Goal: Task Accomplishment & Management: Manage account settings

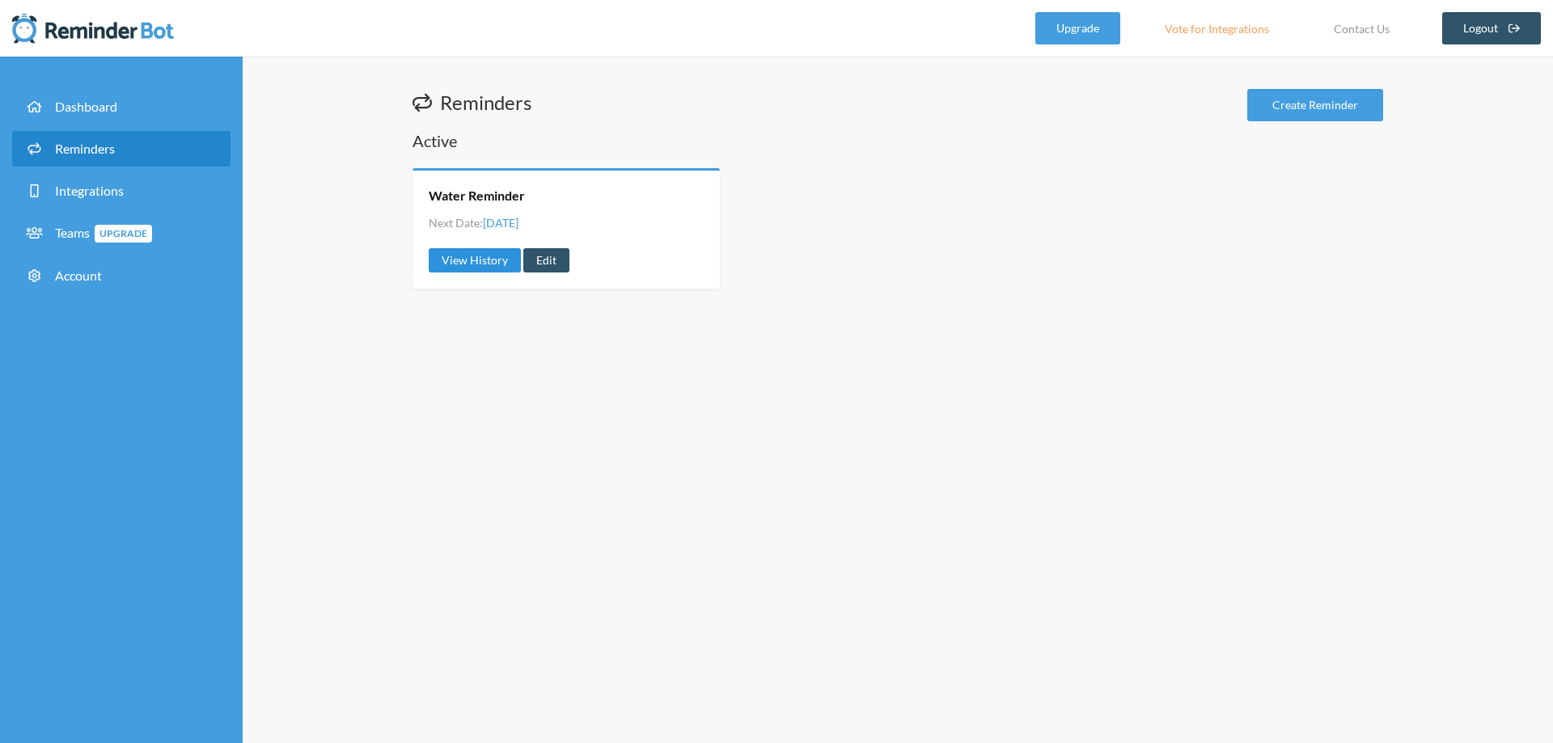
click at [507, 262] on link "View History" at bounding box center [475, 260] width 92 height 24
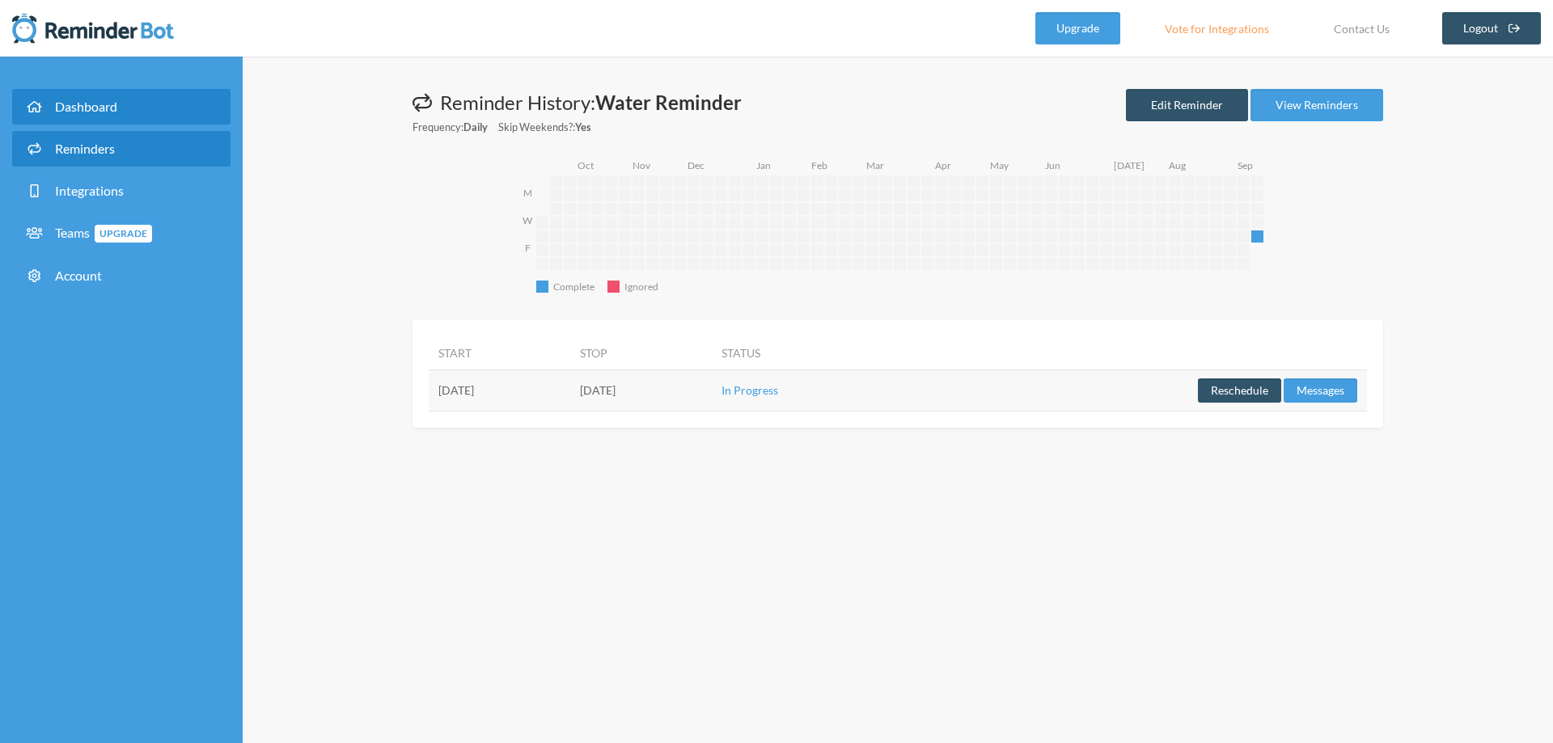
click at [100, 103] on span "Dashboard" at bounding box center [86, 106] width 62 height 15
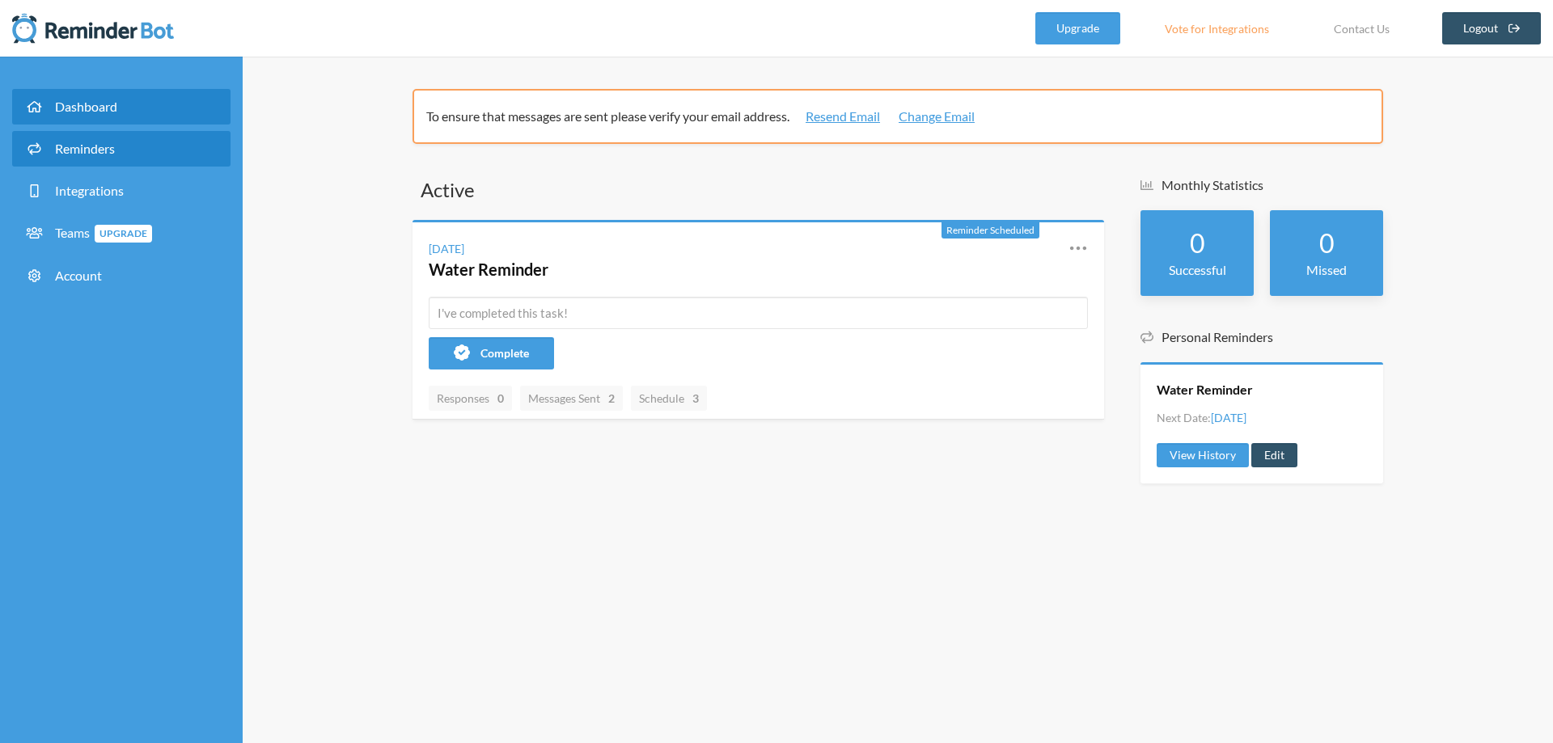
click at [119, 149] on link "Reminders" at bounding box center [121, 149] width 218 height 36
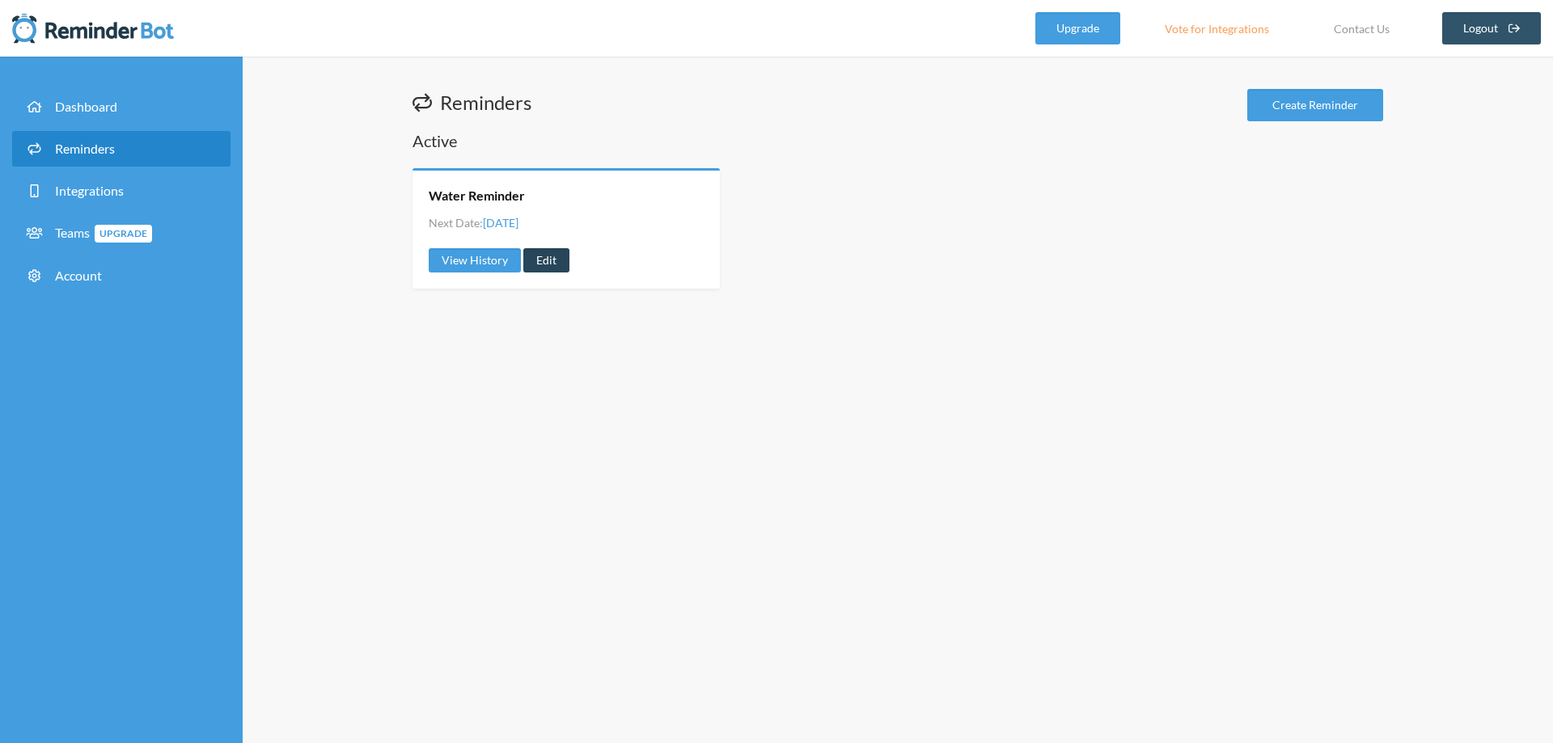
click at [546, 260] on link "Edit" at bounding box center [546, 260] width 46 height 24
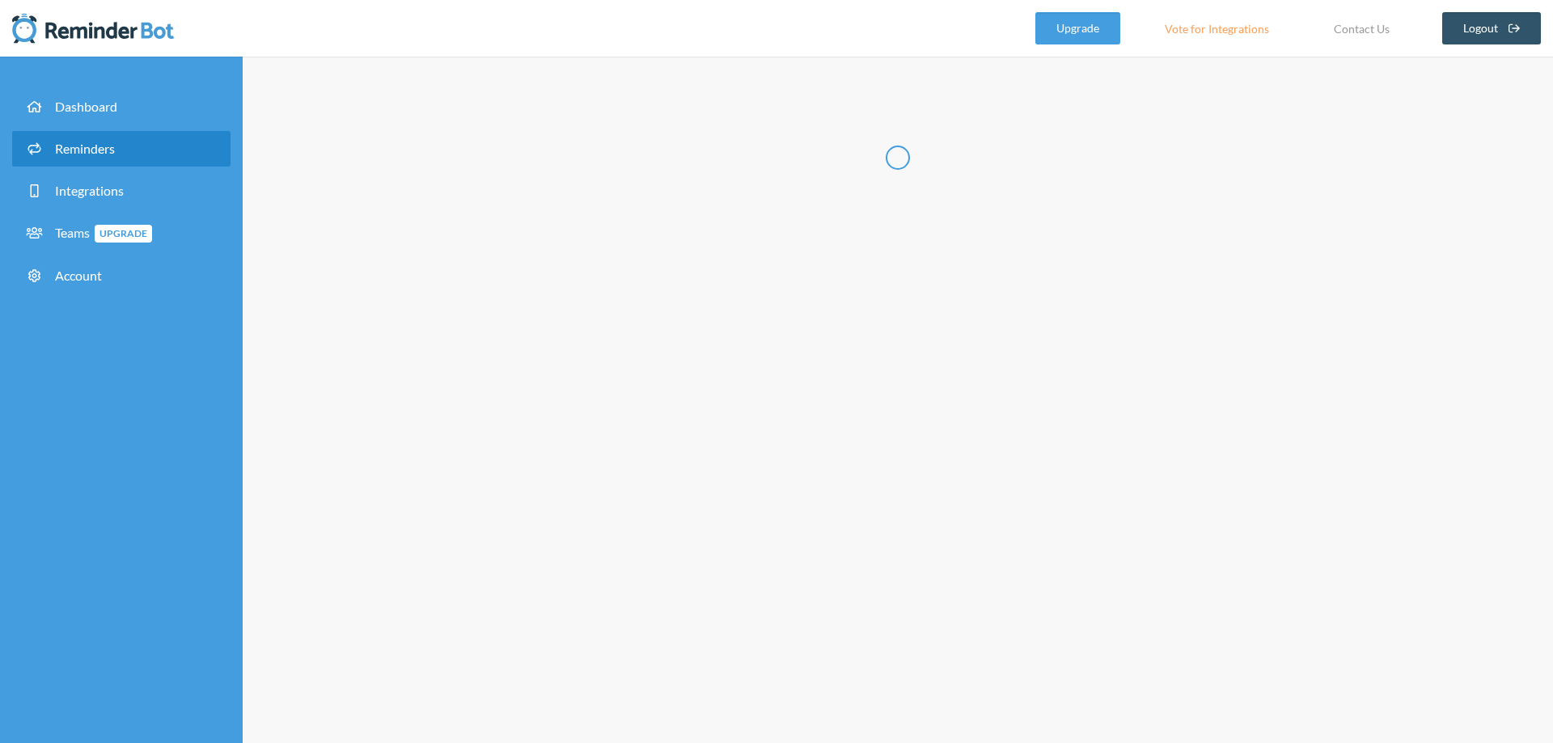
type input "Water Reminder"
select select "10:15:00"
select select "13:30:00"
select select "16:00:00"
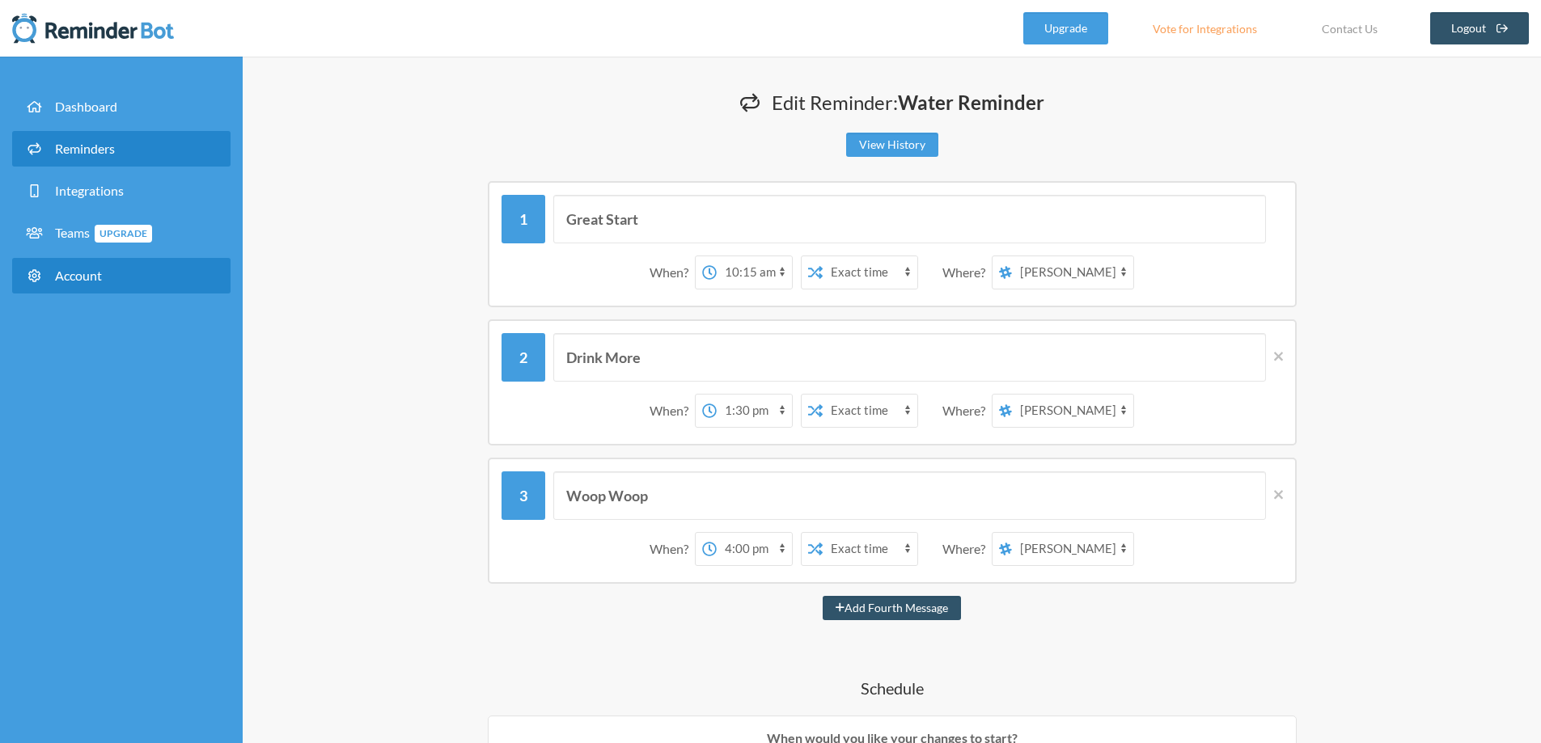
click at [106, 267] on link "Account" at bounding box center [121, 276] width 218 height 36
select select "**"
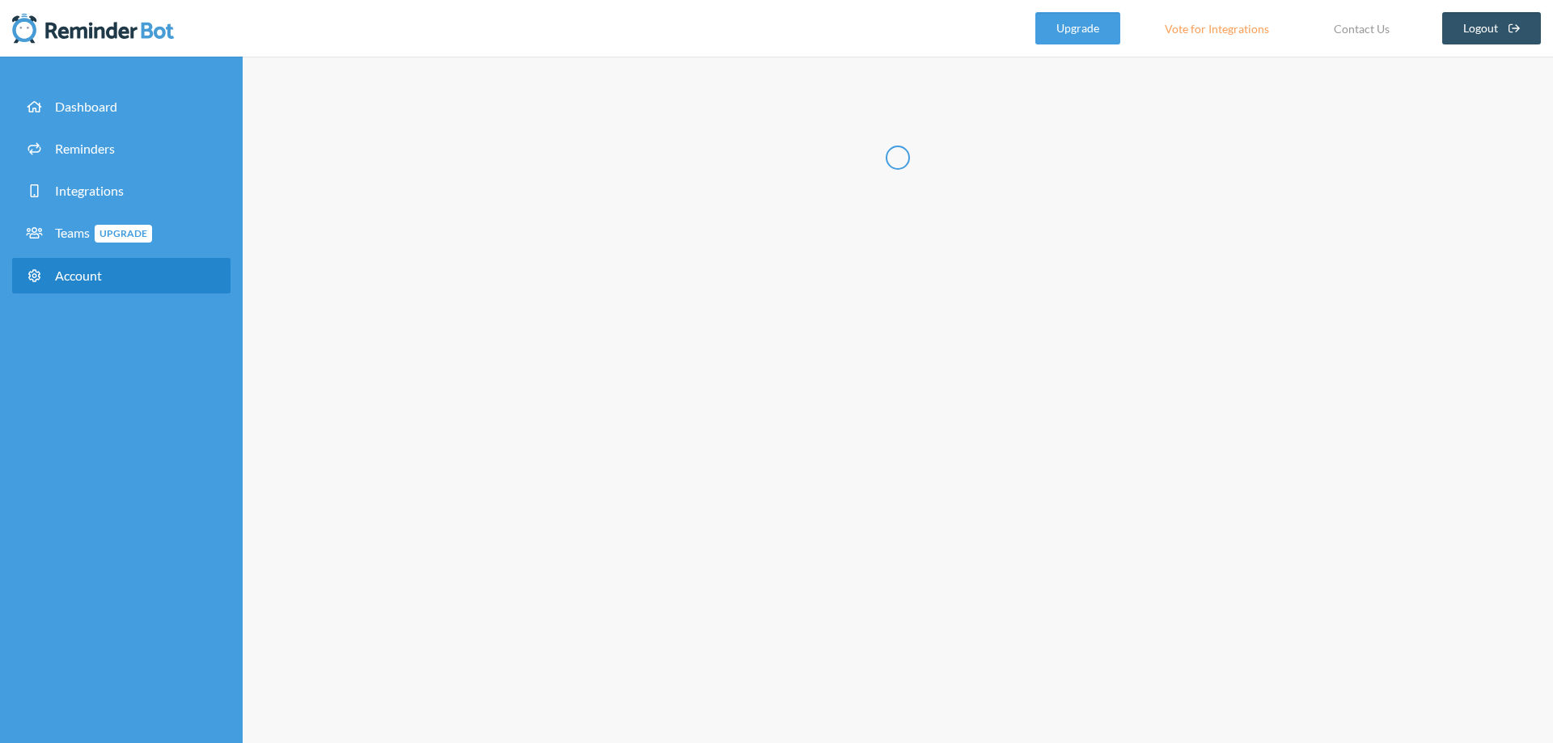
type input "*****"
type input "******"
type input "**********"
select select "**"
checkbox input "****"
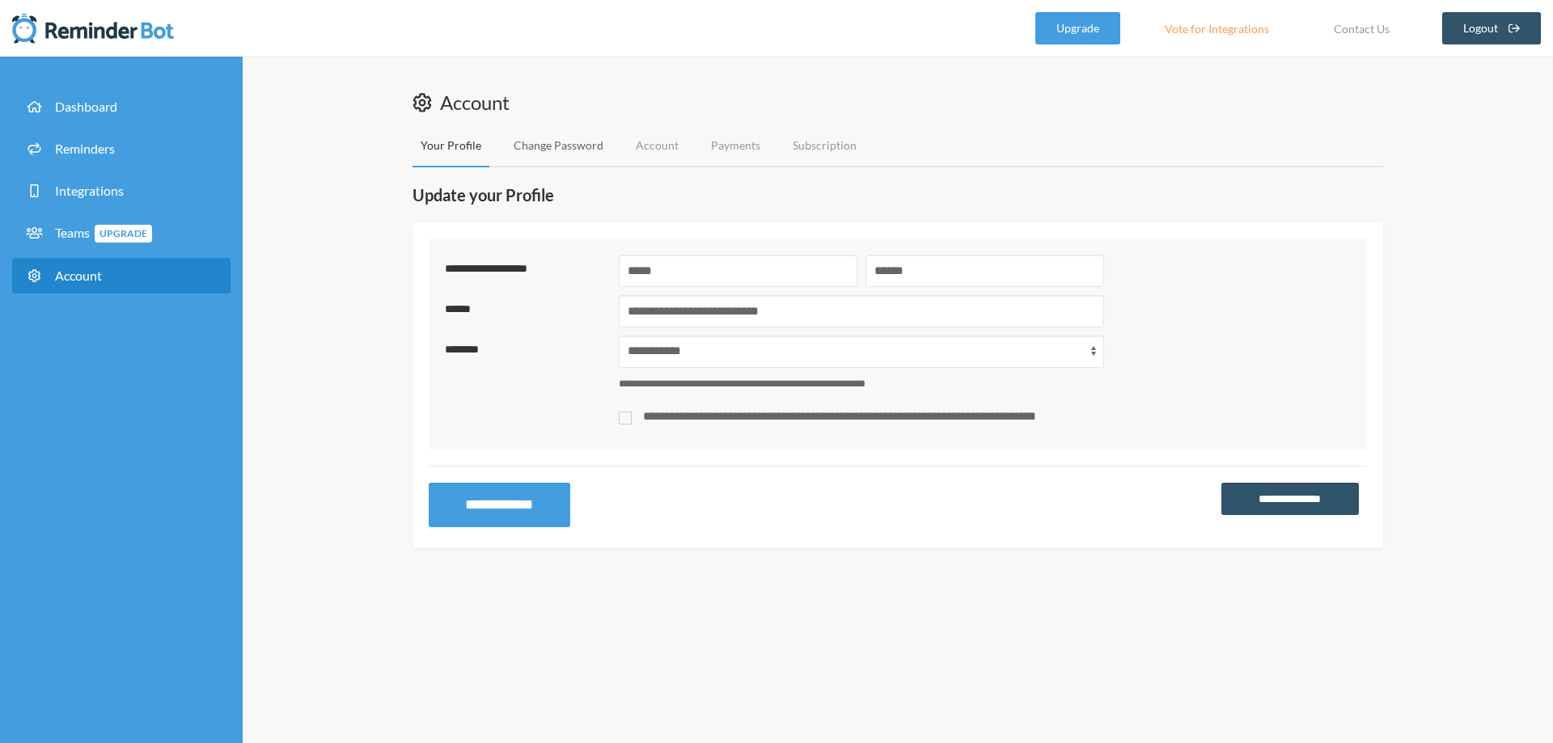
click at [538, 148] on link "Change Password" at bounding box center [558, 146] width 106 height 43
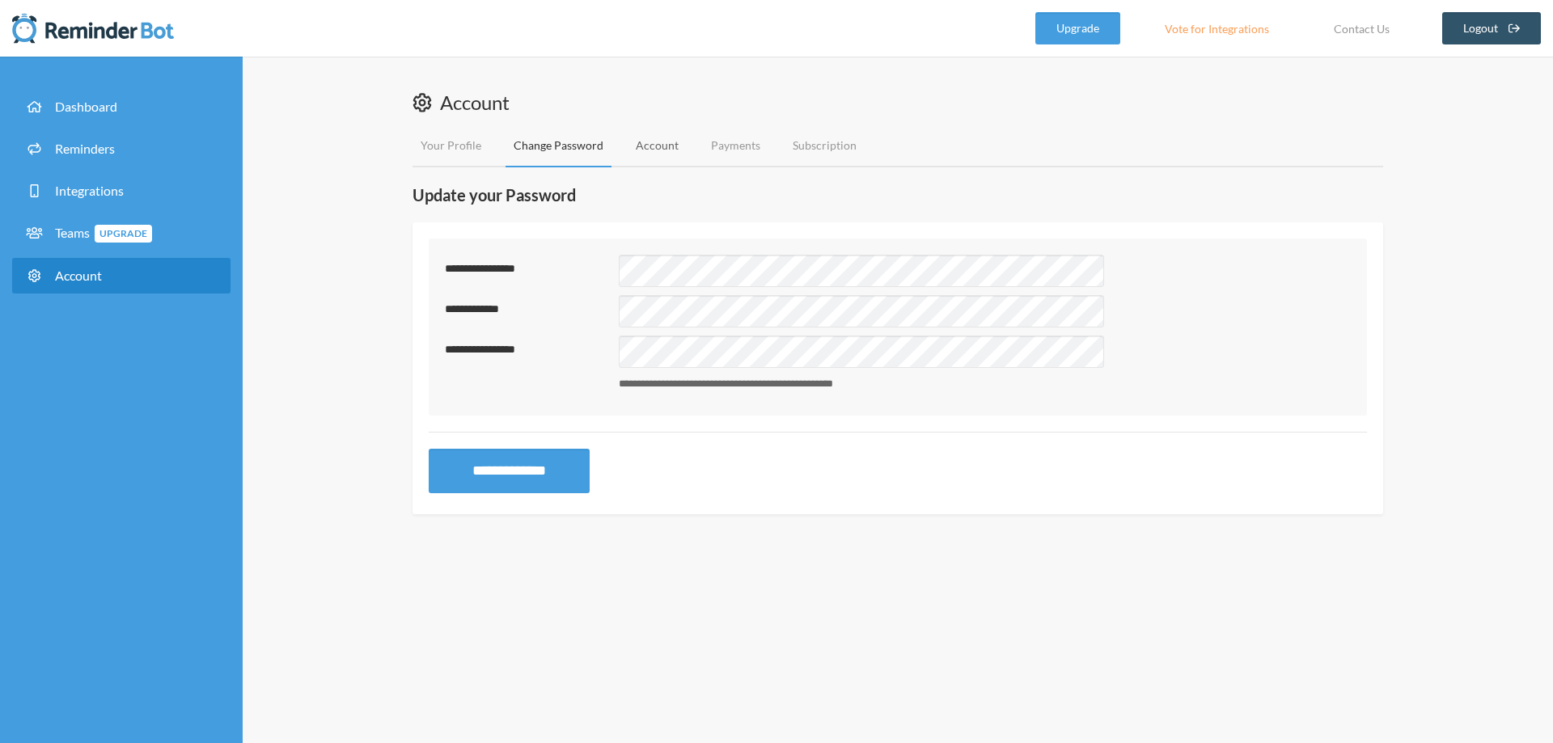
click at [640, 137] on link "Account" at bounding box center [657, 146] width 59 height 43
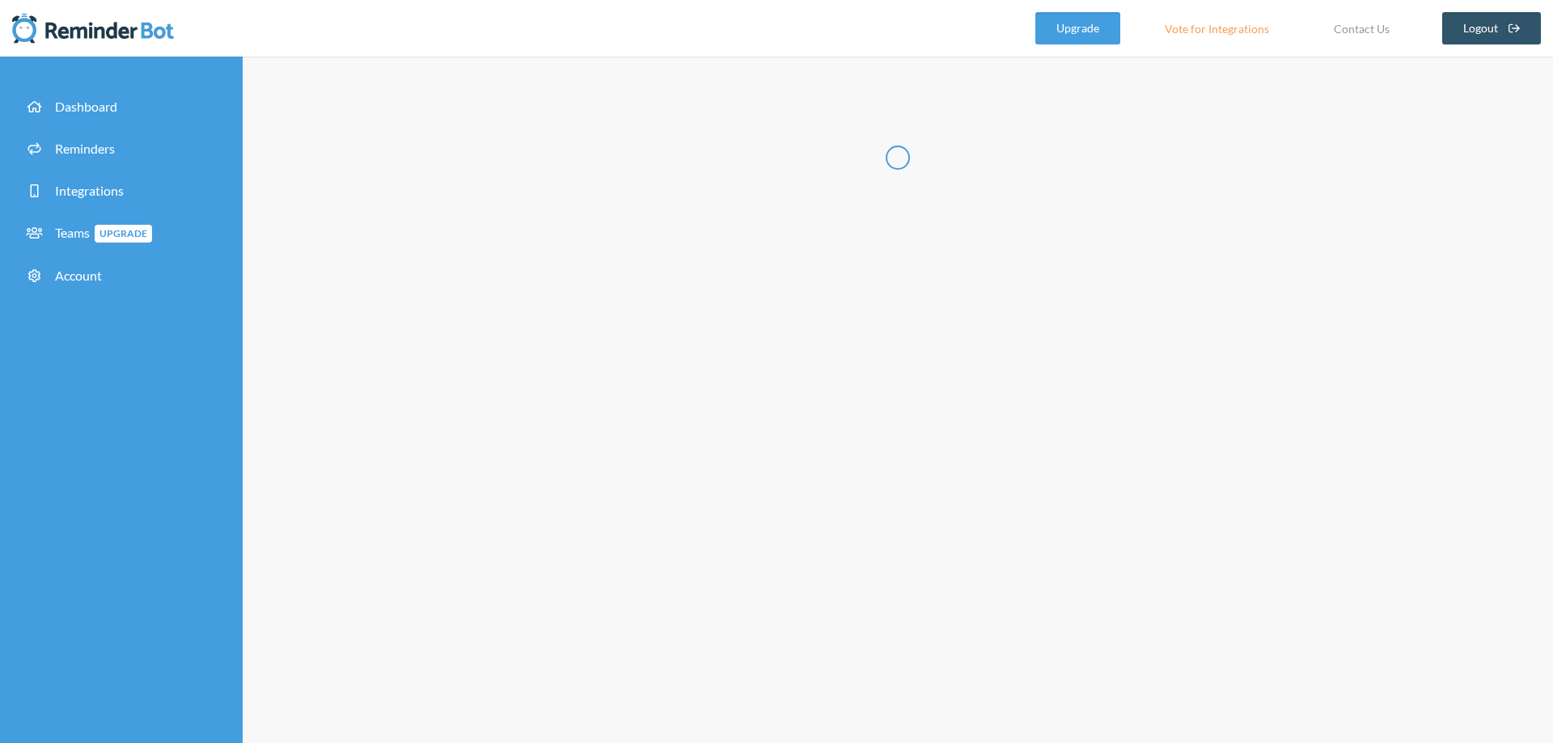
type input "**********"
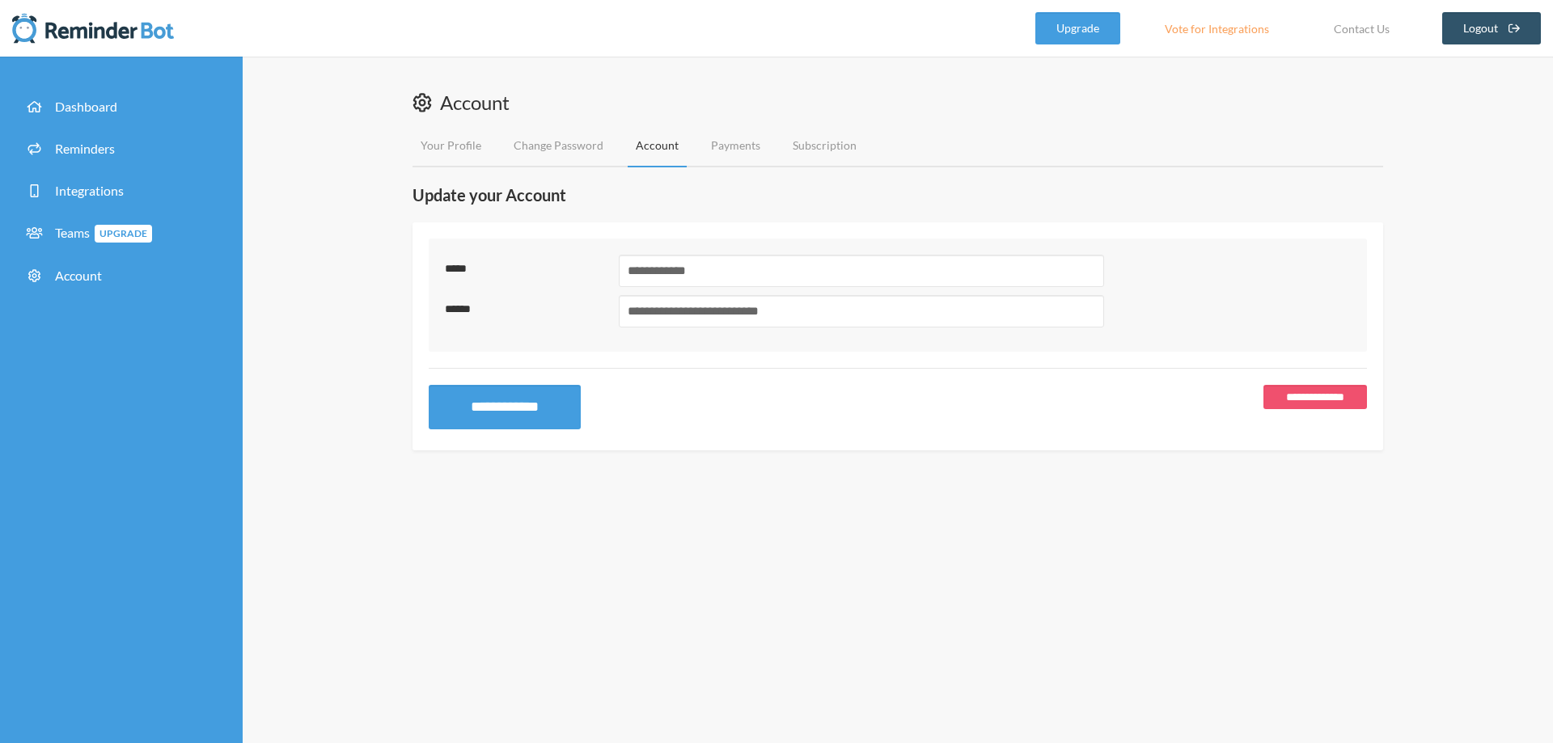
click at [723, 137] on link "Payments" at bounding box center [736, 146] width 66 height 43
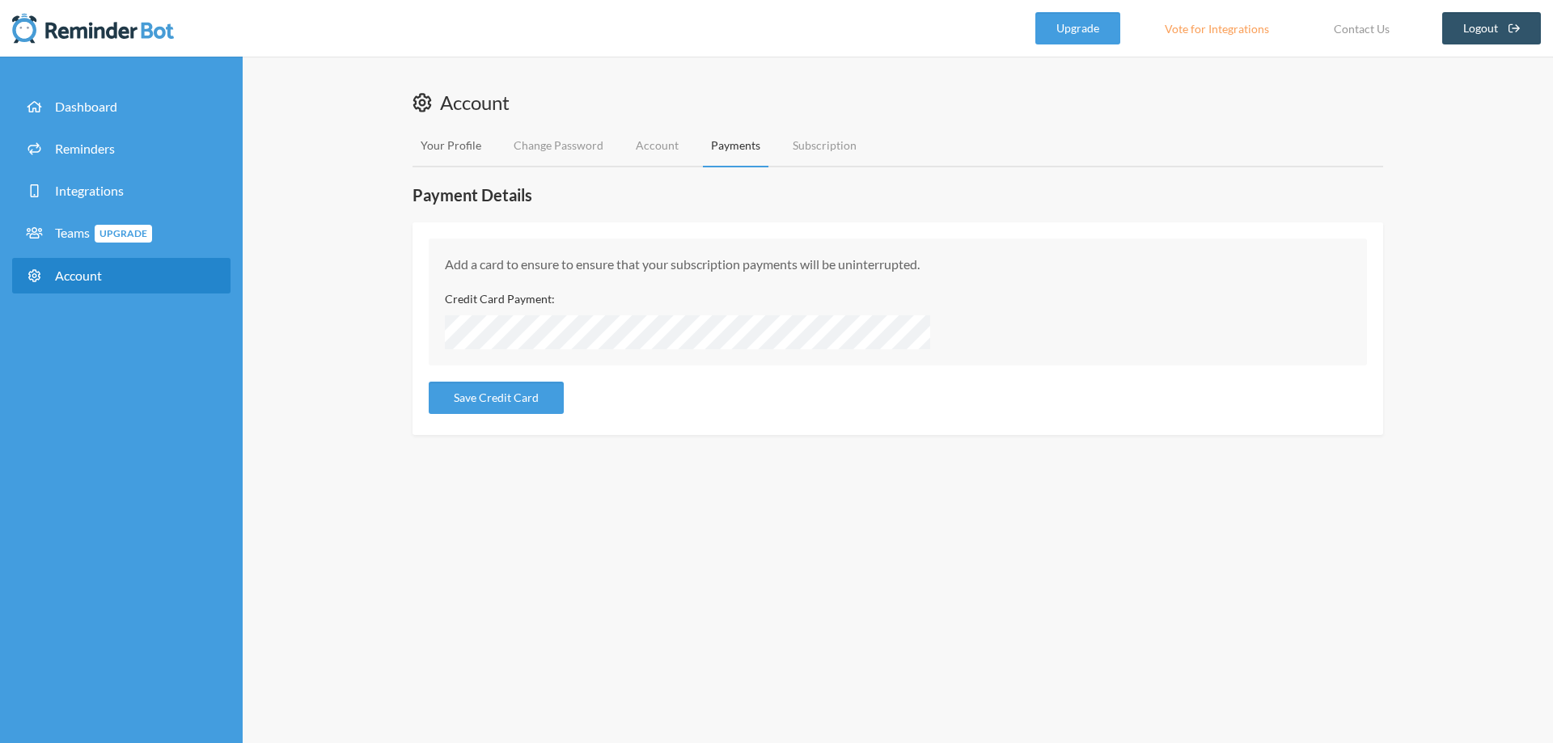
click at [429, 140] on link "Your Profile" at bounding box center [450, 146] width 77 height 43
select select "**"
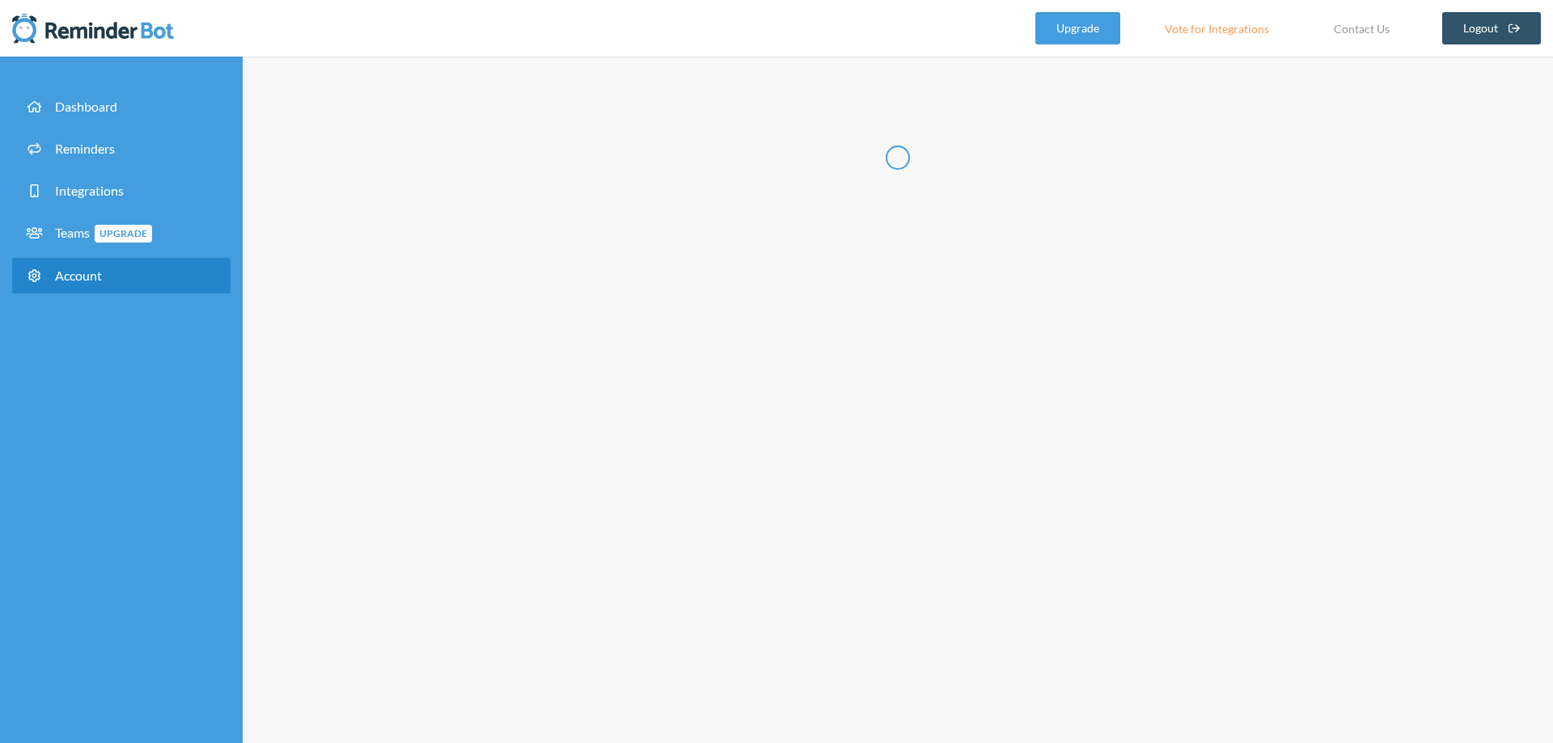
type input "*****"
type input "******"
type input "**********"
select select "**"
checkbox input "****"
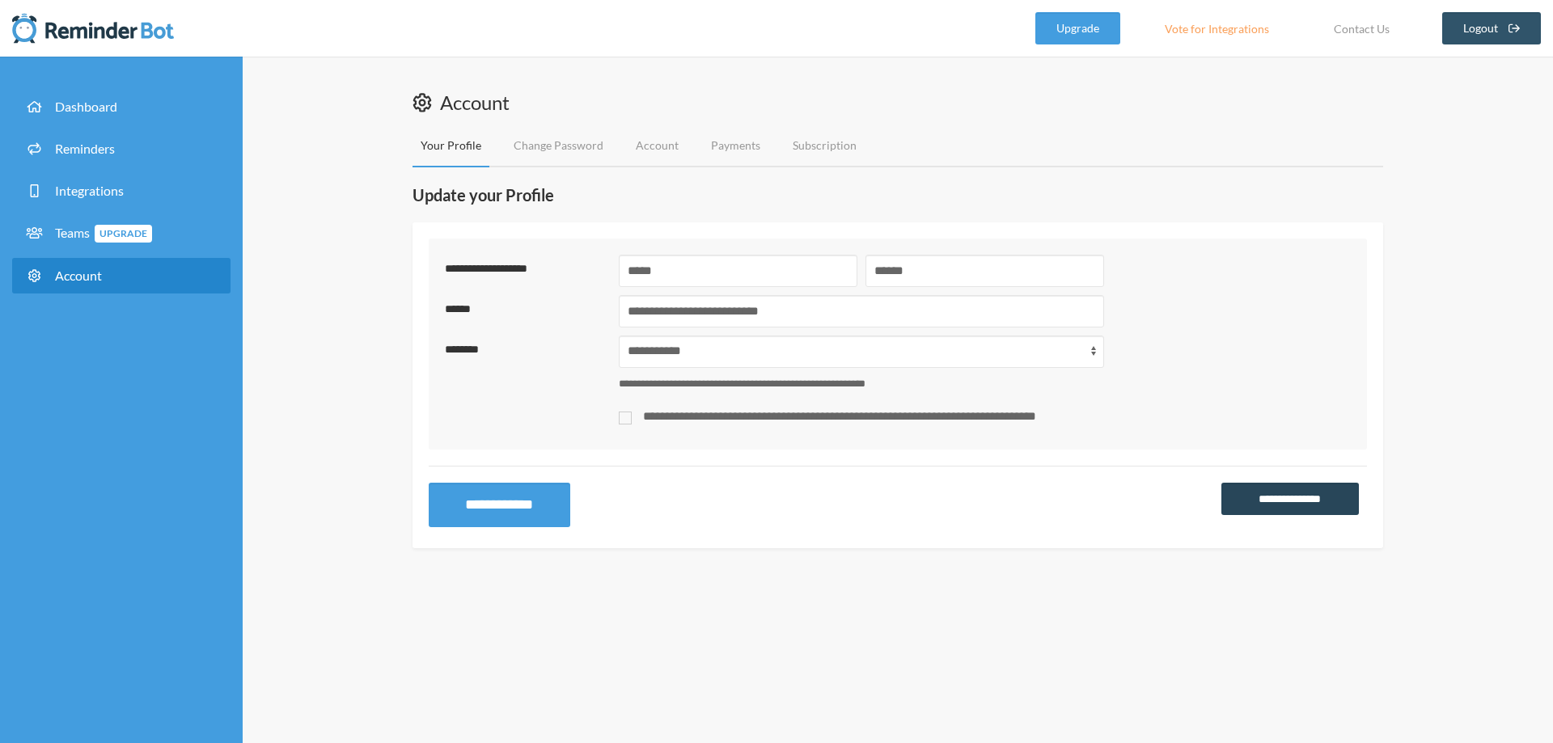
click at [1316, 502] on link "**********" at bounding box center [1289, 499] width 137 height 32
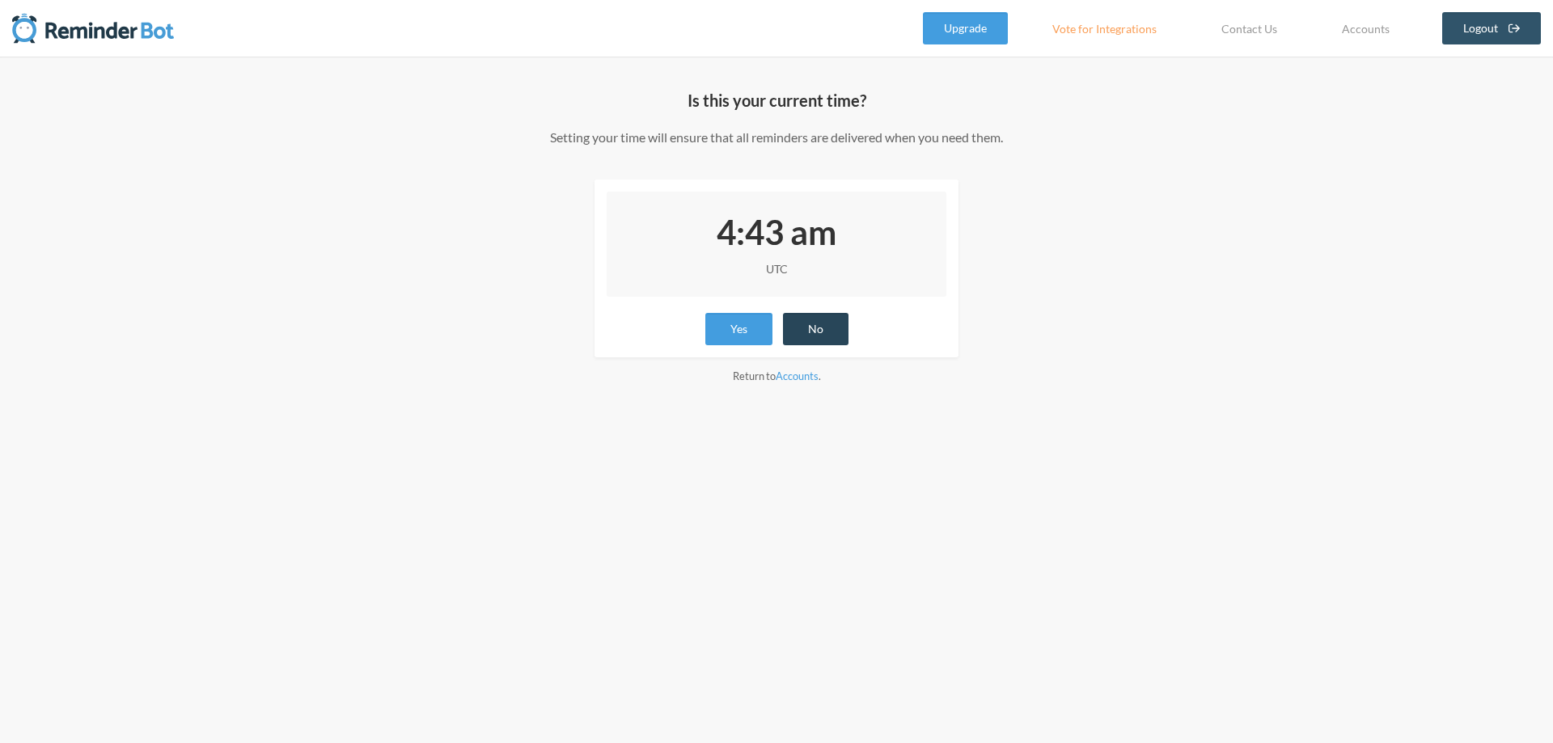
click at [818, 340] on button "No" at bounding box center [816, 329] width 66 height 32
click at [851, 256] on select "12:43 am - America/Anguilla 12:43 am - America/Antigua 12:43 am - America/Aruba…" at bounding box center [776, 251] width 291 height 32
select select "Asia/Kolkata"
click at [631, 235] on select "12:43 am - America/Anguilla 12:43 am - America/Antigua 12:43 am - America/Aruba…" at bounding box center [776, 251] width 291 height 32
click at [816, 331] on button "Update" at bounding box center [781, 329] width 87 height 32
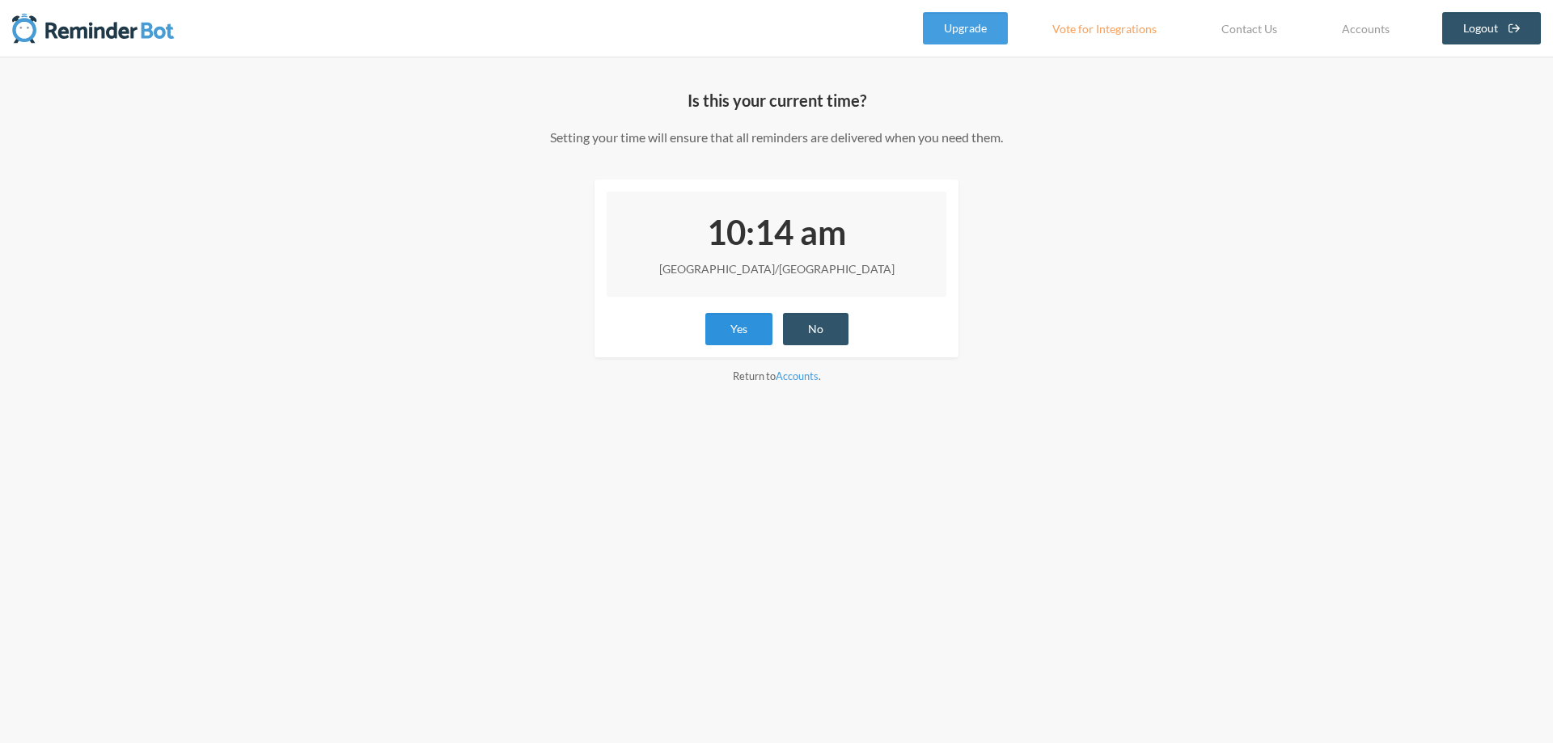
click at [755, 335] on button "Yes" at bounding box center [738, 329] width 67 height 32
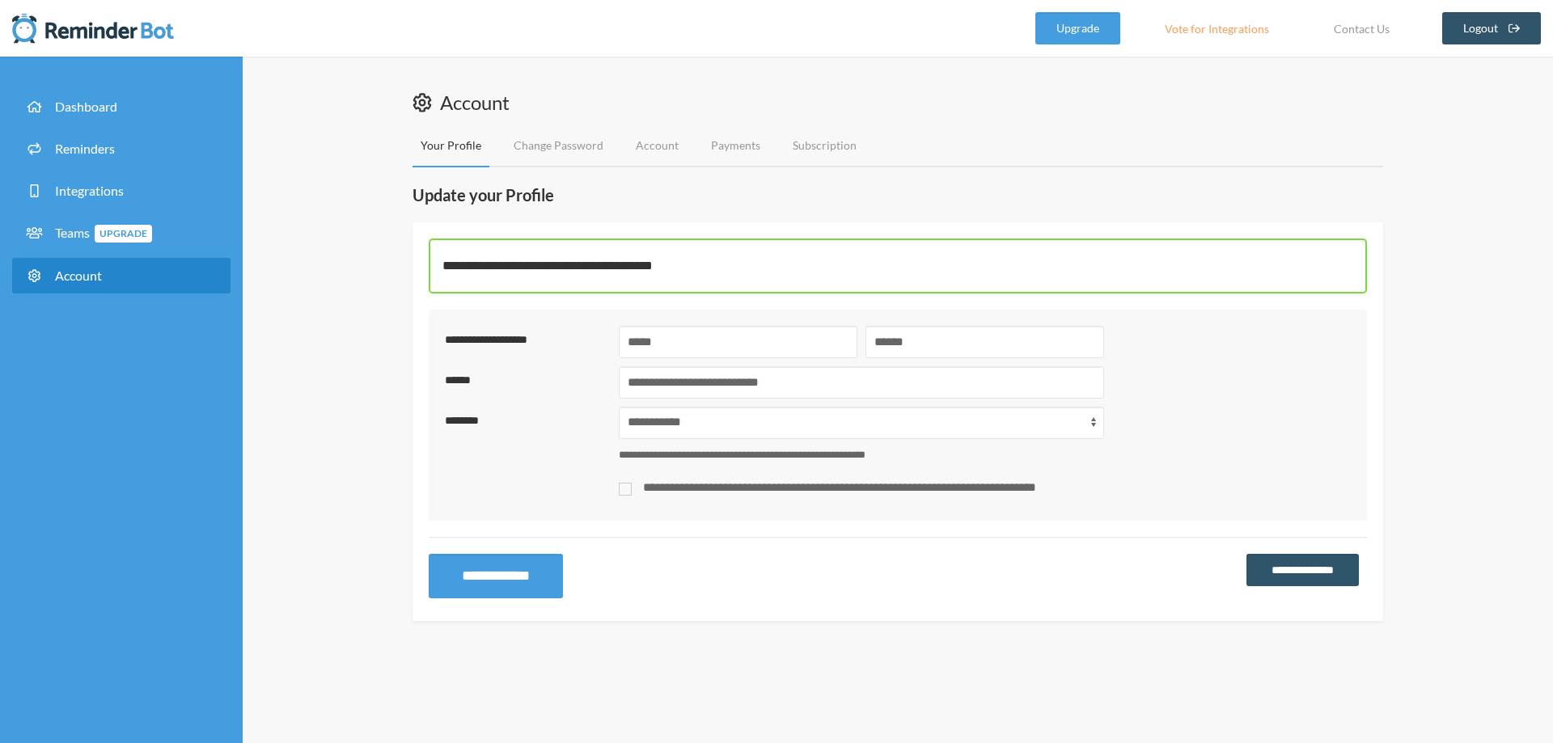
select select "**"
click at [501, 575] on button "**********" at bounding box center [500, 576] width 142 height 44
click at [149, 109] on link "Dashboard" at bounding box center [121, 107] width 218 height 36
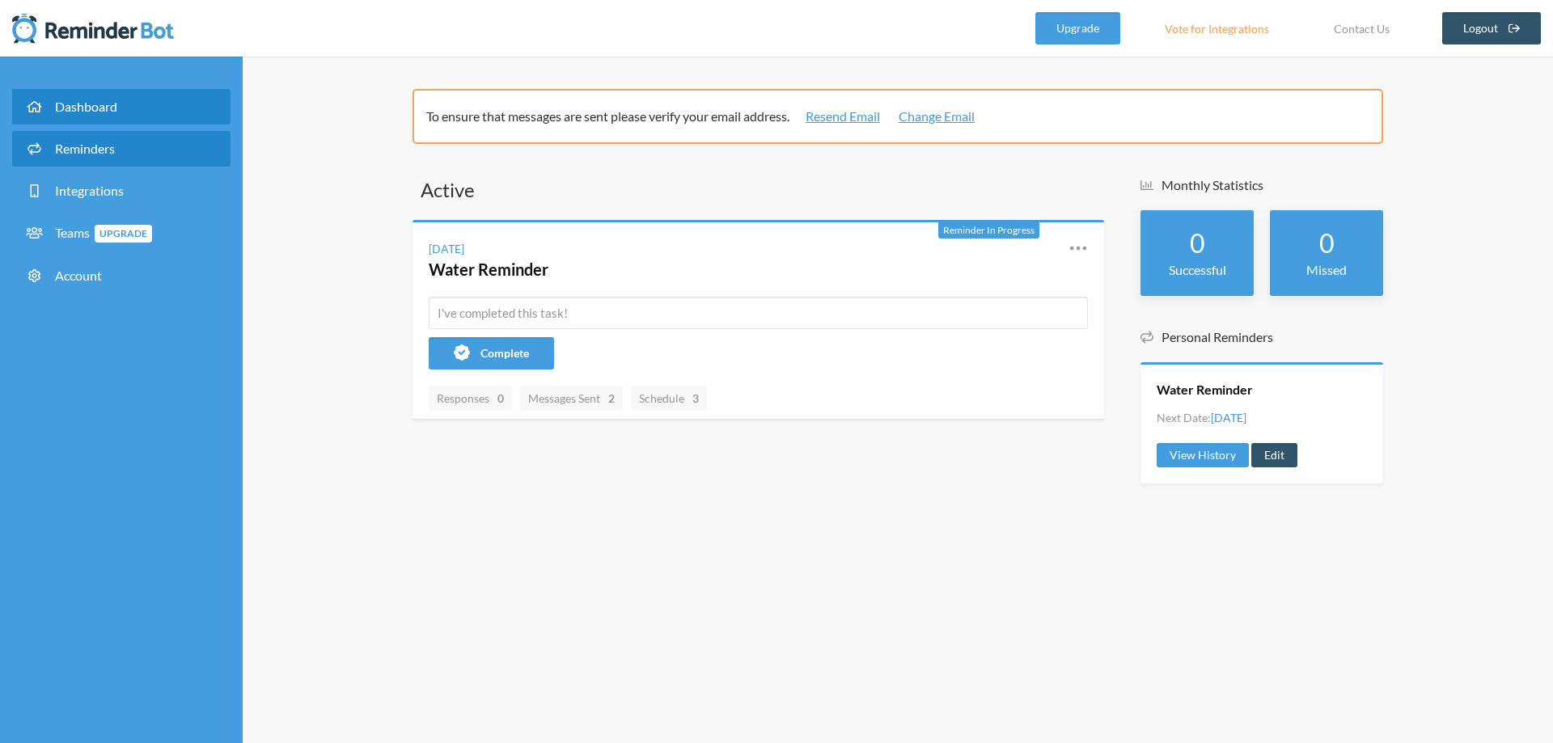
click at [86, 149] on span "Reminders" at bounding box center [85, 148] width 60 height 15
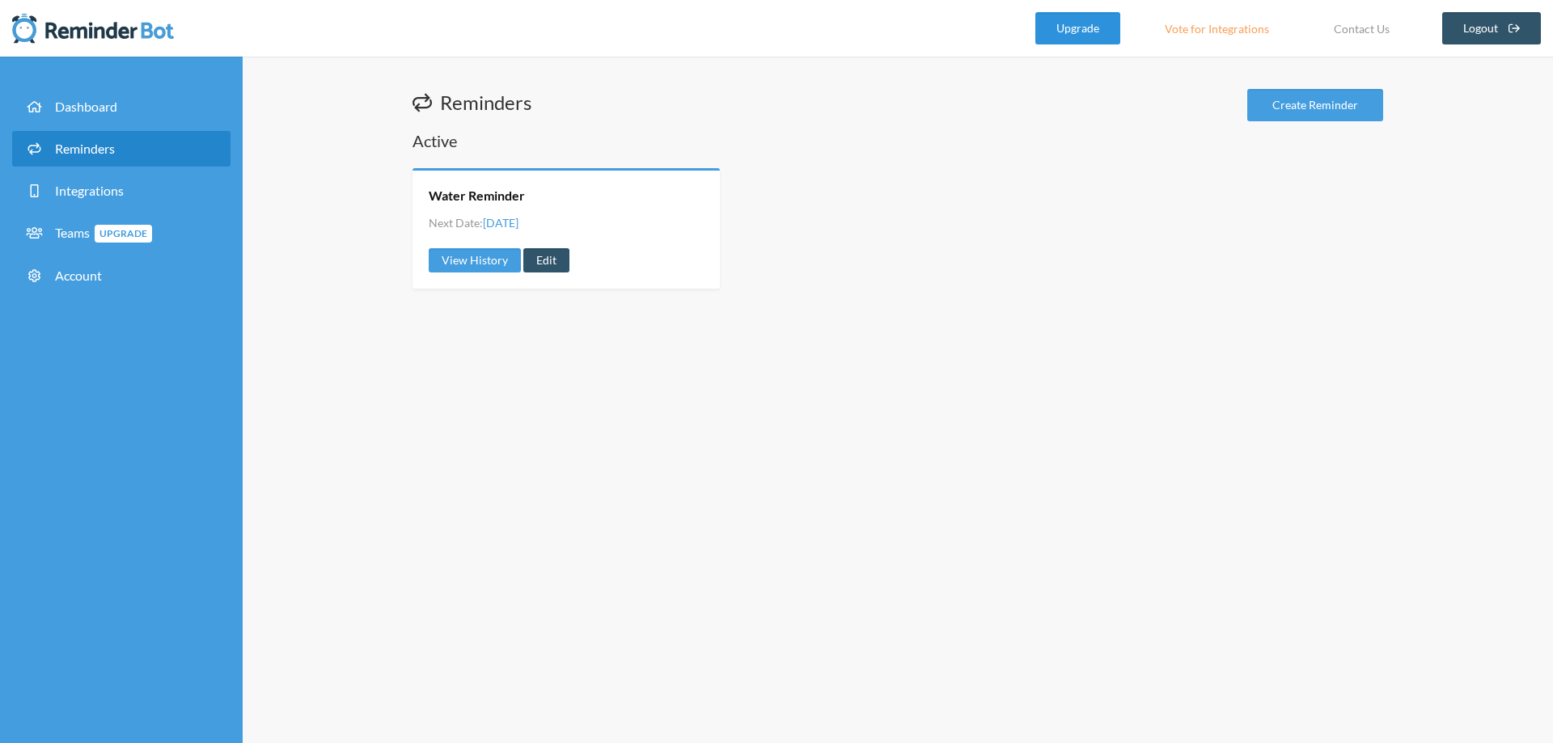
click at [1113, 28] on link "Upgrade" at bounding box center [1077, 28] width 85 height 32
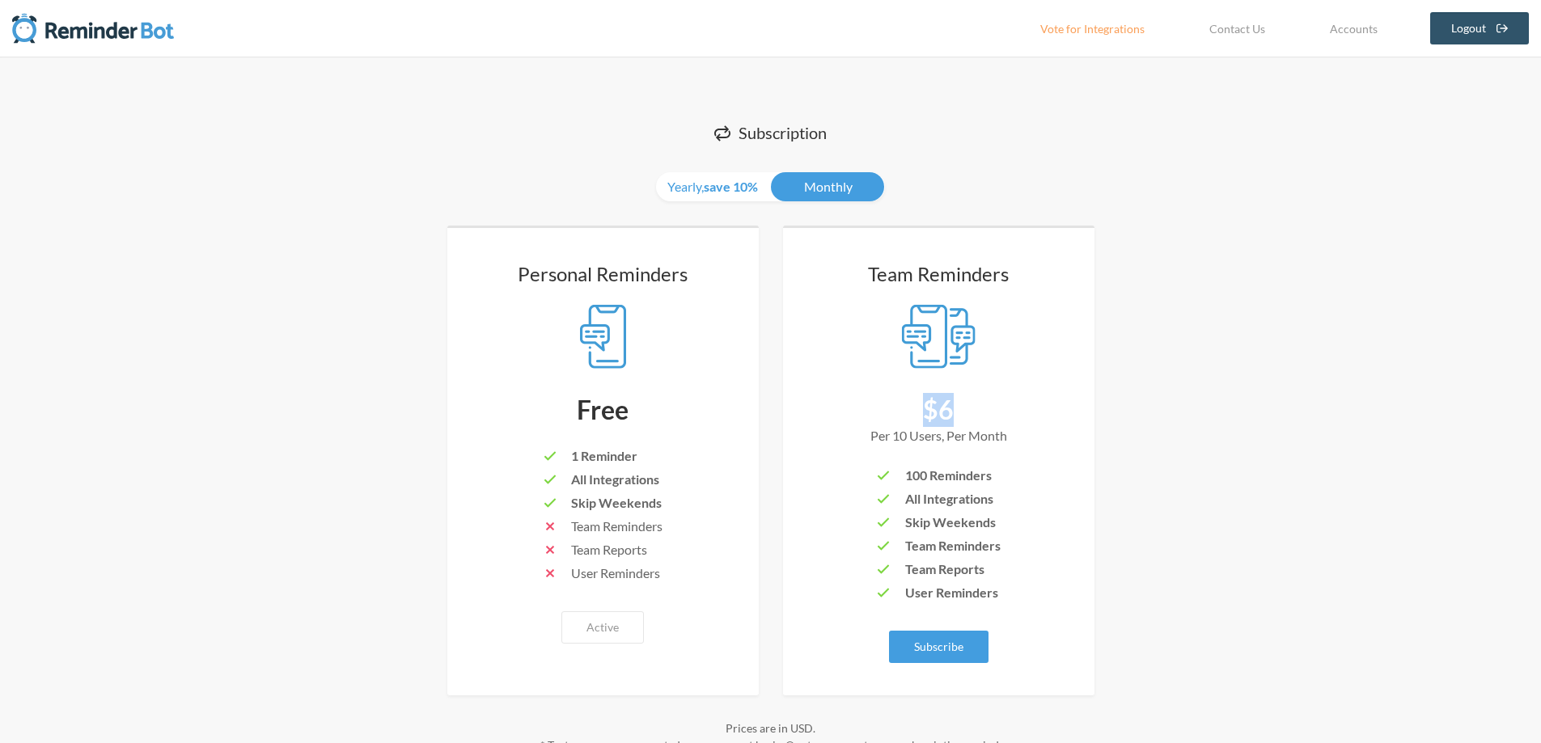
drag, startPoint x: 953, startPoint y: 407, endPoint x: 880, endPoint y: 408, distance: 72.8
click at [880, 408] on div "$6" at bounding box center [938, 410] width 247 height 34
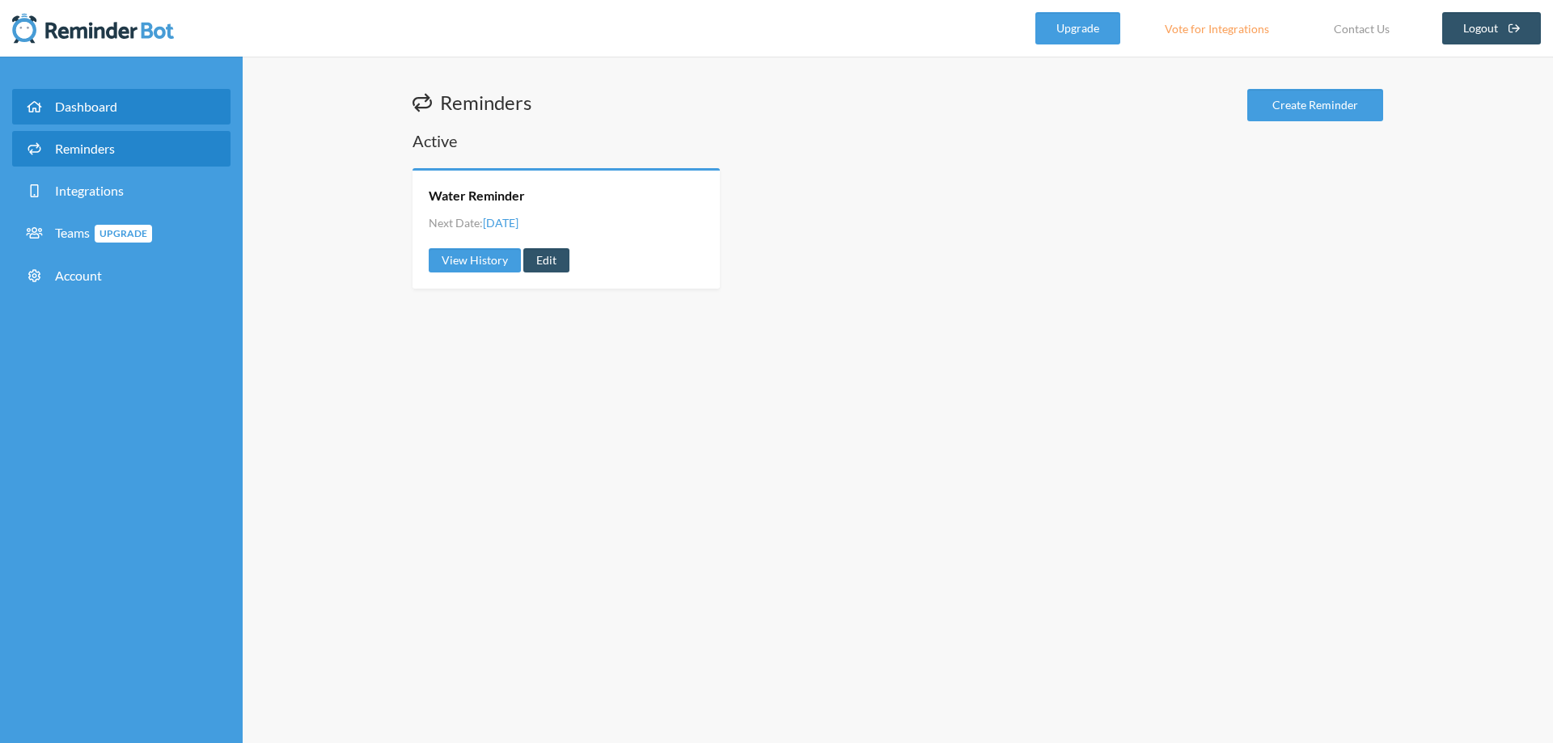
click at [125, 120] on link "Dashboard" at bounding box center [121, 107] width 218 height 36
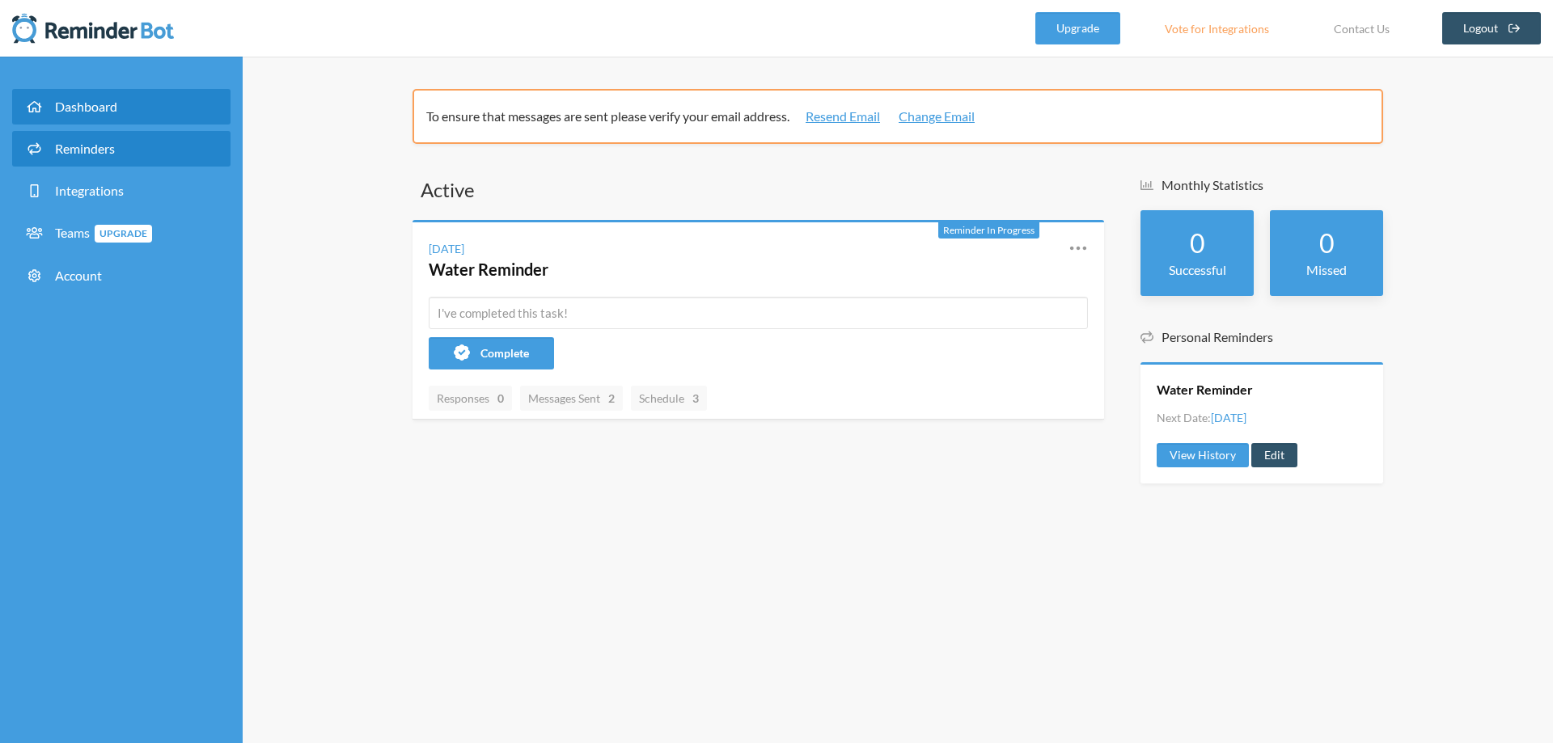
click at [130, 140] on link "Reminders" at bounding box center [121, 149] width 218 height 36
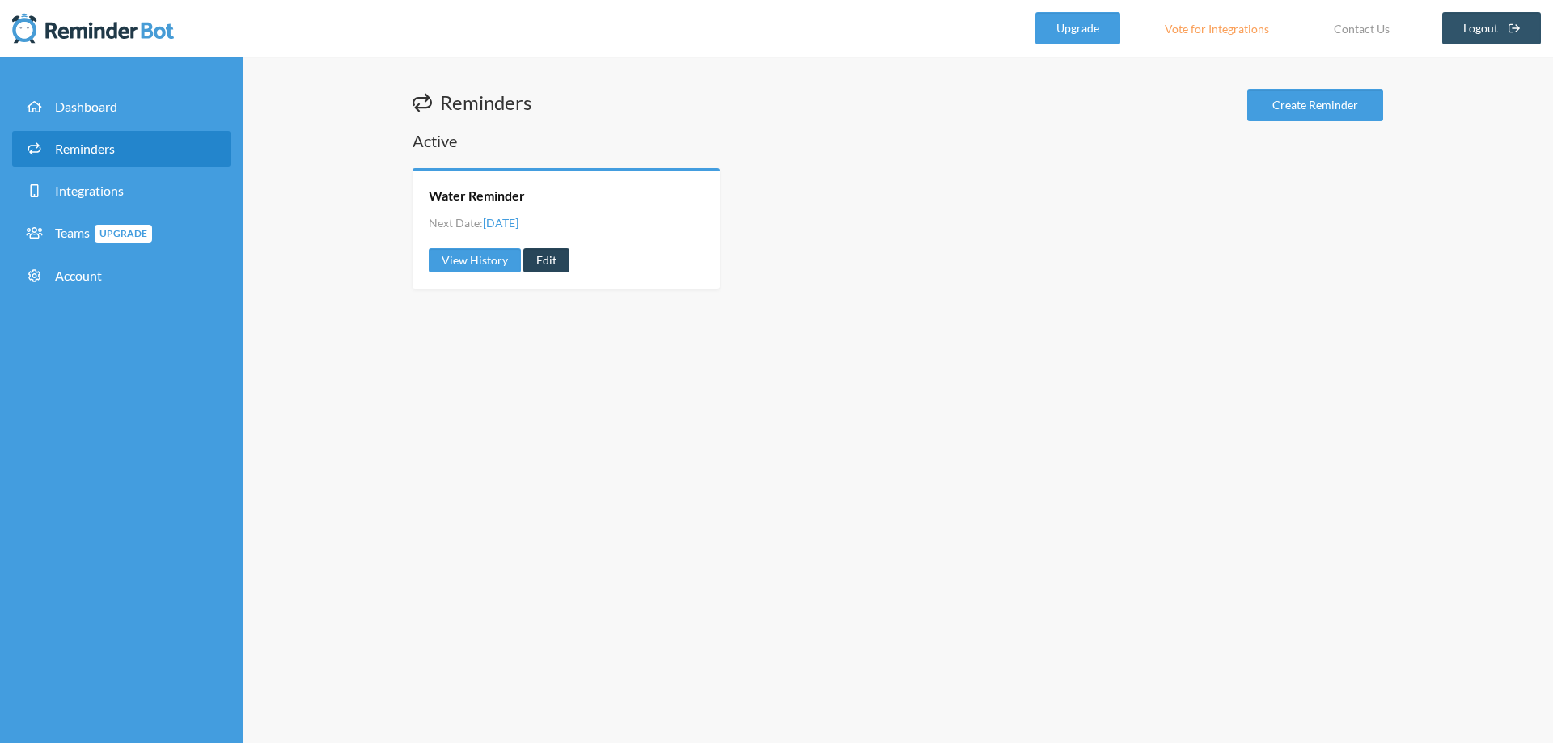
click at [546, 260] on link "Edit" at bounding box center [546, 260] width 46 height 24
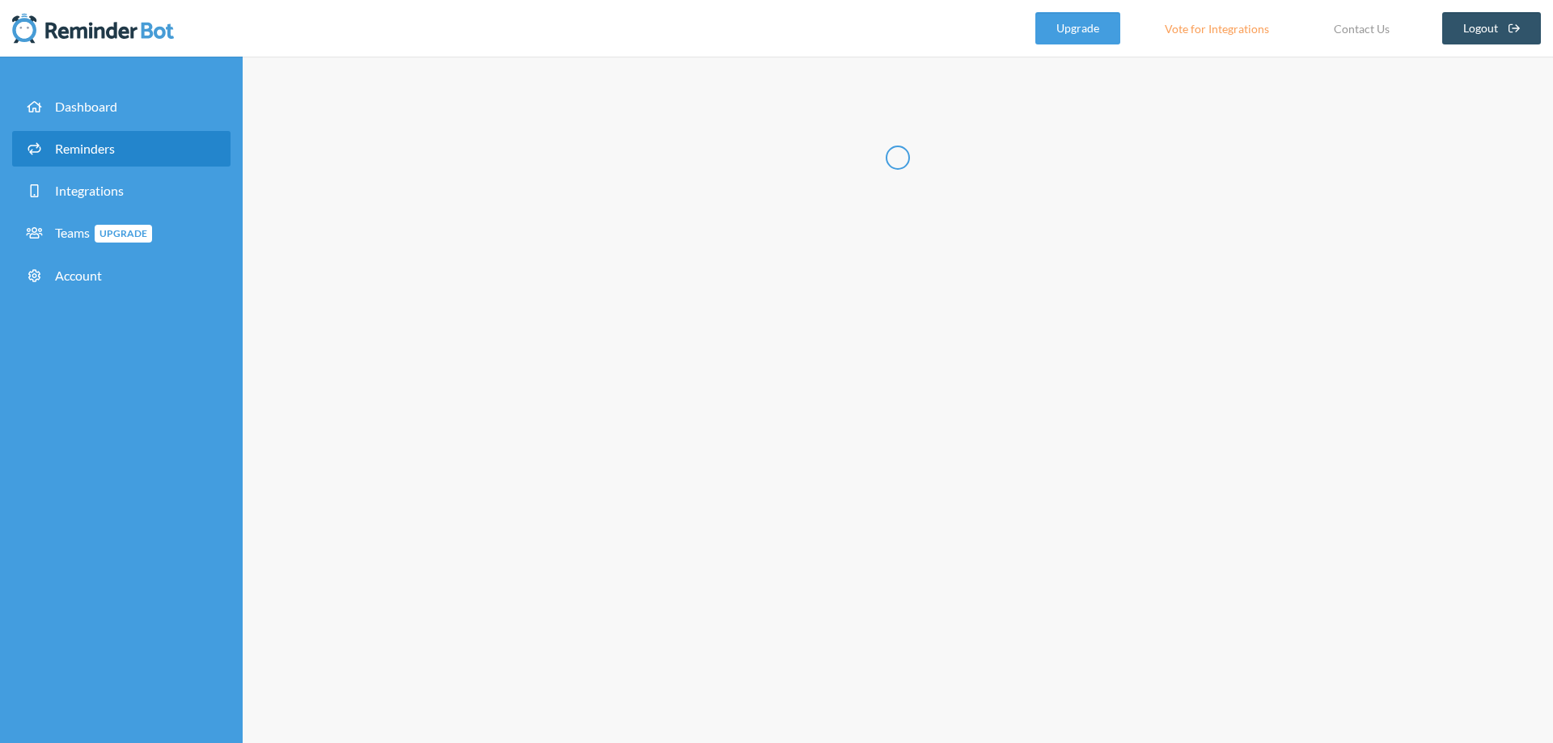
type input "Water Reminder"
select select "10:15:00"
select select "13:30:00"
select select "16:00:00"
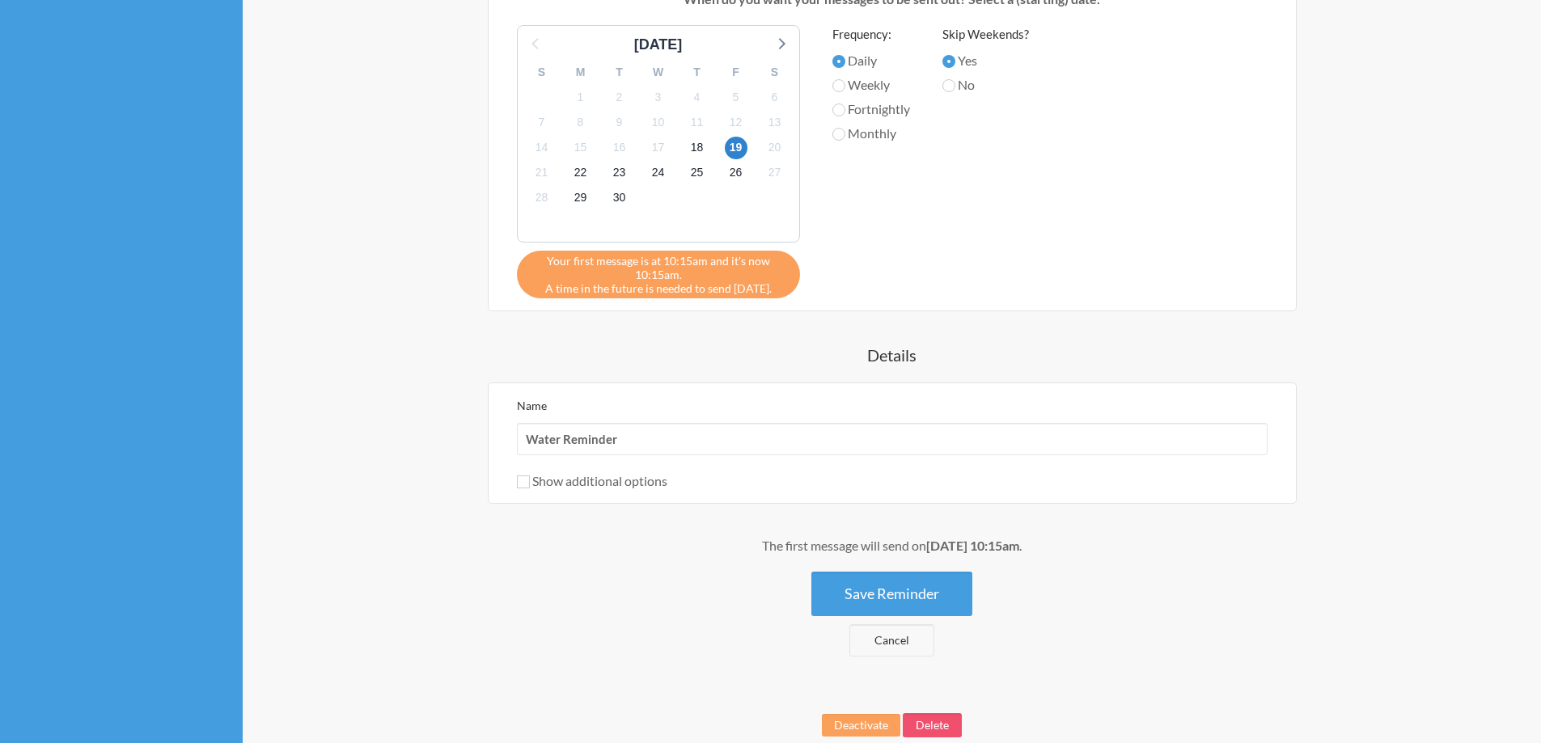
scroll to position [936, 0]
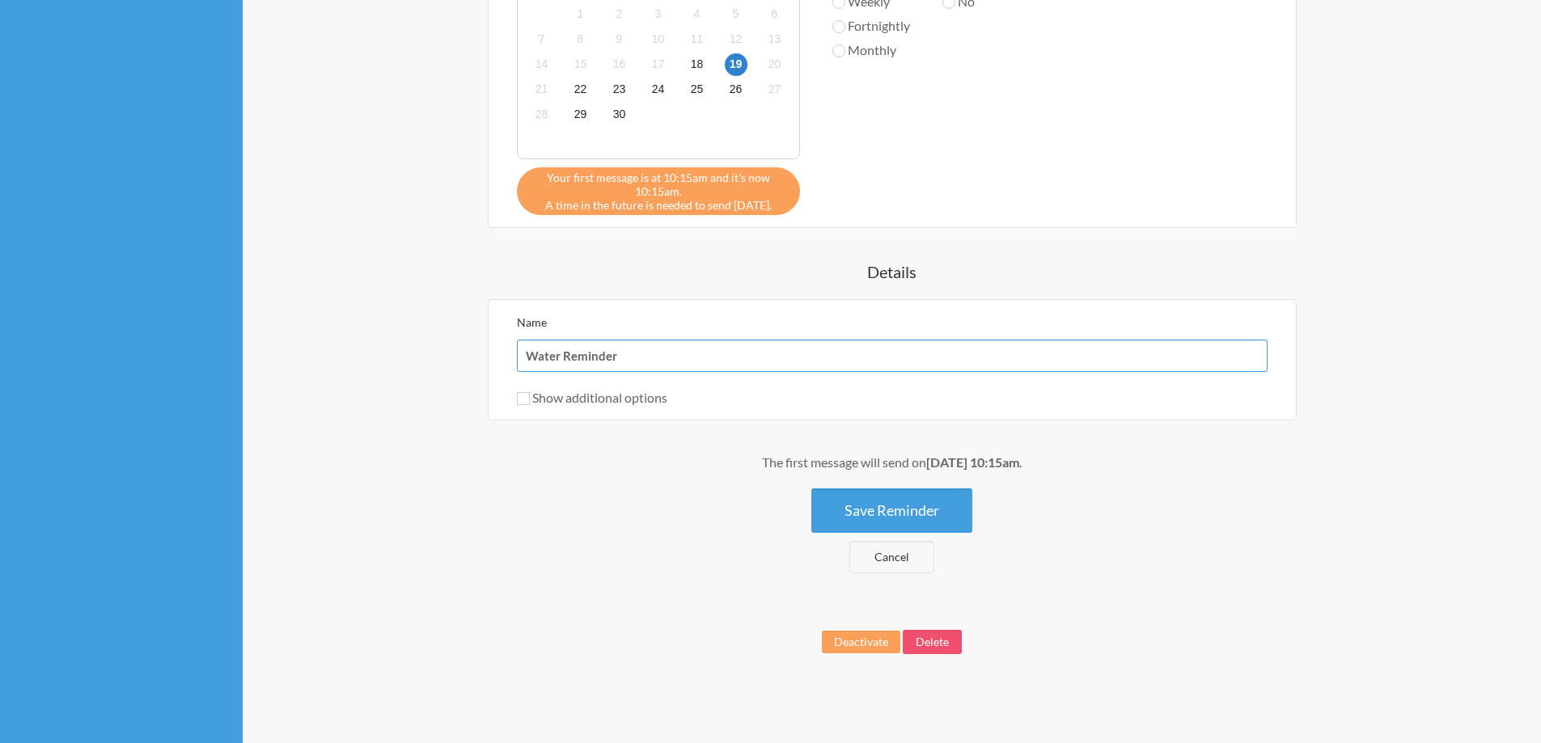
click at [634, 360] on input "Water Reminder" at bounding box center [892, 356] width 750 height 32
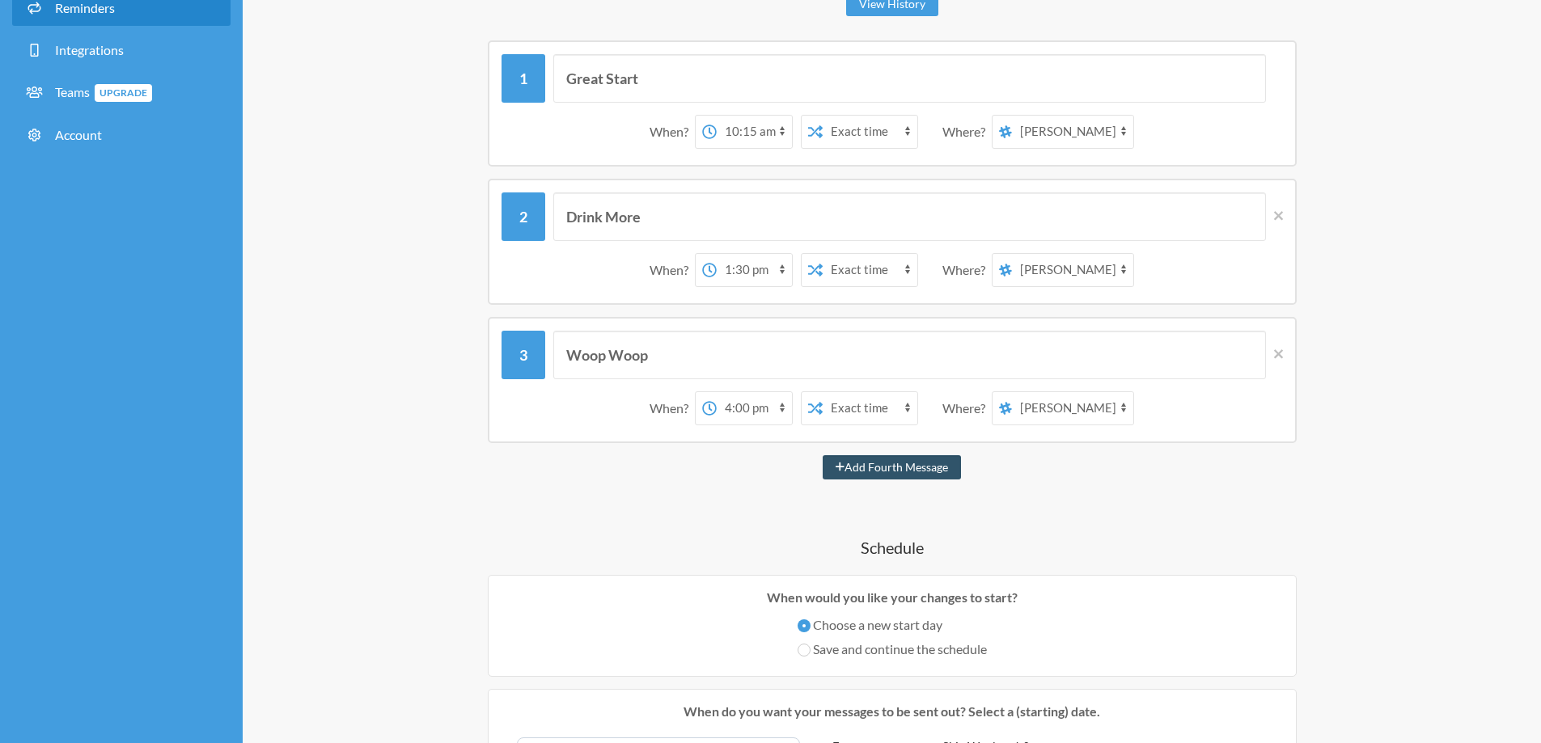
scroll to position [128, 0]
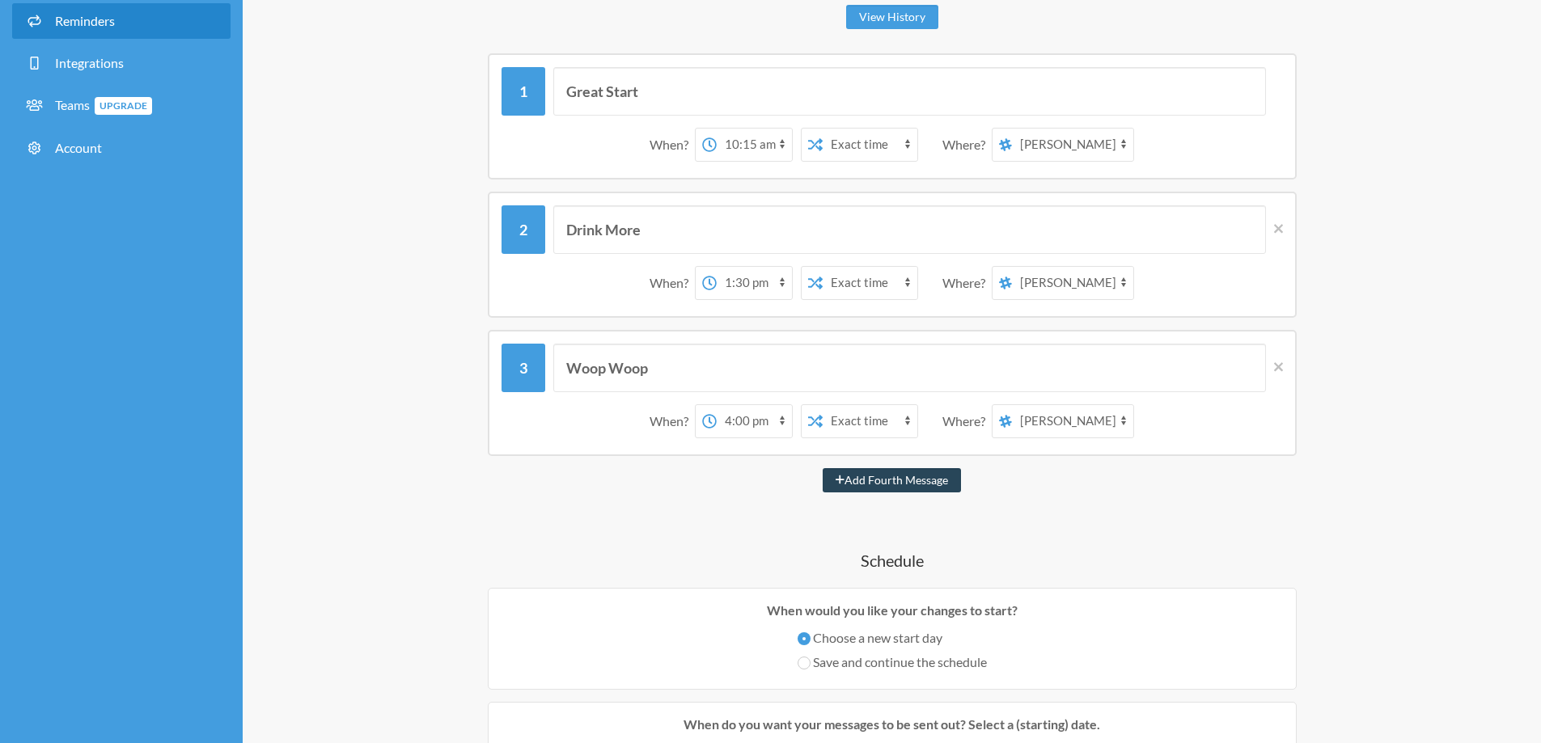
click at [894, 484] on button "Add Fourth Message" at bounding box center [891, 480] width 138 height 24
select select "17:00:00"
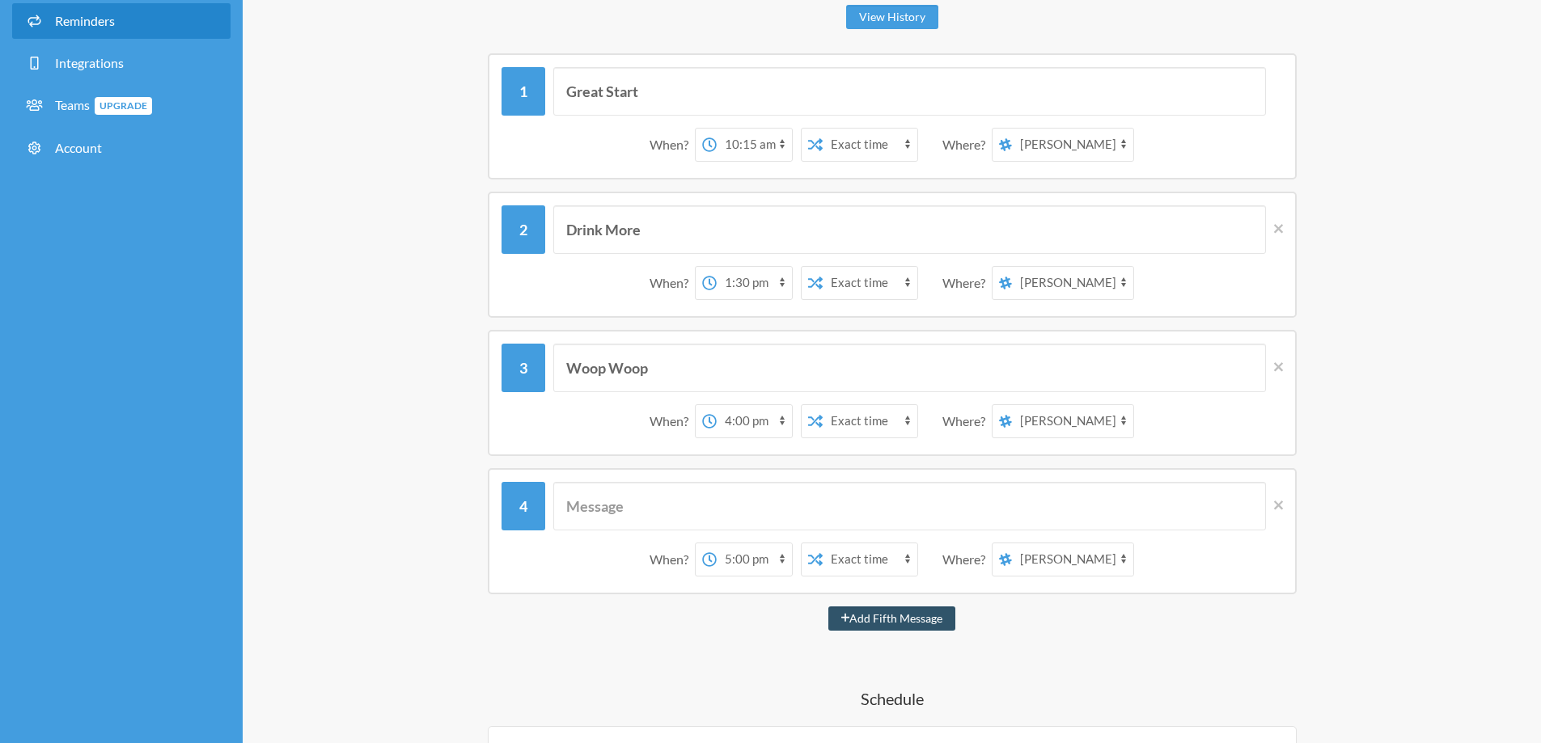
scroll to position [0, 0]
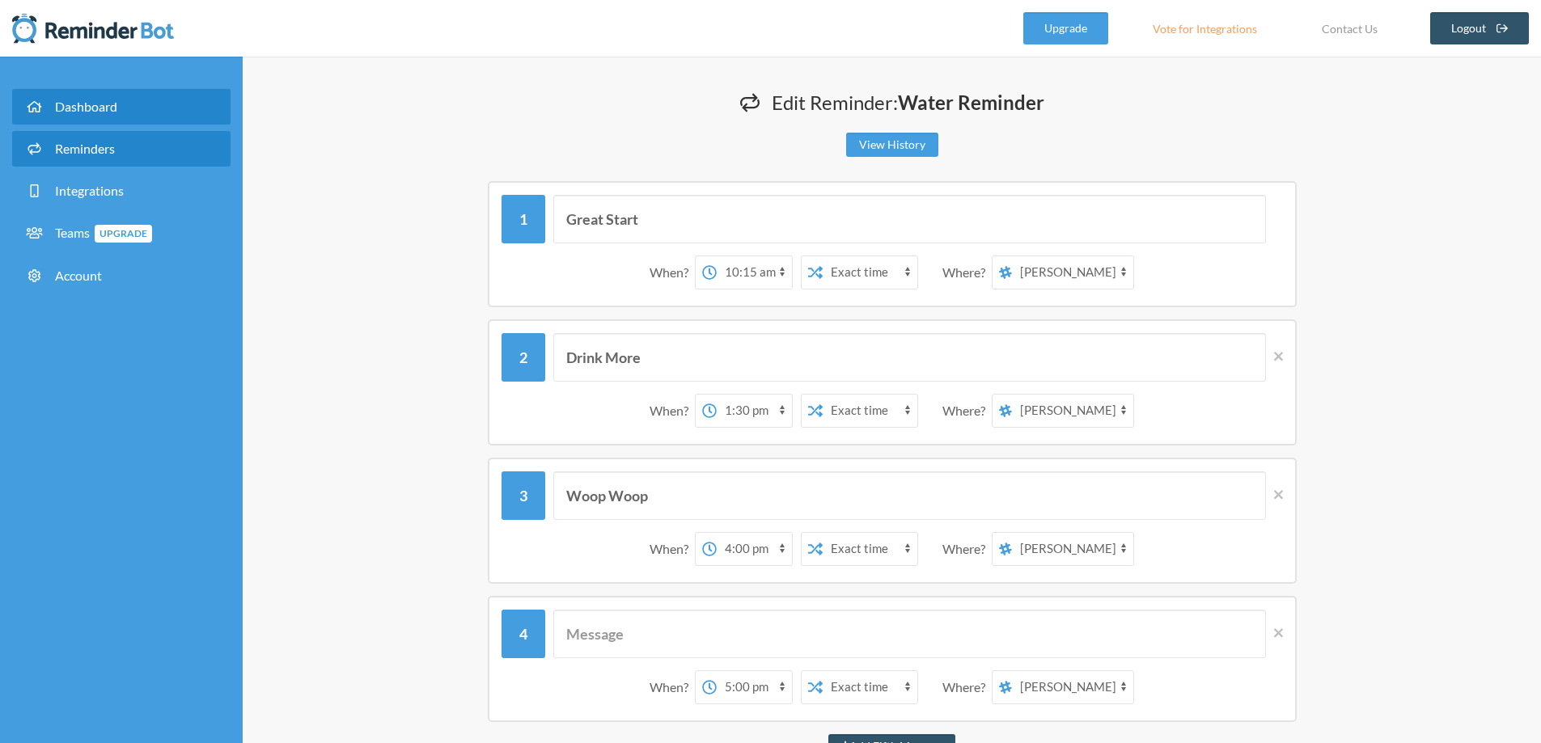
click at [154, 104] on link "Dashboard" at bounding box center [121, 107] width 218 height 36
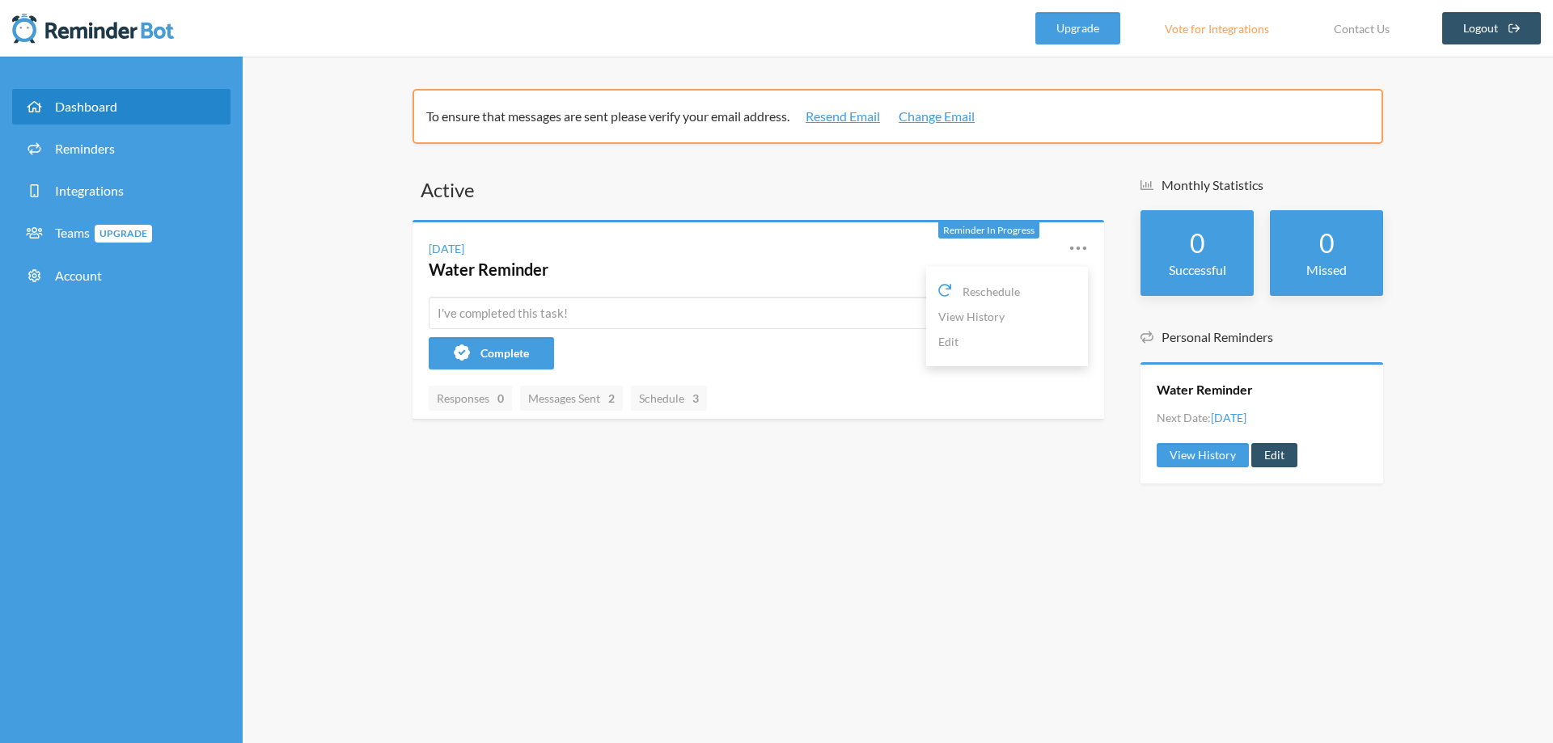
click at [1071, 252] on icon at bounding box center [1077, 248] width 19 height 19
click at [1078, 243] on icon at bounding box center [1077, 248] width 19 height 19
click at [164, 270] on link "Account" at bounding box center [121, 276] width 218 height 36
select select "**"
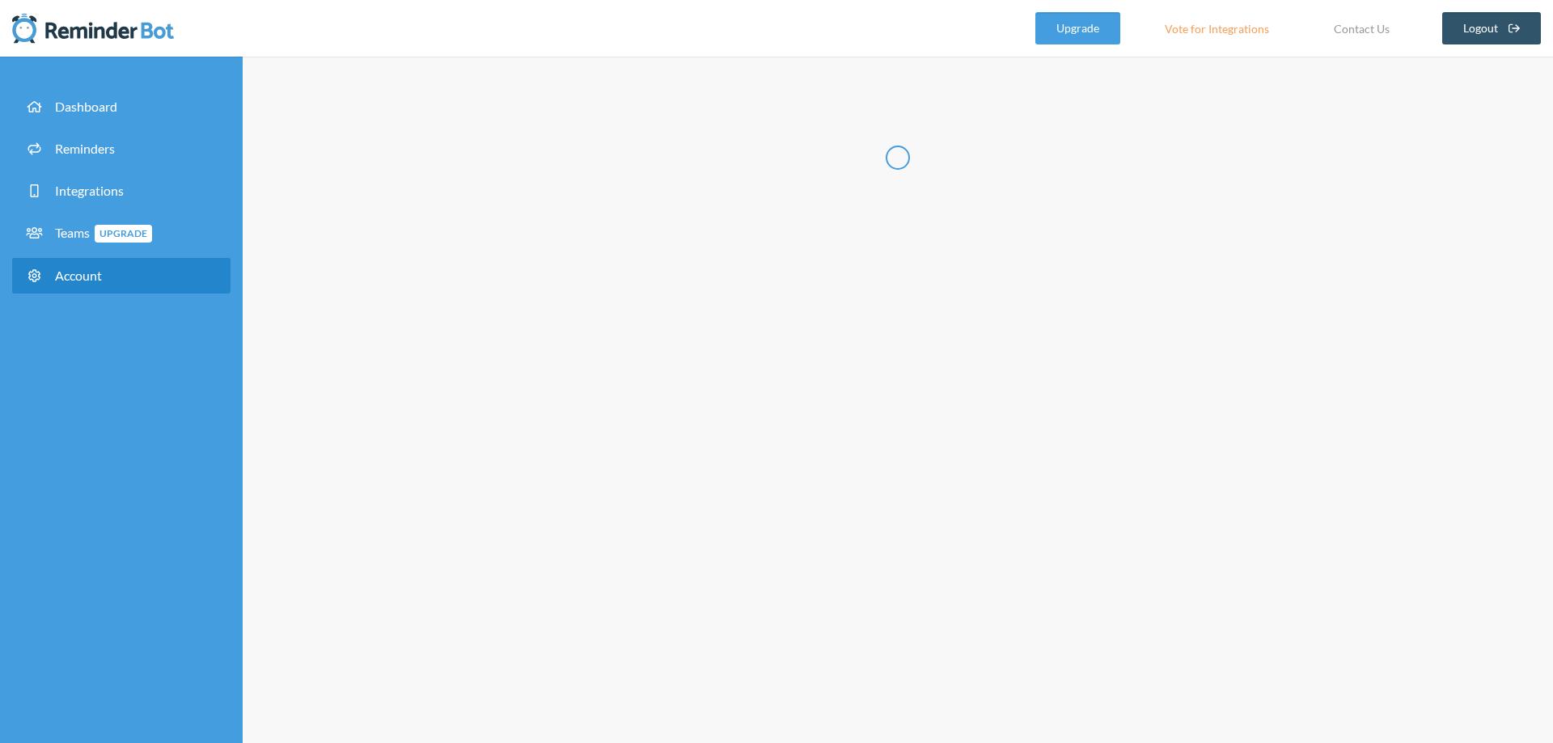
type input "*****"
type input "******"
type input "**********"
select select "**"
checkbox input "****"
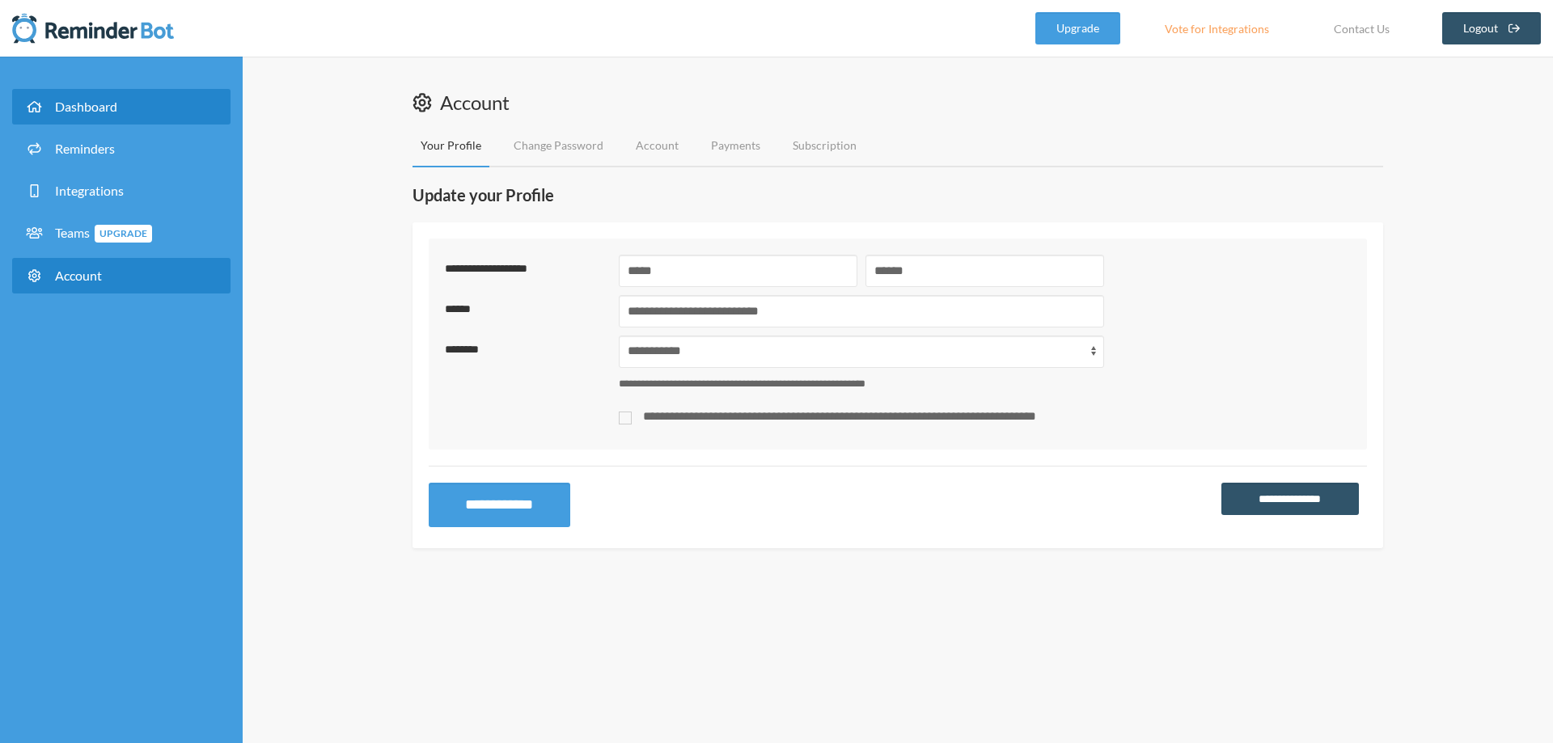
click at [91, 112] on span "Dashboard" at bounding box center [86, 106] width 62 height 15
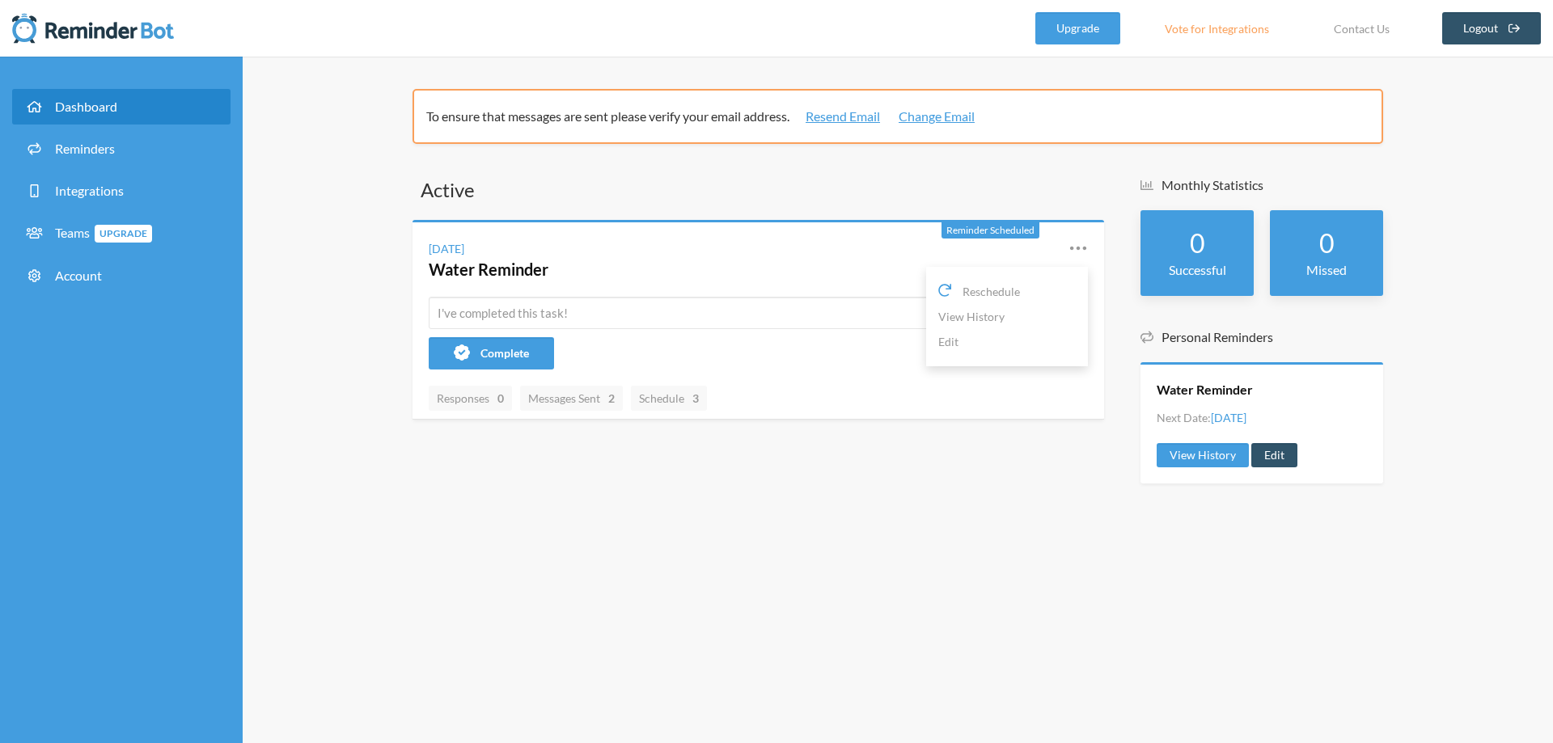
click at [1076, 250] on icon at bounding box center [1077, 248] width 19 height 19
click at [1072, 256] on icon at bounding box center [1077, 248] width 19 height 19
click at [959, 348] on link "Edit" at bounding box center [1006, 341] width 137 height 25
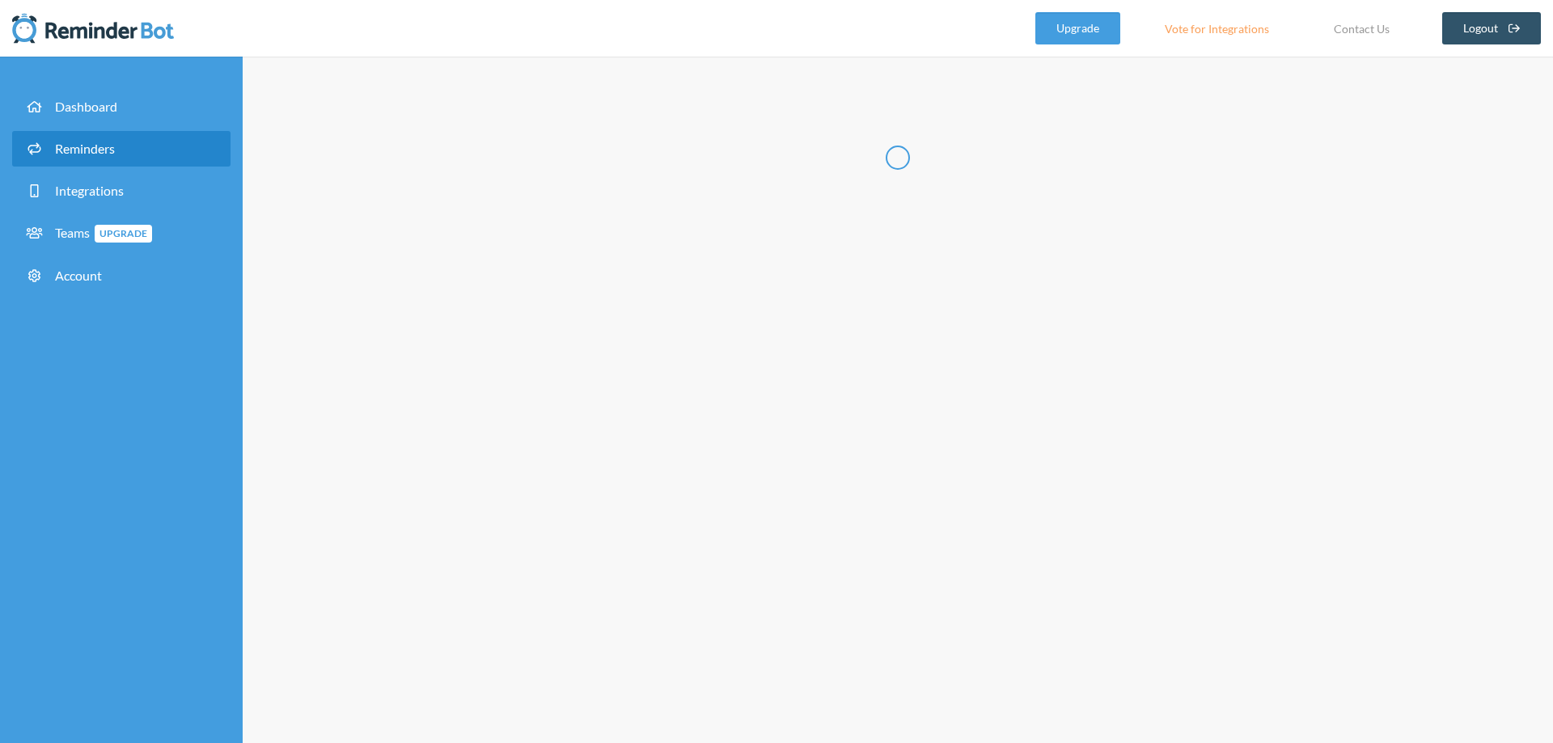
type input "Water Reminder"
select select "10:15:00"
select select "13:30:00"
select select "16:00:00"
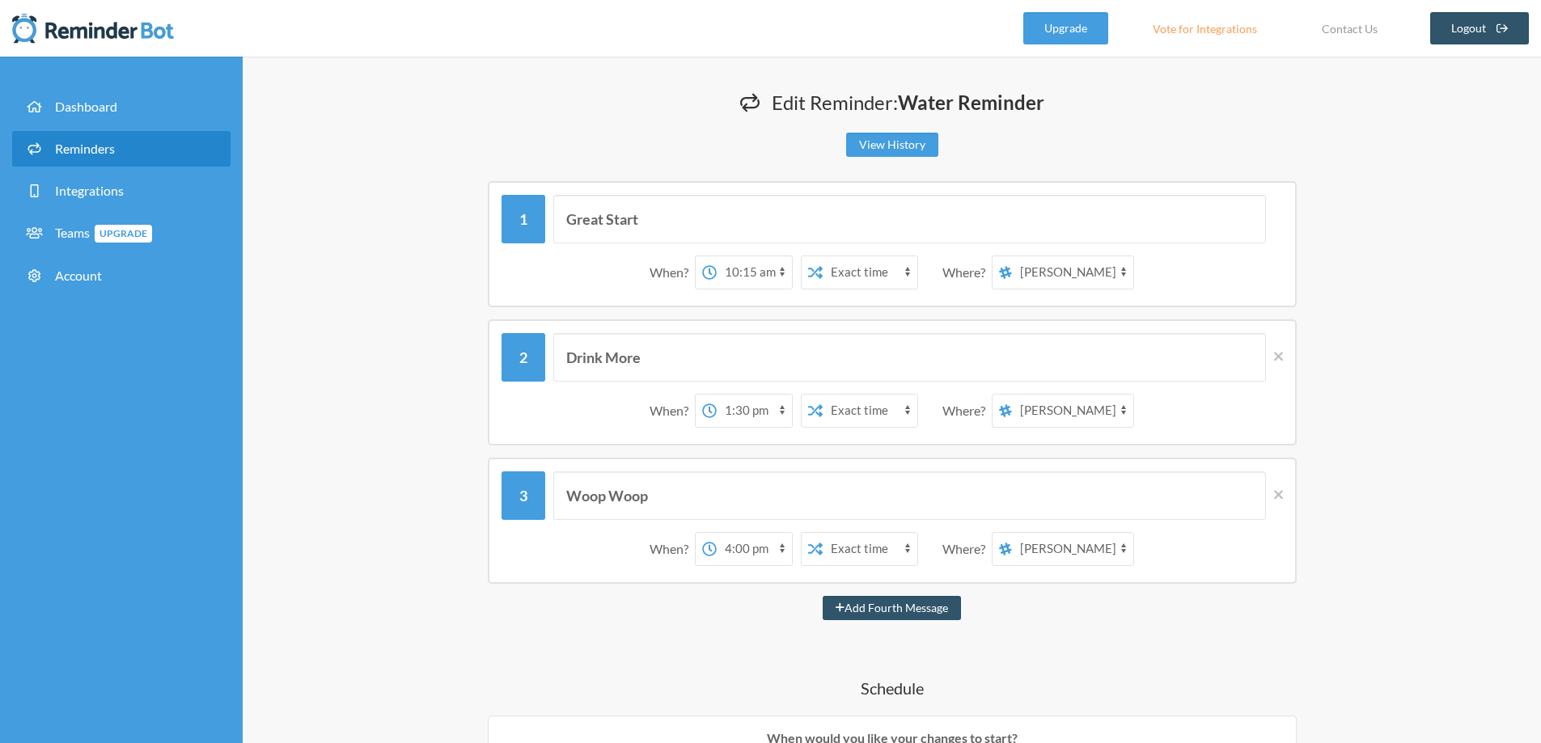
click at [784, 271] on select "12:00 am 12:15 am 12:30 am 12:45 am 1:00 am 1:15 am 1:30 am 1:45 am 2:00 am 2:1…" at bounding box center [753, 272] width 75 height 32
select select "10:00:00"
click at [746, 256] on select "12:00 am 12:15 am 12:30 am 12:45 am 1:00 am 1:15 am 1:30 am 1:45 am 2:00 am 2:1…" at bounding box center [753, 272] width 75 height 32
click at [791, 416] on select "12:00 am 12:15 am 12:30 am 12:45 am 1:00 am 1:15 am 1:30 am 1:45 am 2:00 am 2:1…" at bounding box center [753, 411] width 75 height 32
select select "11:00:00"
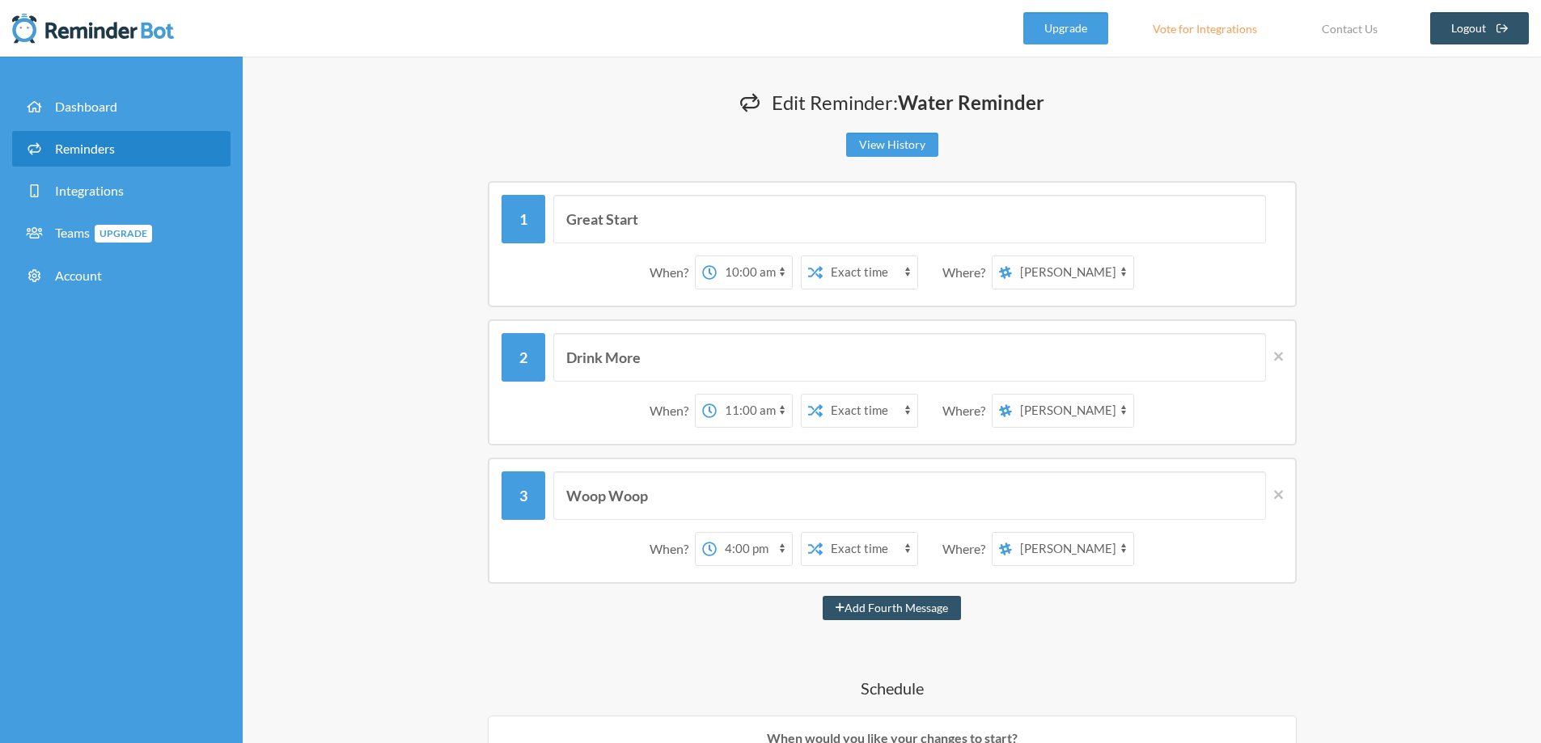
click at [746, 395] on select "12:00 am 12:15 am 12:30 am 12:45 am 1:00 am 1:15 am 1:30 am 1:45 am 2:00 am 2:1…" at bounding box center [753, 411] width 75 height 32
click at [792, 550] on select "12:00 am 12:15 am 12:30 am 12:45 am 1:00 am 1:15 am 1:30 am 1:45 am 2:00 am 2:1…" at bounding box center [753, 549] width 75 height 32
click at [719, 533] on select "12:00 am 12:15 am 12:30 am 12:45 am 1:00 am 1:15 am 1:30 am 1:45 am 2:00 am 2:1…" at bounding box center [753, 549] width 75 height 32
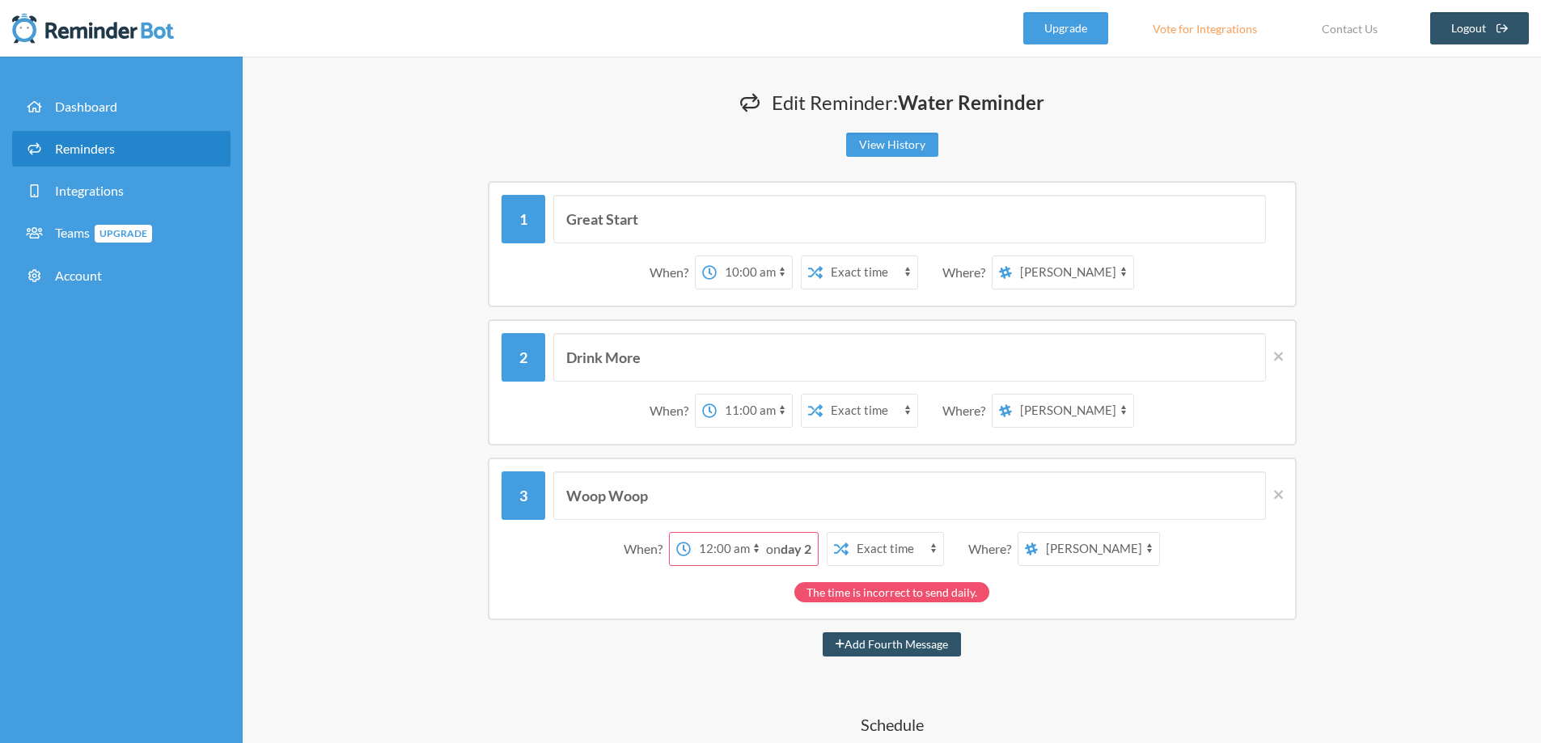
click at [759, 555] on select "12:00 am 12:15 am 12:30 am 12:45 am 1:00 am 1:15 am 1:30 am 1:45 am 2:00 am 2:1…" at bounding box center [728, 549] width 75 height 32
select select "12:00:00"
click at [746, 533] on select "12:00 am 12:15 am 12:30 am 12:45 am 1:00 am 1:15 am 1:30 am 1:45 am 2:00 am 2:1…" at bounding box center [728, 549] width 75 height 32
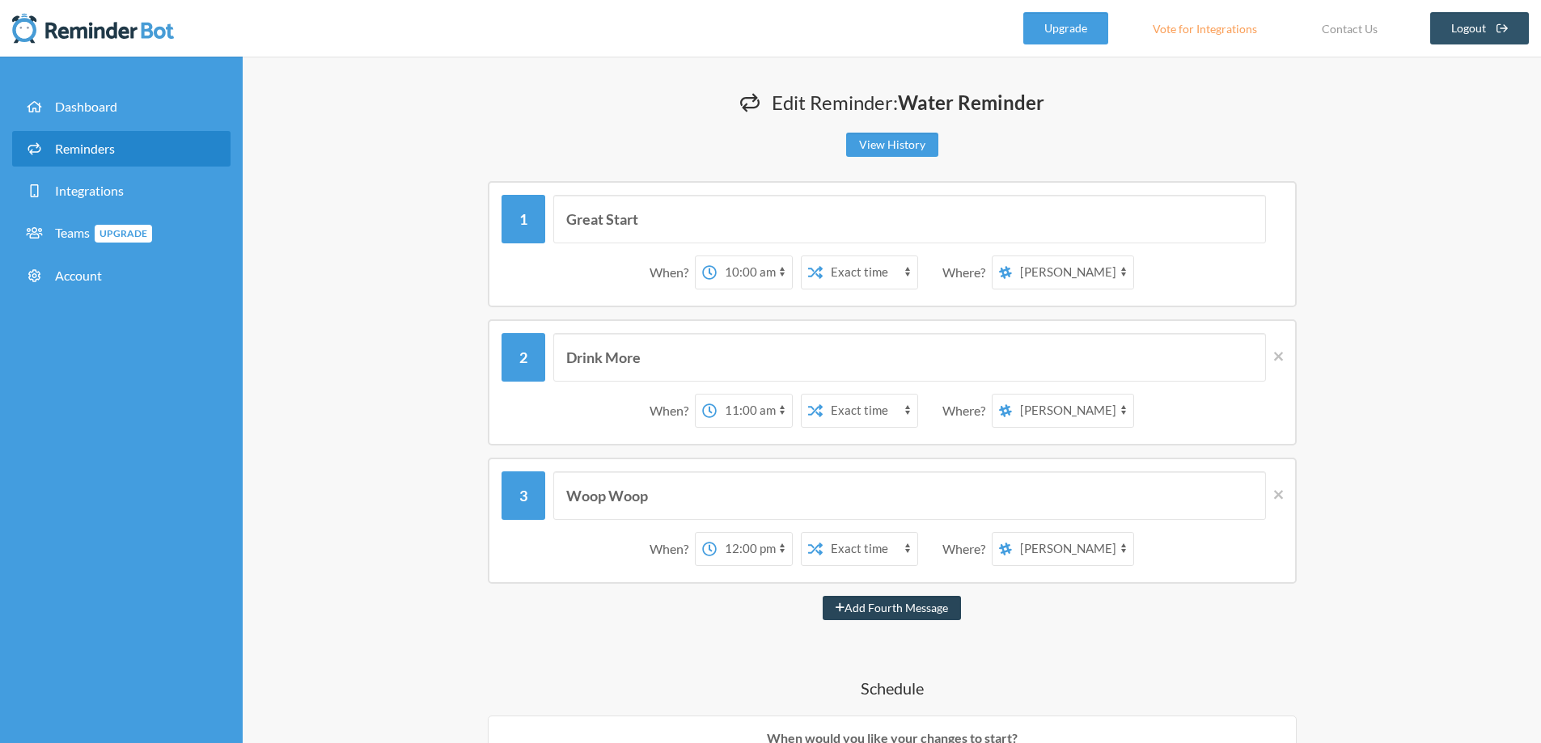
click at [897, 601] on button "Add Fourth Message" at bounding box center [891, 608] width 138 height 24
select select "13:00:00"
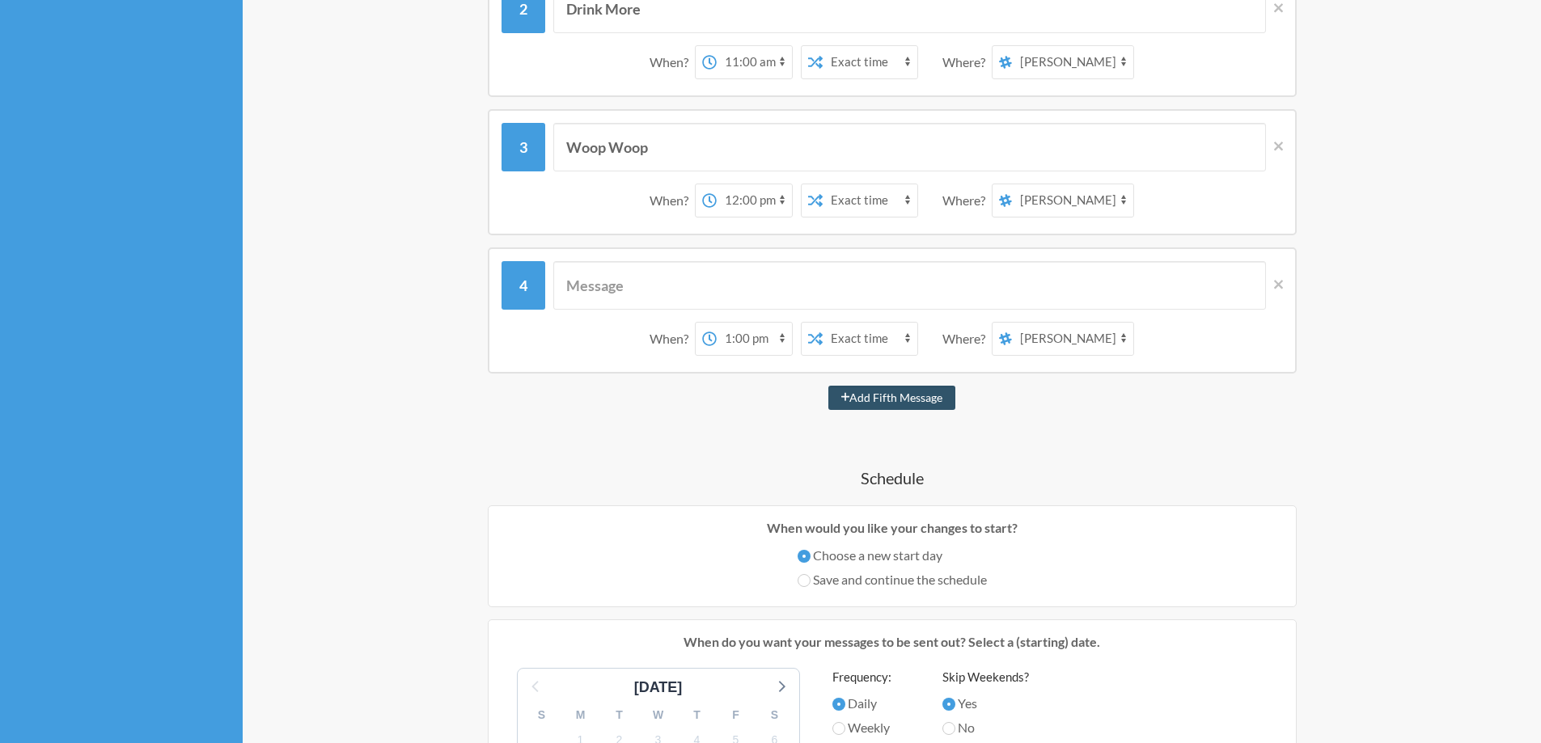
scroll to position [323, 0]
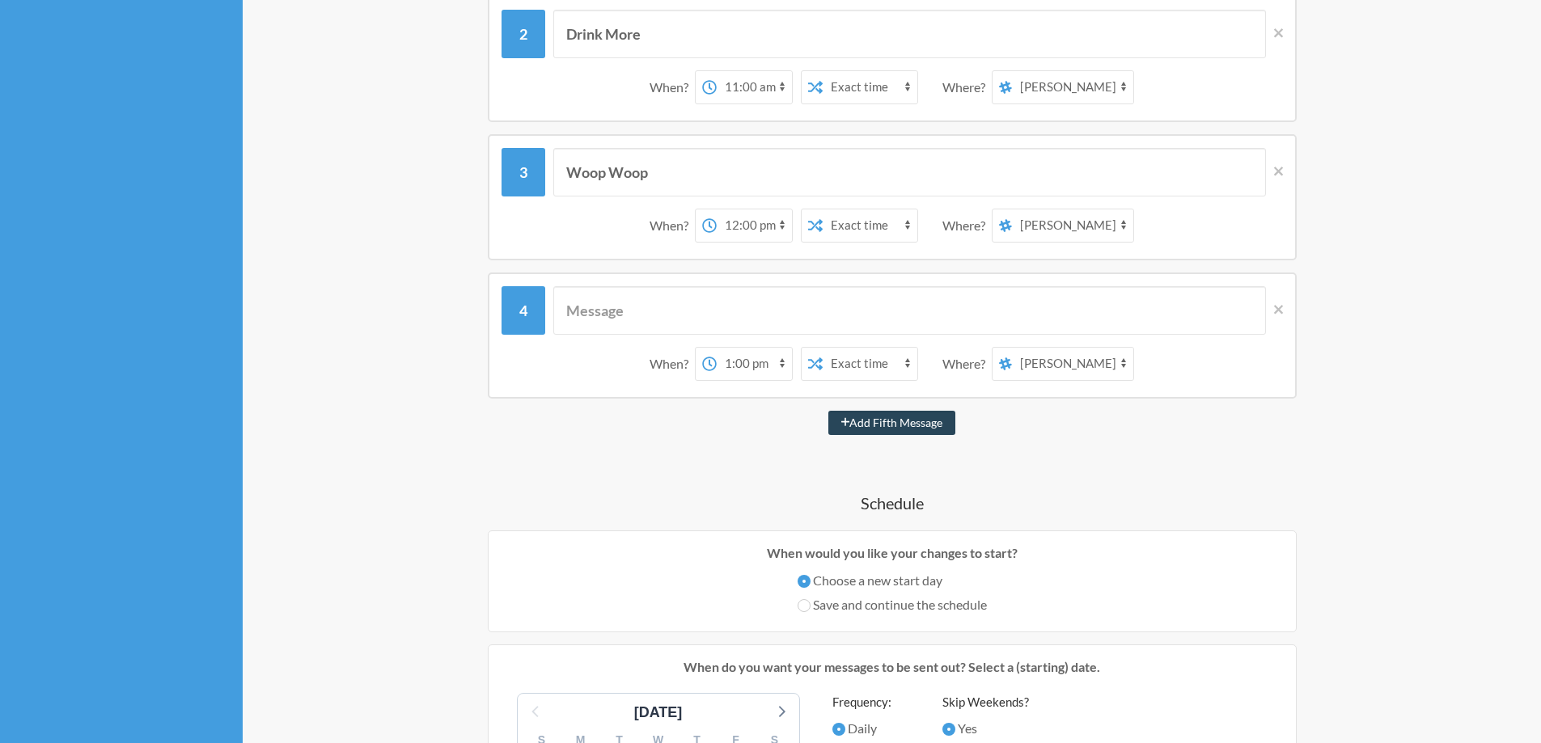
click at [877, 427] on button "Add Fifth Message" at bounding box center [892, 423] width 128 height 24
select select "14:00:00"
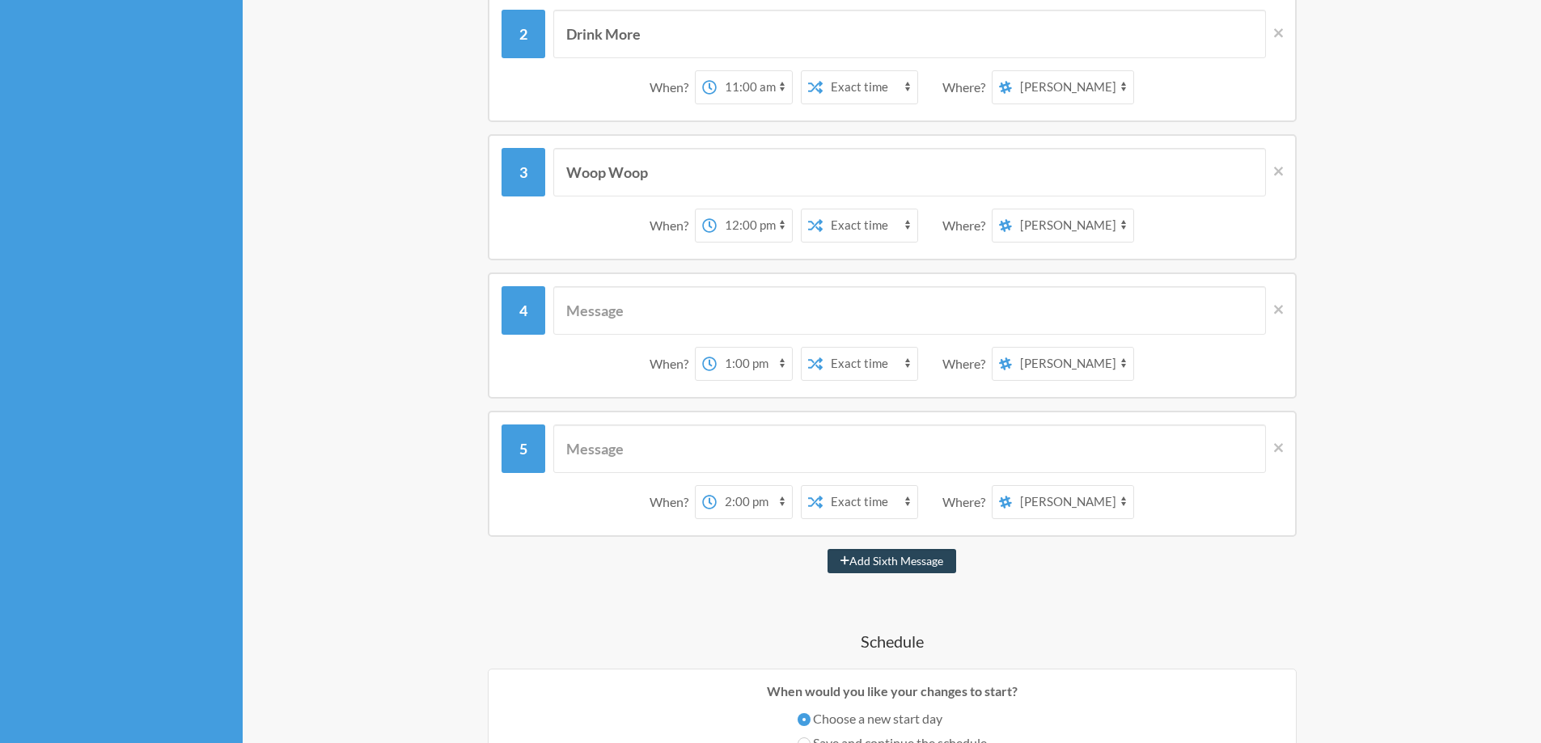
click at [909, 558] on button "Add Sixth Message" at bounding box center [891, 561] width 129 height 24
select select "15:00:00"
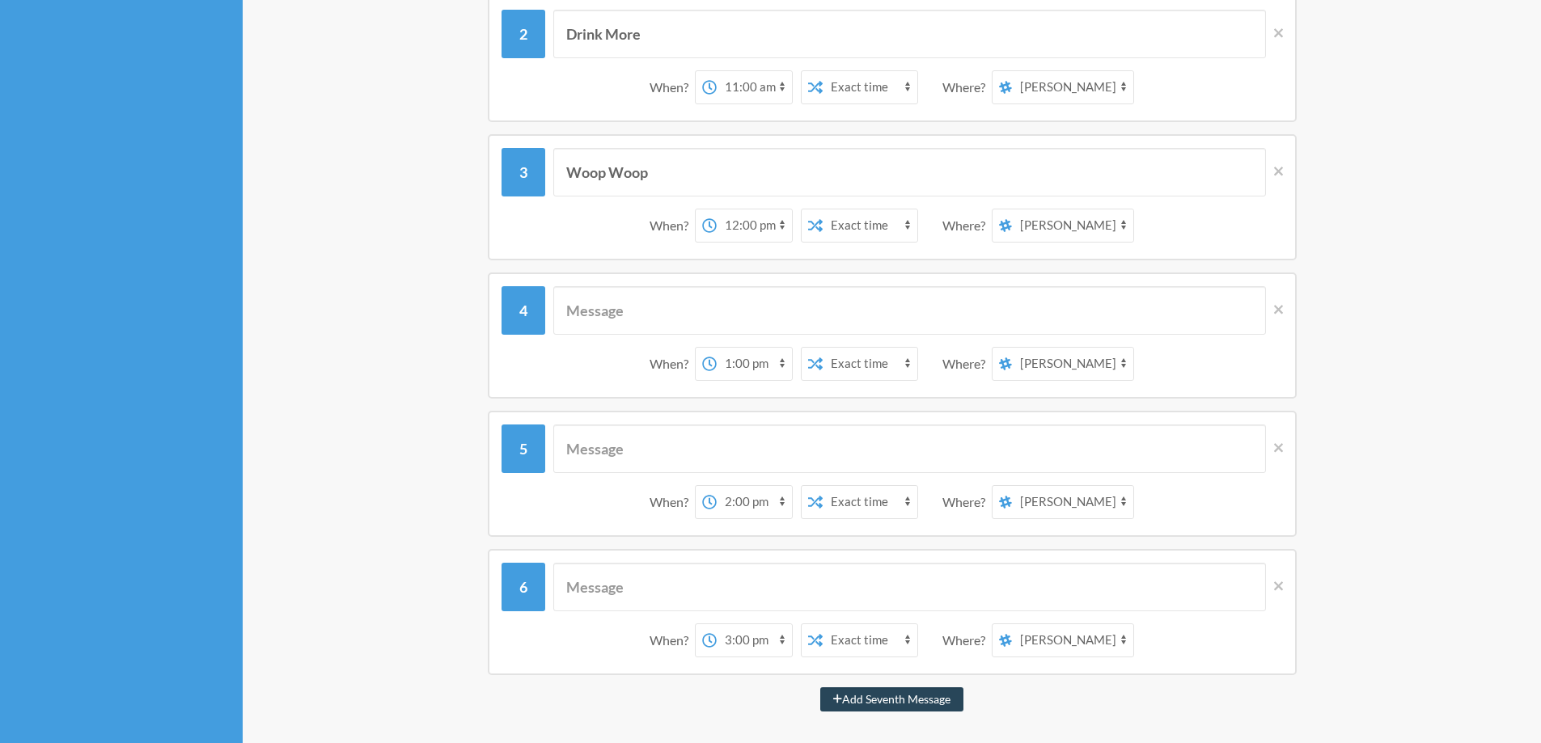
scroll to position [647, 0]
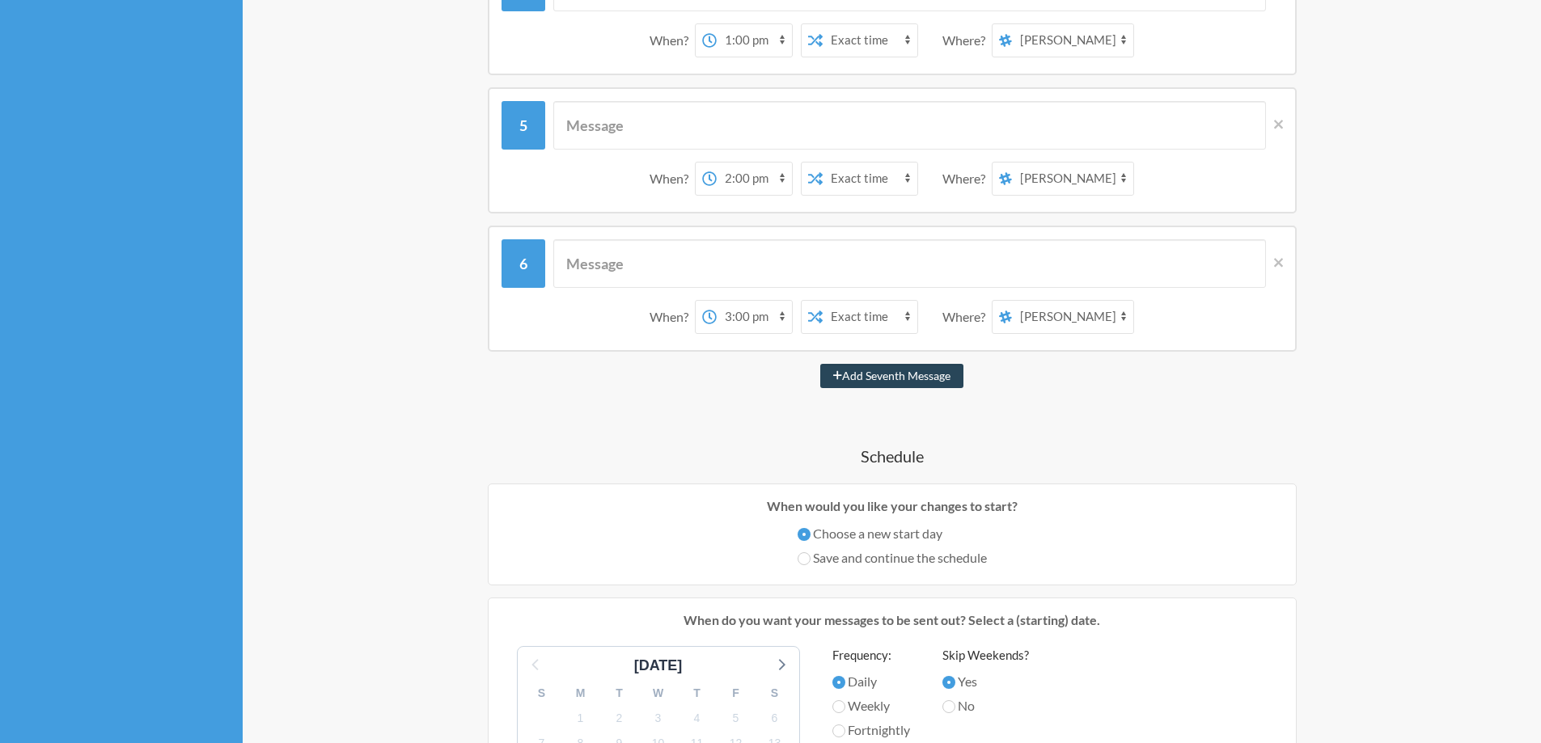
click at [894, 381] on button "Add Seventh Message" at bounding box center [891, 376] width 143 height 24
select select "16:00:00"
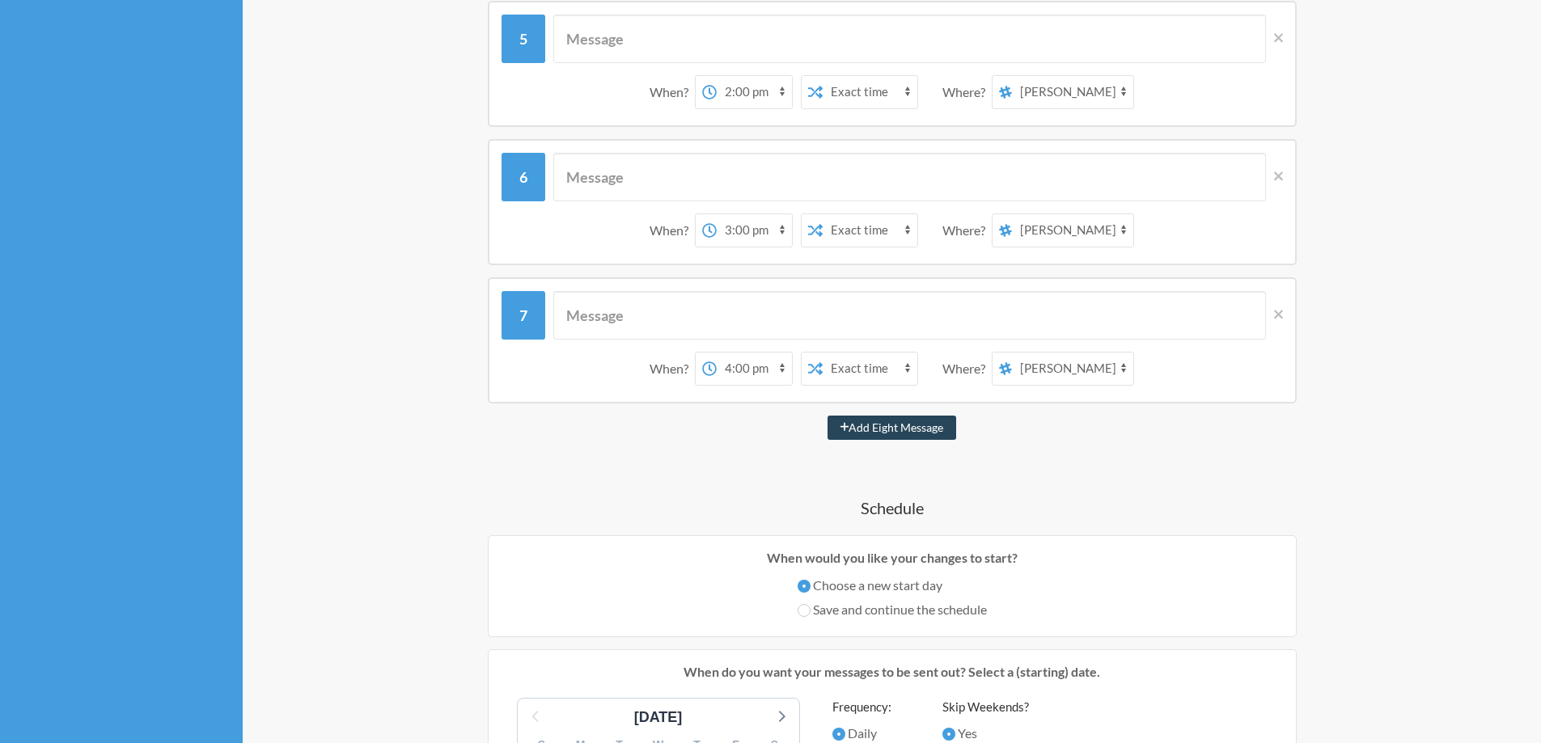
scroll to position [890, 0]
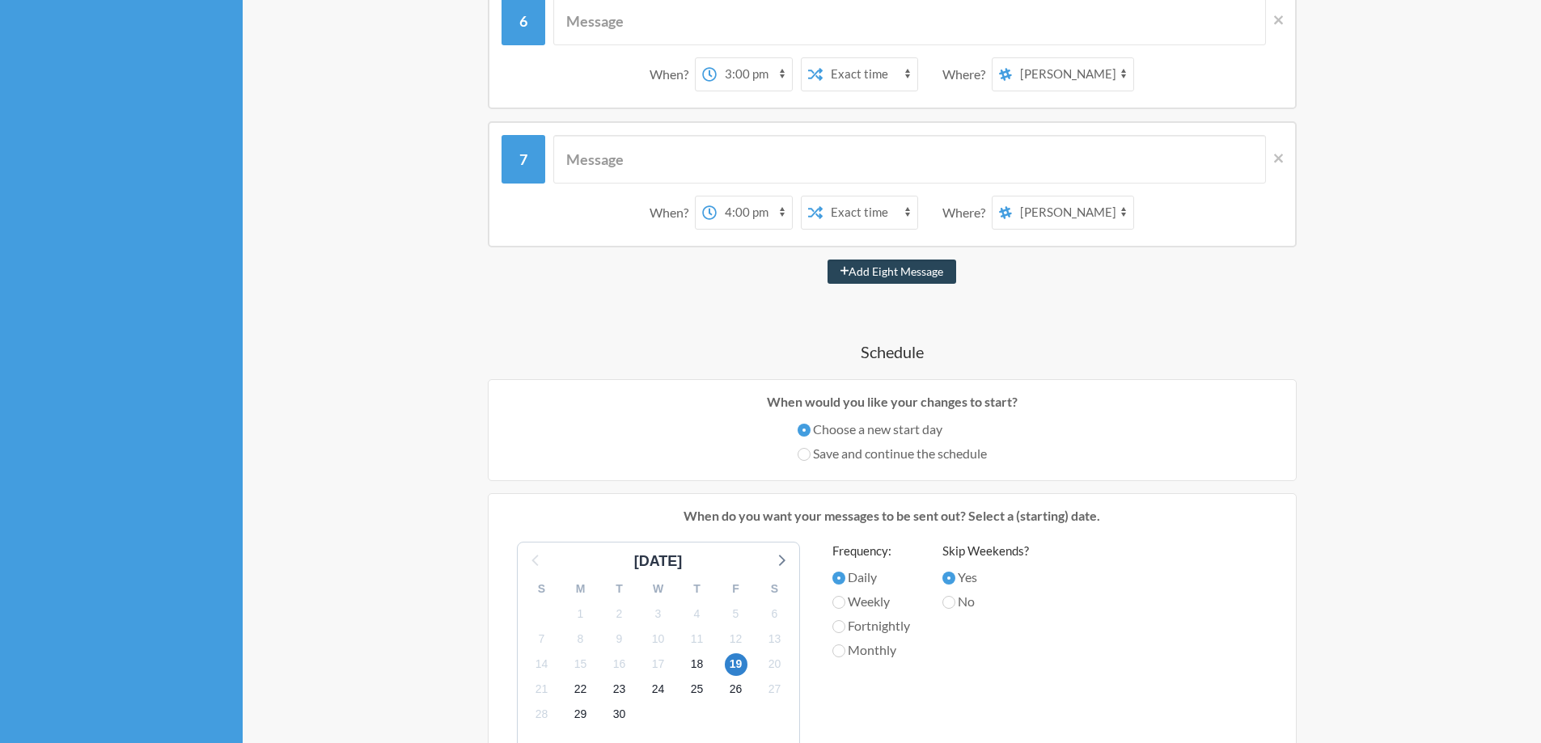
click at [902, 274] on button "Add Eight Message" at bounding box center [891, 272] width 129 height 24
select select "17:00:00"
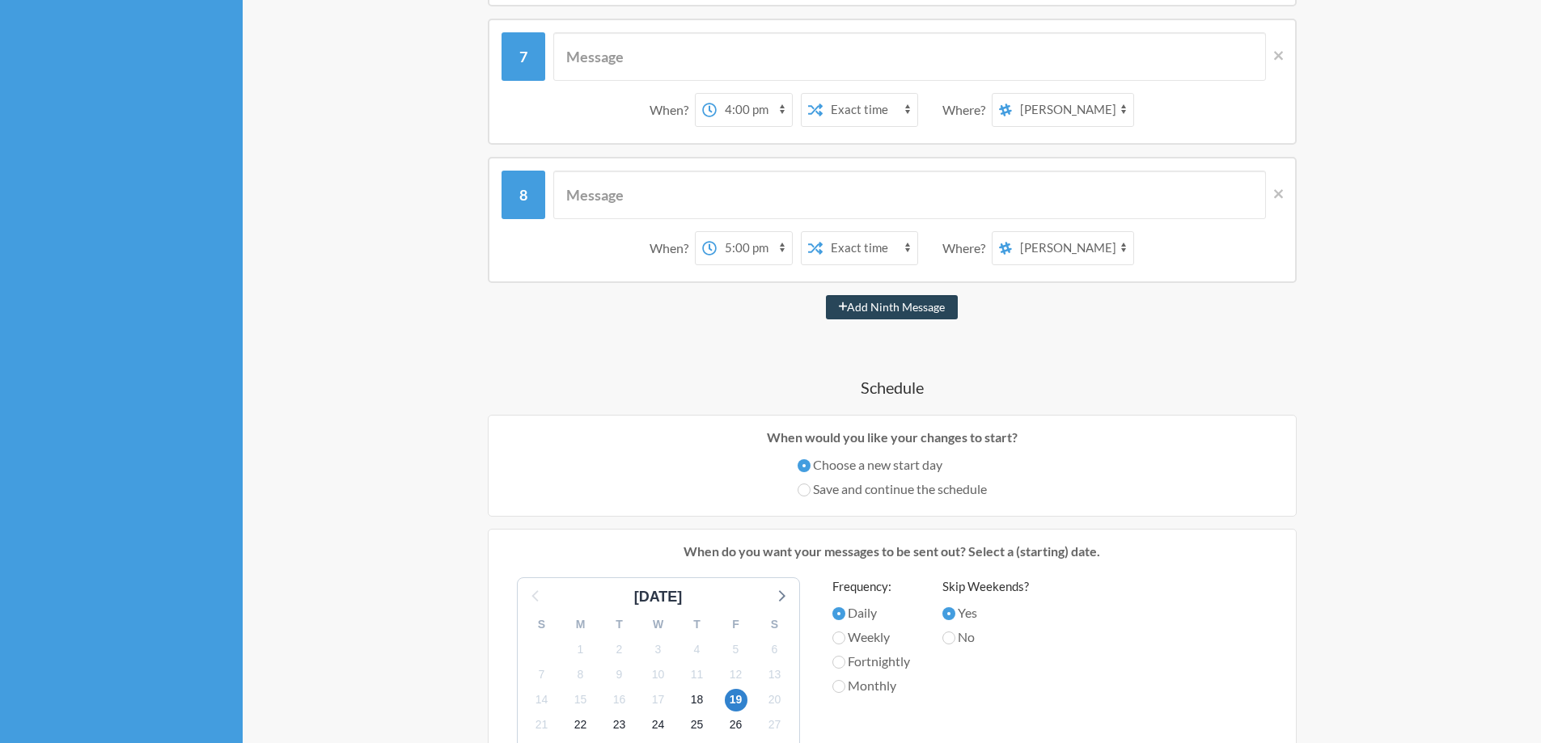
scroll to position [1132, 0]
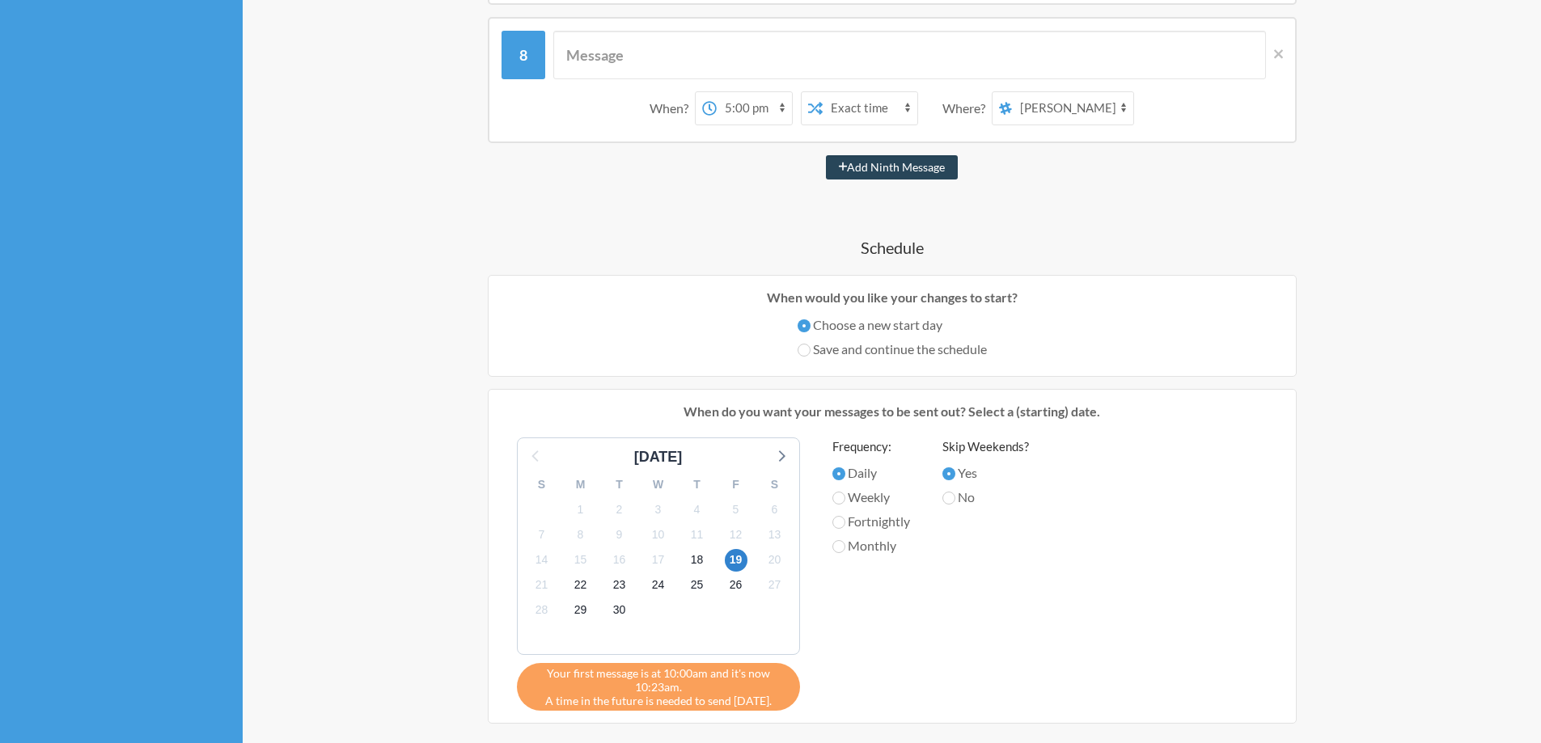
click at [877, 159] on button "Add Ninth Message" at bounding box center [892, 167] width 133 height 24
select select "18:00:00"
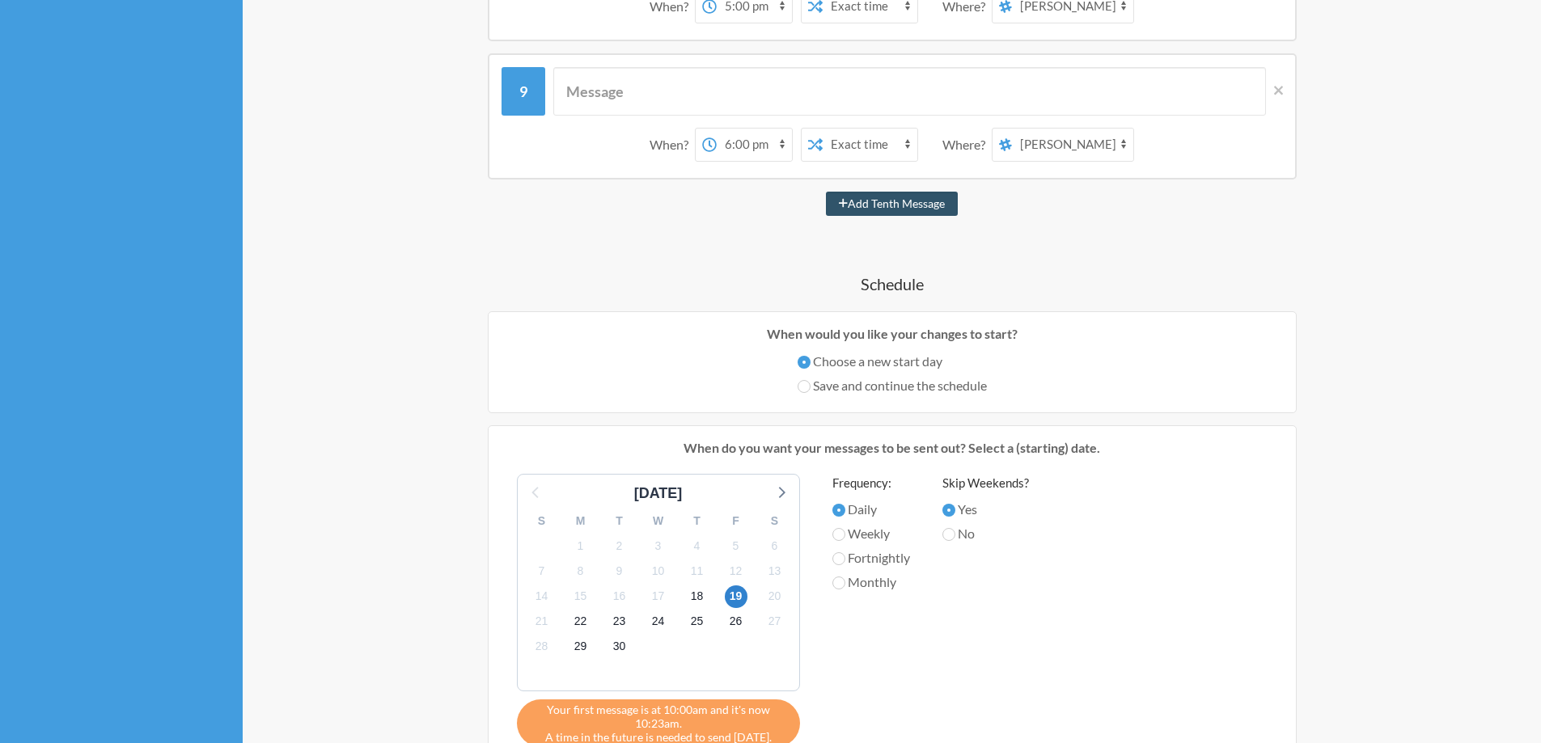
scroll to position [1375, 0]
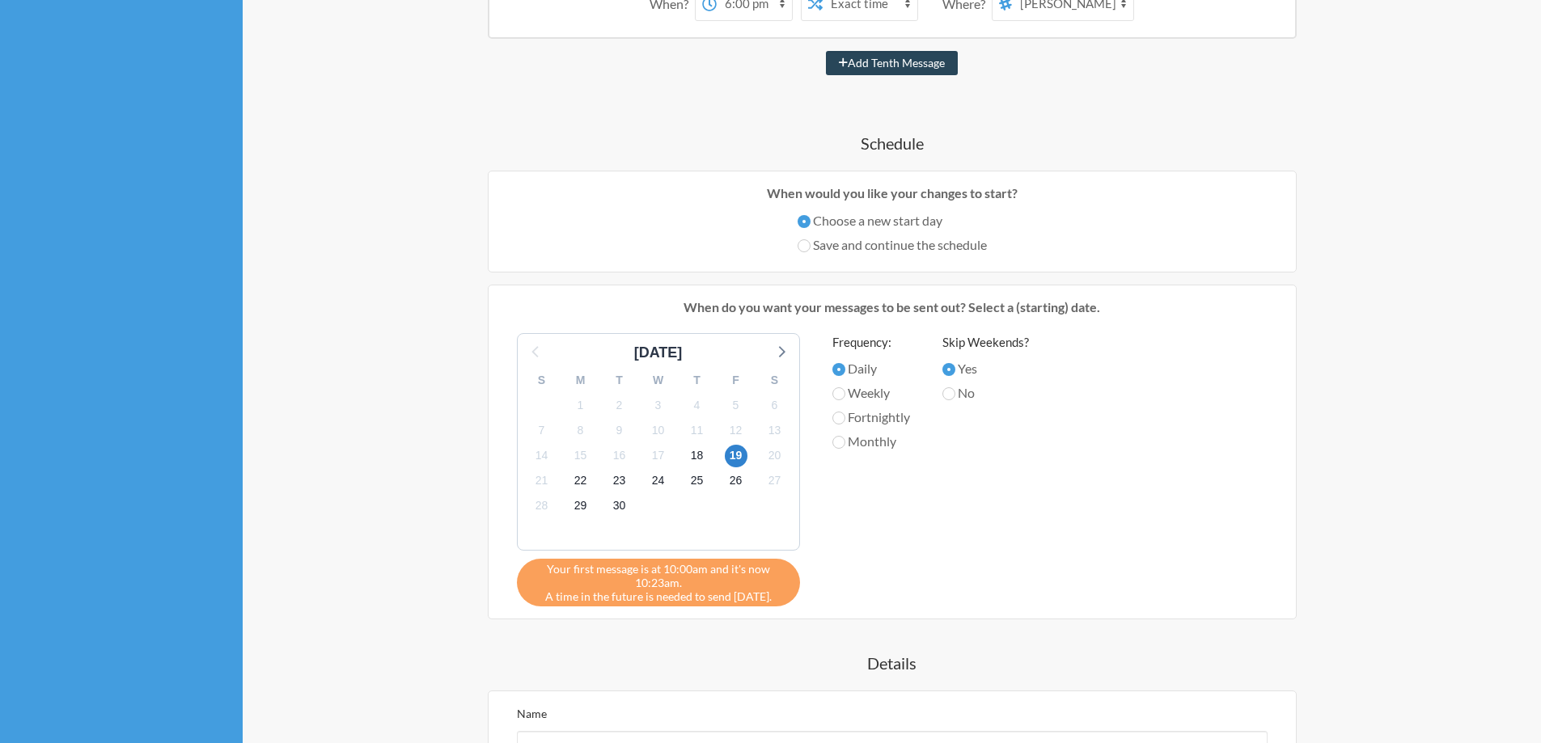
click at [877, 65] on button "Add Tenth Message" at bounding box center [892, 63] width 132 height 24
select select "19:00:00"
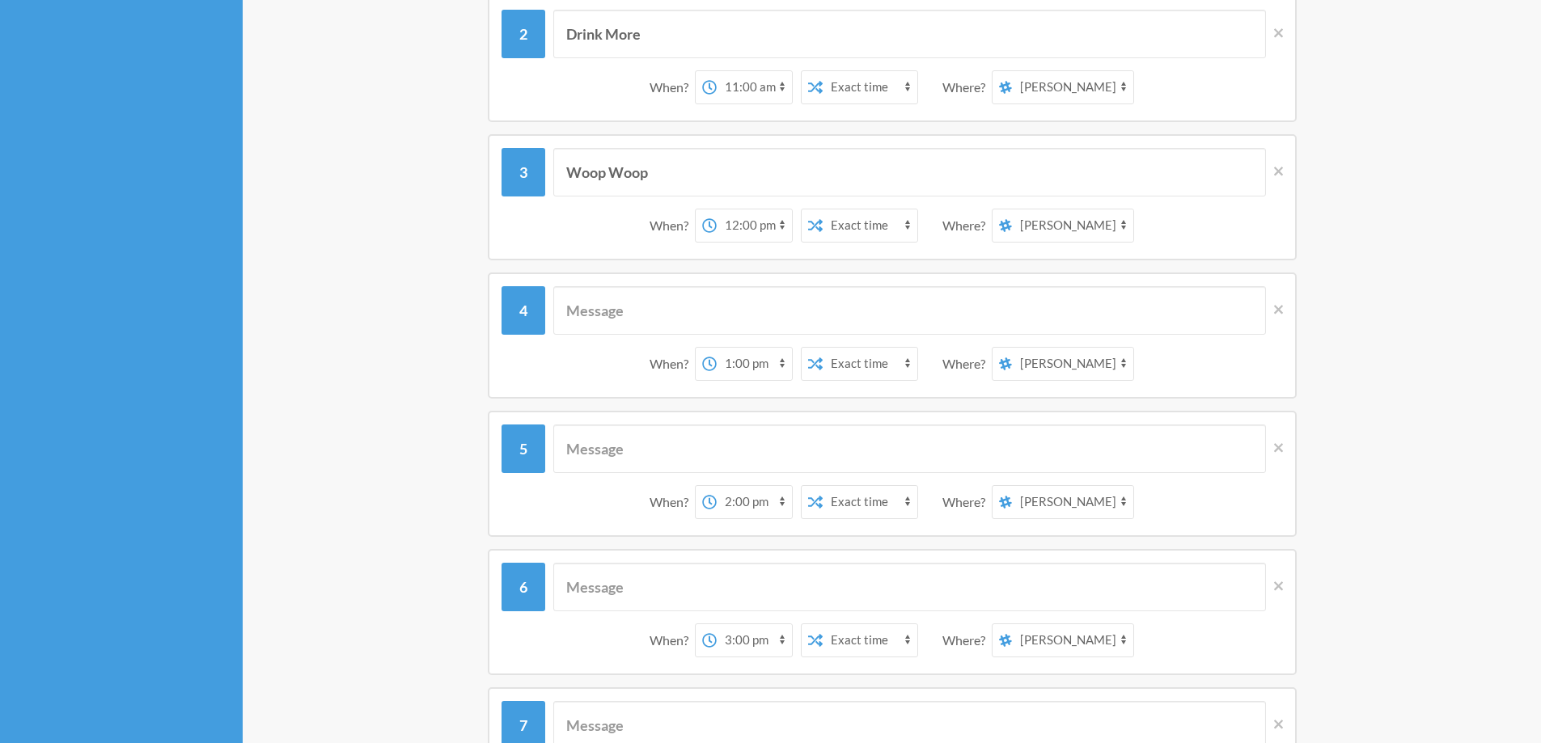
scroll to position [0, 0]
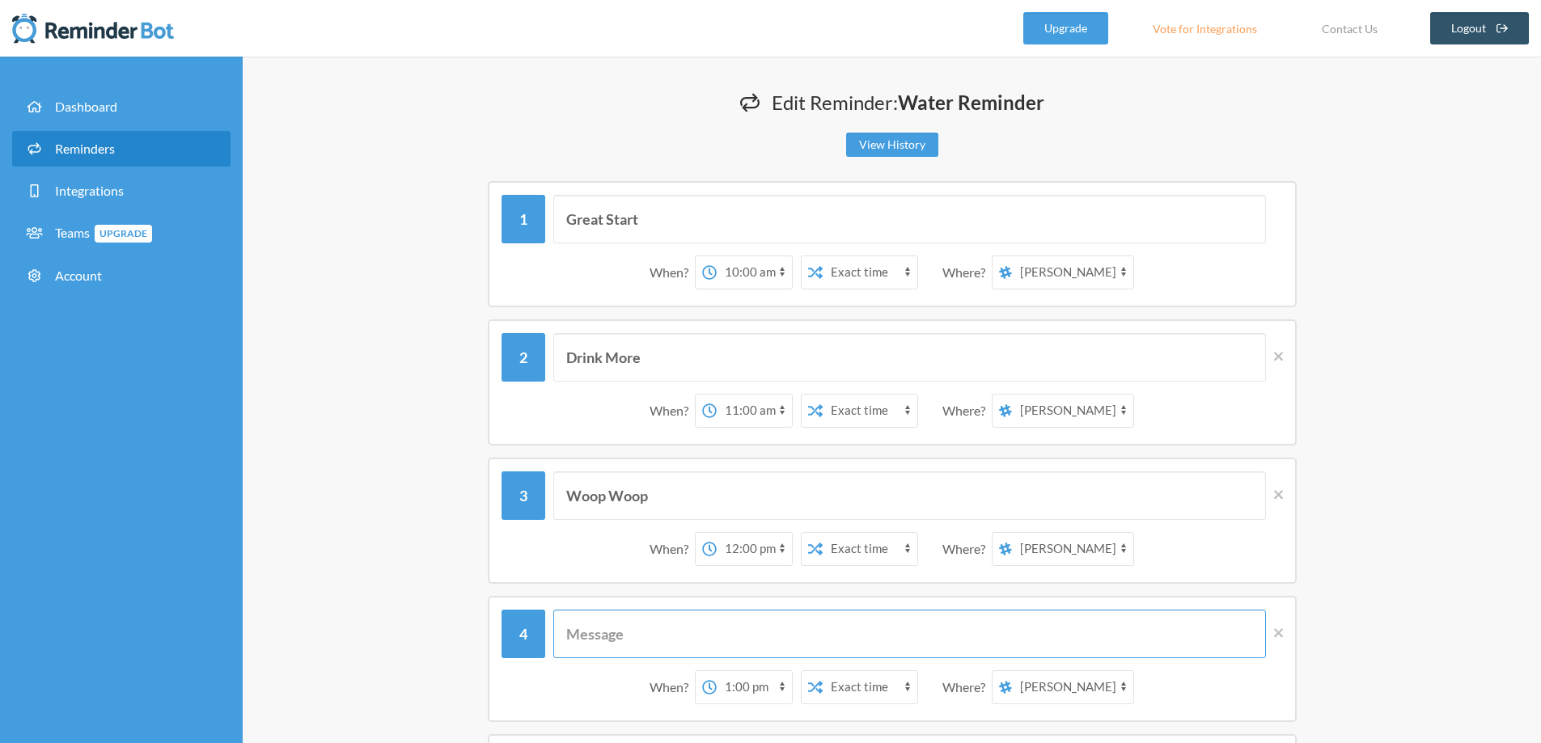
click at [647, 634] on input "text" at bounding box center [909, 634] width 712 height 49
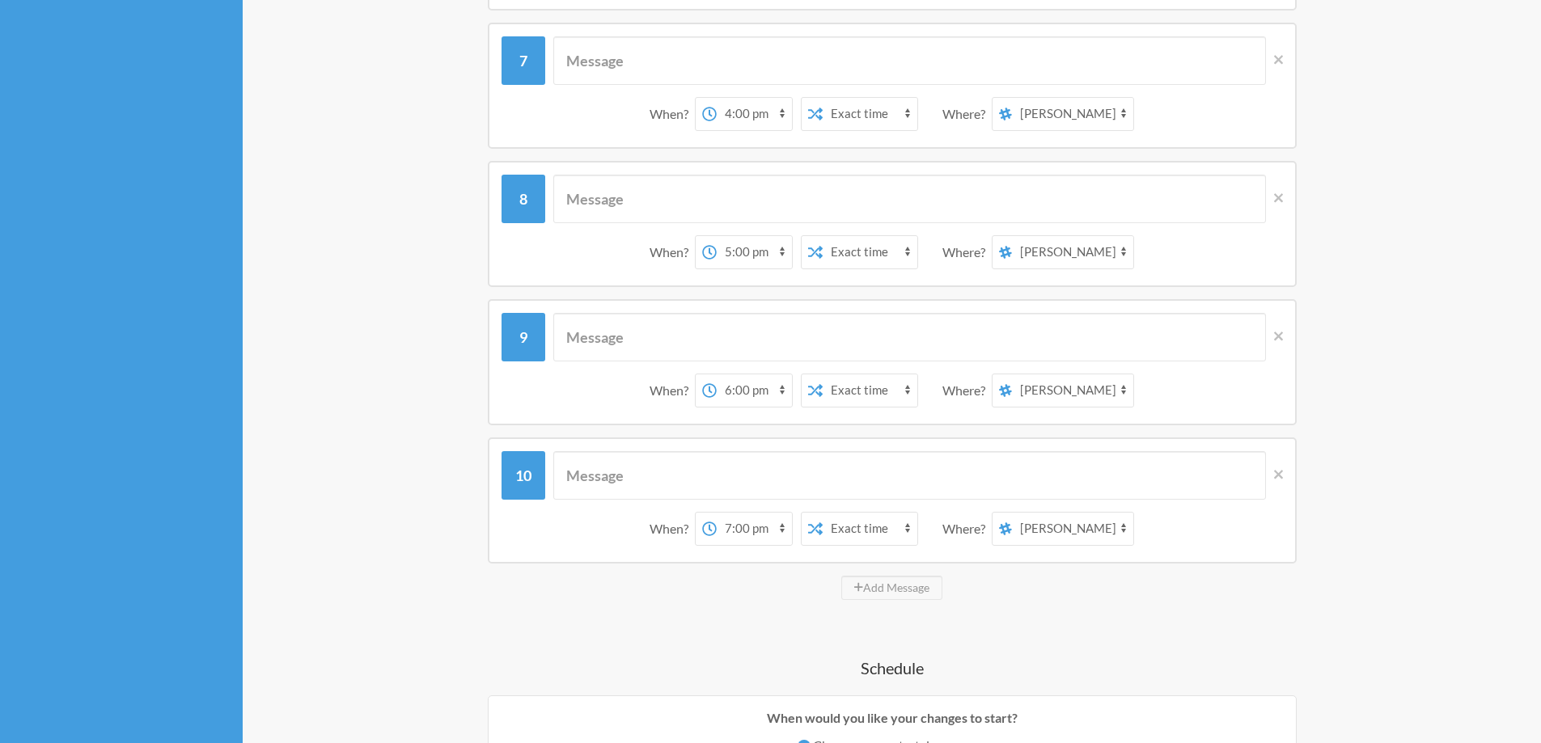
scroll to position [1132, 0]
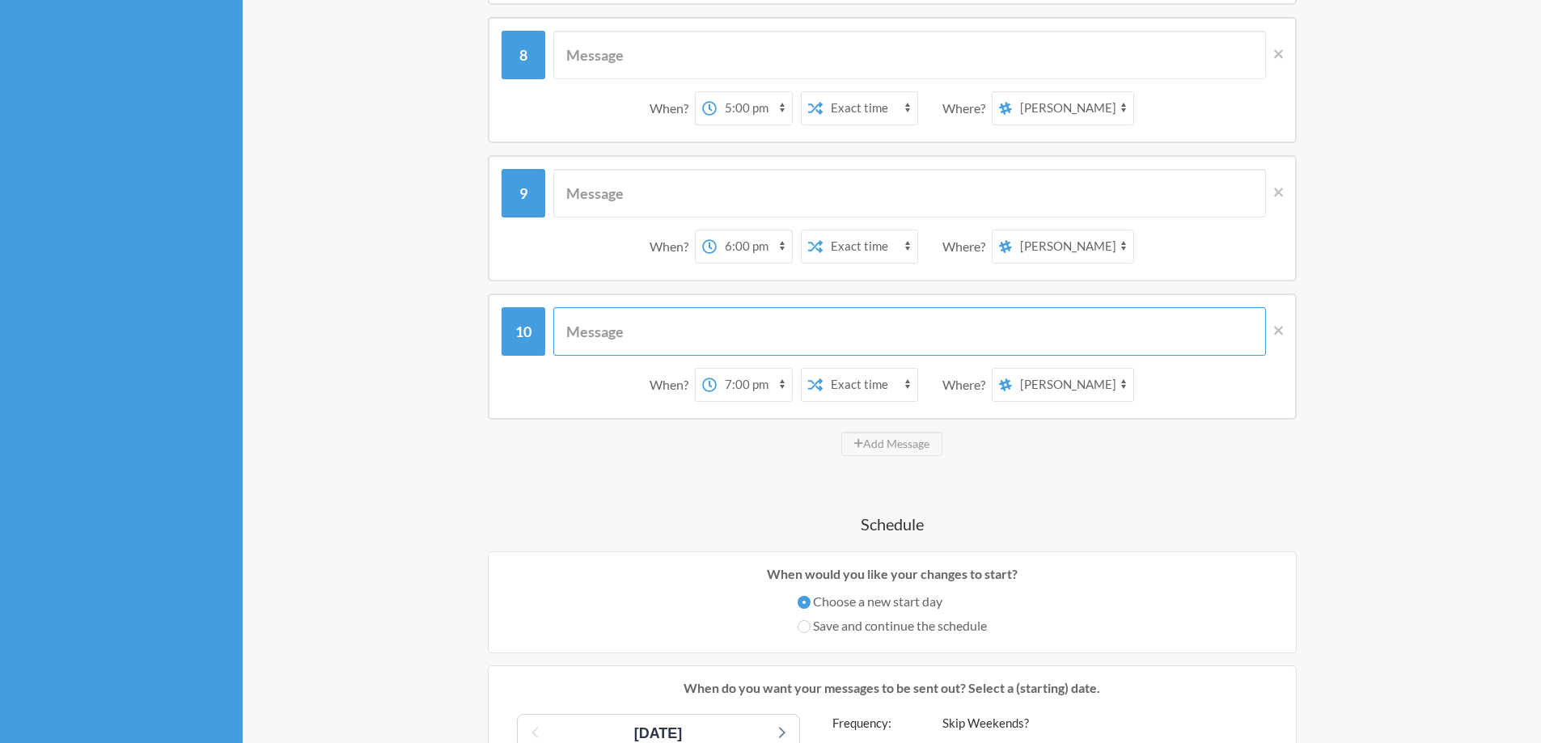
click at [678, 315] on input "text" at bounding box center [909, 331] width 712 height 49
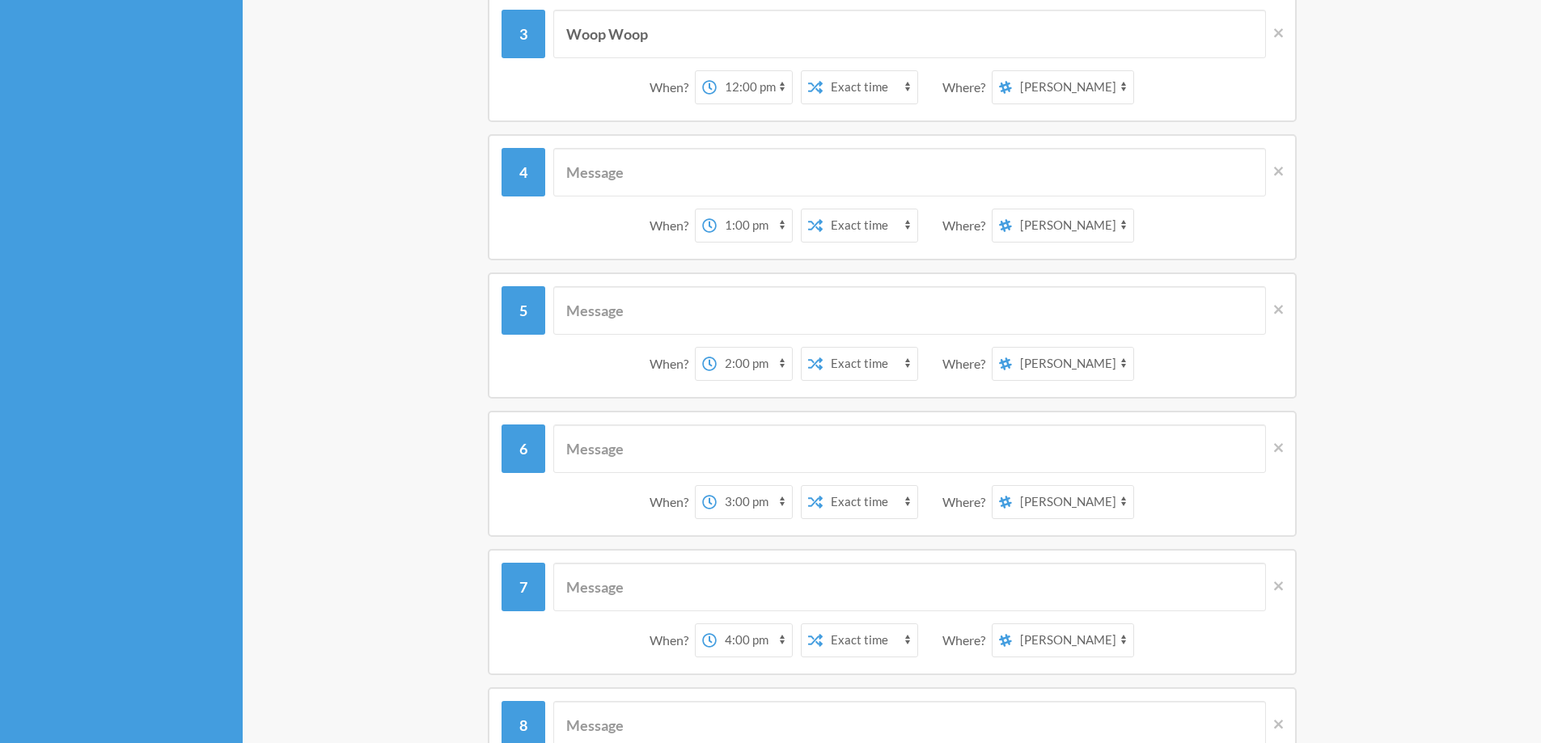
scroll to position [323, 0]
type input "Good Job"
click at [704, 321] on input "text" at bounding box center [909, 310] width 712 height 49
type input "R"
type input "Good Refill"
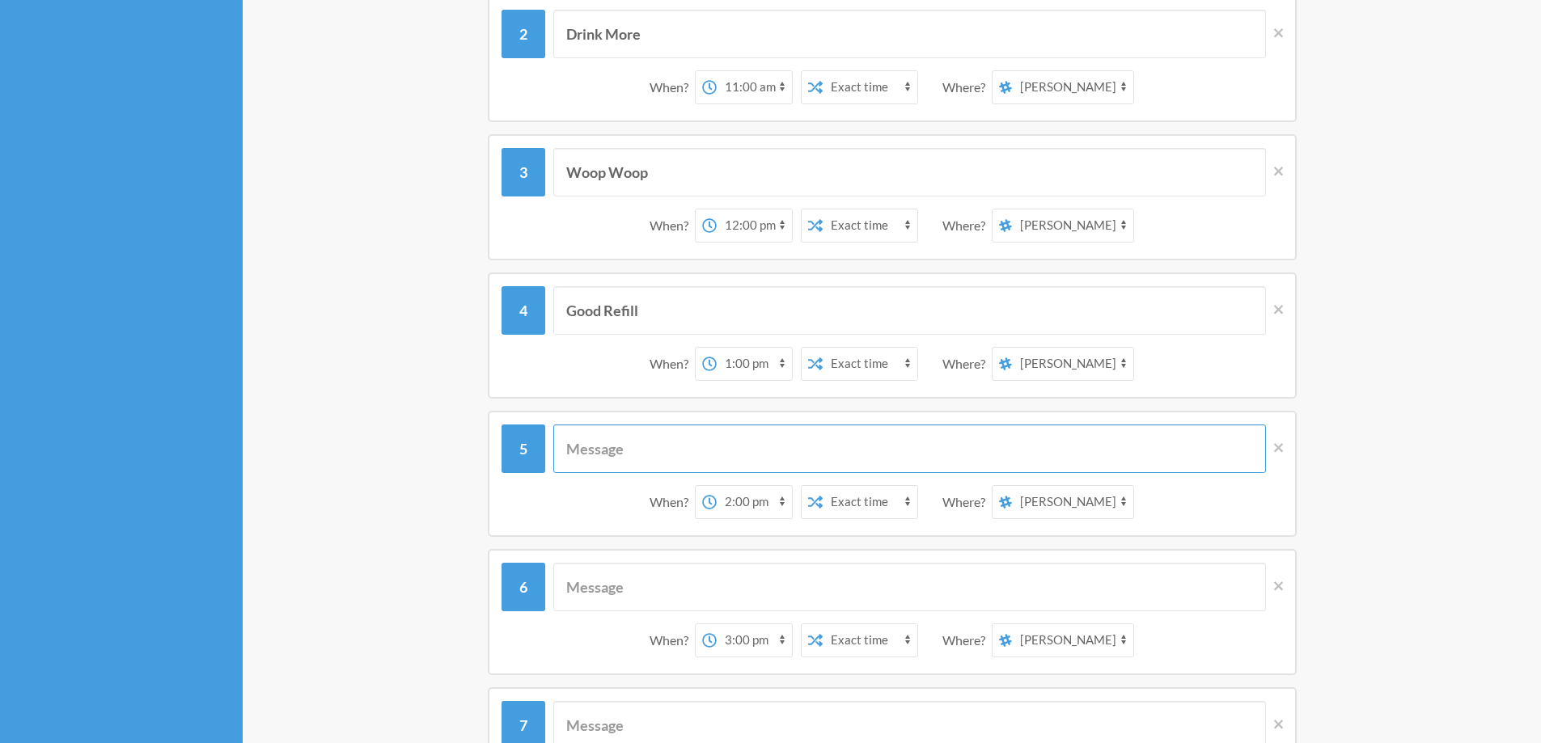
click at [649, 457] on input "text" at bounding box center [909, 449] width 712 height 49
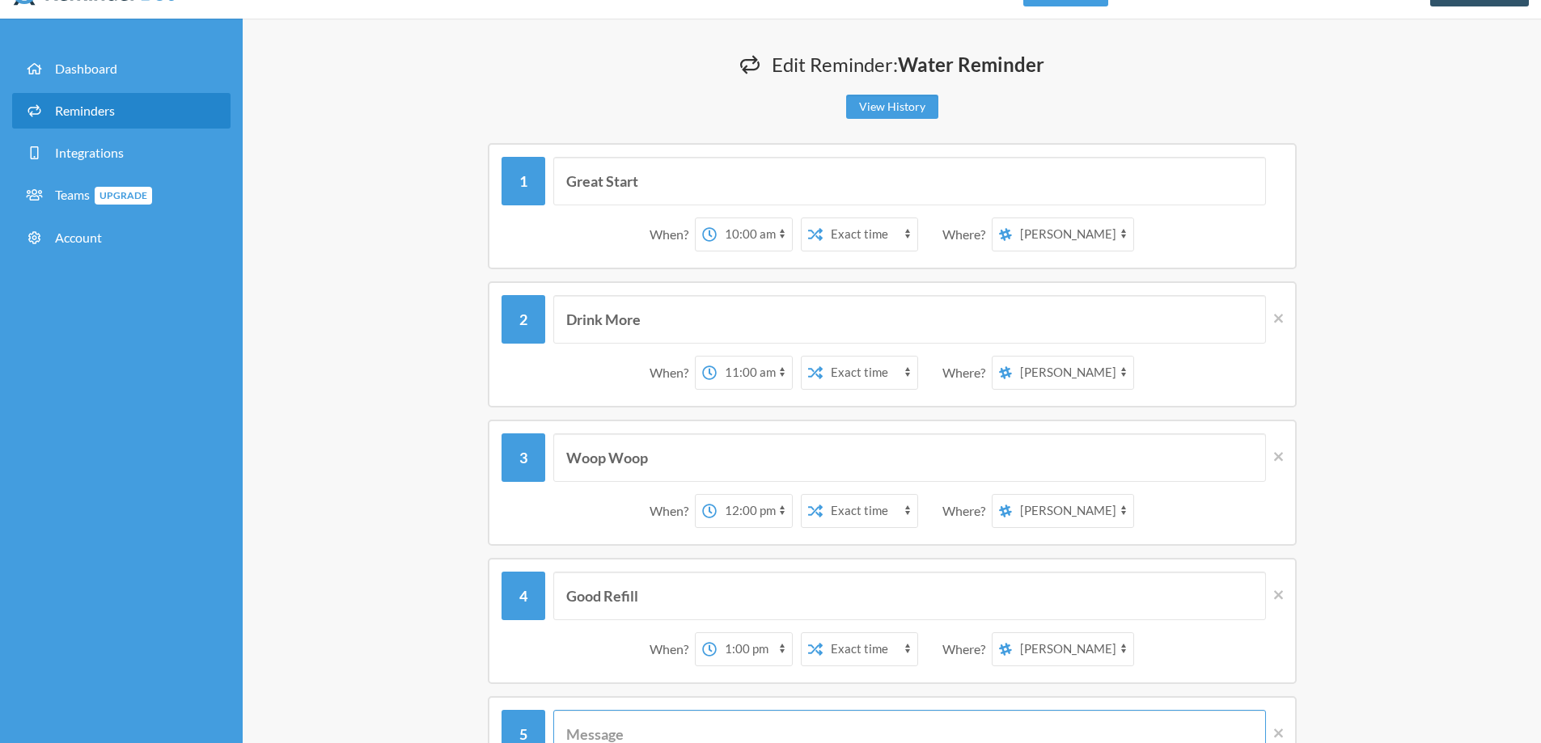
scroll to position [0, 0]
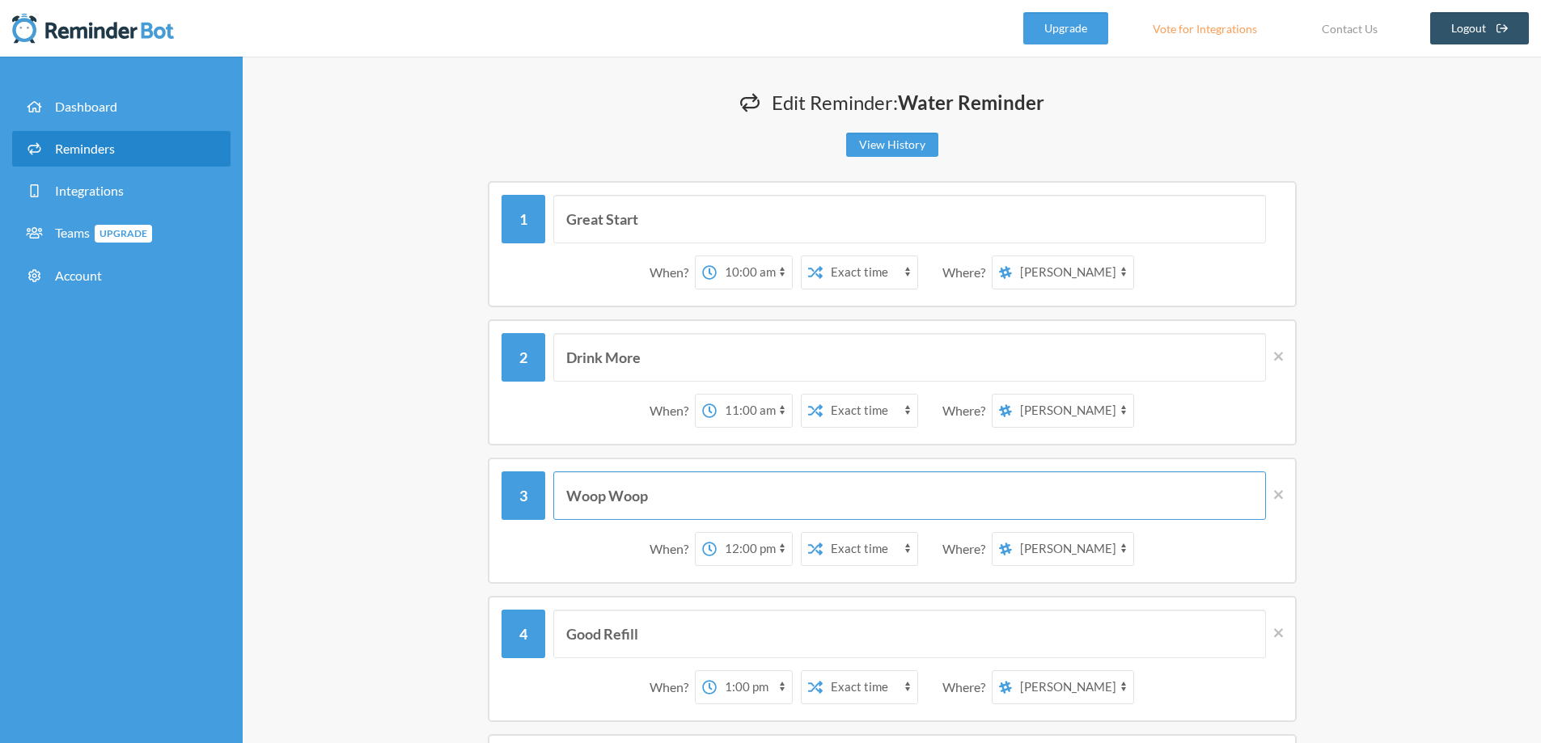
drag, startPoint x: 653, startPoint y: 502, endPoint x: 560, endPoint y: 488, distance: 94.8
click at [560, 488] on input "Woop Woop" at bounding box center [909, 495] width 712 height 49
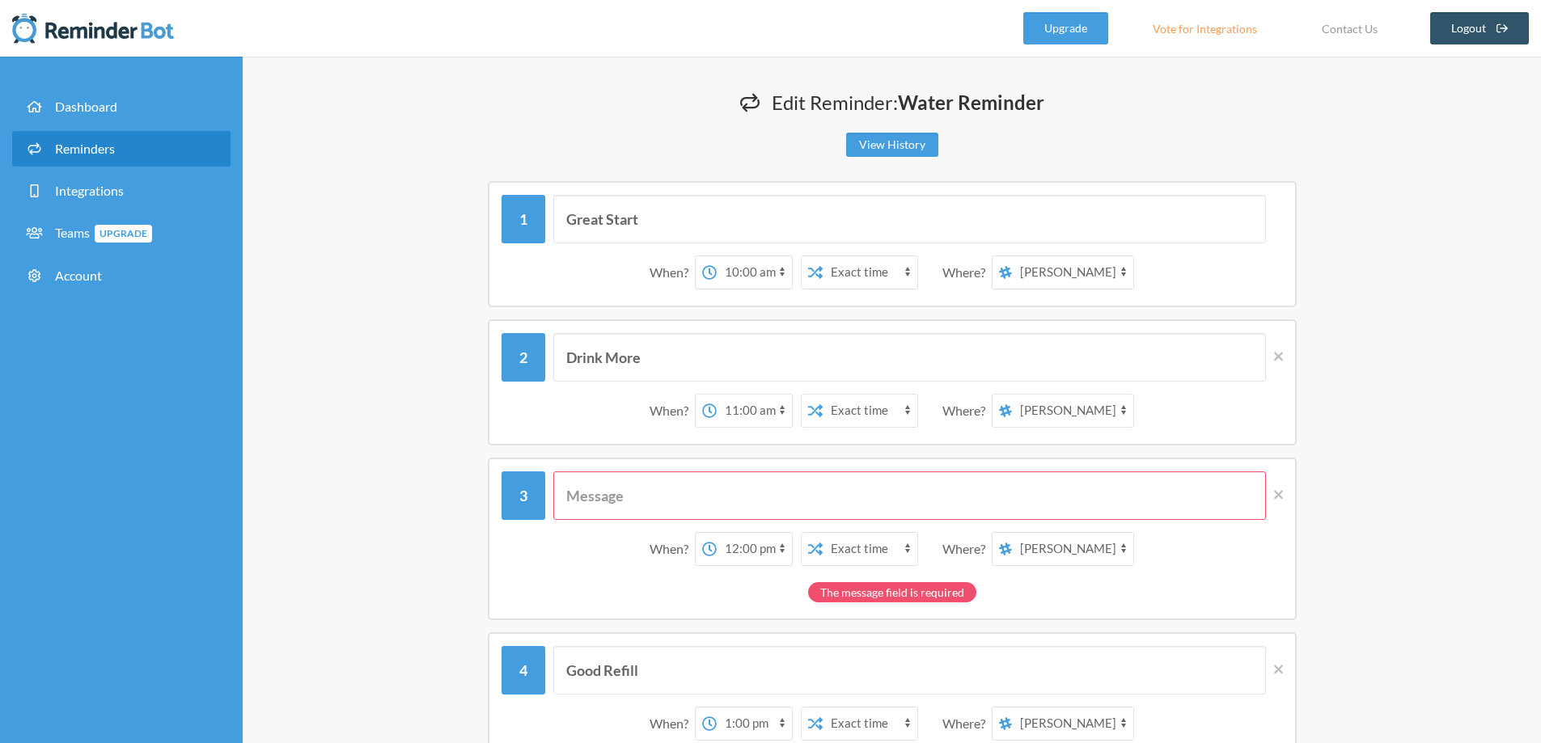
type input "Y"
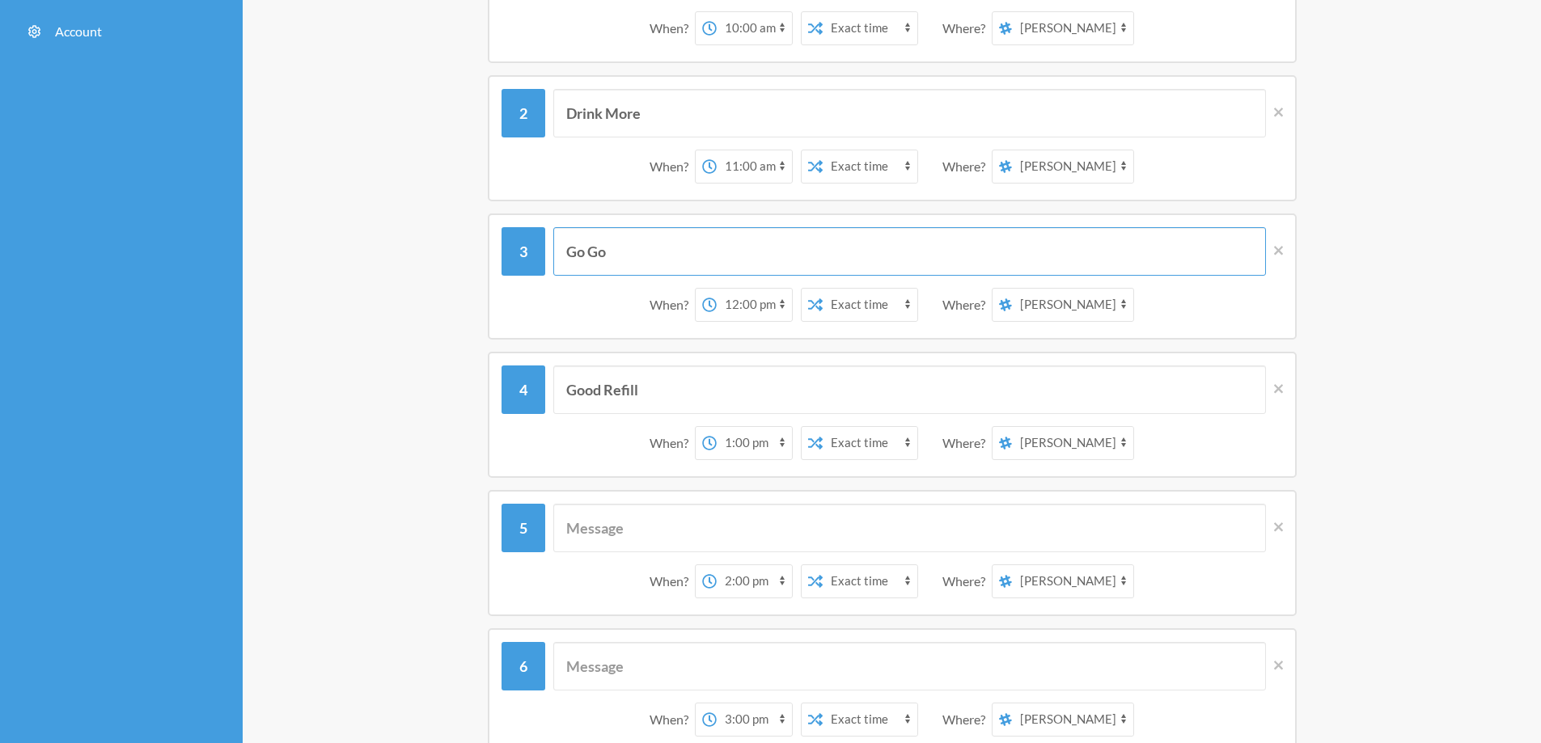
scroll to position [404, 0]
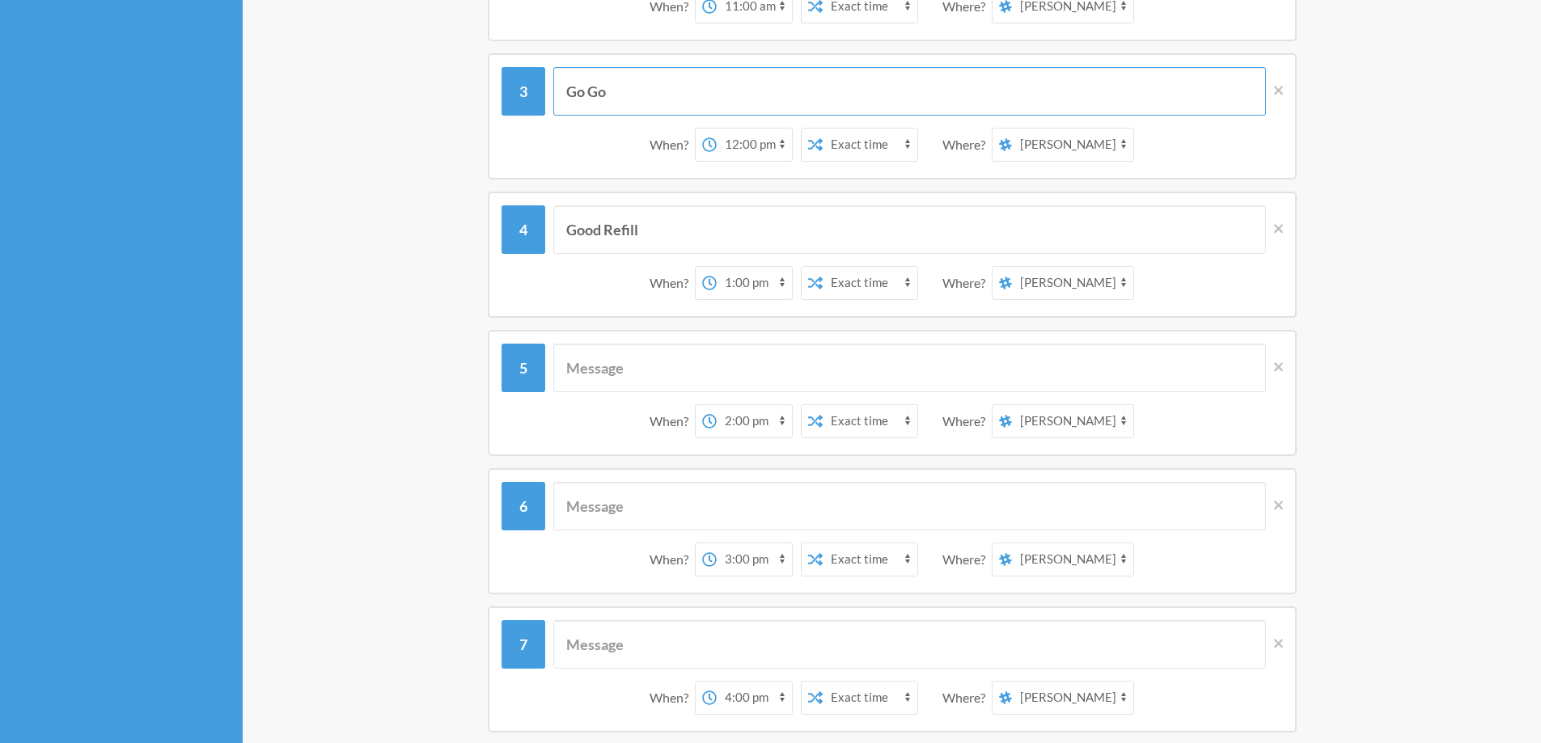
type input "Go Go"
click at [683, 380] on input "text" at bounding box center [909, 368] width 712 height 49
type input "Restart"
click at [707, 506] on input "text" at bounding box center [909, 506] width 712 height 49
paste input "Woop Woop"
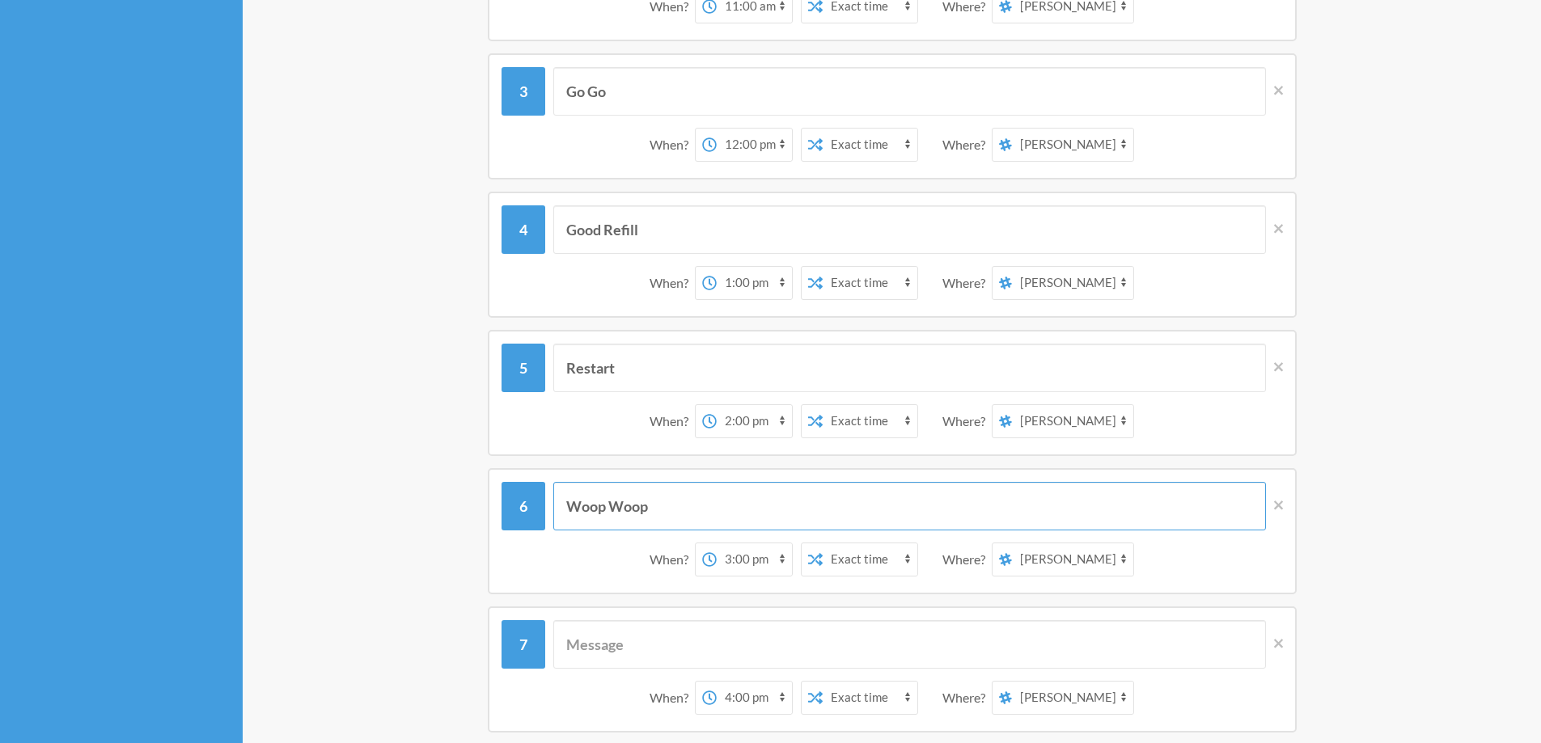
scroll to position [566, 0]
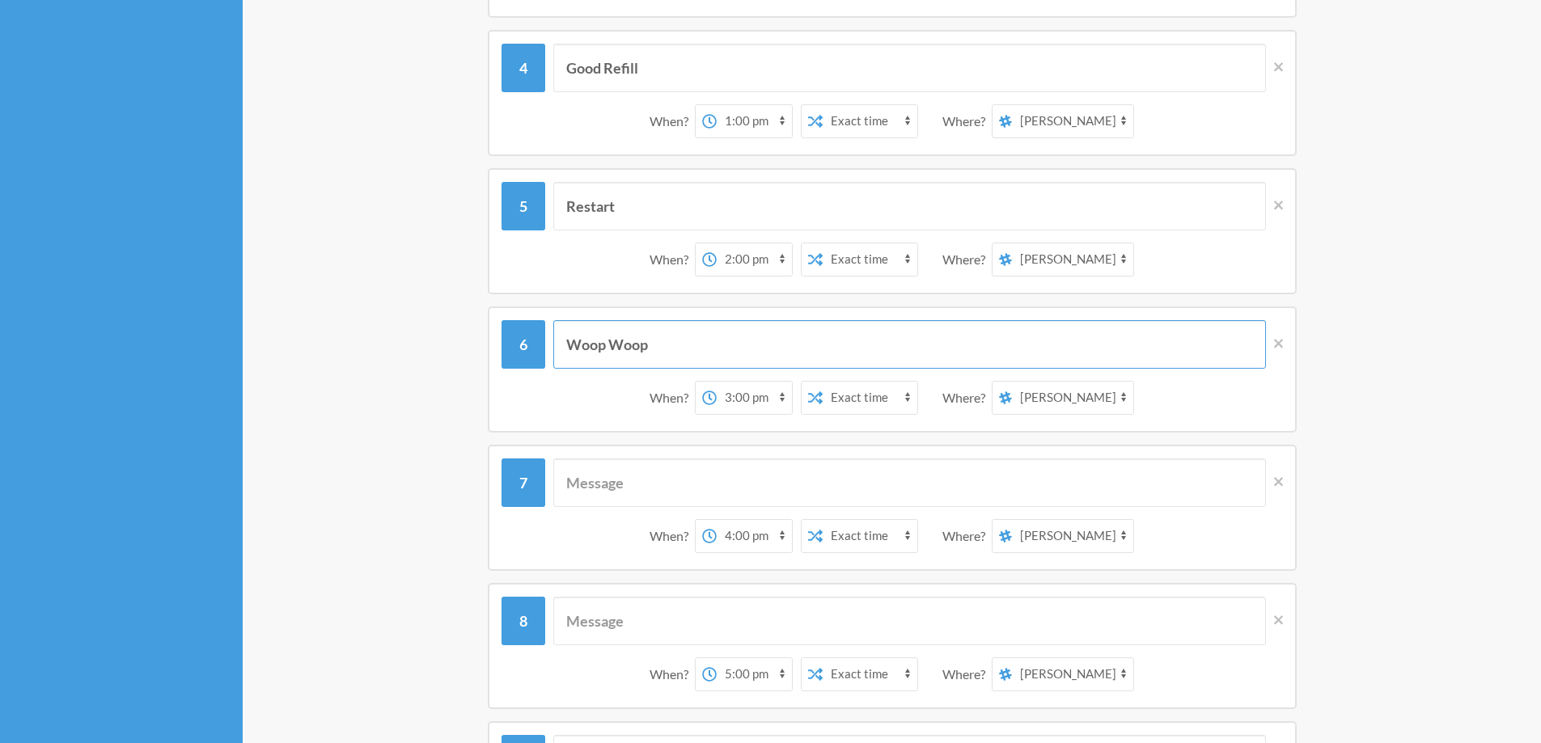
type input "Woop Woop"
click at [674, 513] on div "When? 12:00 am 12:15 am 12:30 am 12:45 am 1:00 am 1:15 am 1:30 am 1:45 am 2:00 …" at bounding box center [891, 536] width 781 height 50
click at [673, 496] on input "text" at bounding box center [909, 483] width 712 height 49
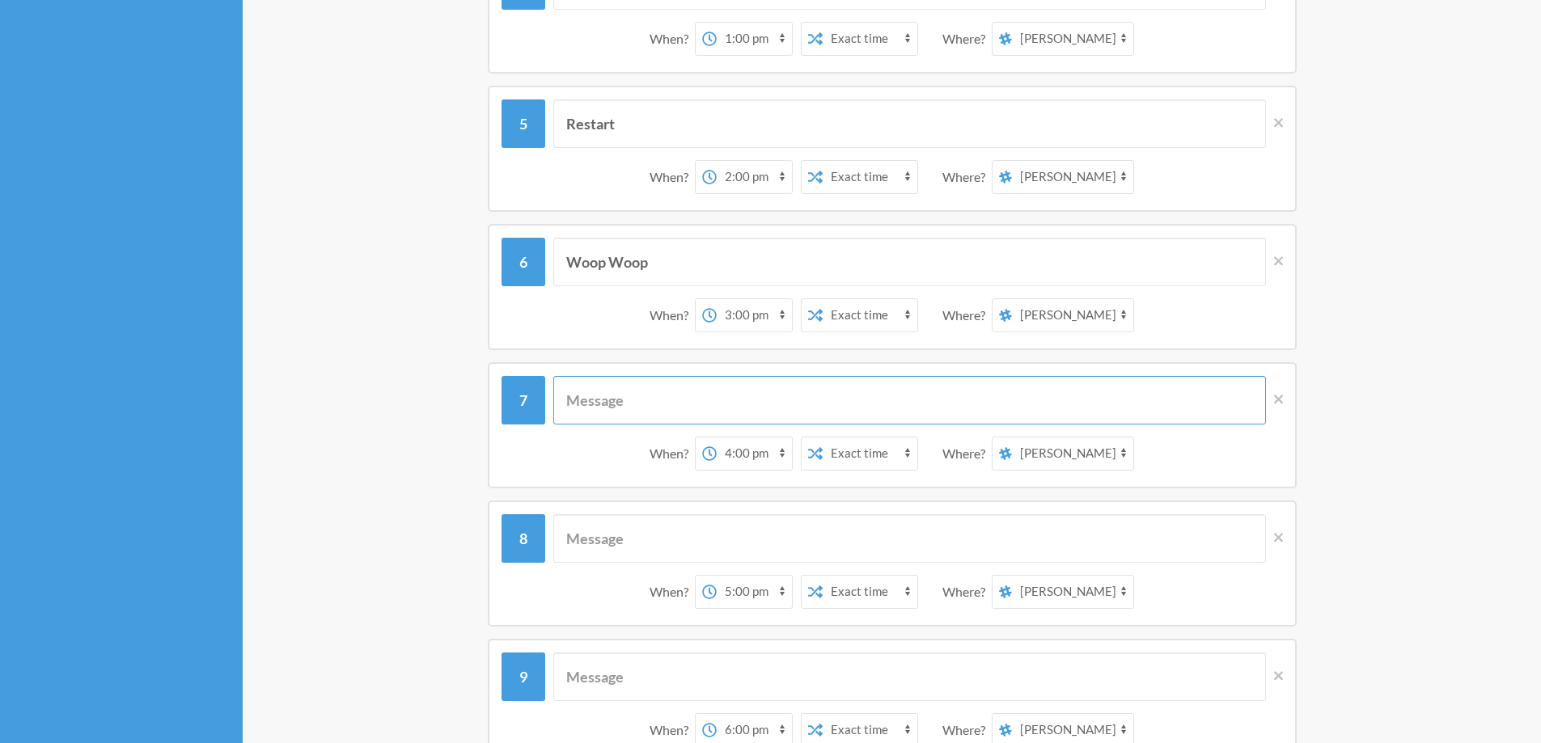
scroll to position [809, 0]
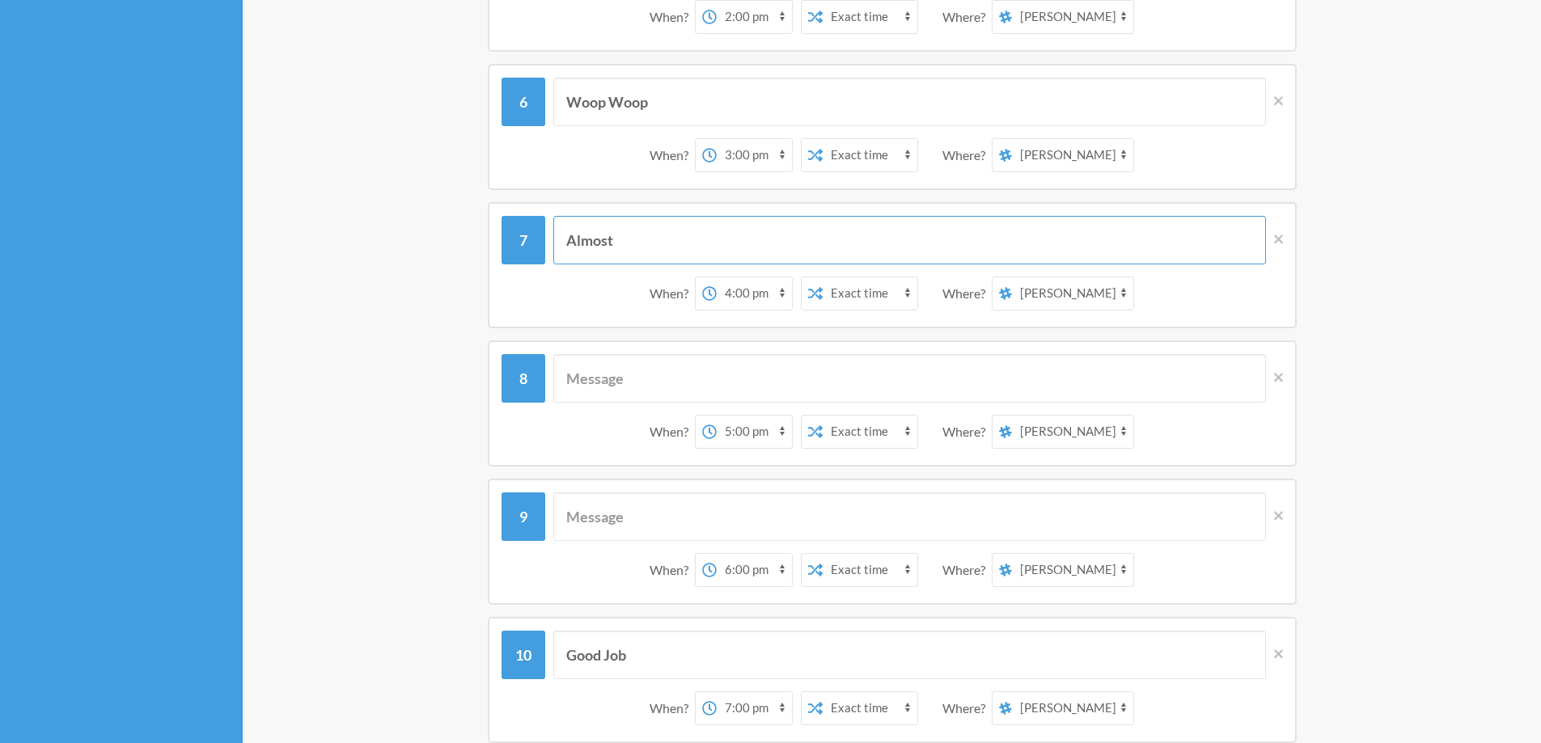
type input "Almost"
click at [678, 365] on input "text" at bounding box center [909, 378] width 712 height 49
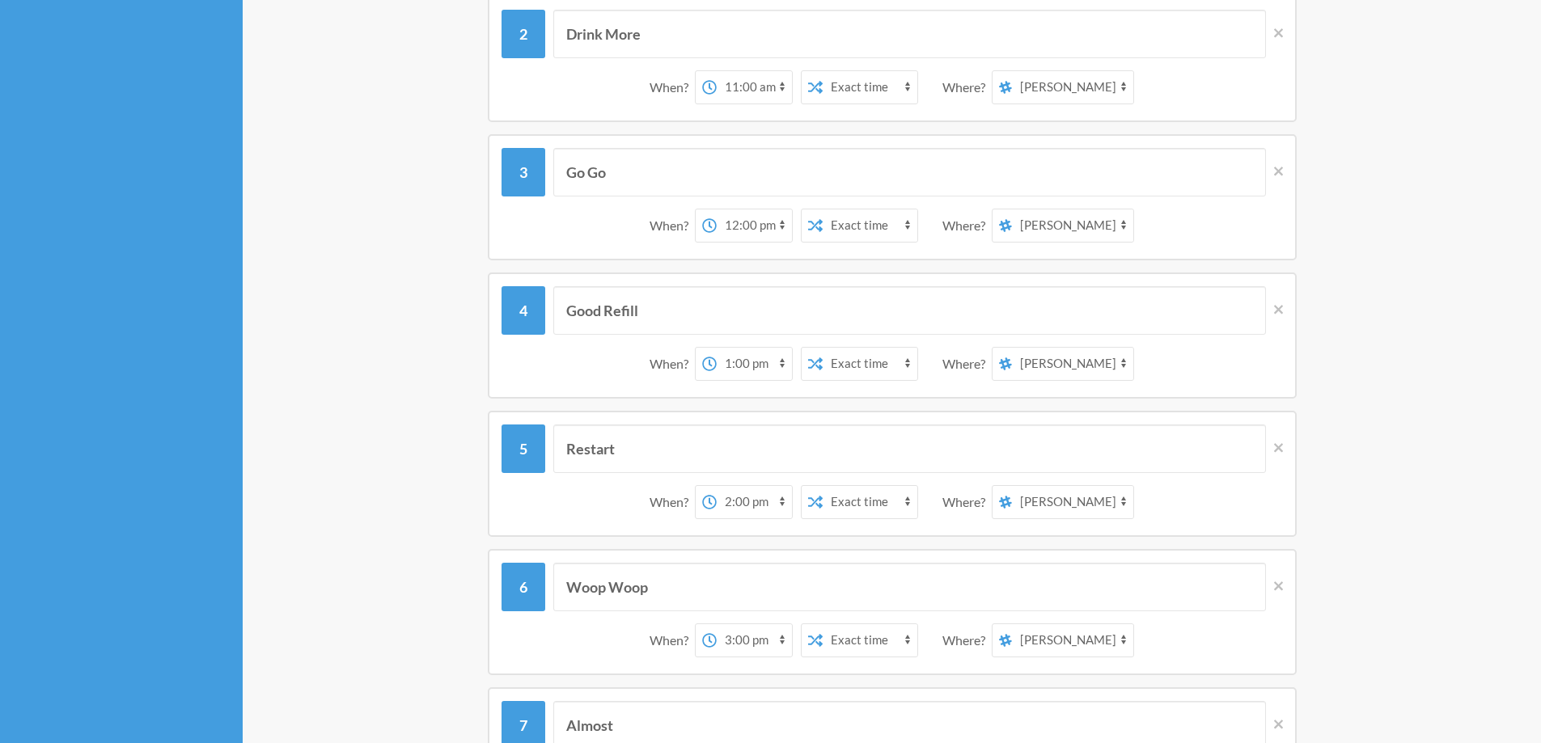
scroll to position [0, 0]
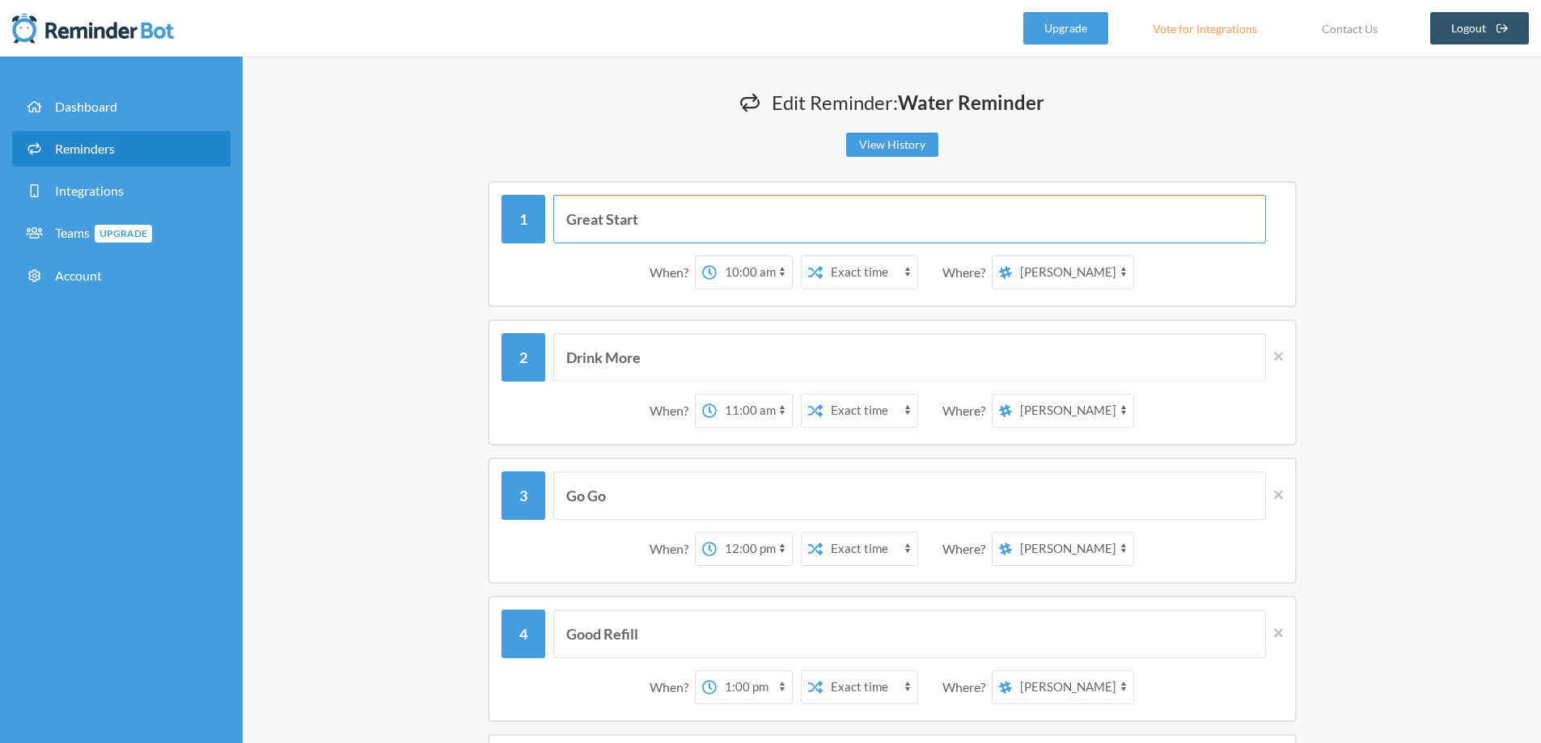
drag, startPoint x: 569, startPoint y: 218, endPoint x: 646, endPoint y: 213, distance: 77.0
click at [646, 213] on input "Great Start" at bounding box center [909, 219] width 712 height 49
click at [1059, 142] on div "View History" at bounding box center [892, 145] width 970 height 24
drag, startPoint x: 647, startPoint y: 501, endPoint x: 520, endPoint y: 502, distance: 127.0
click at [520, 502] on div "Go Go" at bounding box center [891, 495] width 781 height 49
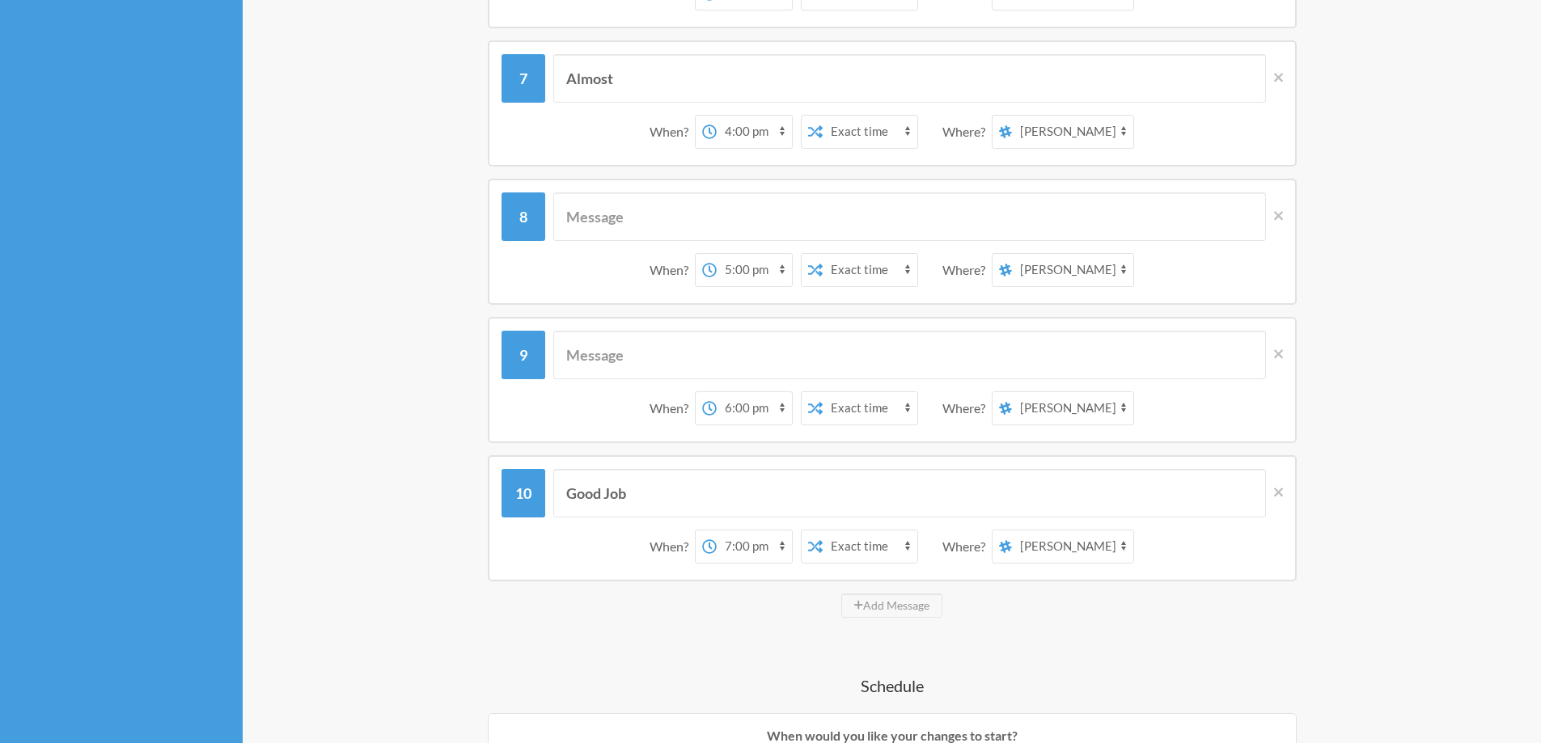
scroll to position [809, 0]
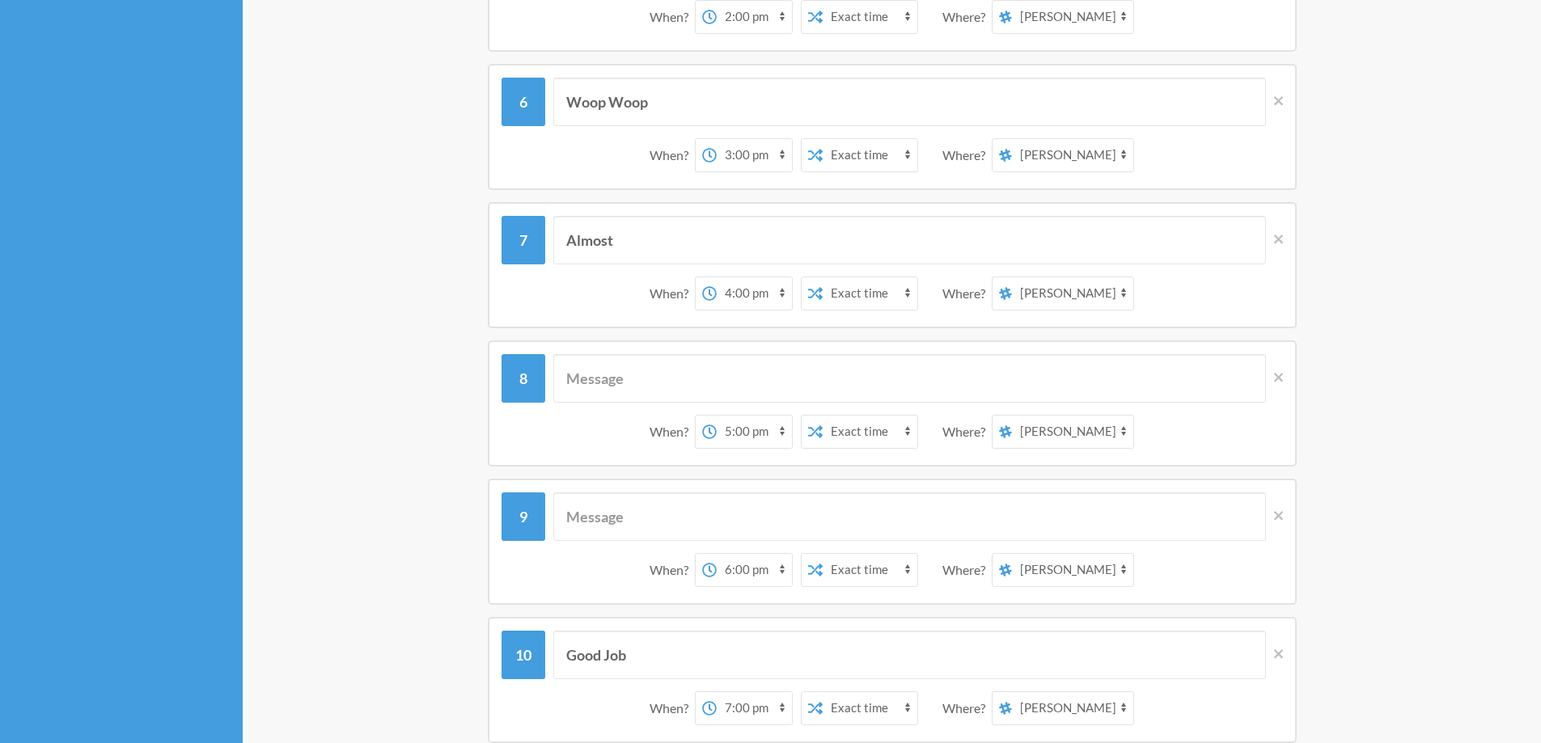
type input "[PERSON_NAME]"
drag, startPoint x: 628, startPoint y: 246, endPoint x: 543, endPoint y: 245, distance: 84.9
click at [543, 245] on div "Almost" at bounding box center [891, 240] width 781 height 49
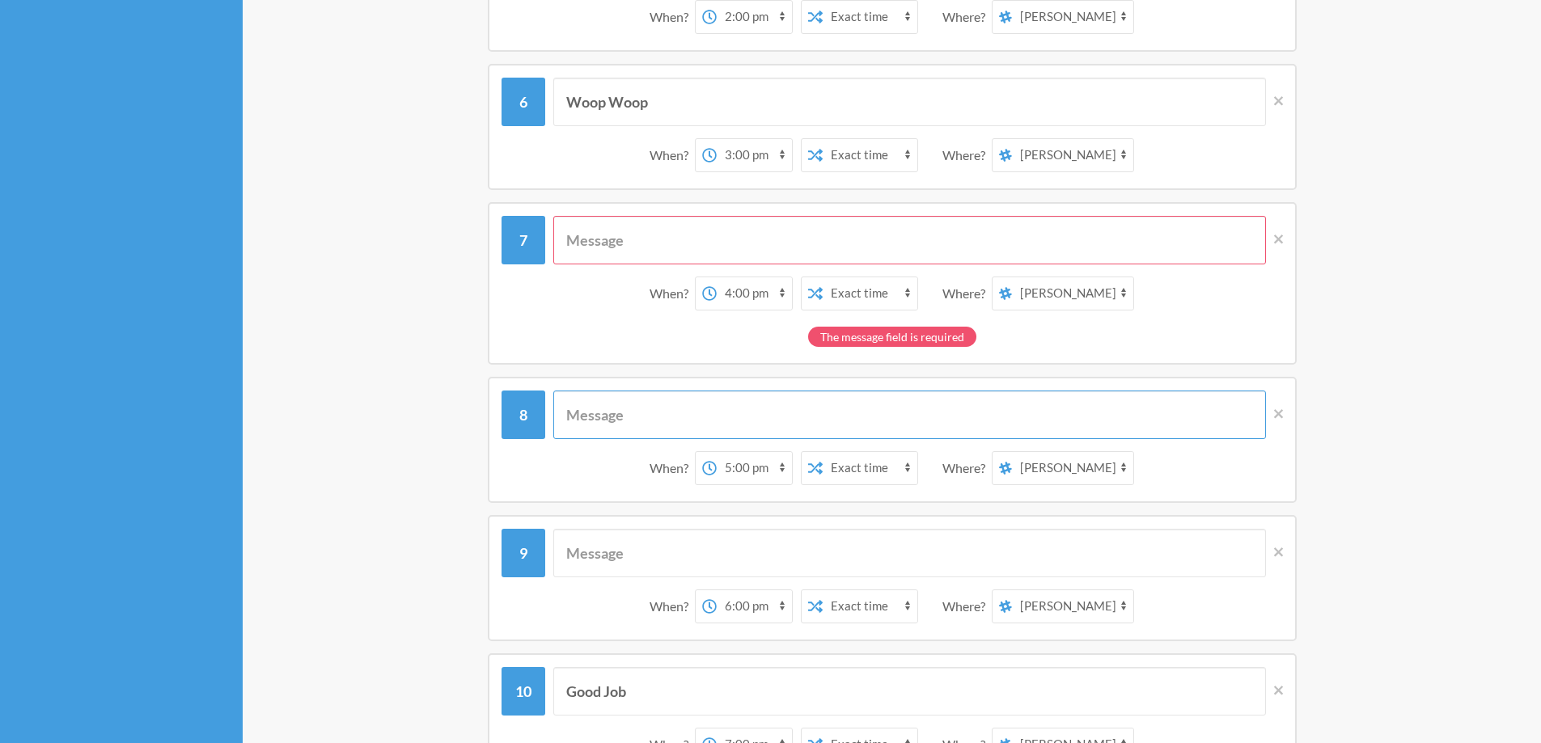
click at [679, 429] on input "text" at bounding box center [909, 415] width 712 height 49
paste input "Almost"
type input "Almost"
click at [651, 573] on input "text" at bounding box center [909, 553] width 712 height 49
type input "w"
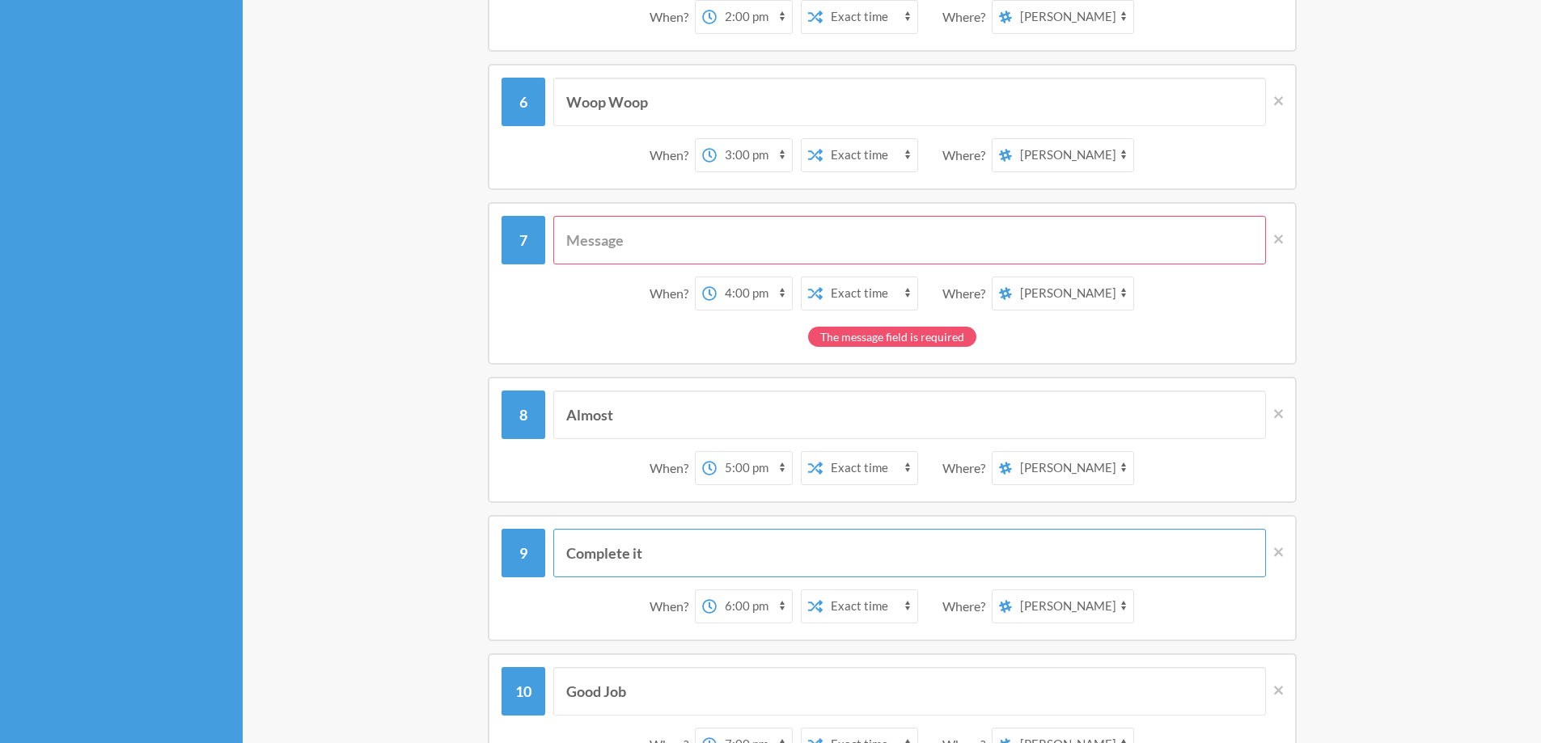
type input "Complete it"
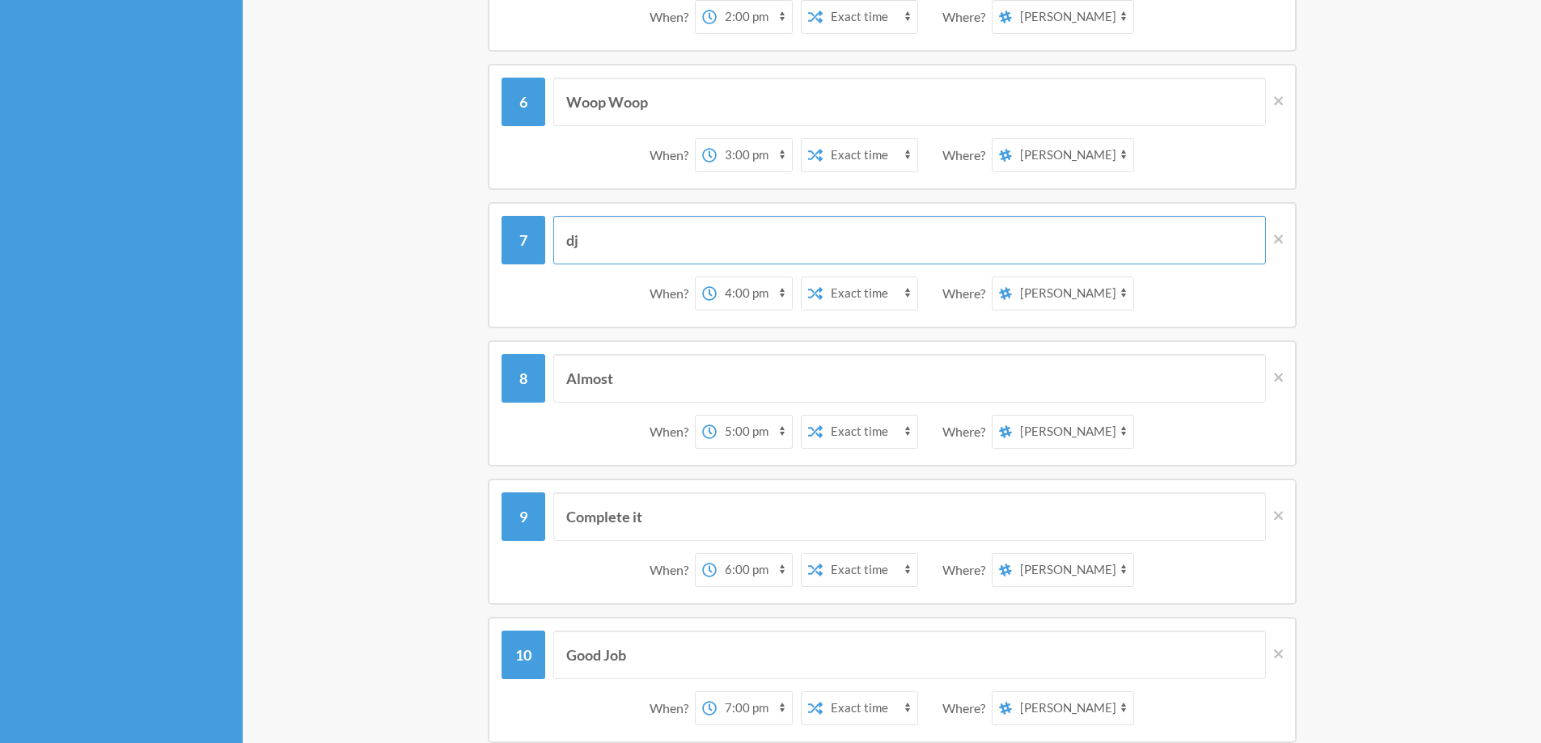
type input "d"
type input "G"
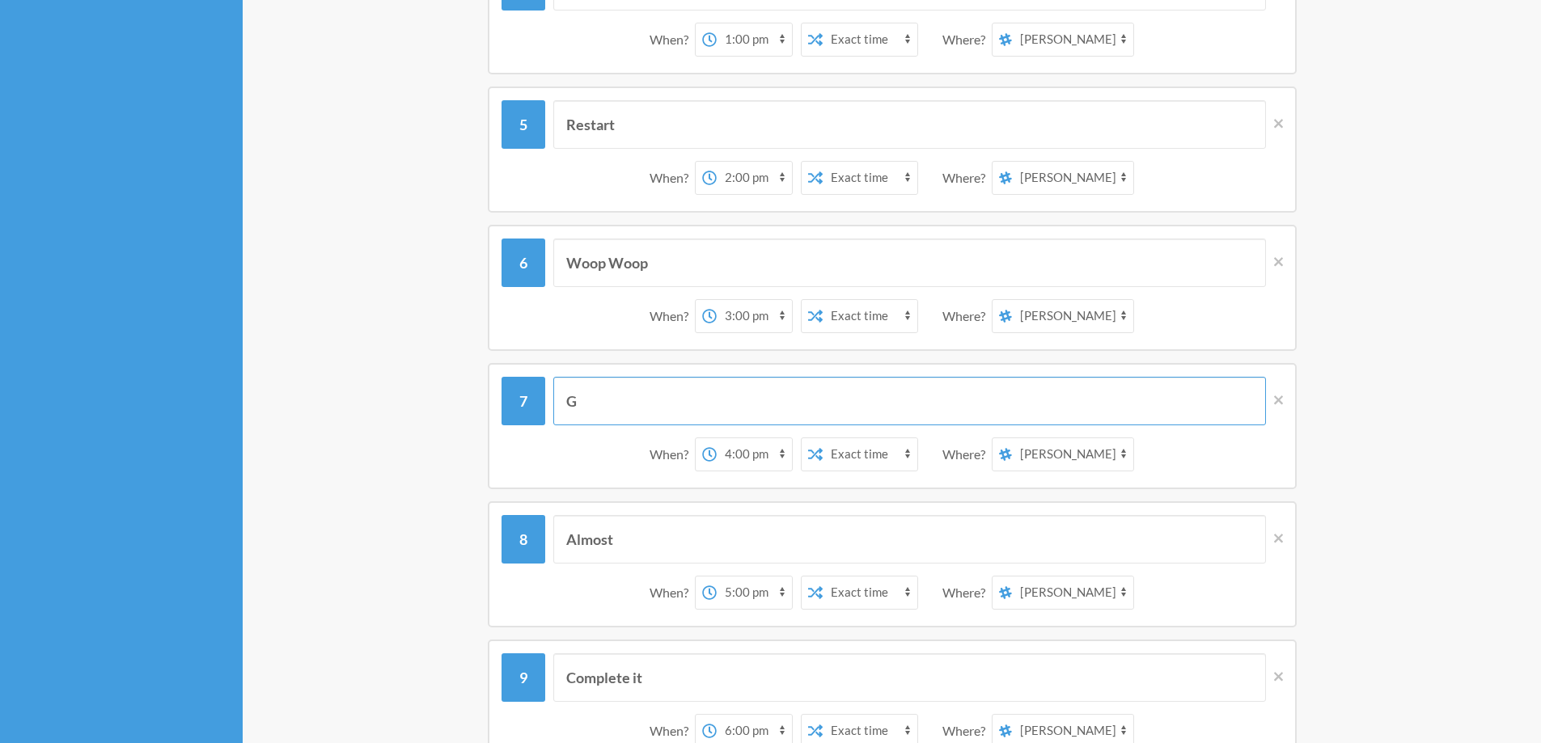
scroll to position [647, 0]
click at [679, 541] on input "Almost" at bounding box center [909, 540] width 712 height 49
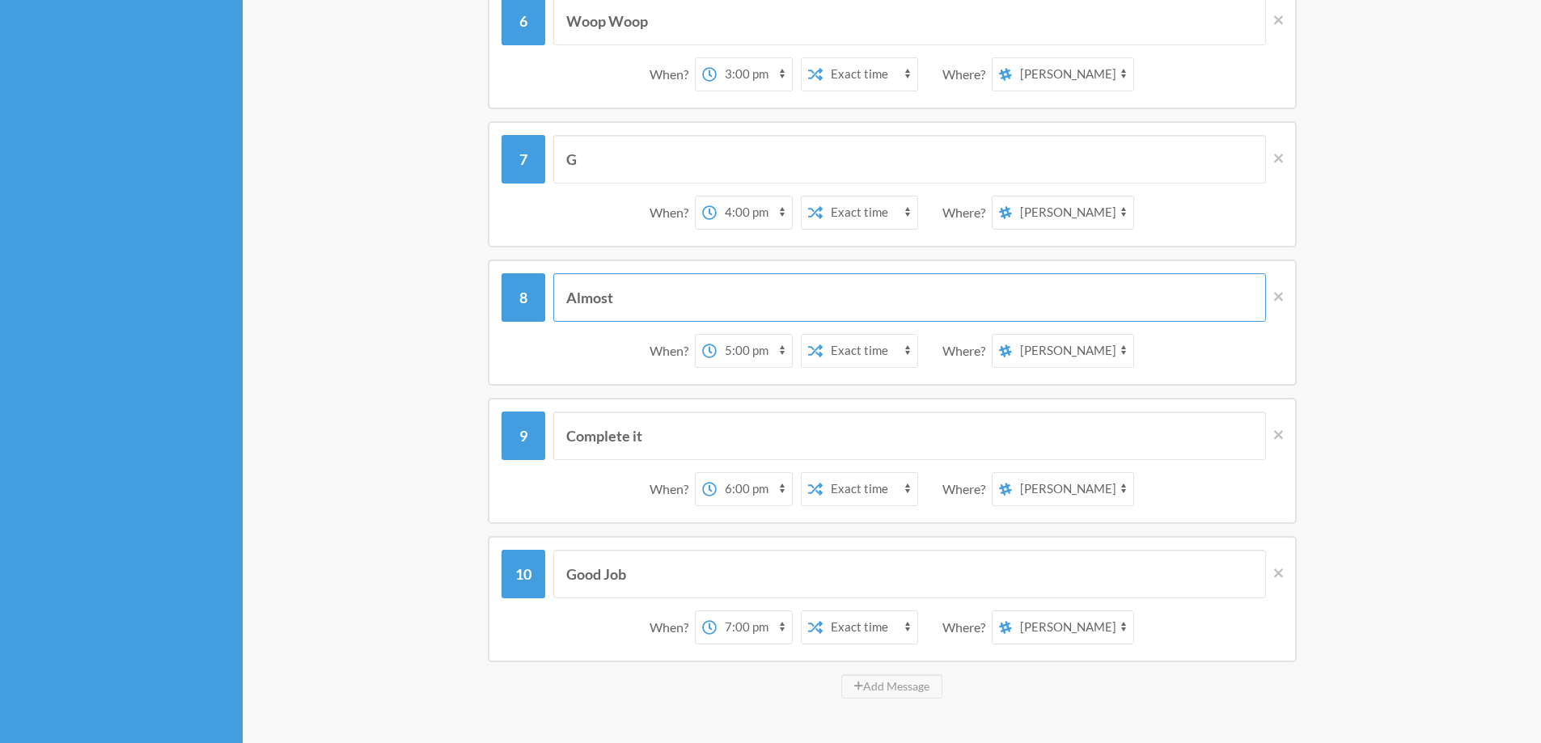
drag, startPoint x: 632, startPoint y: 299, endPoint x: 569, endPoint y: 299, distance: 63.1
click at [569, 299] on input "Almost" at bounding box center [909, 297] width 712 height 49
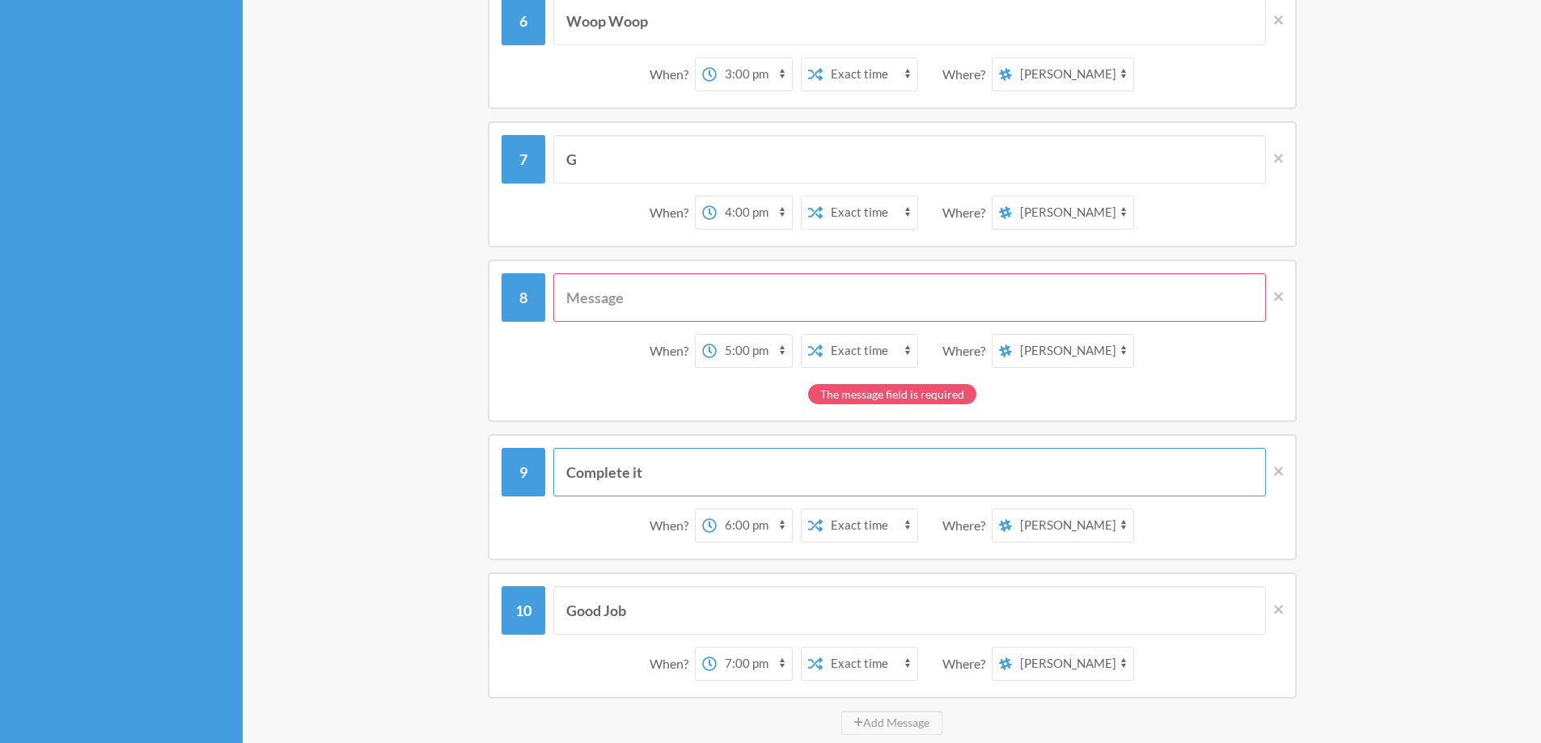
drag, startPoint x: 672, startPoint y: 461, endPoint x: 545, endPoint y: 484, distance: 129.0
click at [545, 484] on div "Complete it" at bounding box center [891, 472] width 781 height 49
paste input "Almos"
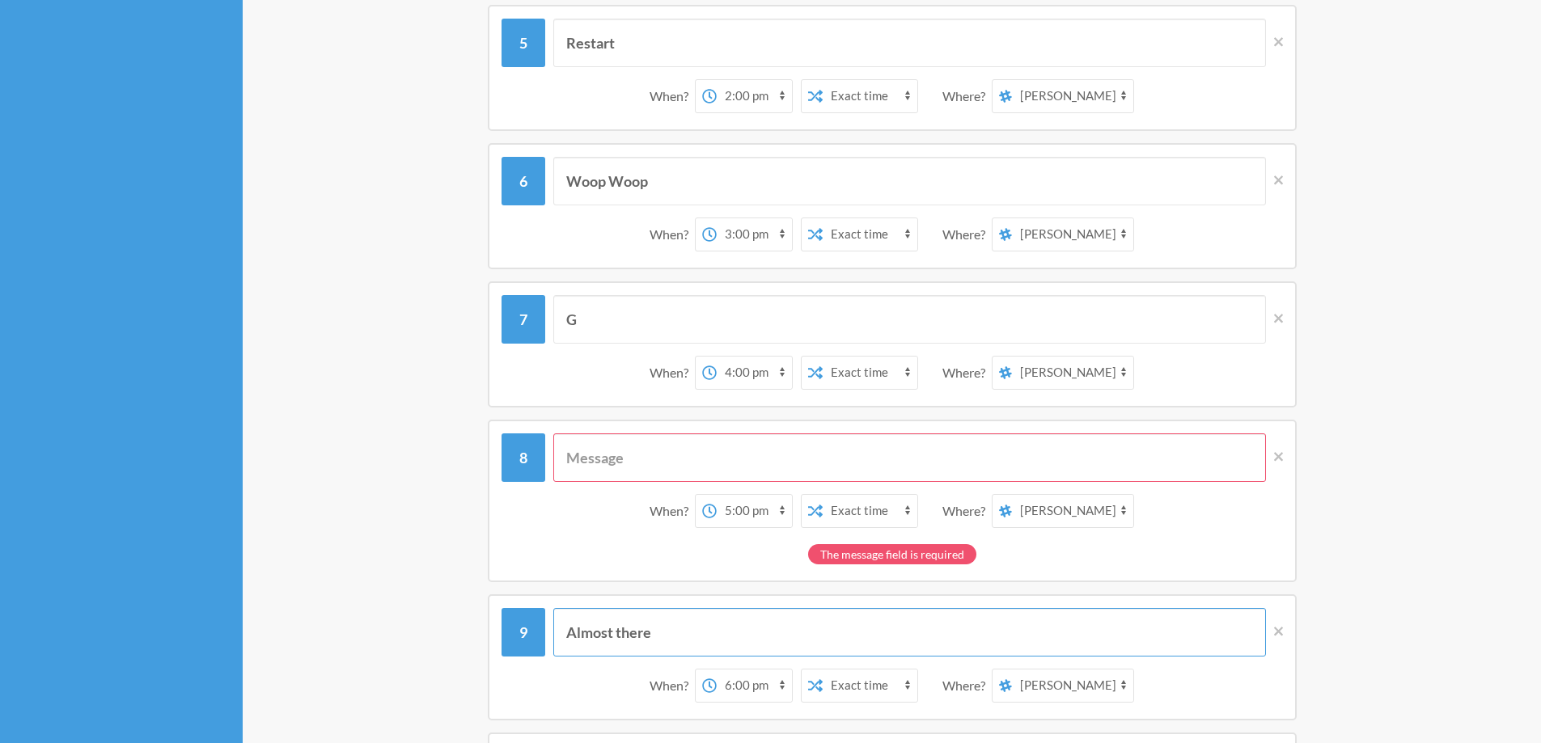
scroll to position [728, 0]
type input "Almost there"
click at [720, 448] on input "text" at bounding box center [909, 459] width 712 height 49
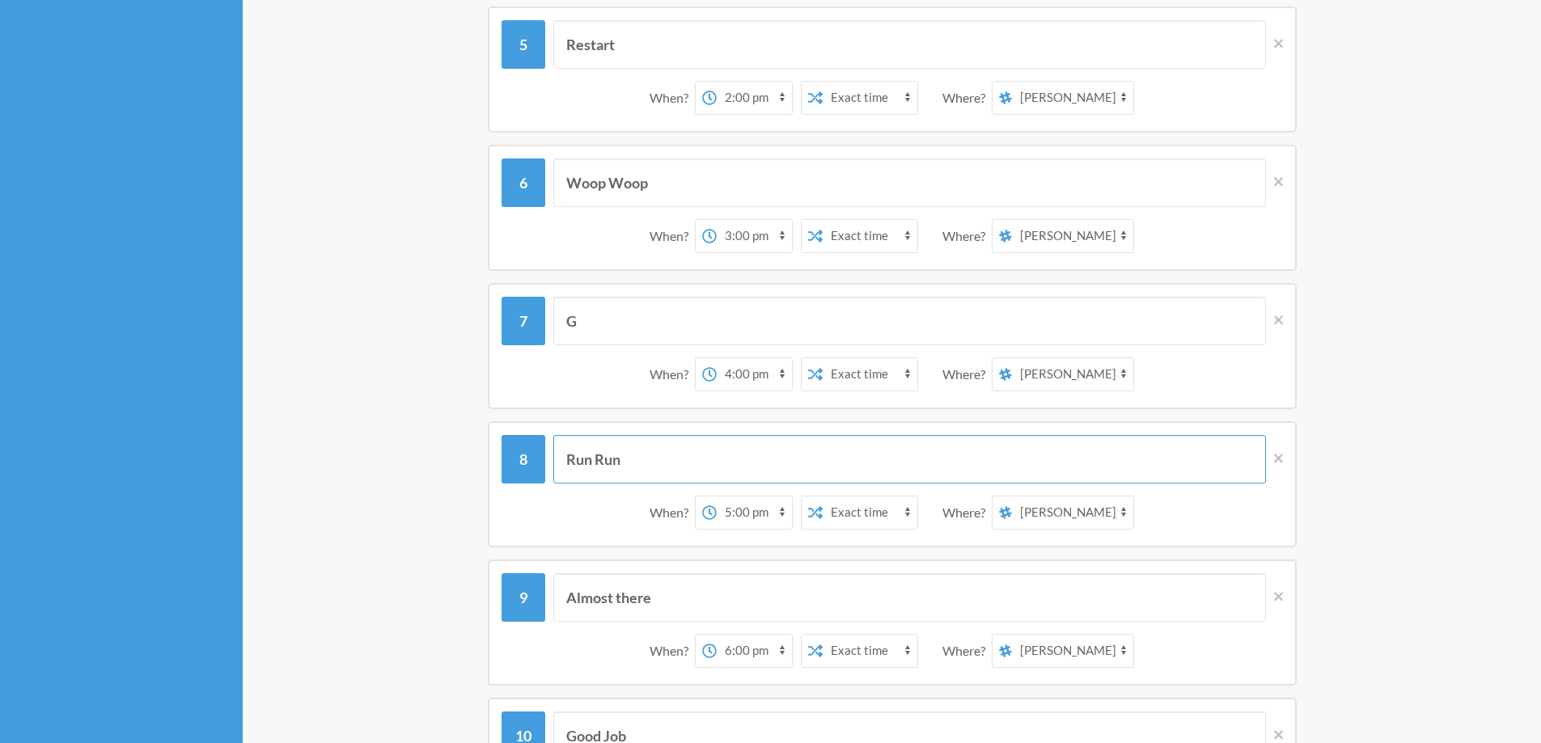
type input "Run Run"
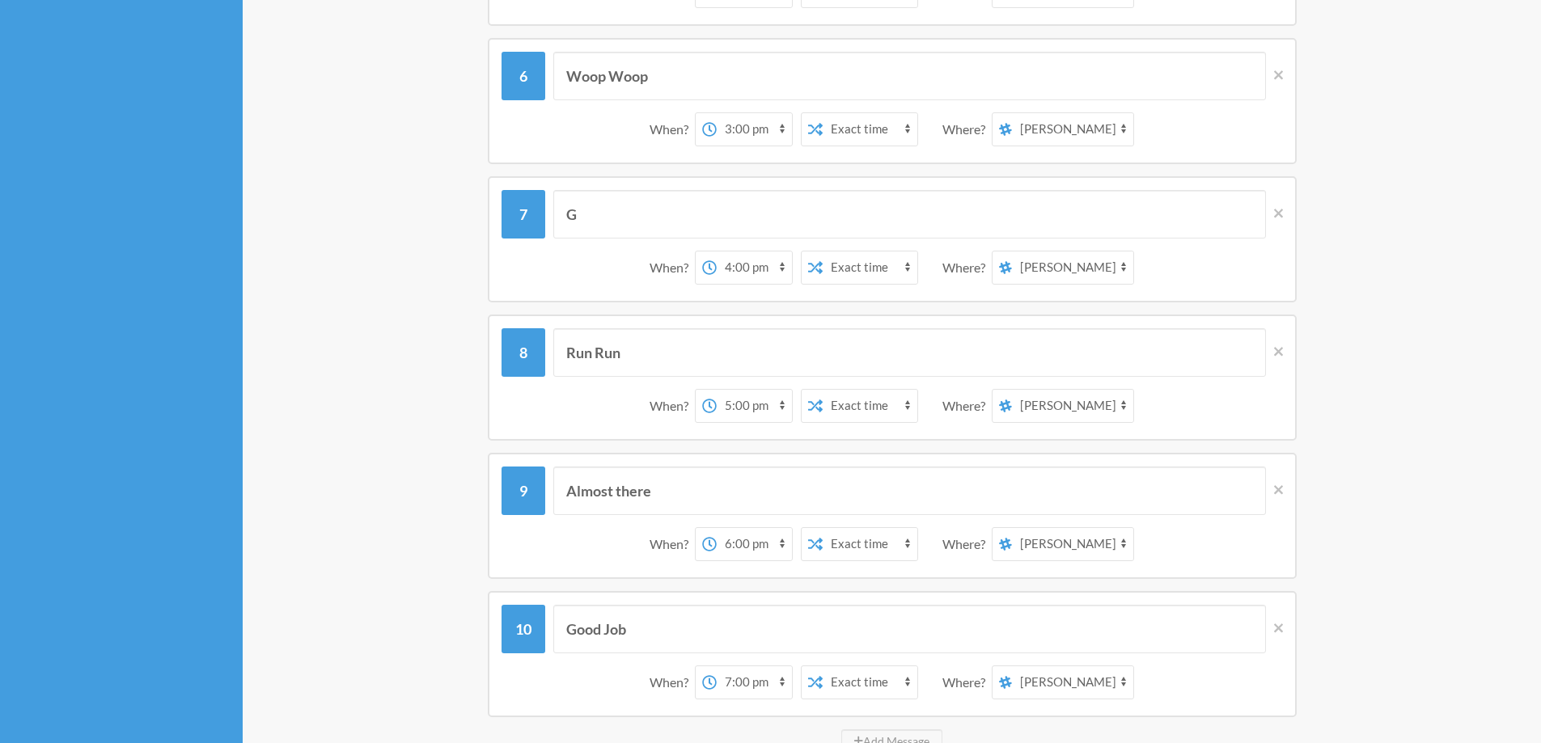
scroll to position [970, 0]
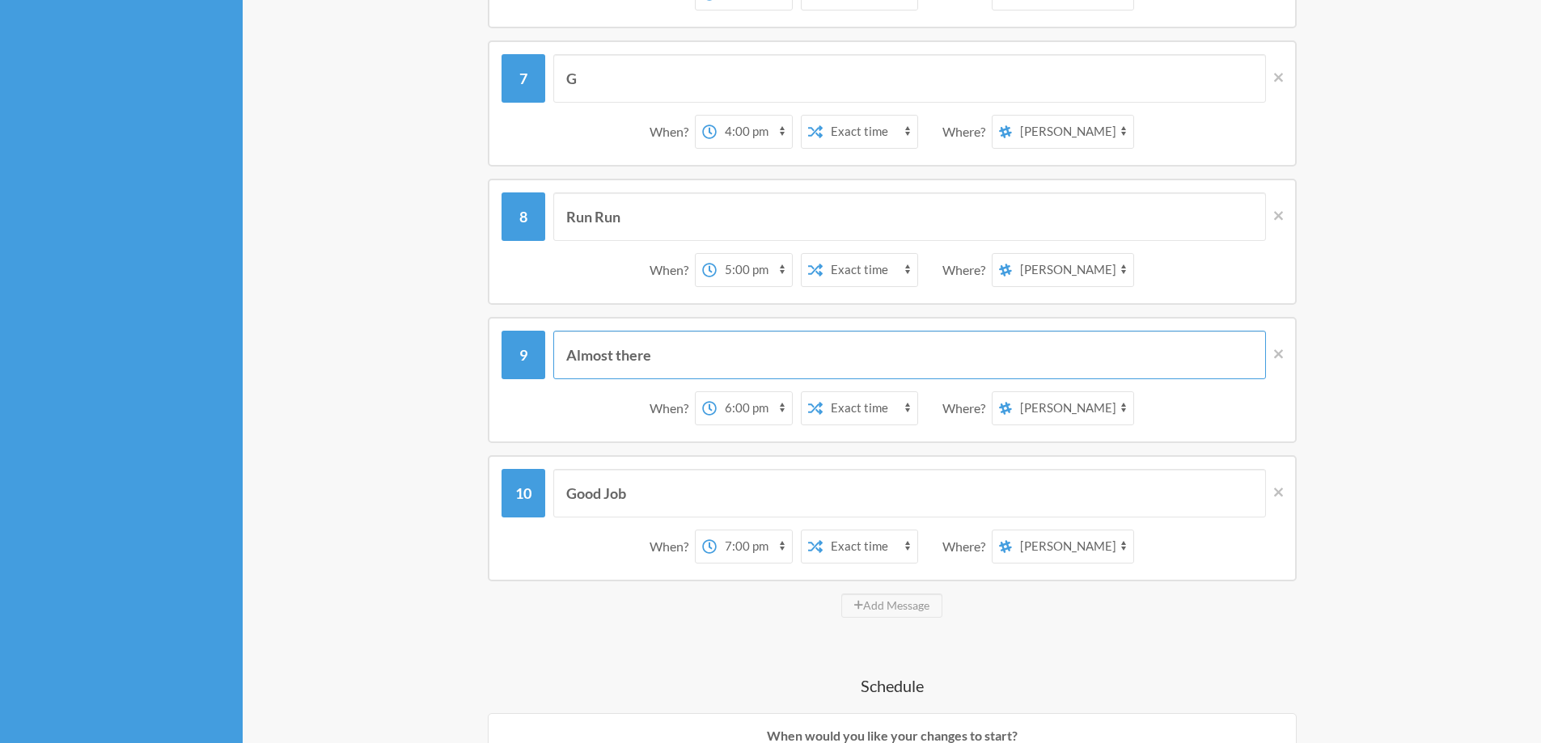
click at [620, 358] on input "Almost there" at bounding box center [909, 355] width 712 height 49
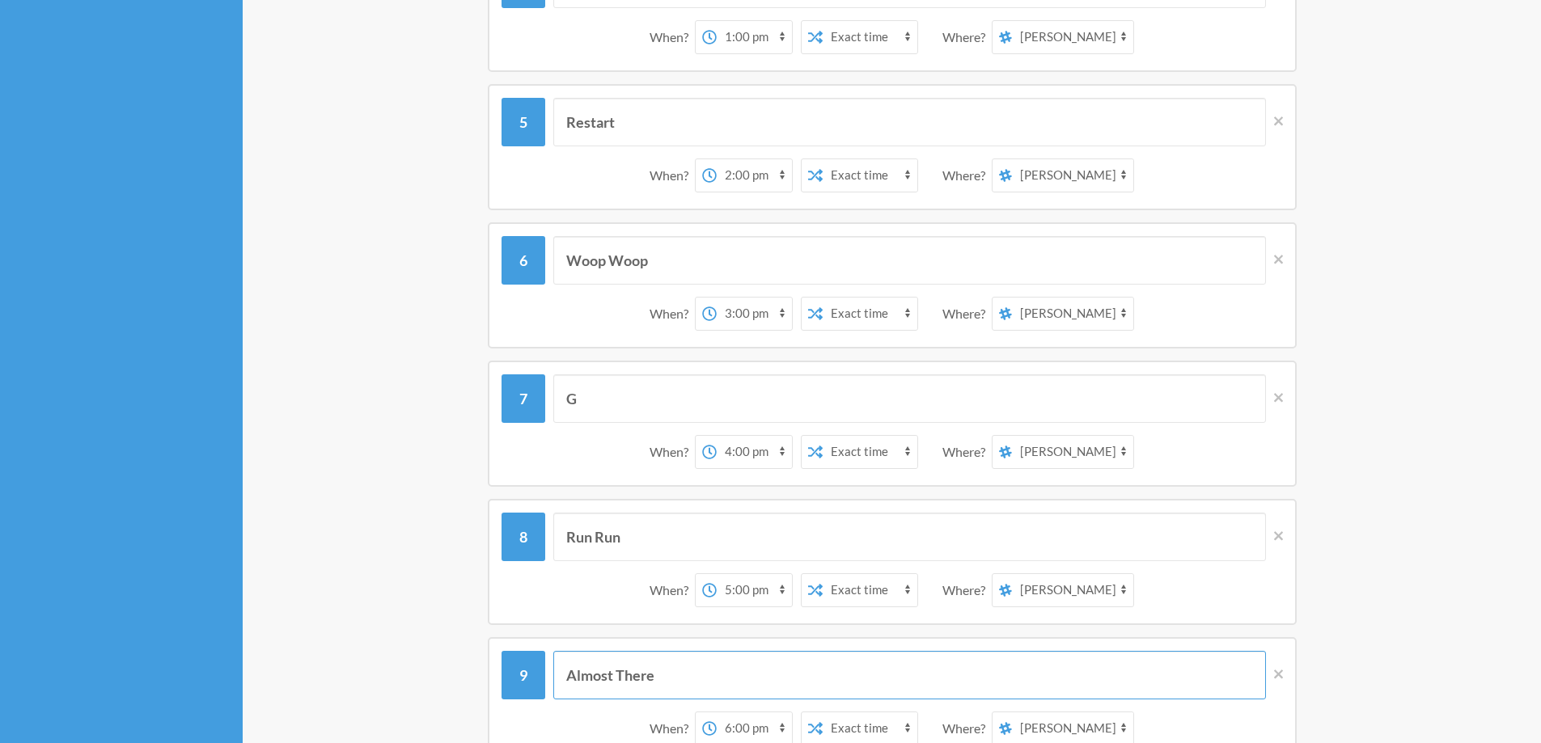
scroll to position [647, 0]
type input "Almost There"
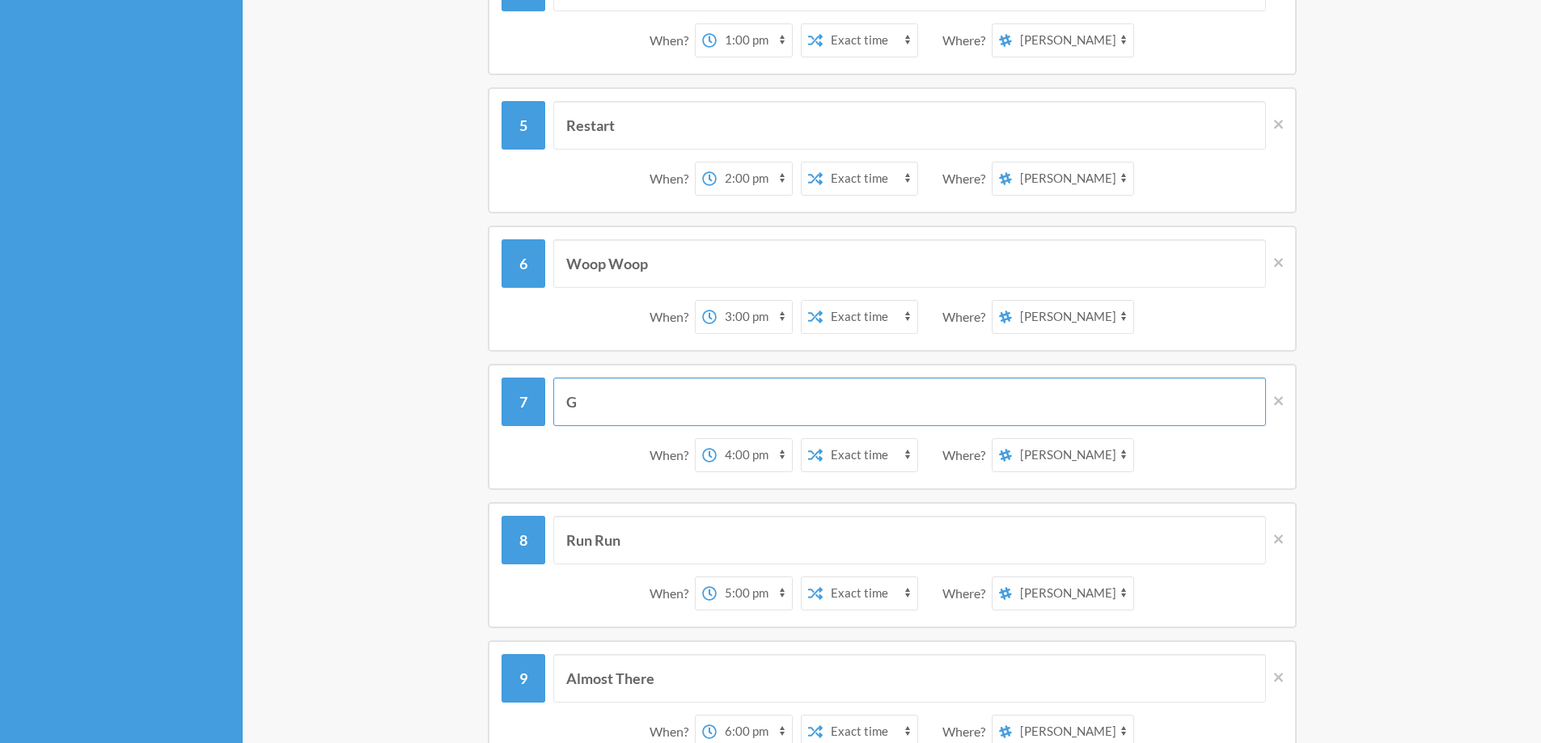
click at [598, 404] on input "G" at bounding box center [909, 402] width 712 height 49
drag, startPoint x: 574, startPoint y: 403, endPoint x: 563, endPoint y: 404, distance: 11.4
click at [563, 404] on input "G" at bounding box center [909, 402] width 712 height 49
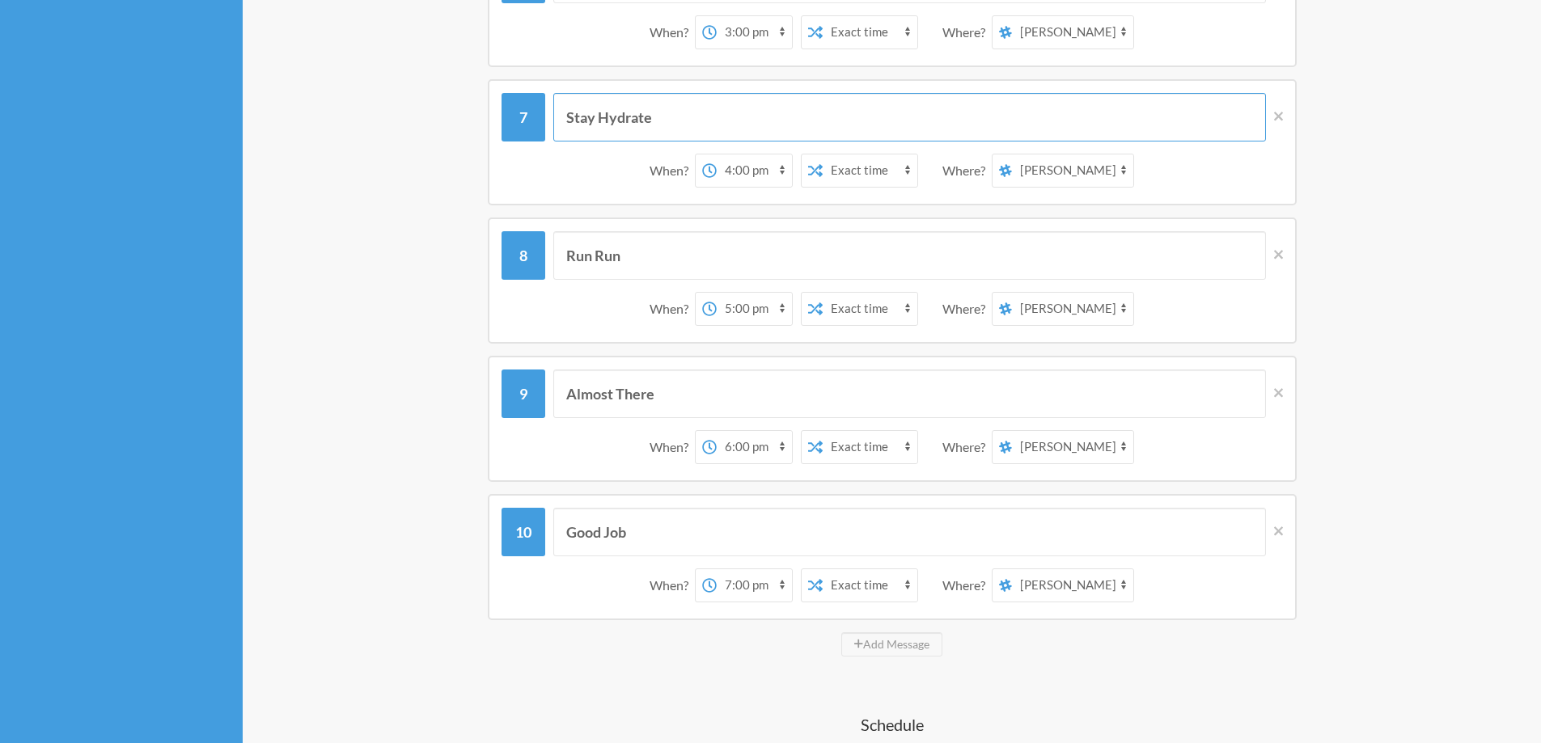
scroll to position [1213, 0]
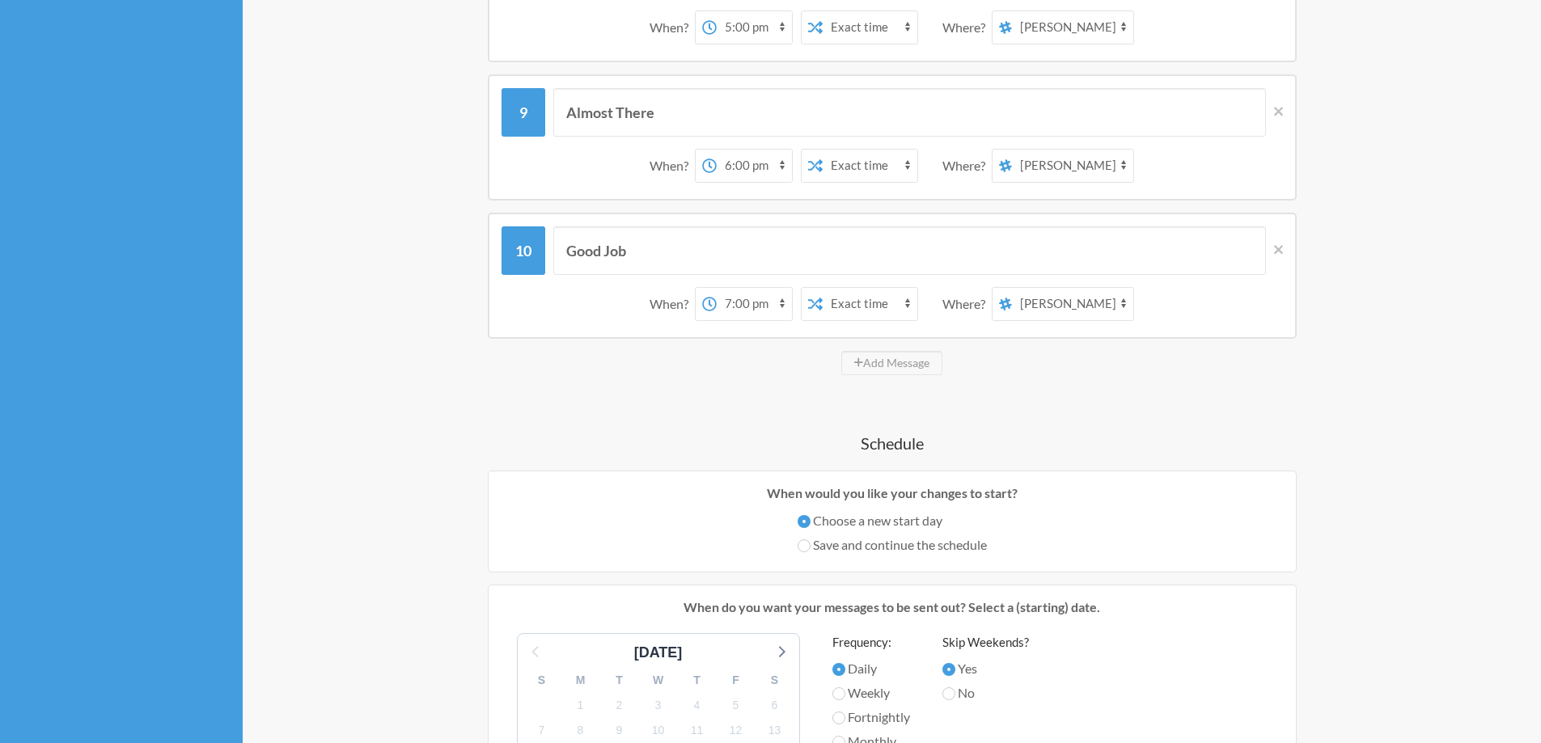
type input "Stay Hydrate"
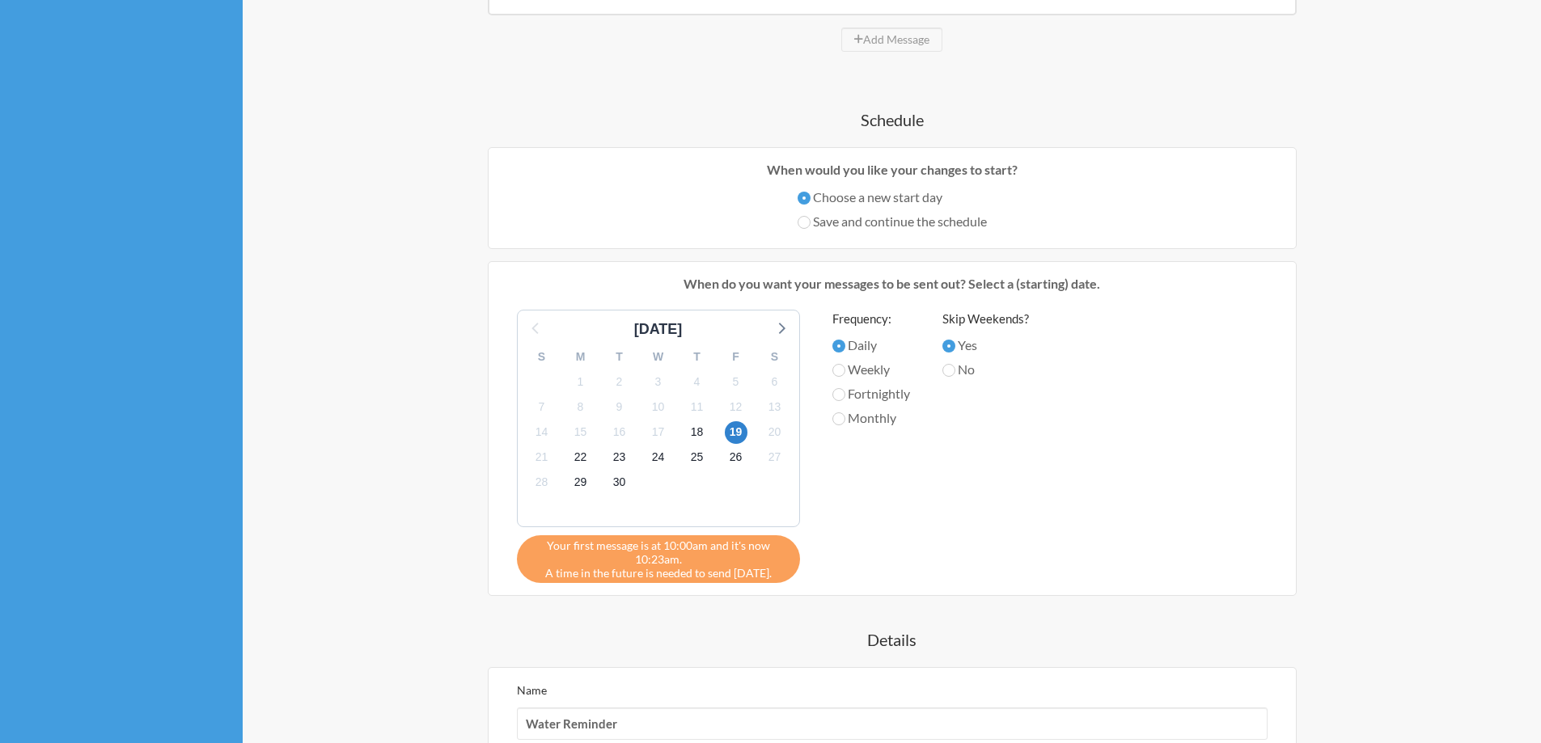
scroll to position [1869, 0]
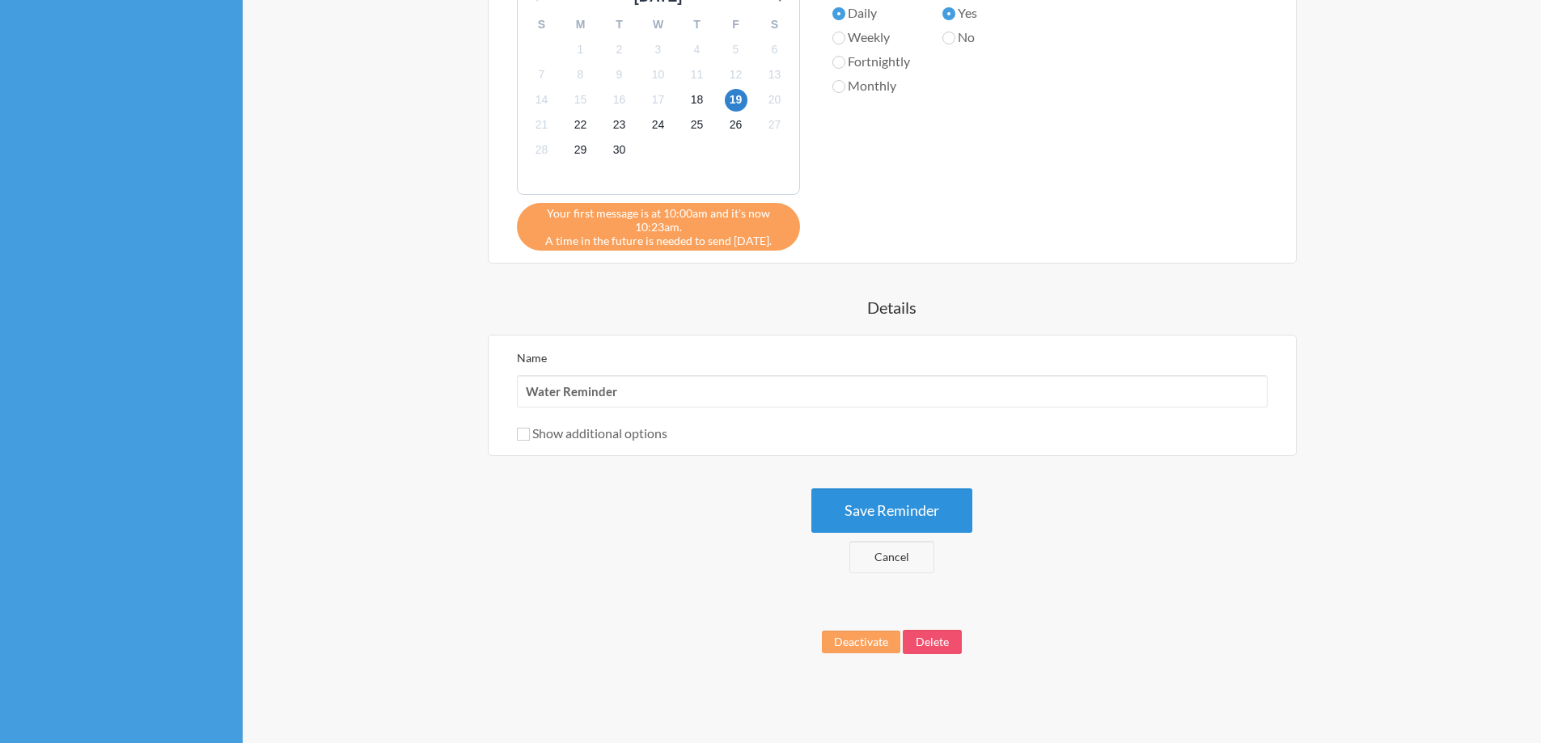
click at [906, 504] on button "Save Reminder" at bounding box center [891, 510] width 161 height 44
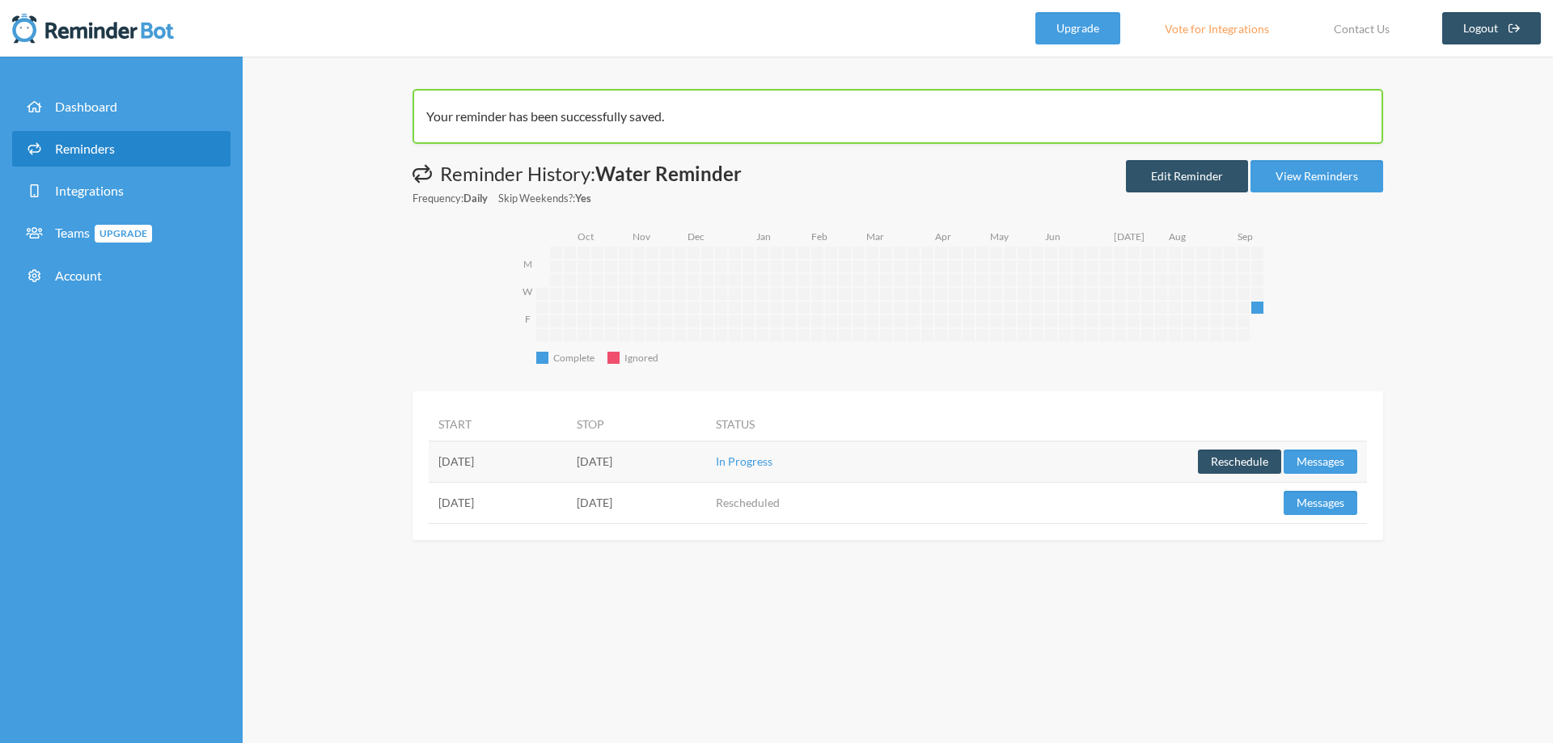
click at [1231, 502] on td "Reschedule Messages" at bounding box center [1141, 502] width 450 height 41
click at [1245, 467] on button "Reschedule" at bounding box center [1239, 462] width 83 height 24
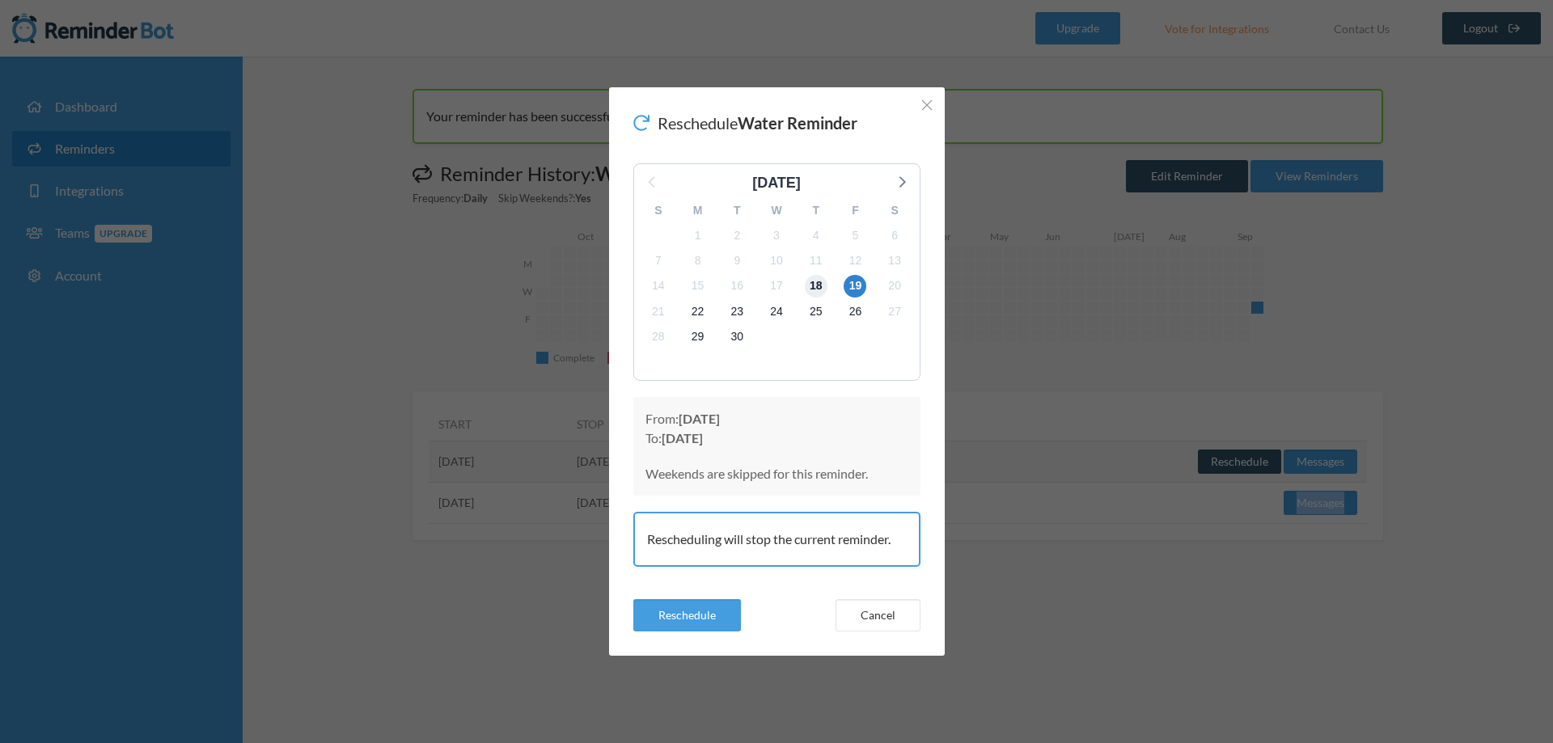
click at [816, 289] on span "18" at bounding box center [816, 286] width 23 height 23
click at [714, 614] on button "Reschedule" at bounding box center [687, 615] width 108 height 32
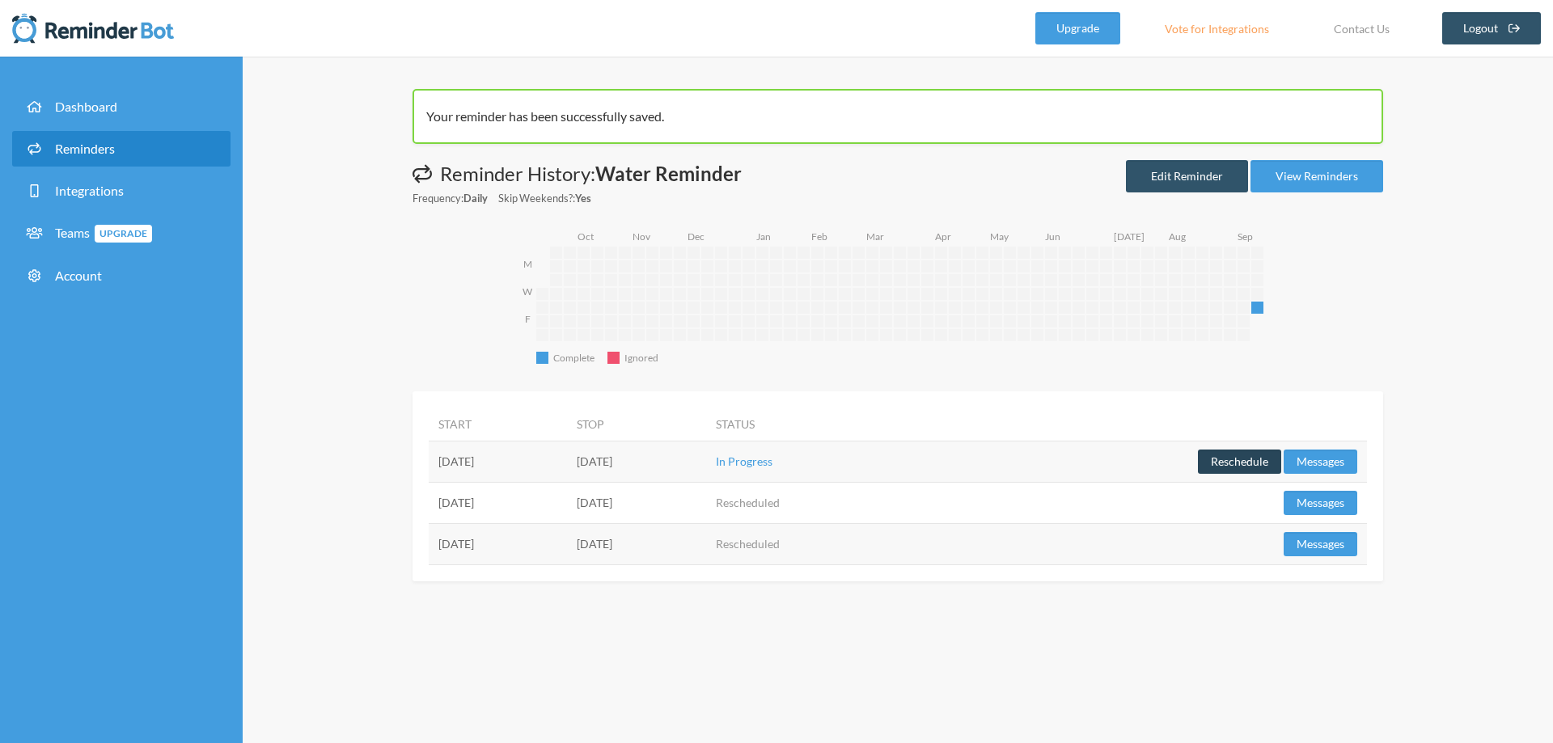
click at [1266, 463] on button "Reschedule" at bounding box center [1239, 462] width 83 height 24
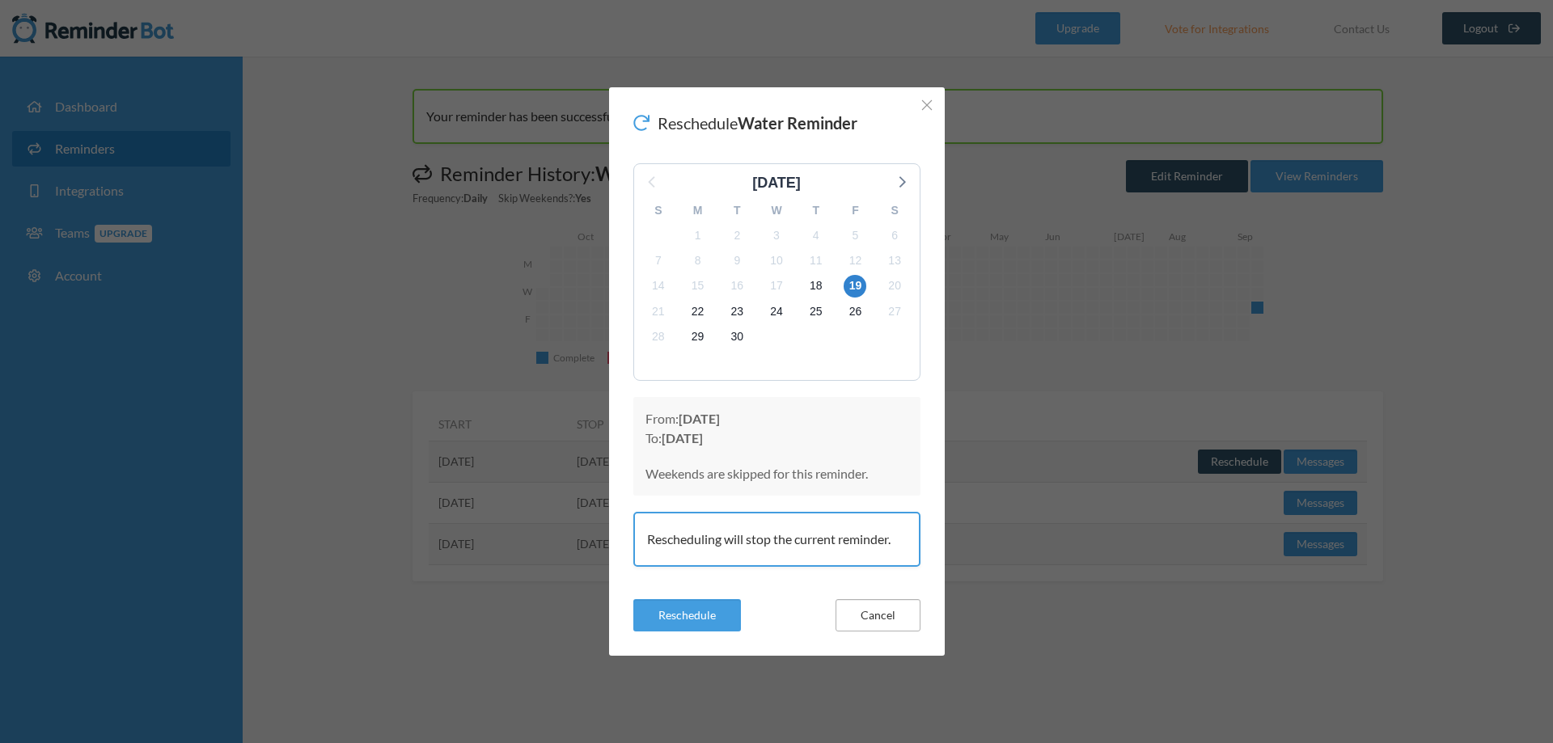
click at [888, 623] on button "Cancel" at bounding box center [877, 615] width 85 height 32
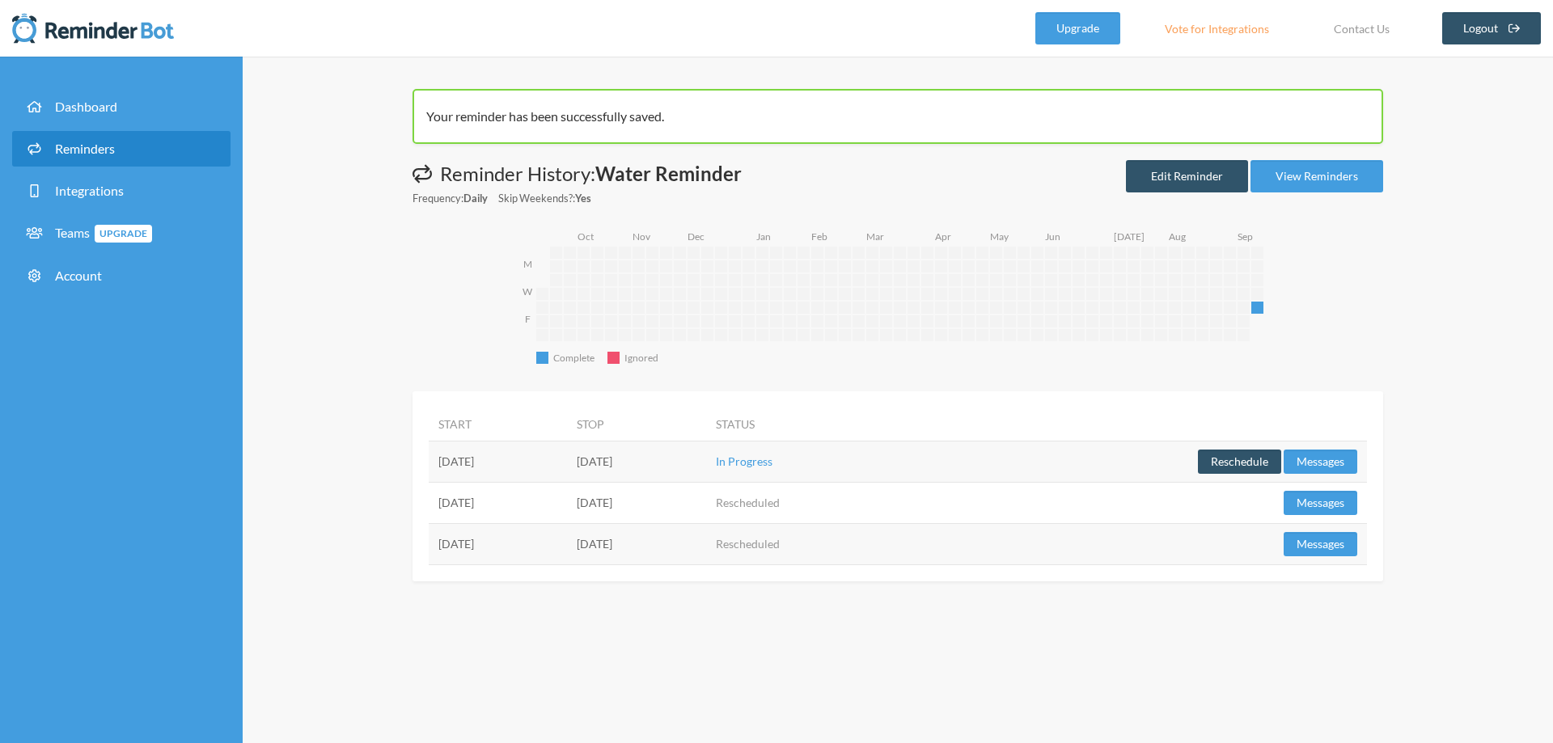
click at [623, 583] on div "Your reminder has been successfully saved. Messages are not sending from this d…" at bounding box center [898, 400] width 1310 height 687
click at [124, 116] on link "Dashboard" at bounding box center [121, 107] width 218 height 36
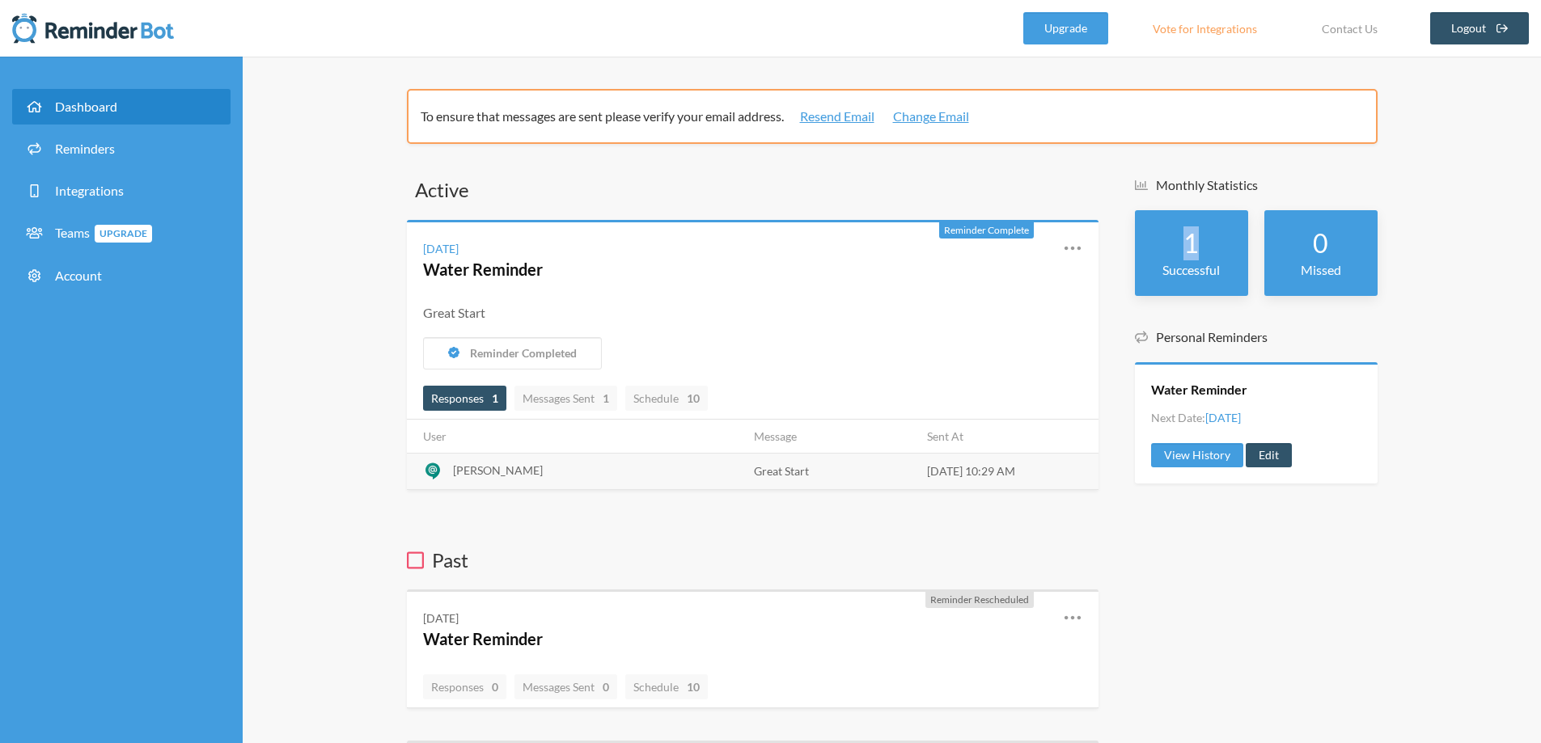
drag, startPoint x: 1190, startPoint y: 243, endPoint x: 1203, endPoint y: 240, distance: 13.3
click at [1203, 240] on div "1 Successful" at bounding box center [1191, 253] width 113 height 86
click at [1225, 243] on div "1 Successful" at bounding box center [1191, 253] width 113 height 86
drag, startPoint x: 1289, startPoint y: 345, endPoint x: 1088, endPoint y: 323, distance: 202.5
click at [1088, 323] on div "Active Reminder Complete Thursday, September 18 Water Reminder Reschedule View …" at bounding box center [892, 546] width 970 height 740
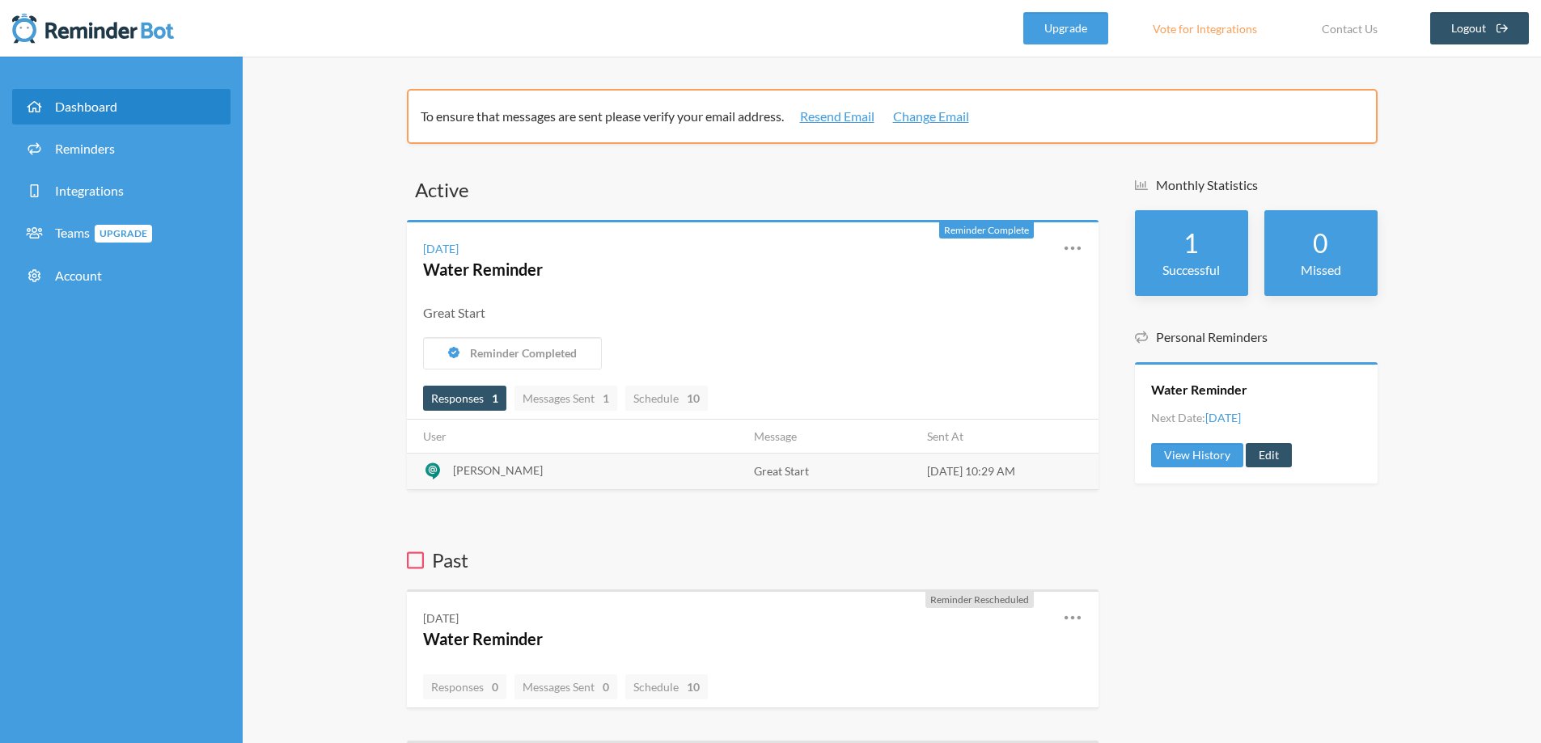
click at [1334, 610] on div "Monthly Statistics 1 Successful 0 Missed Personal Reminders Water Reminder Next…" at bounding box center [1256, 546] width 243 height 740
click at [126, 163] on link "Reminders" at bounding box center [121, 149] width 218 height 36
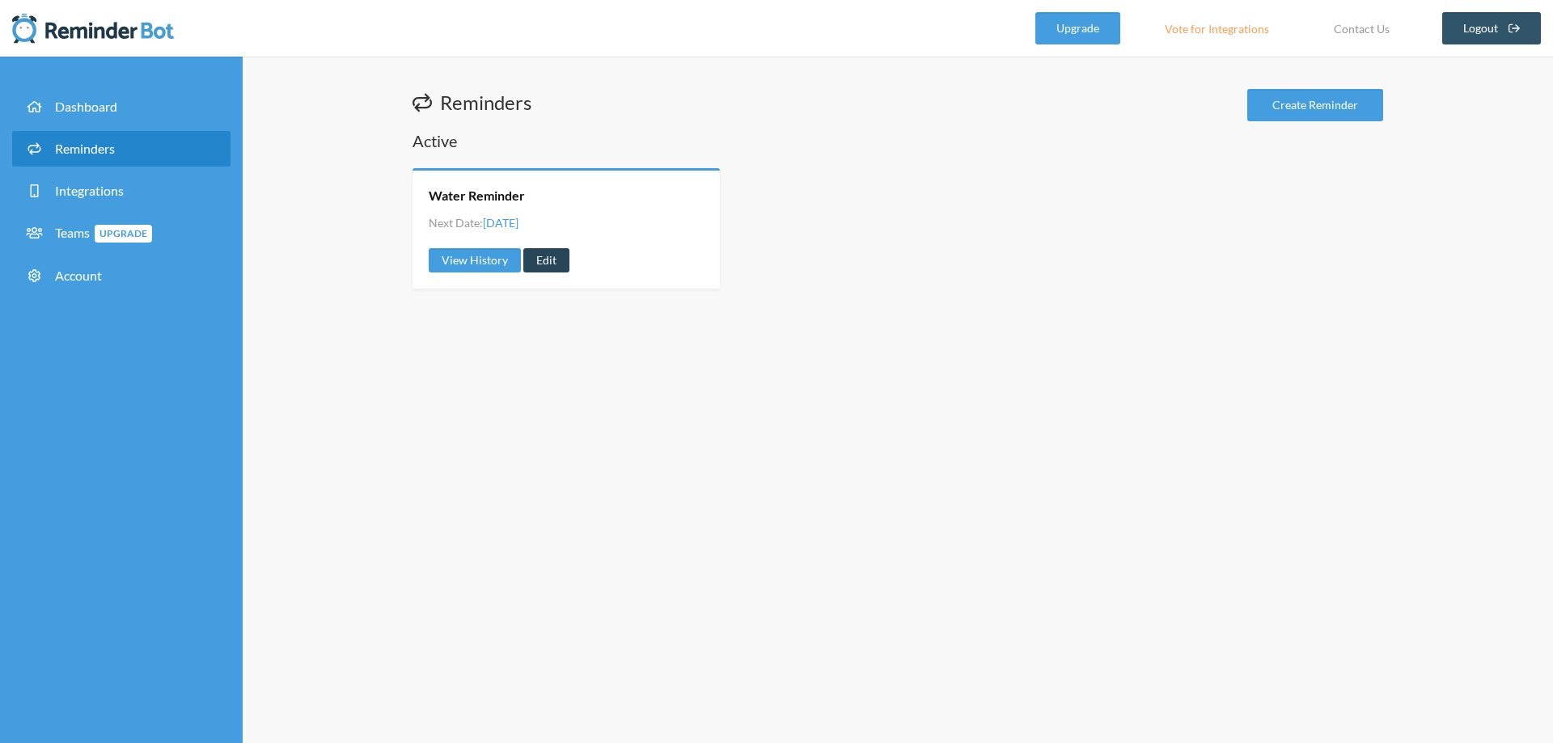
click at [560, 267] on link "Edit" at bounding box center [546, 260] width 46 height 24
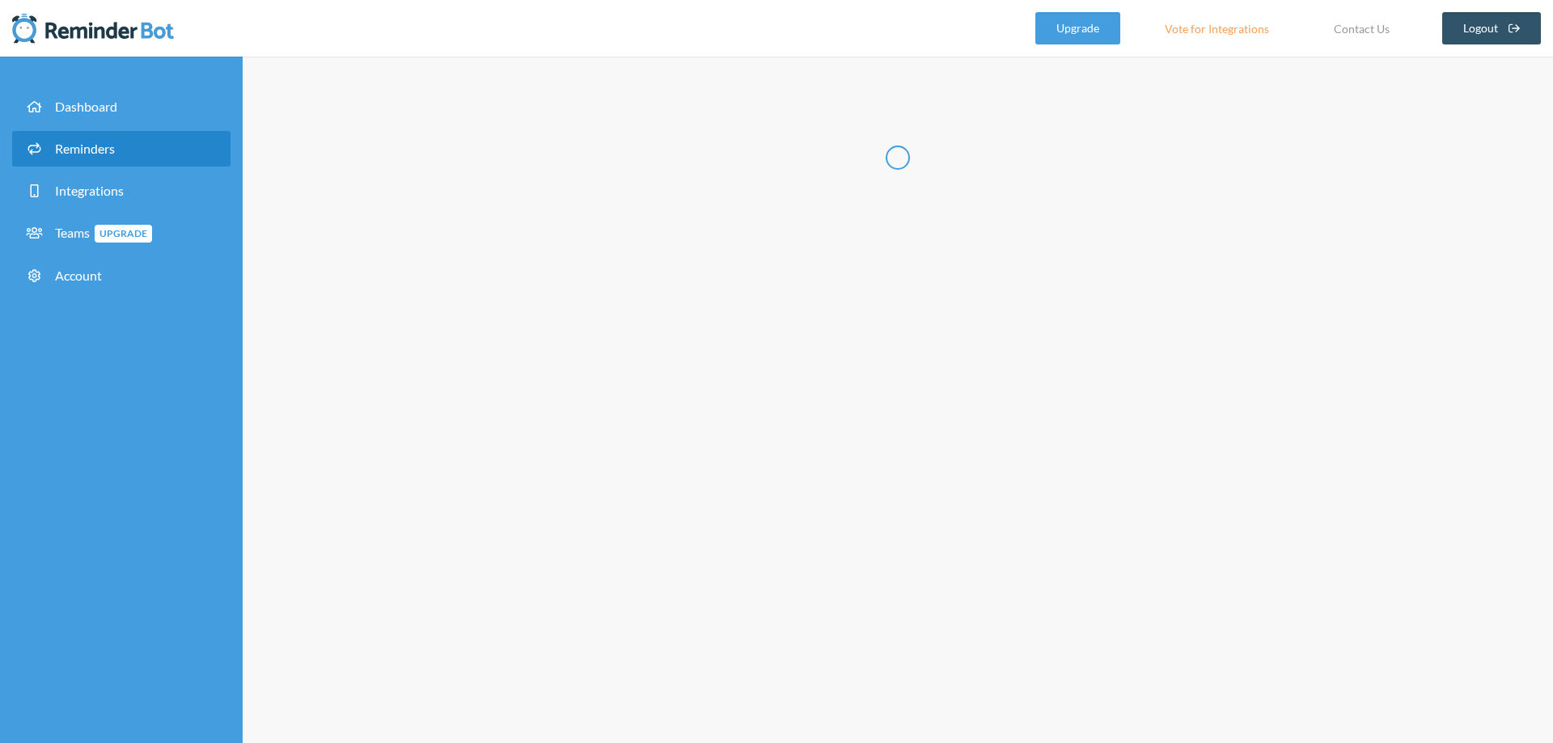
type input "Water Reminder"
select select "10:00:00"
select select "11:00:00"
select select "12:00:00"
select select "13:00:00"
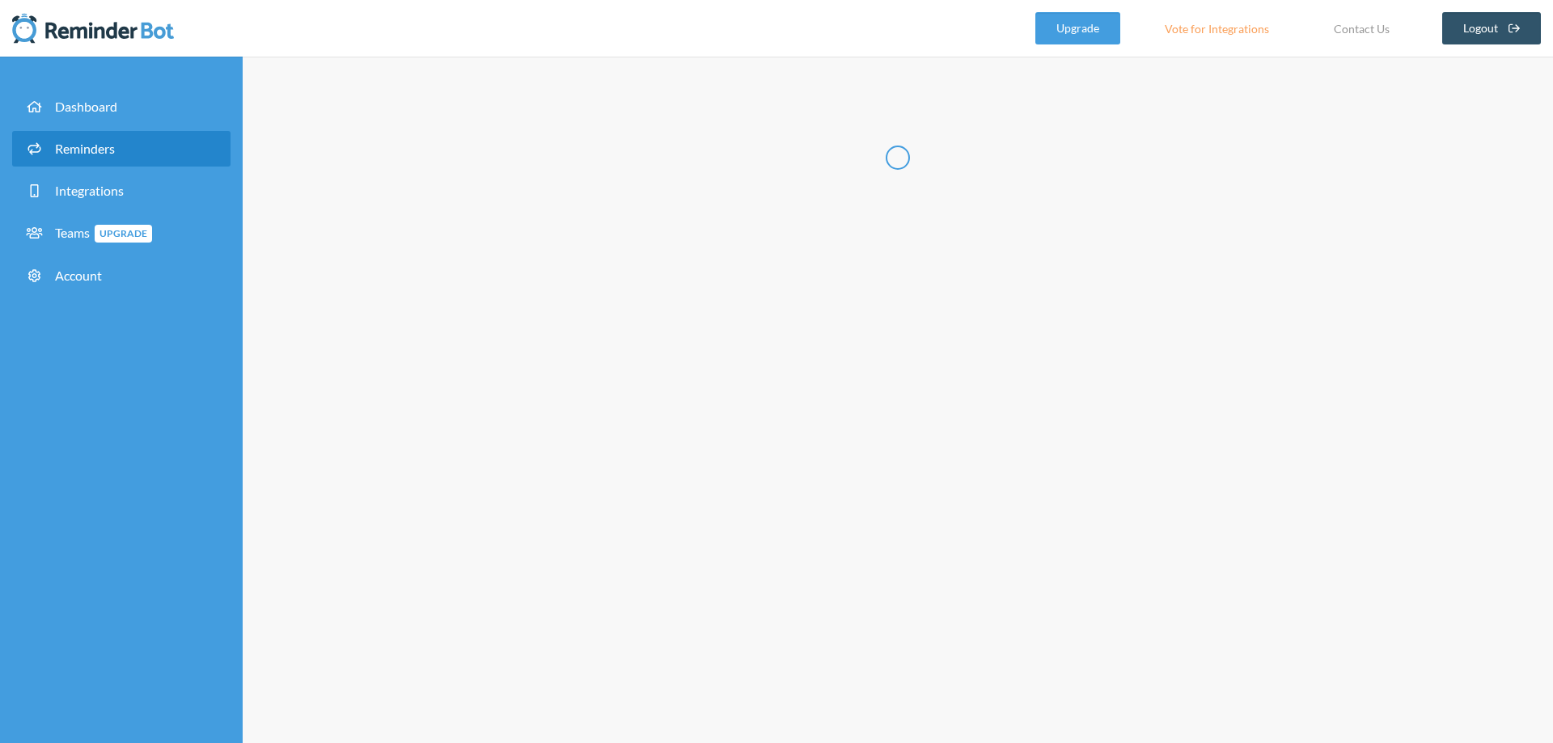
select select "14:00:00"
select select "15:00:00"
select select "16:00:00"
select select "17:00:00"
select select "18:00:00"
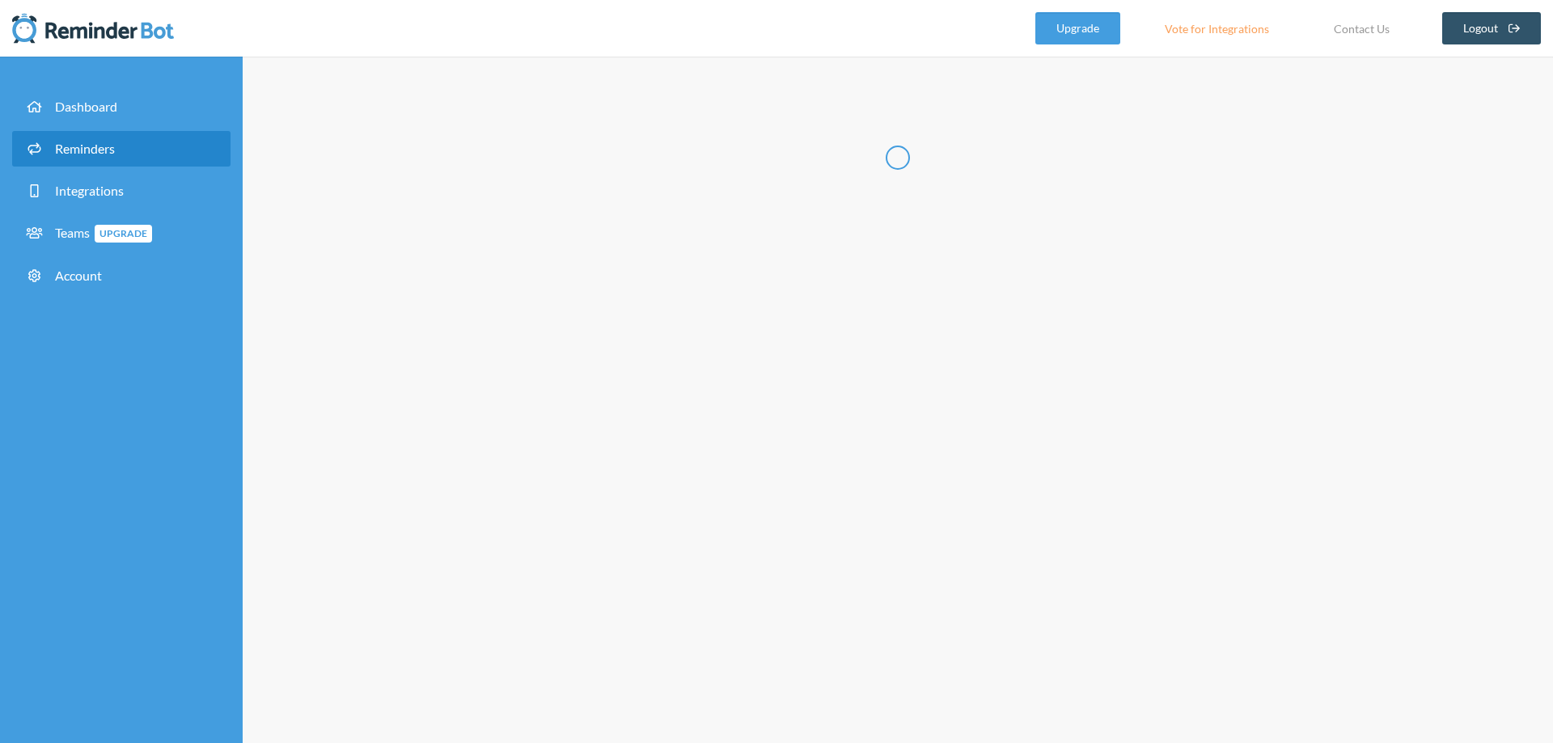
select select "19:00:00"
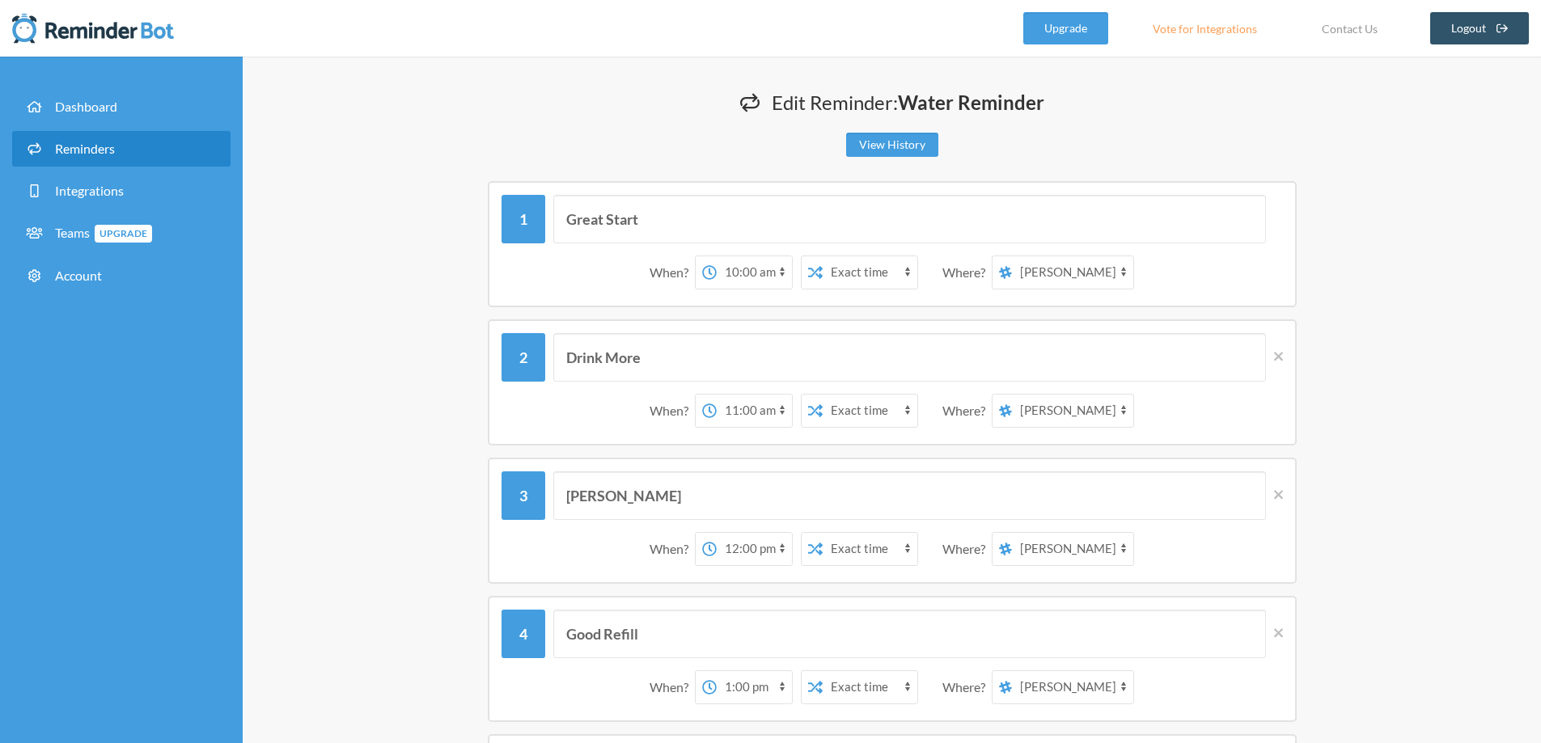
click at [100, 151] on span "Reminders" at bounding box center [85, 148] width 60 height 15
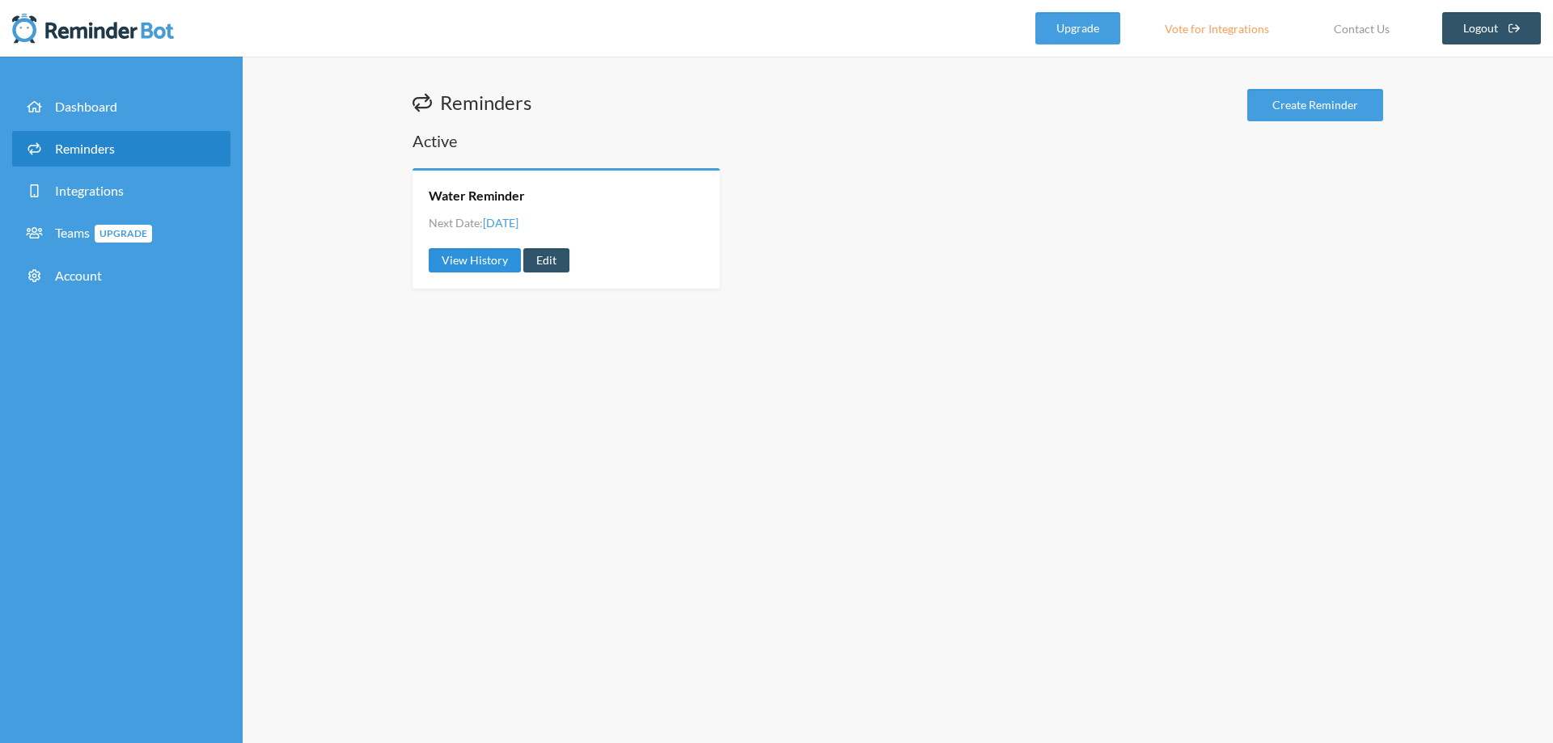
click at [473, 265] on link "View History" at bounding box center [475, 260] width 92 height 24
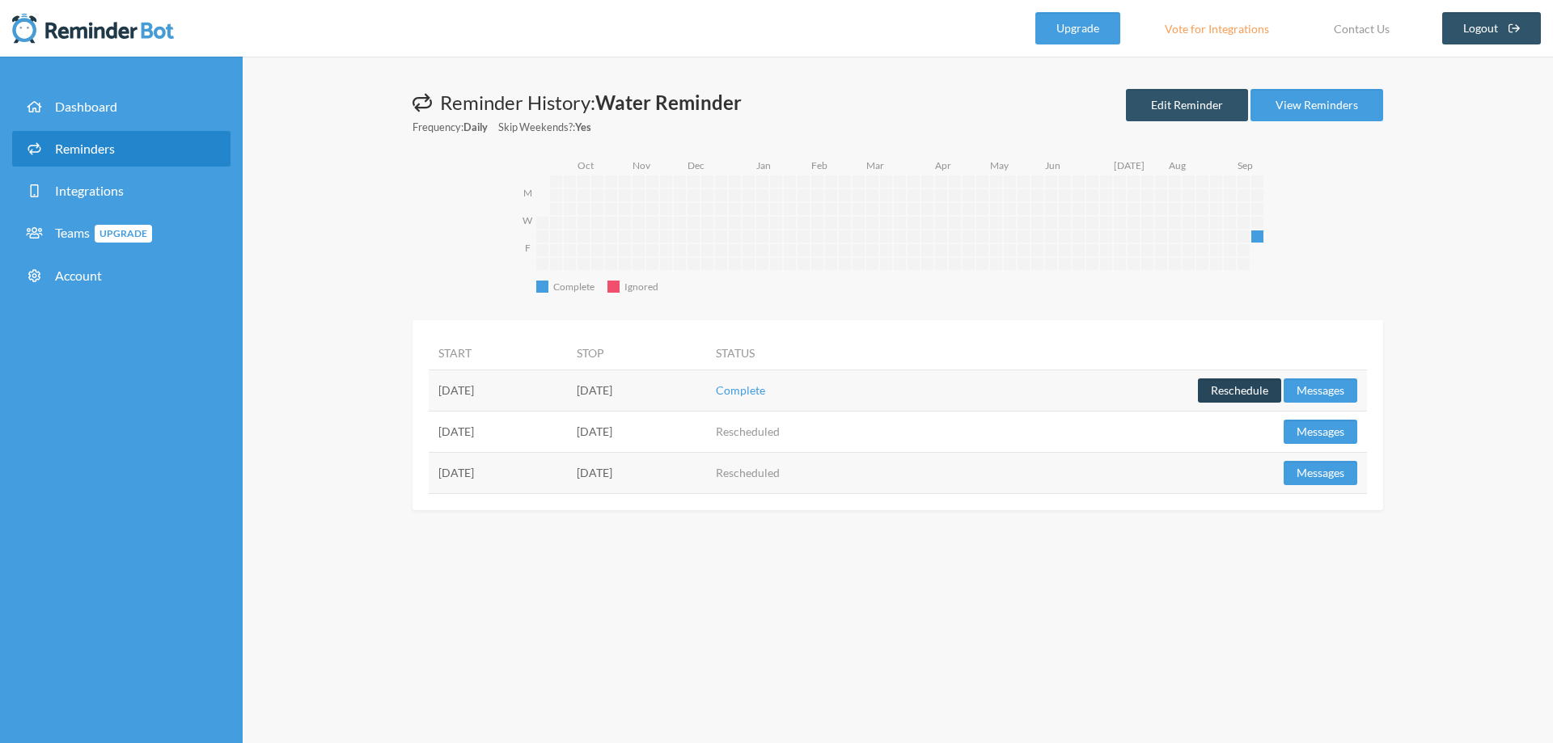
click at [1245, 399] on button "Reschedule" at bounding box center [1239, 390] width 83 height 24
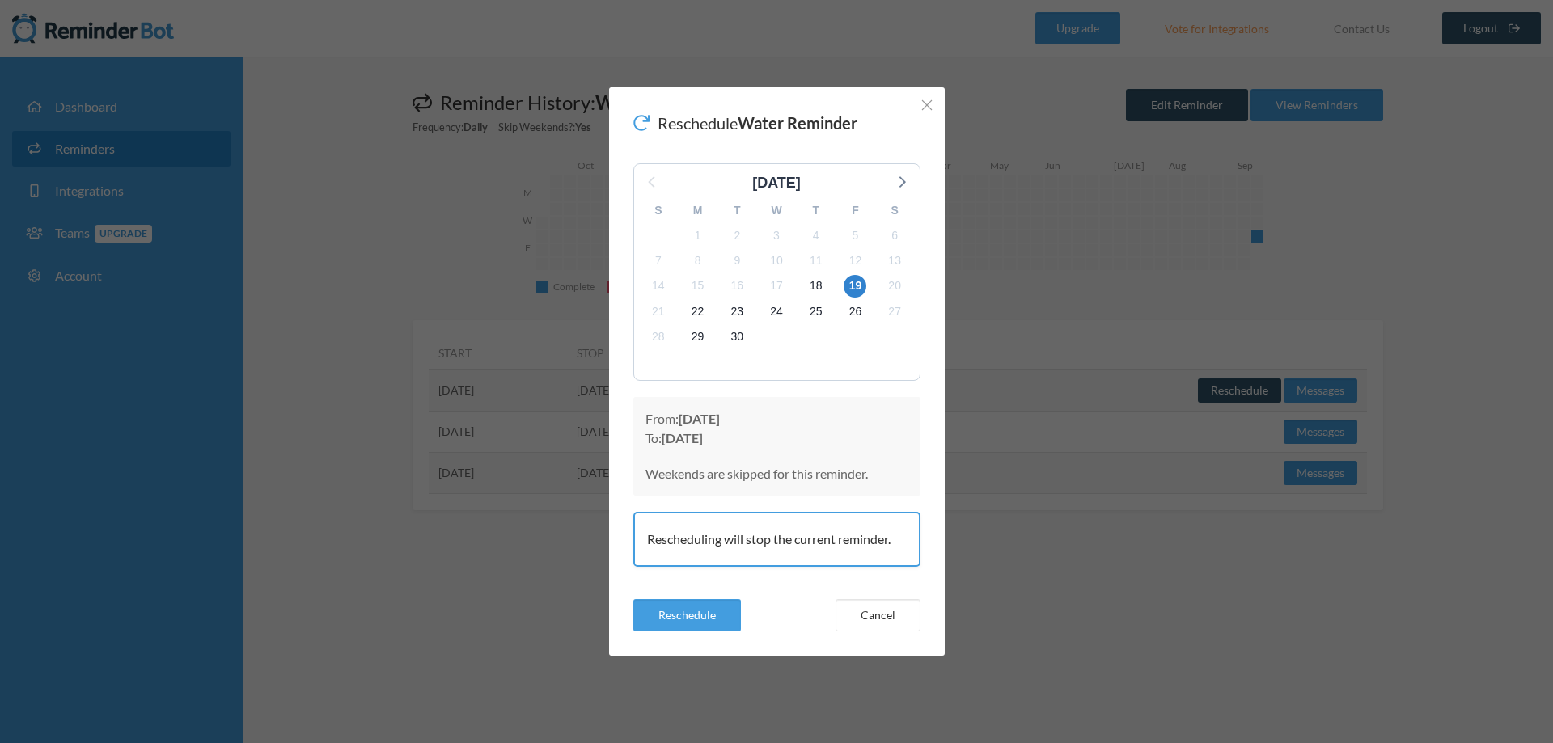
click at [776, 546] on div "Rescheduling will stop the current reminder." at bounding box center [776, 539] width 287 height 55
click at [764, 535] on div "Rescheduling will stop the current reminder." at bounding box center [776, 539] width 287 height 55
drag, startPoint x: 764, startPoint y: 535, endPoint x: 796, endPoint y: 534, distance: 31.5
click at [796, 534] on div "Rescheduling will stop the current reminder." at bounding box center [776, 539] width 287 height 55
click at [807, 534] on div "Rescheduling will stop the current reminder." at bounding box center [776, 539] width 287 height 55
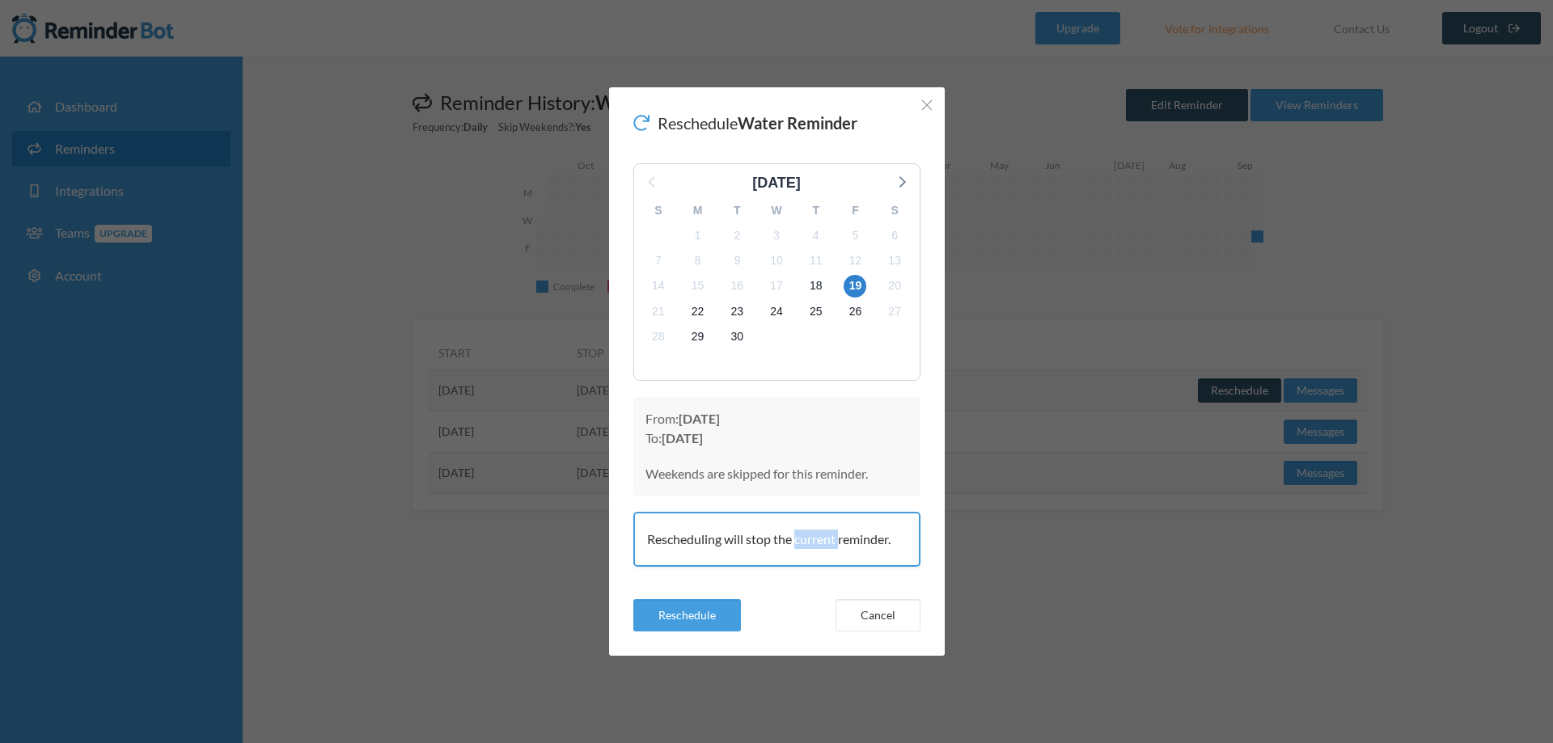
click at [807, 534] on div "Rescheduling will stop the current reminder." at bounding box center [776, 539] width 287 height 55
click at [732, 344] on span "30" at bounding box center [736, 336] width 23 height 23
click at [725, 230] on div "2" at bounding box center [737, 235] width 40 height 25
click at [720, 426] on strong "[DATE]" at bounding box center [698, 418] width 41 height 15
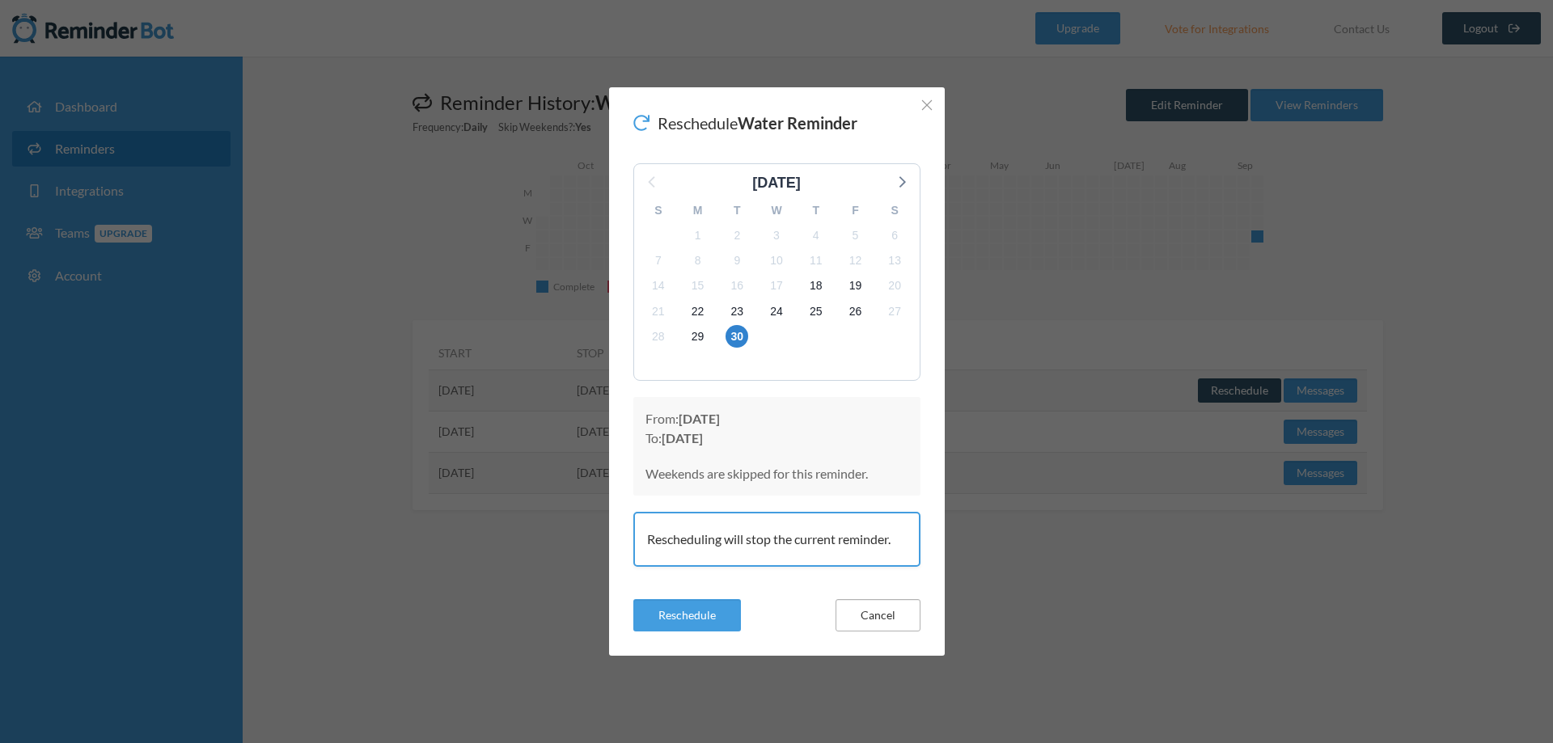
click at [894, 613] on button "Cancel" at bounding box center [877, 615] width 85 height 32
click at [911, 623] on button "Cancel" at bounding box center [877, 615] width 85 height 32
click at [926, 99] on icon "Close" at bounding box center [926, 104] width 11 height 11
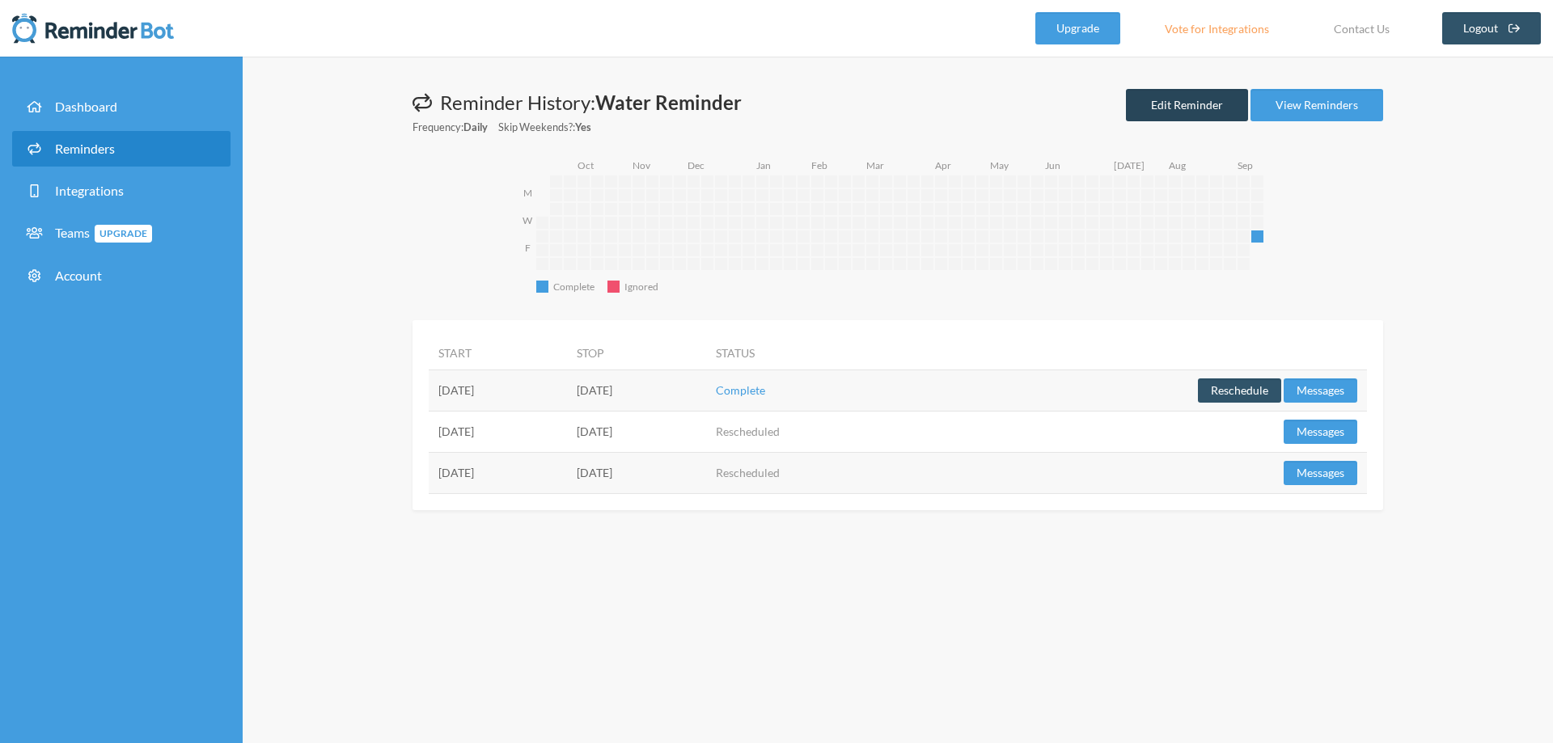
click at [1207, 106] on link "Edit Reminder" at bounding box center [1187, 105] width 122 height 32
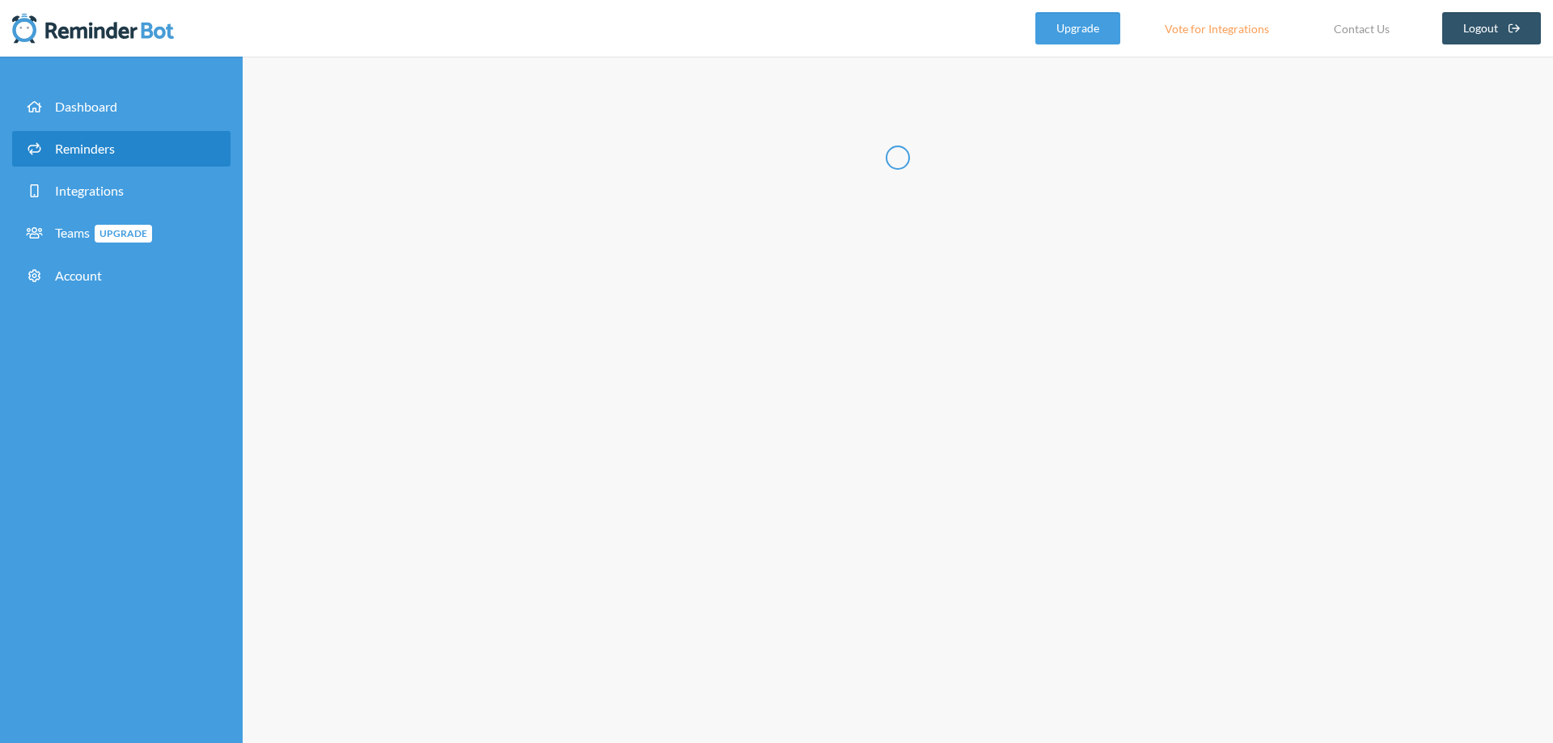
type input "Water Reminder"
select select "10:00:00"
select select "11:00:00"
select select "12:00:00"
select select "13:00:00"
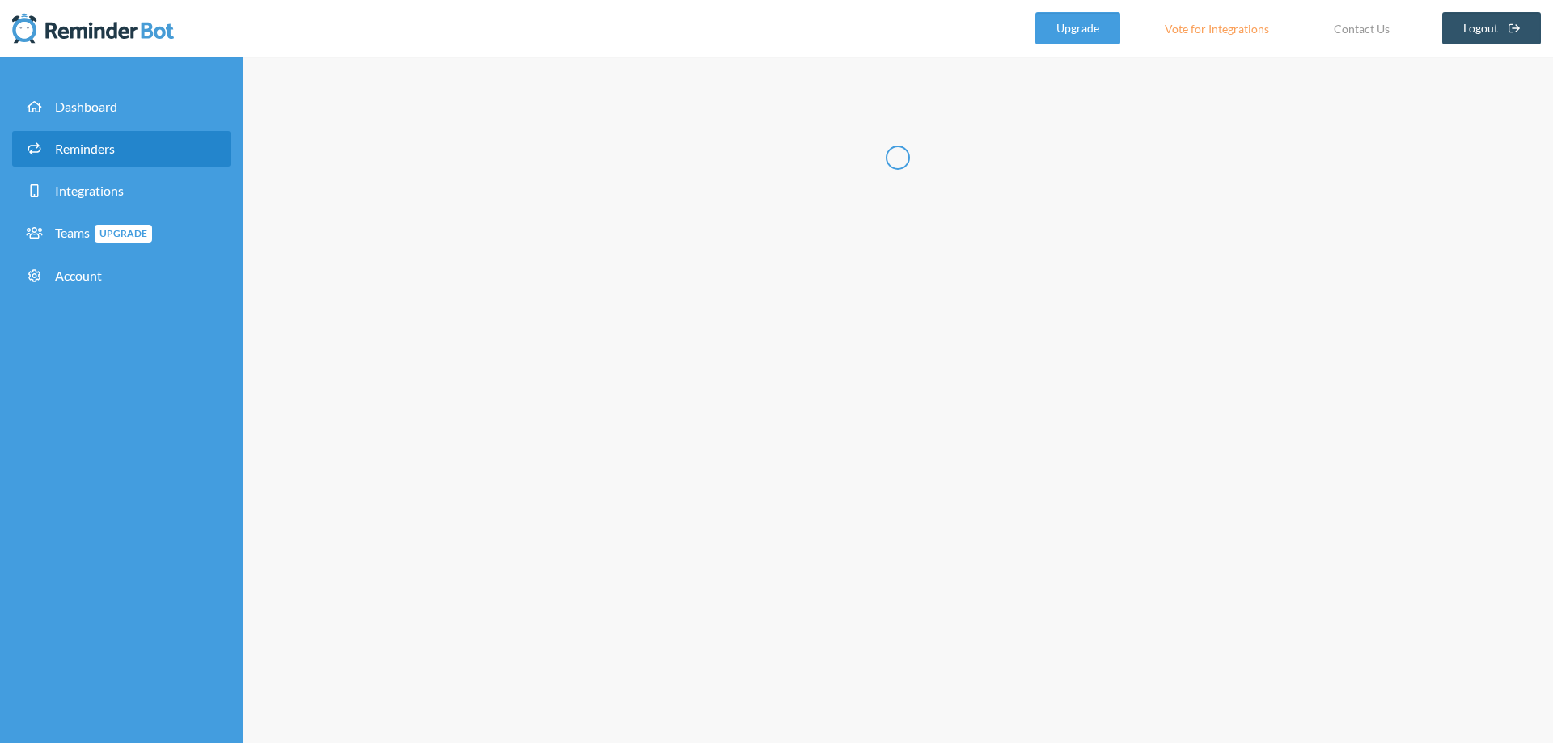
select select "14:00:00"
select select "15:00:00"
select select "16:00:00"
select select "17:00:00"
select select "18:00:00"
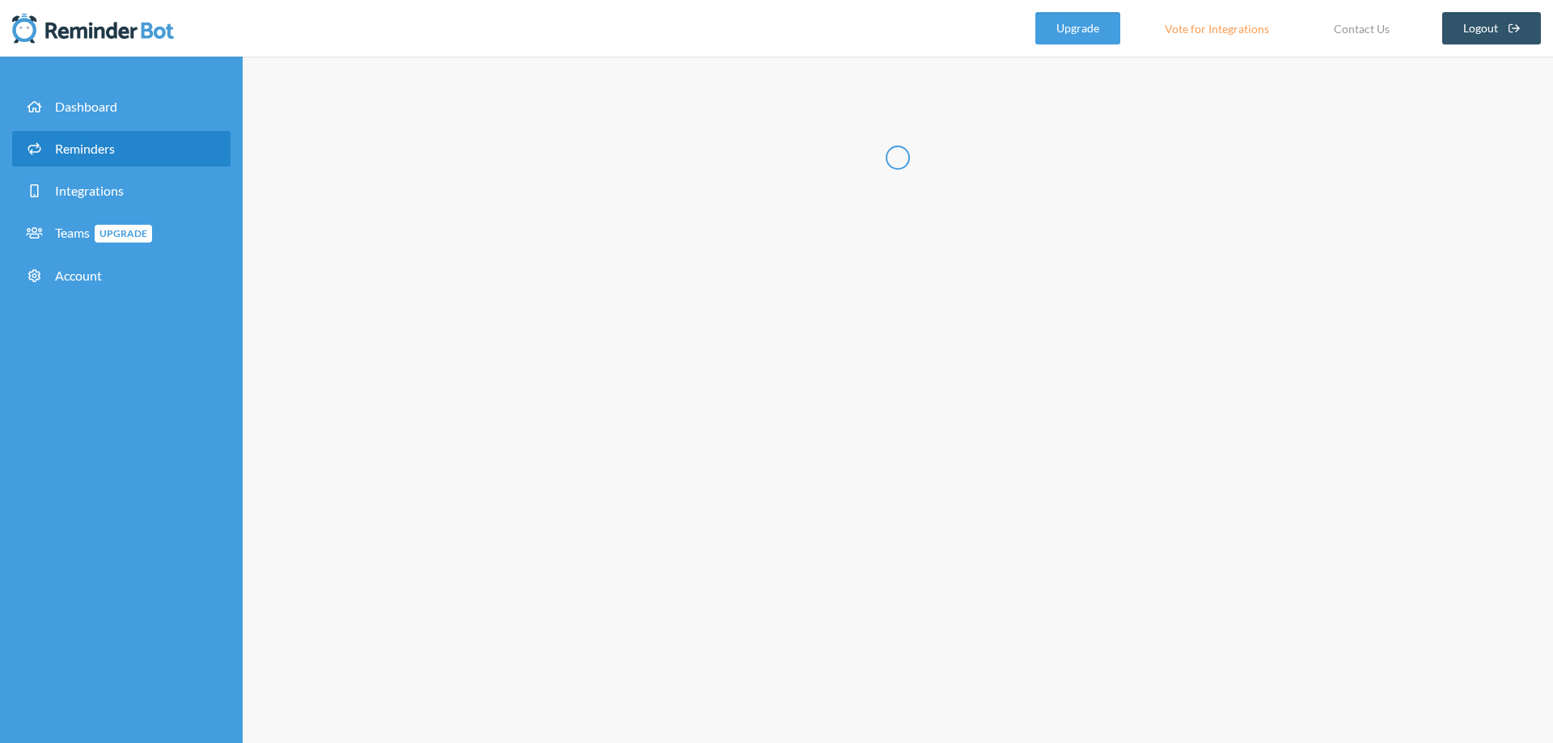
select select "19:00:00"
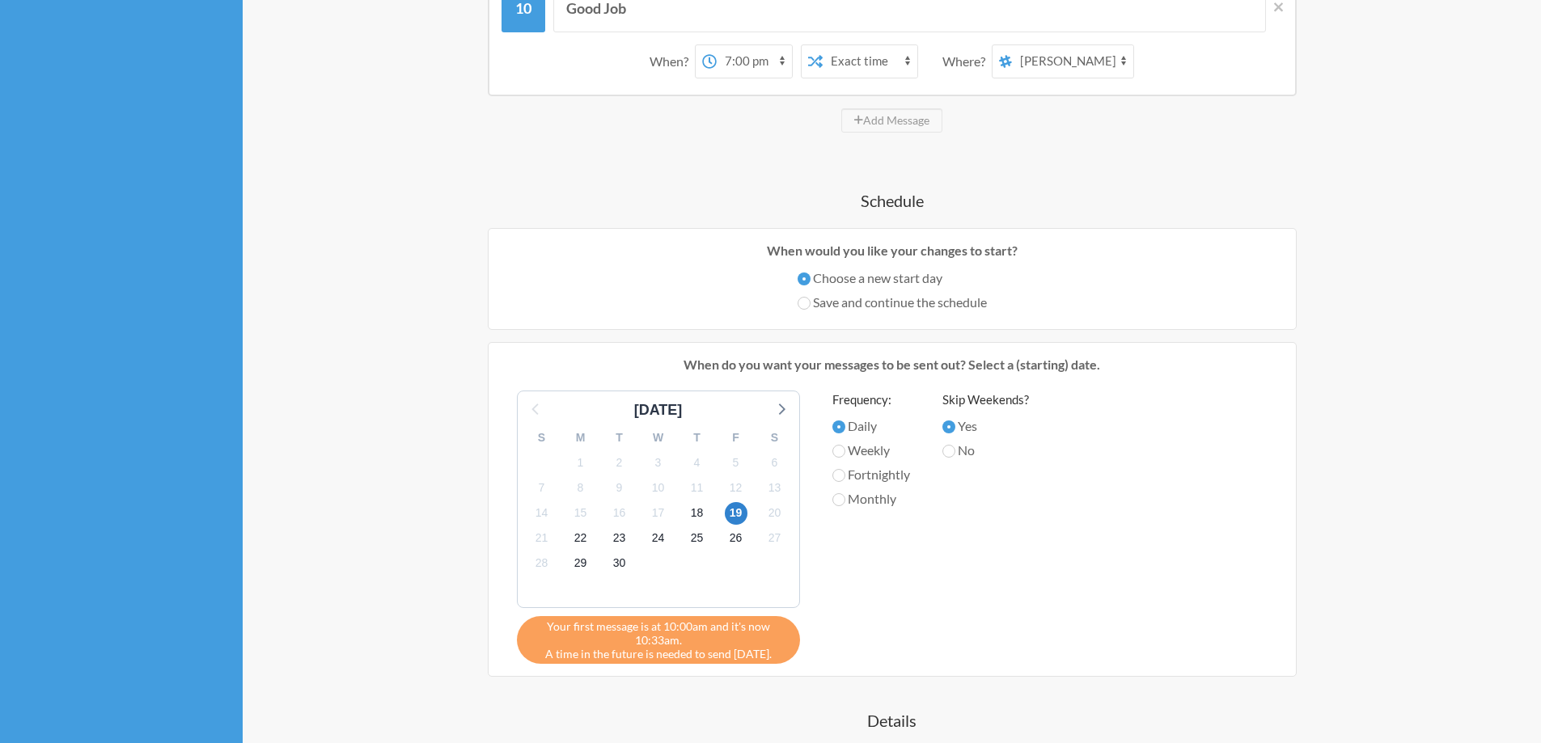
scroll to position [1698, 0]
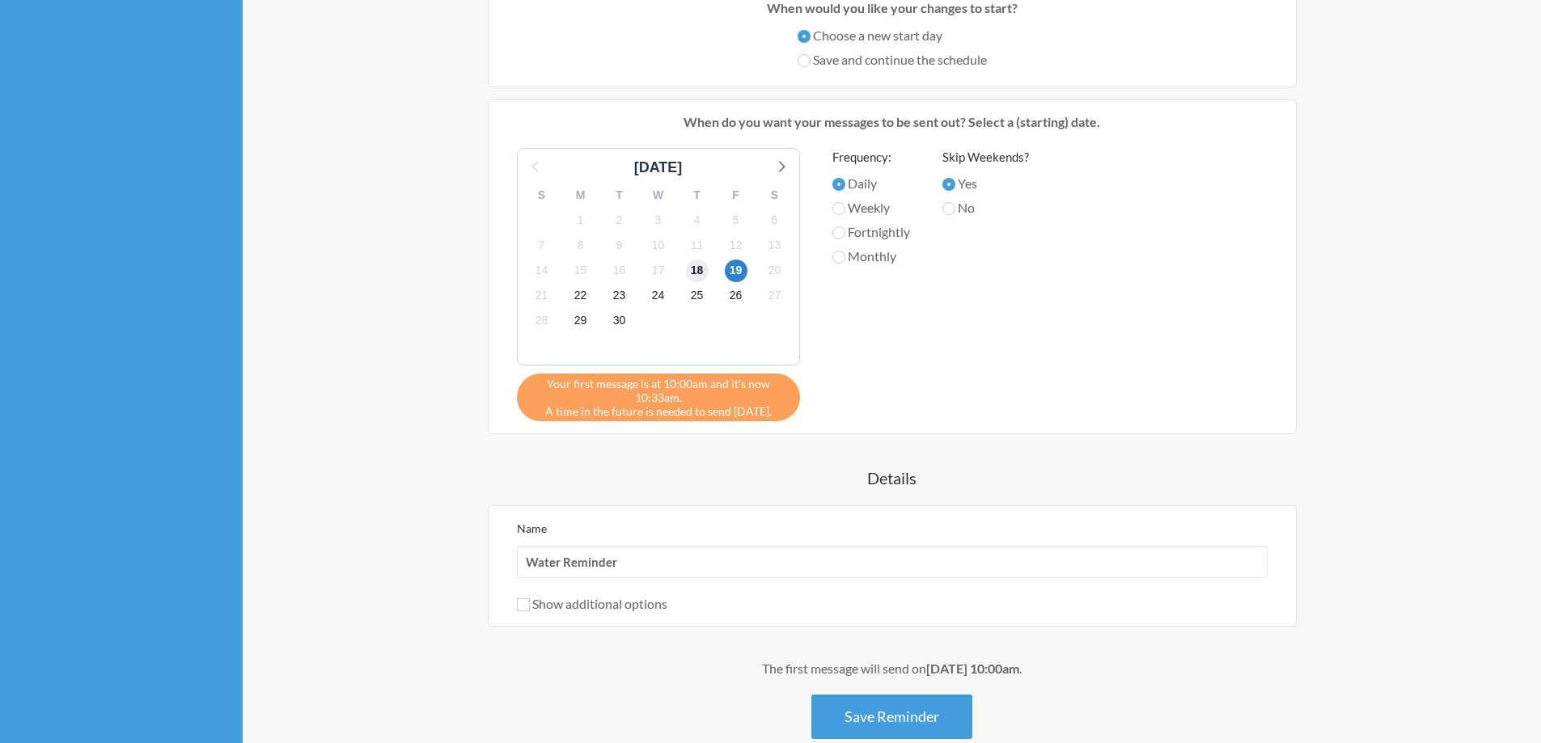
click at [697, 268] on span "18" at bounding box center [697, 271] width 23 height 23
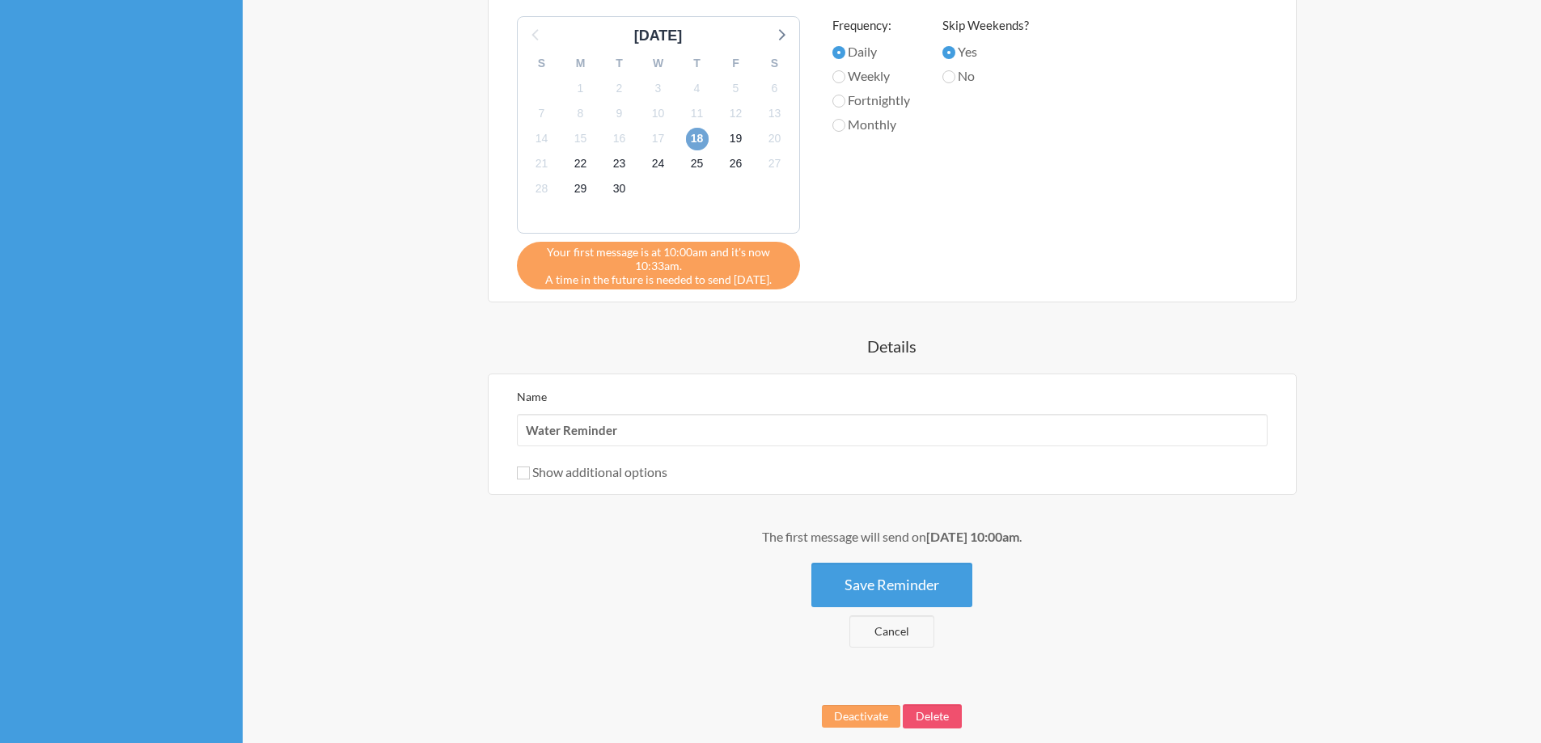
scroll to position [1904, 0]
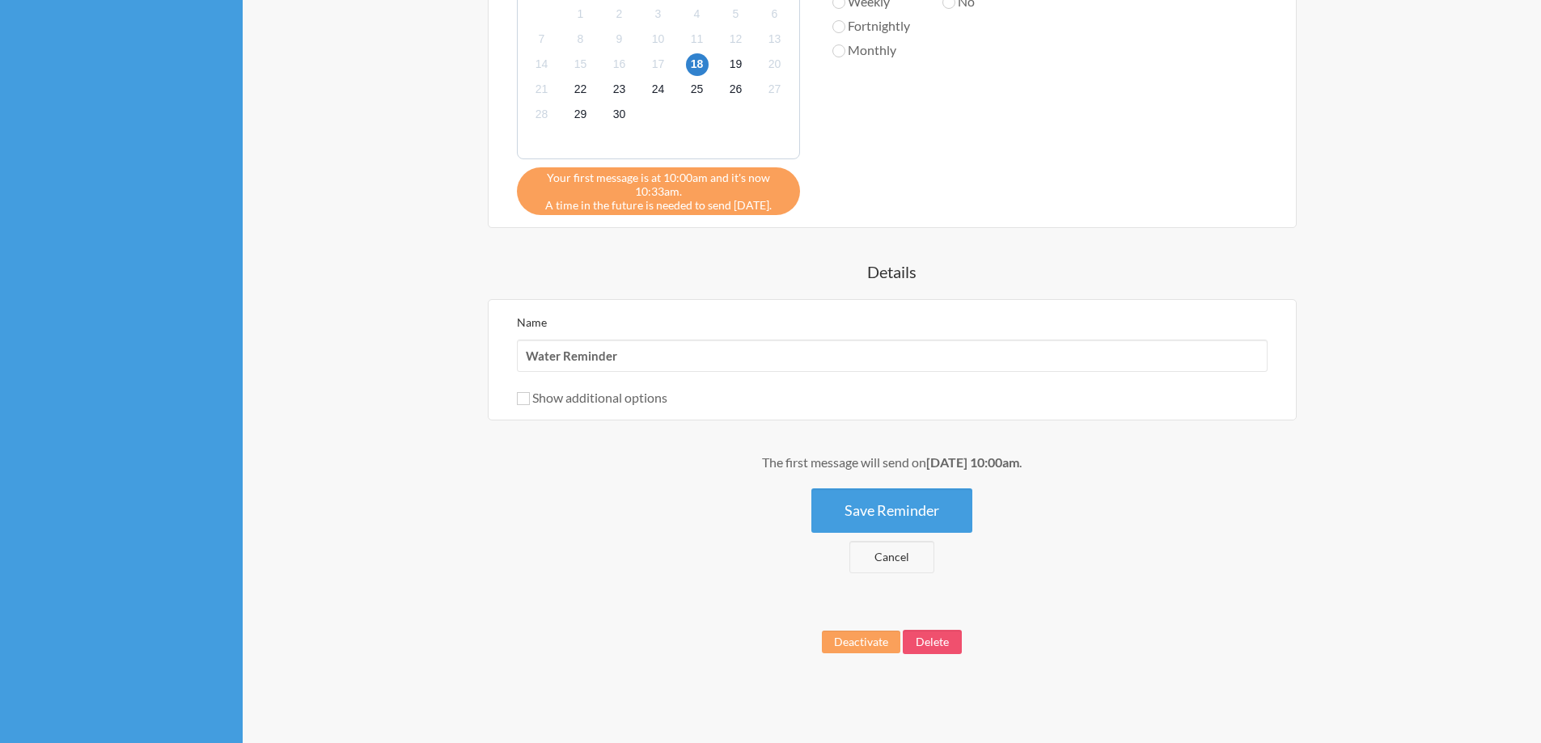
click at [946, 505] on button "Save Reminder" at bounding box center [891, 510] width 161 height 44
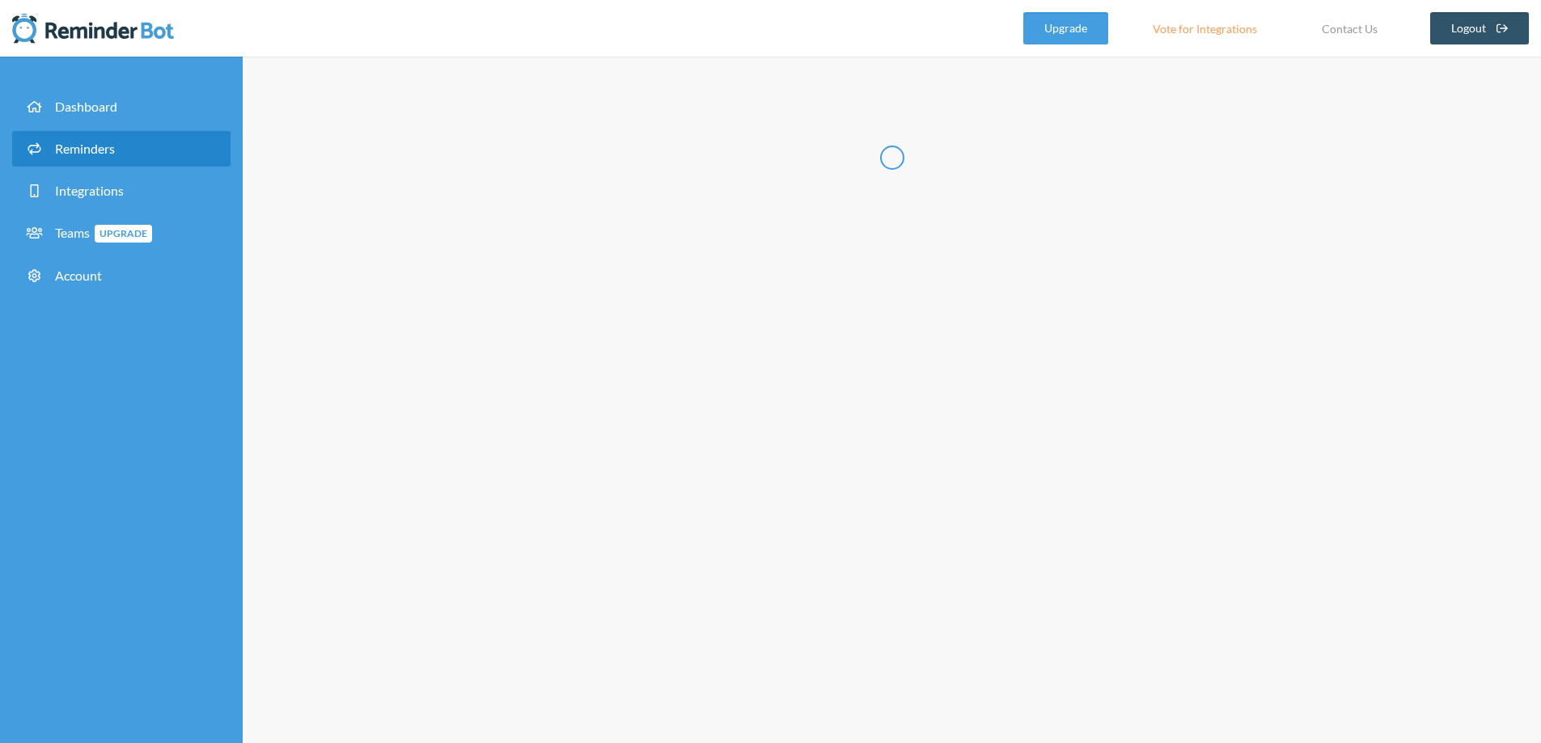
scroll to position [0, 0]
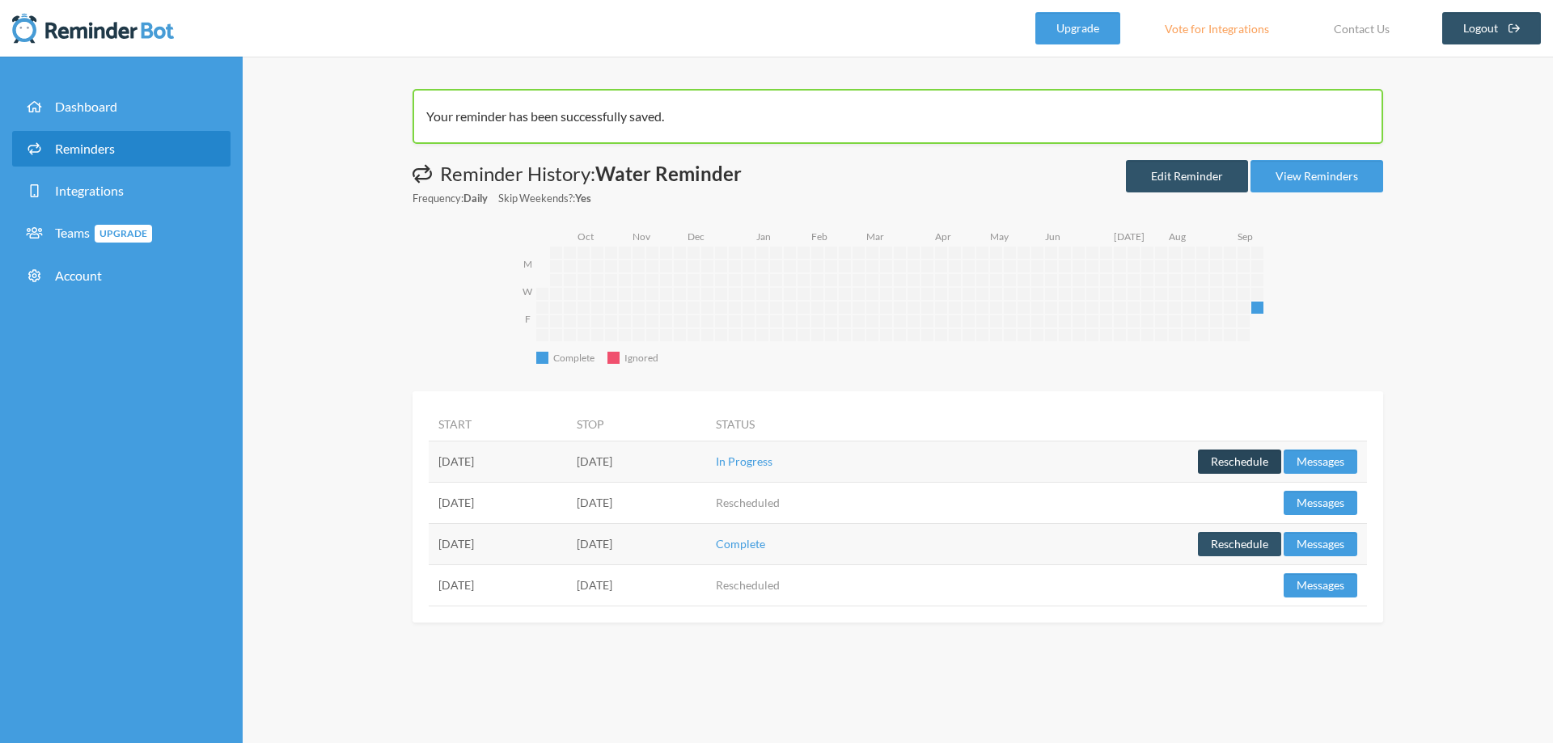
click at [1250, 467] on button "Reschedule" at bounding box center [1239, 462] width 83 height 24
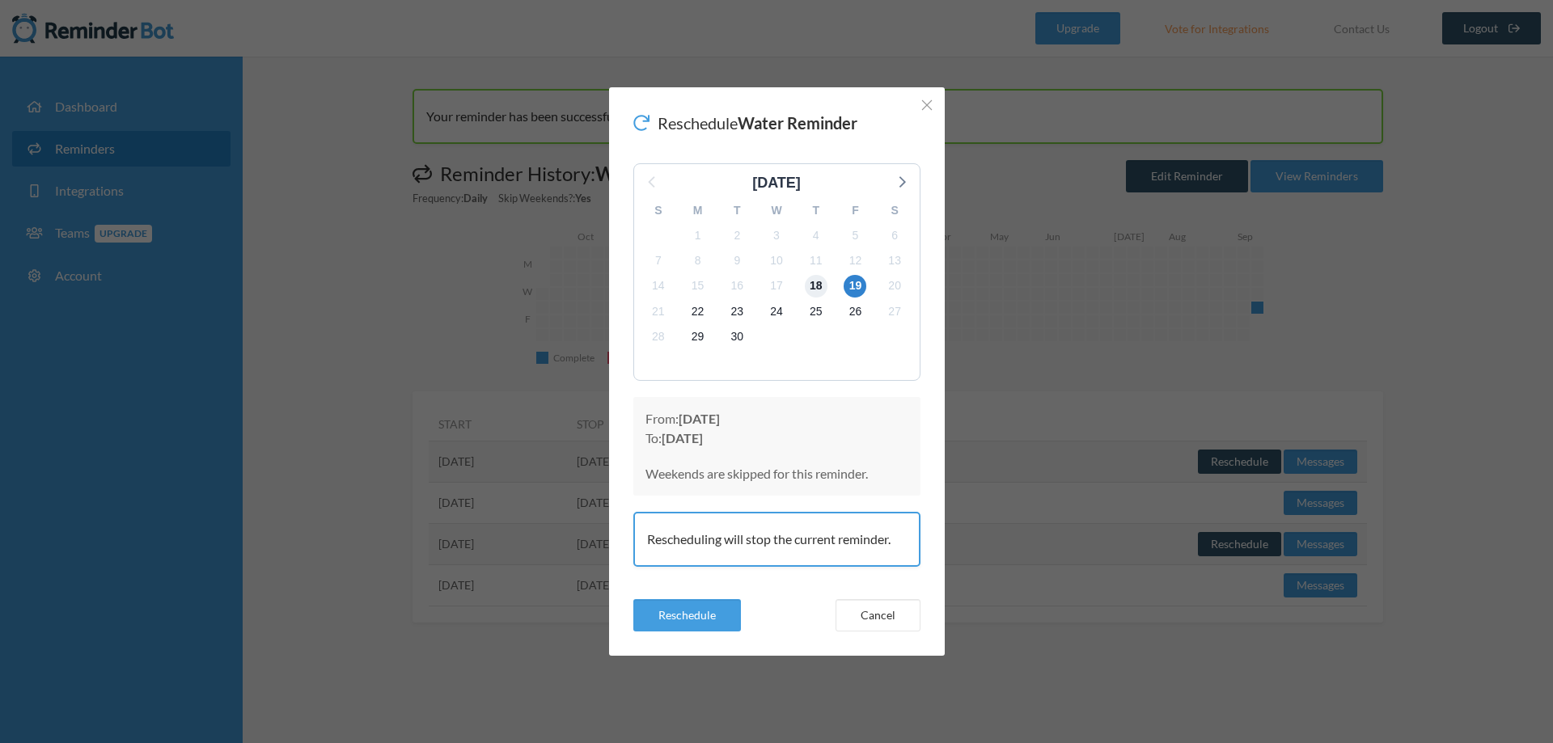
click at [810, 290] on span "18" at bounding box center [816, 286] width 23 height 23
click at [707, 623] on button "Reschedule" at bounding box center [687, 615] width 108 height 32
click at [929, 108] on line "Close" at bounding box center [927, 105] width 10 height 10
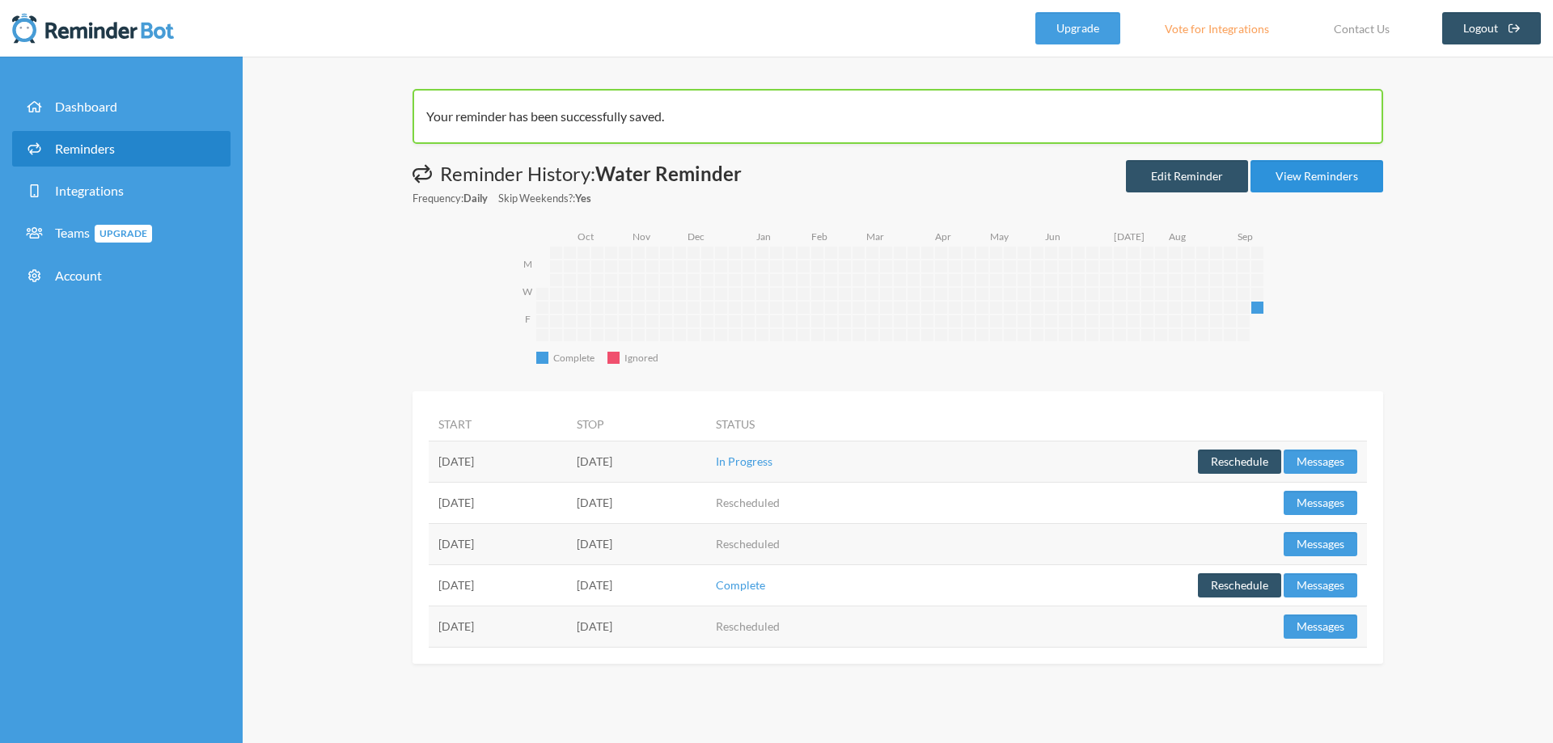
click at [1287, 179] on link "View Reminders" at bounding box center [1316, 176] width 133 height 32
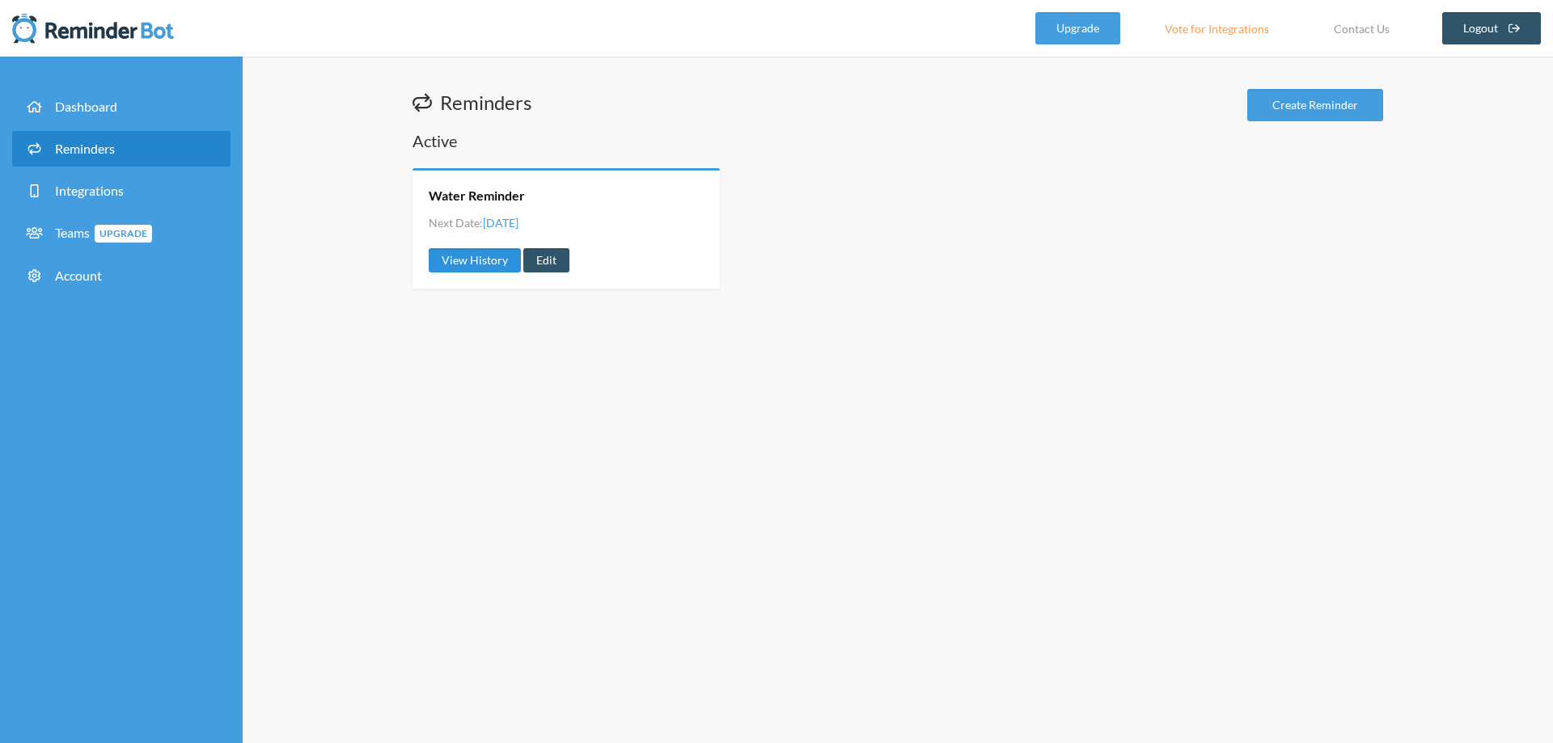
click at [495, 268] on link "View History" at bounding box center [475, 260] width 92 height 24
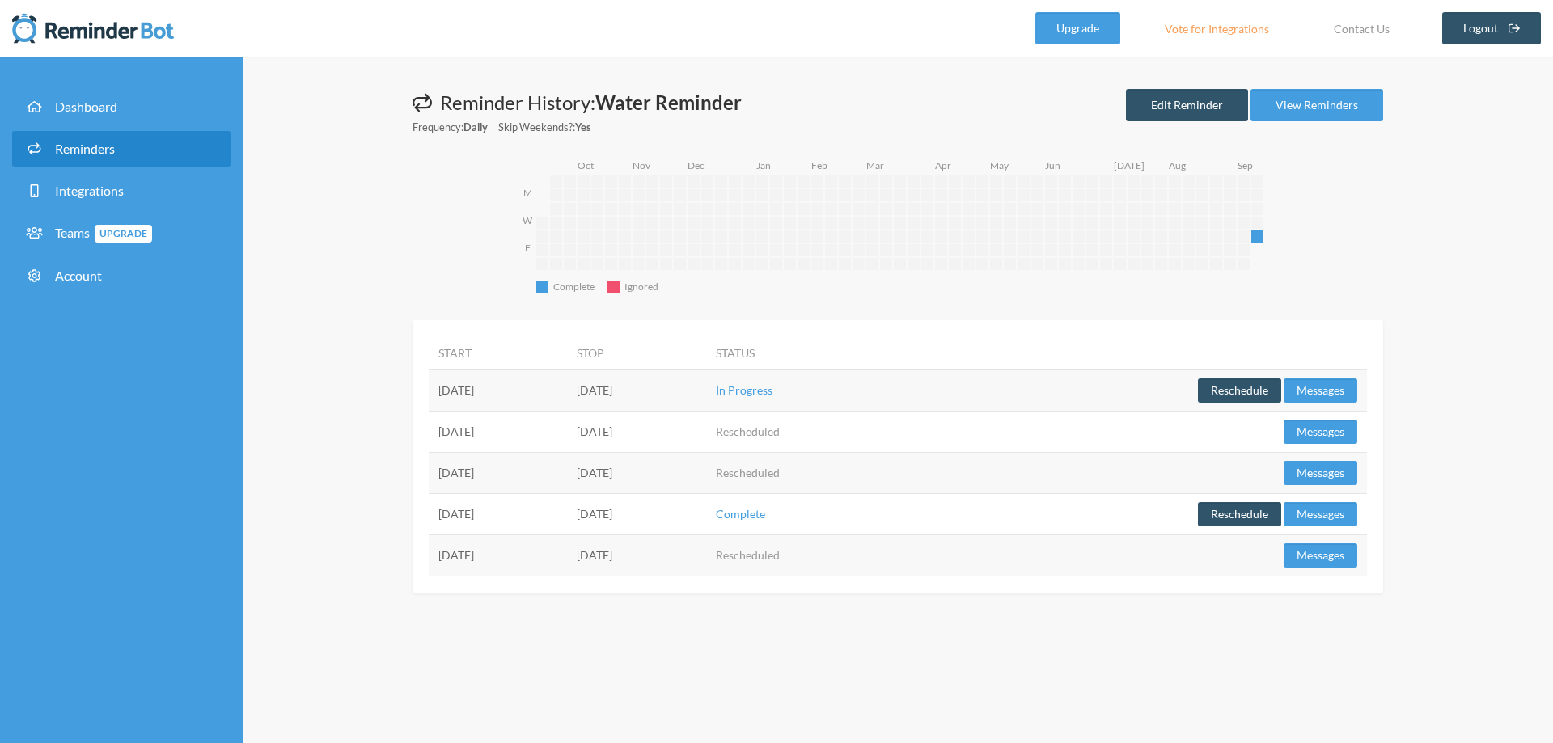
click at [566, 636] on div "Messages are not sending from this deactivated reminder. Edit this reminder to …" at bounding box center [898, 400] width 1310 height 687
drag, startPoint x: 372, startPoint y: 401, endPoint x: 391, endPoint y: 265, distance: 137.1
click at [372, 401] on div "Messages are not sending from this deactivated reminder. Edit this reminder to …" at bounding box center [898, 400] width 1310 height 687
click at [106, 143] on span "Reminders" at bounding box center [85, 148] width 60 height 15
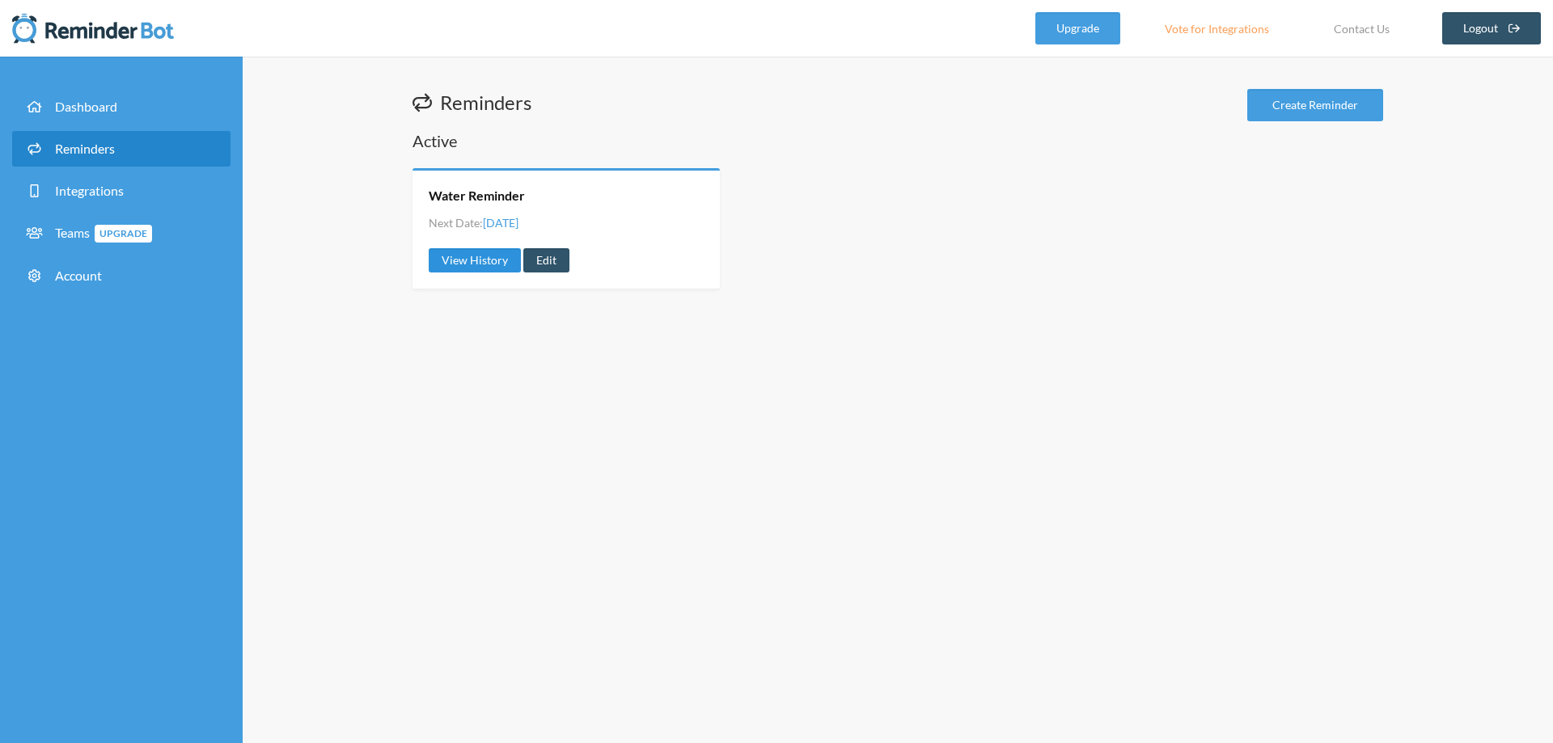
click at [501, 252] on link "View History" at bounding box center [475, 260] width 92 height 24
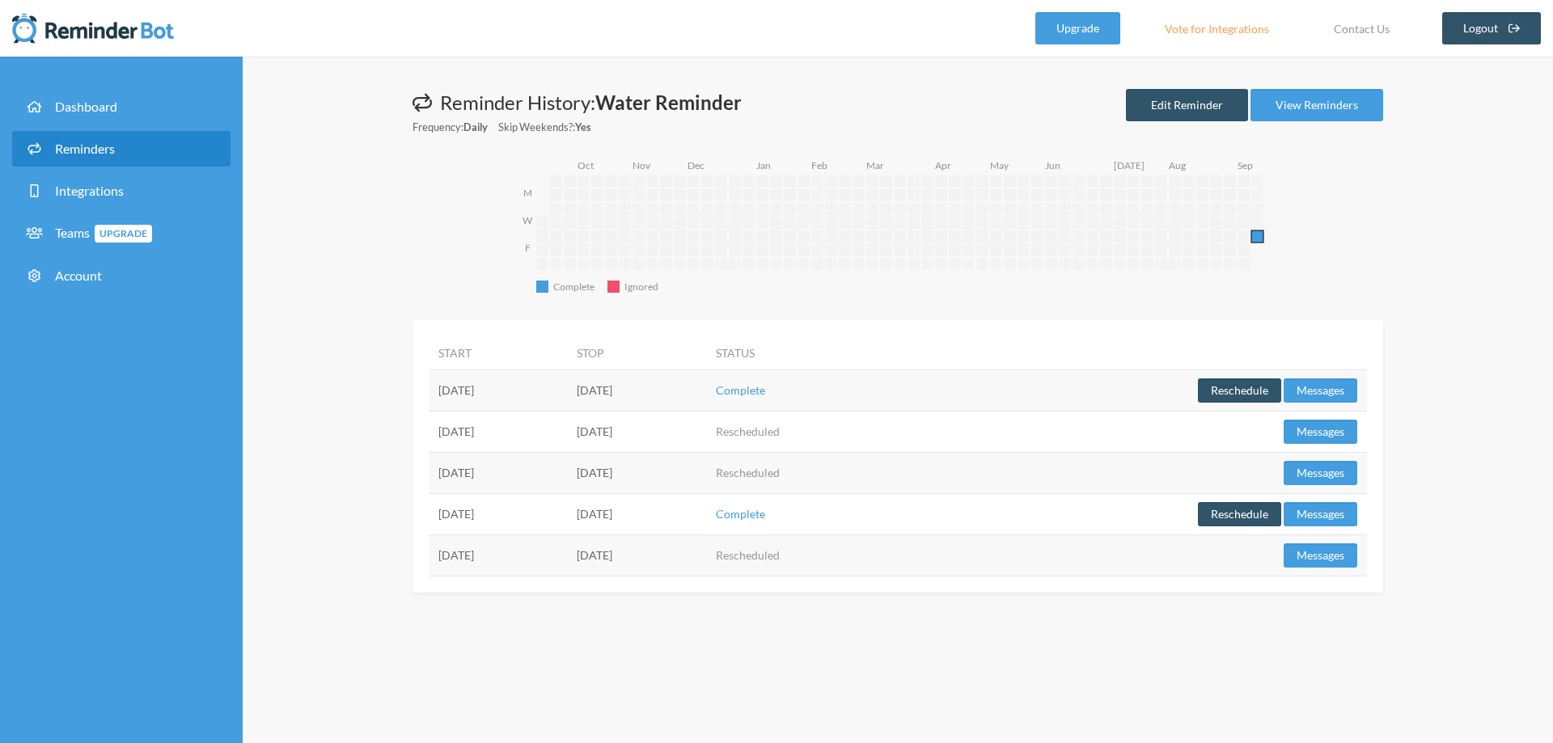
click at [1262, 235] on rect "2025-09-18 - 4 events" at bounding box center [1257, 236] width 12 height 12
click at [1336, 239] on div "Complete Complete Ignored Ignored M W F 2024-09-18 2024-09-19 2024-09-20 2024-0…" at bounding box center [906, 230] width 954 height 147
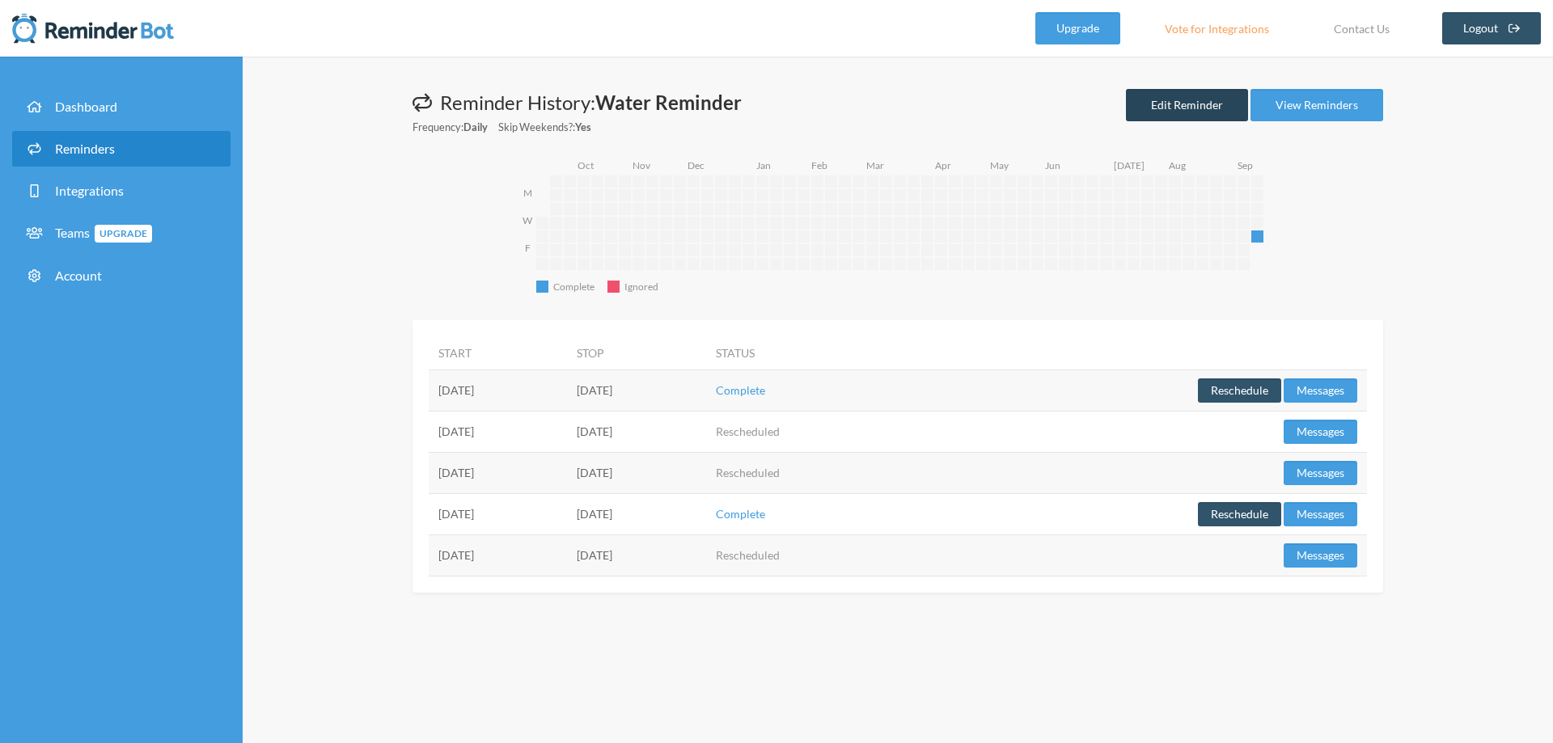
click at [1228, 111] on link "Edit Reminder" at bounding box center [1187, 105] width 122 height 32
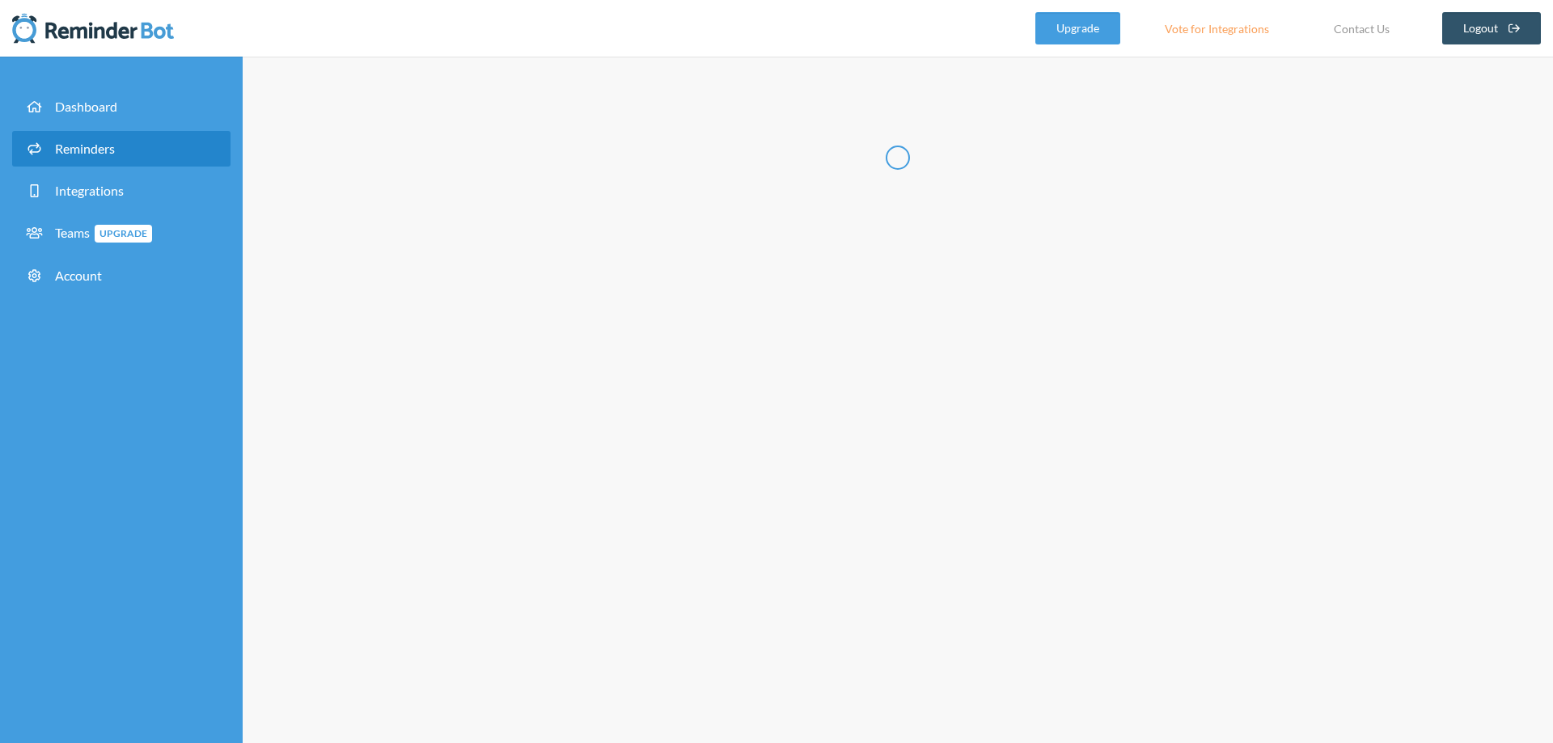
type input "Water Reminder"
select select "10:00:00"
select select "11:00:00"
select select "12:00:00"
select select "13:00:00"
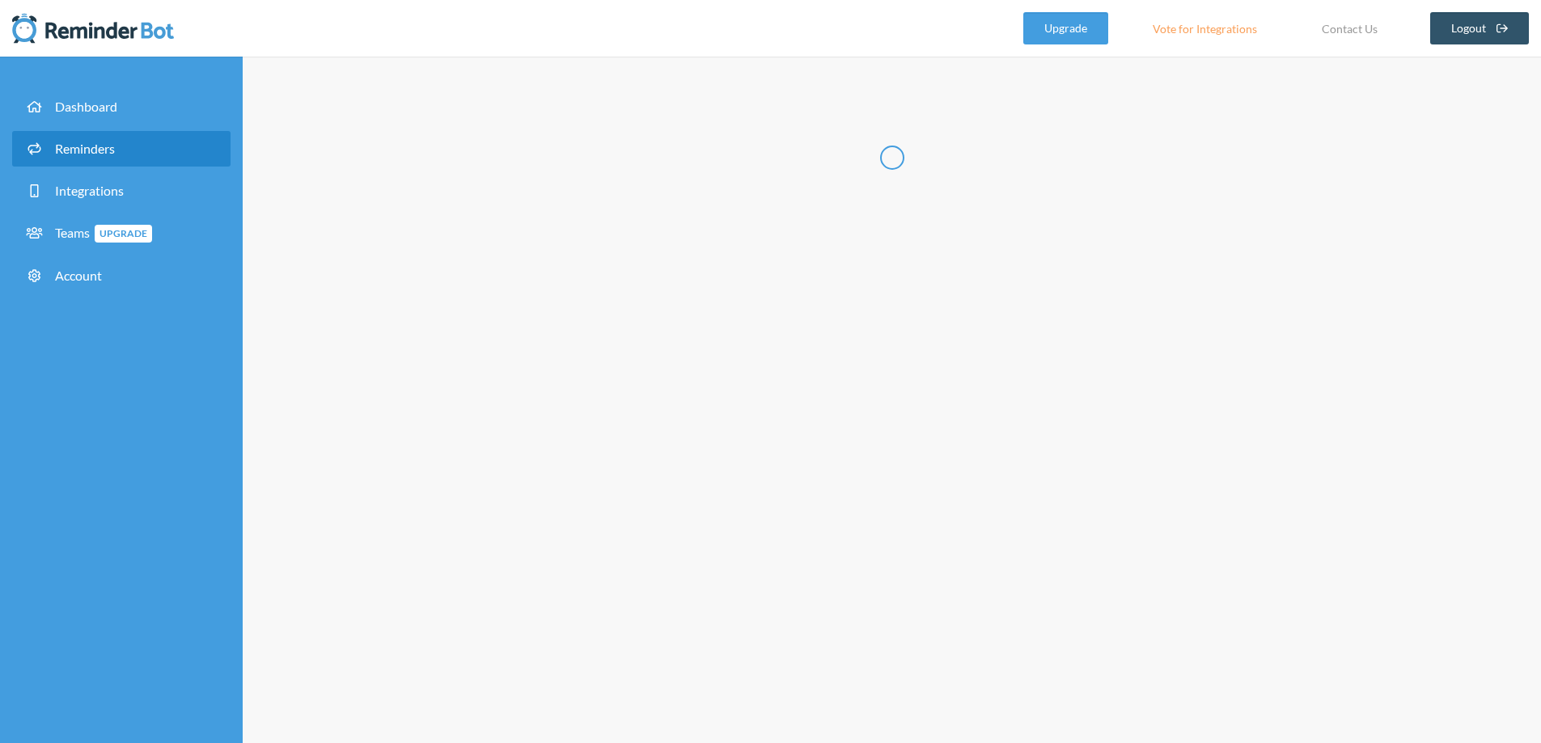
select select "14:00:00"
select select "15:00:00"
select select "16:00:00"
select select "17:00:00"
select select "18:00:00"
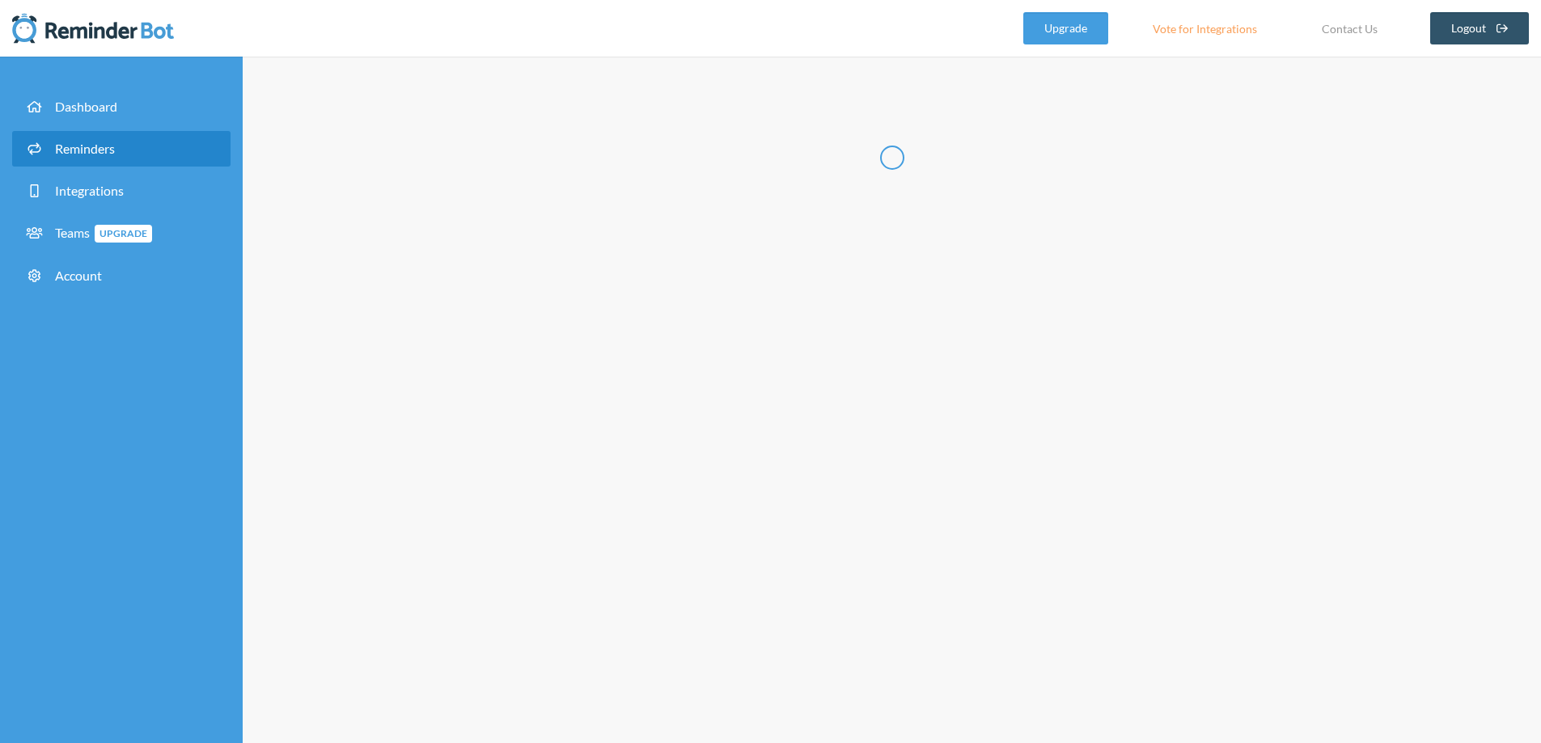
select select "19:00:00"
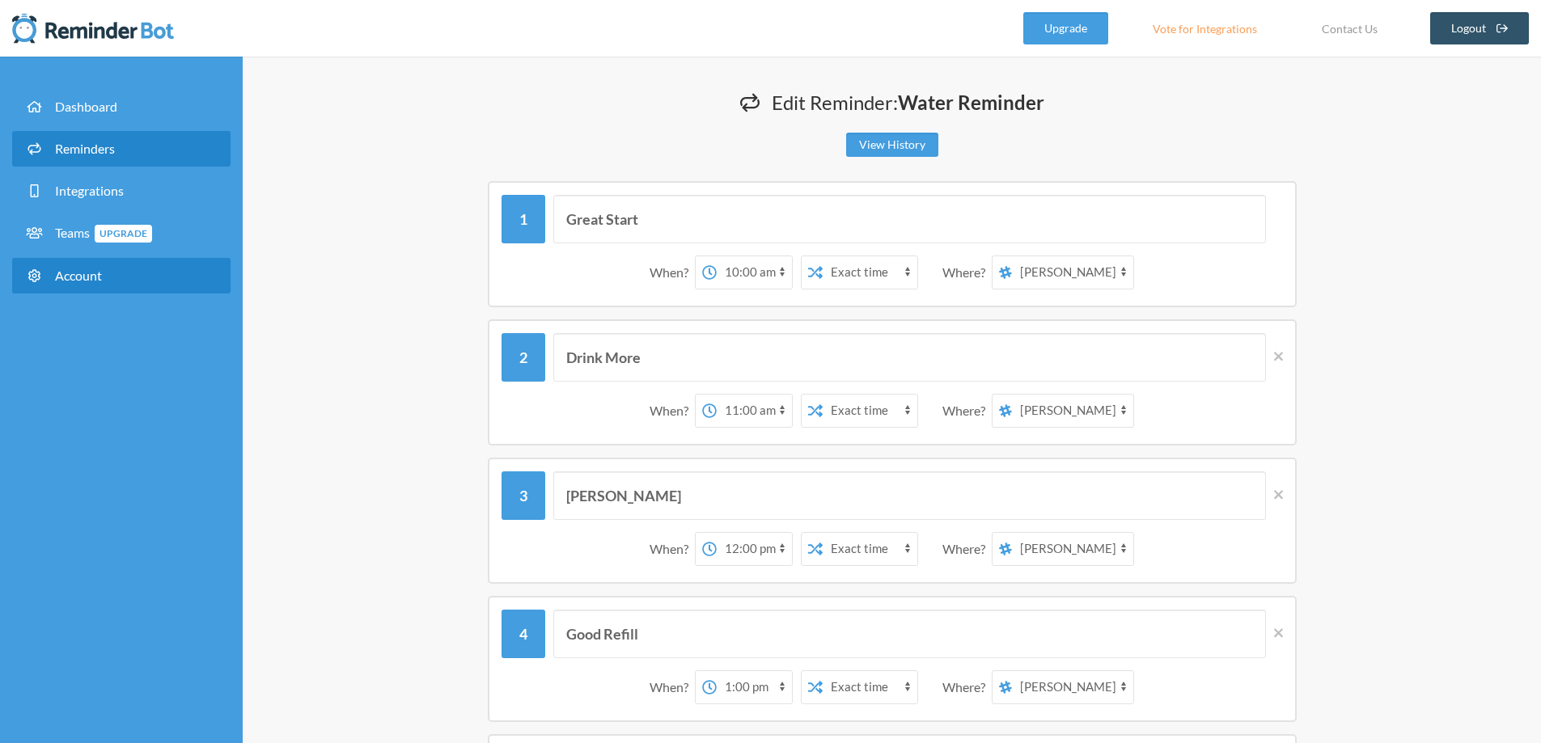
click at [102, 282] on span "Account" at bounding box center [78, 275] width 47 height 15
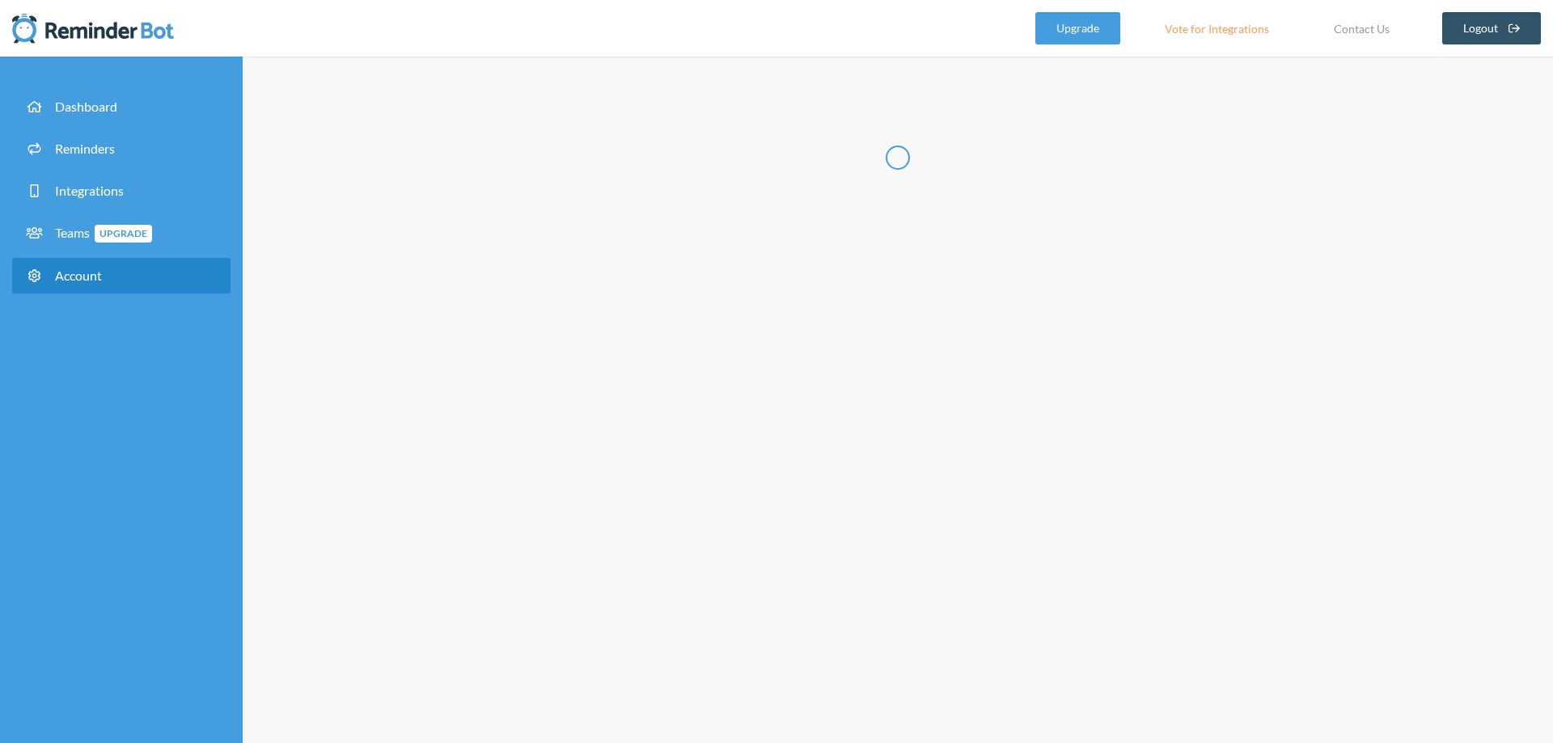
type input "*****"
type input "******"
type input "**********"
select select "**"
checkbox input "****"
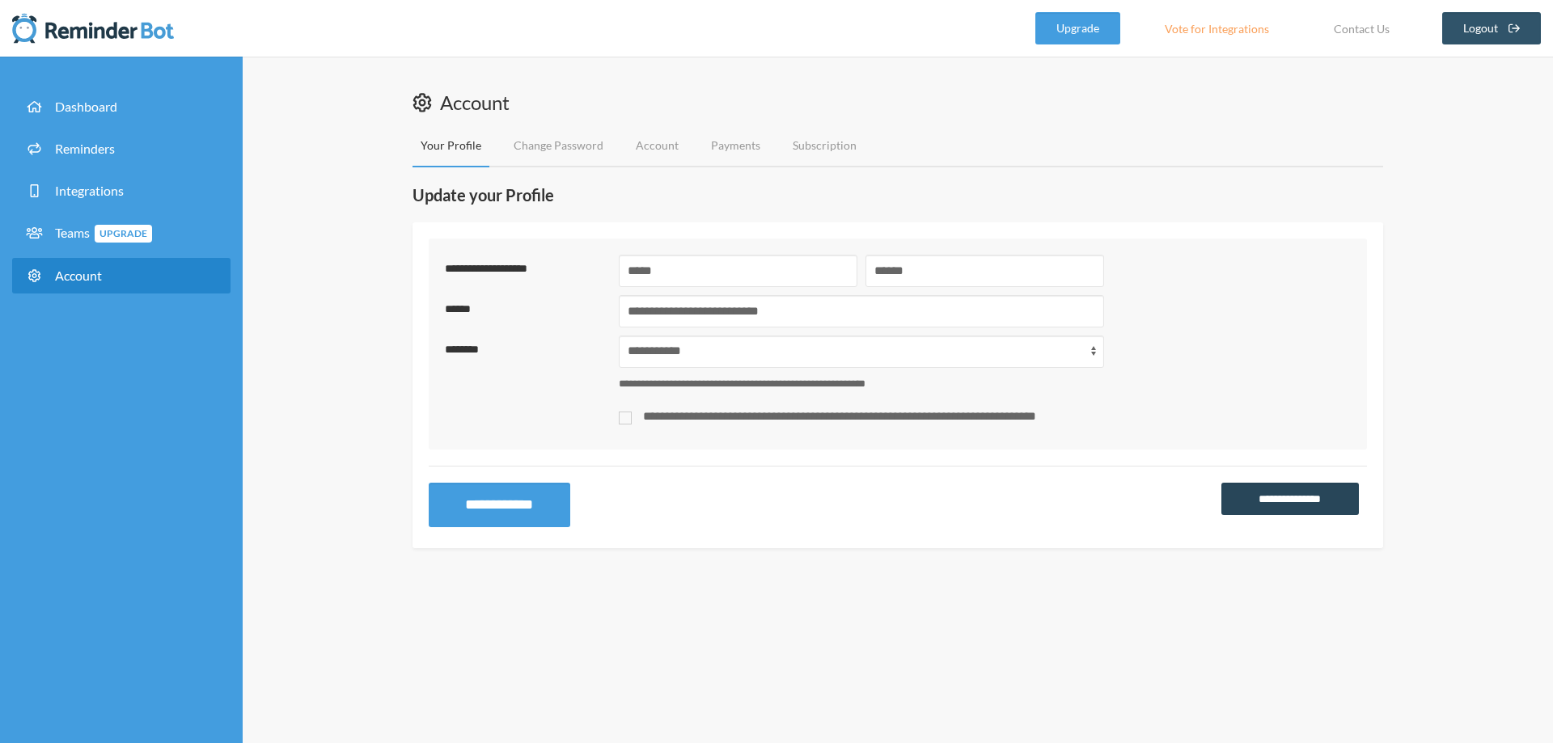
click at [1269, 494] on link "**********" at bounding box center [1289, 499] width 137 height 32
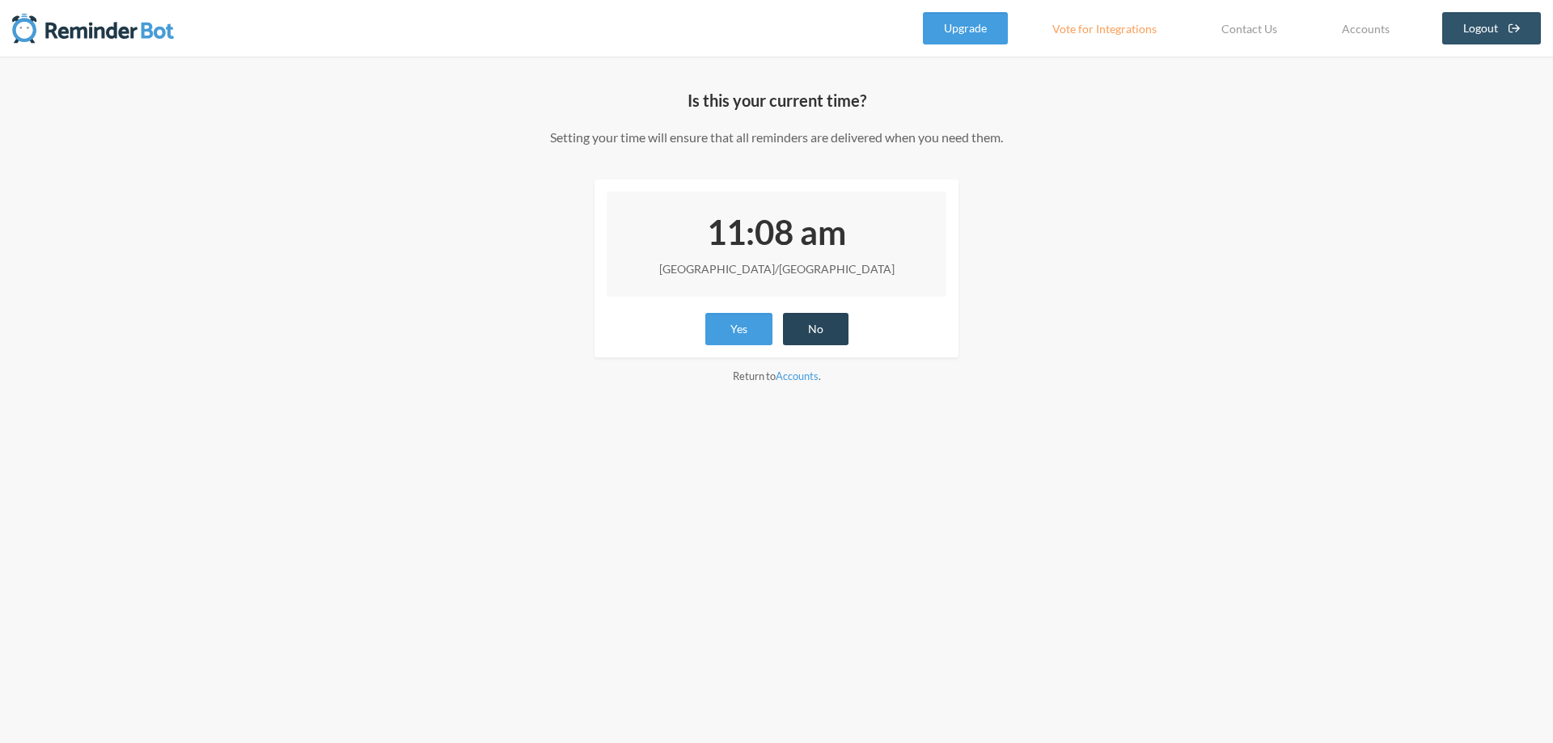
click at [821, 326] on button "No" at bounding box center [816, 329] width 66 height 32
select select "UTC"
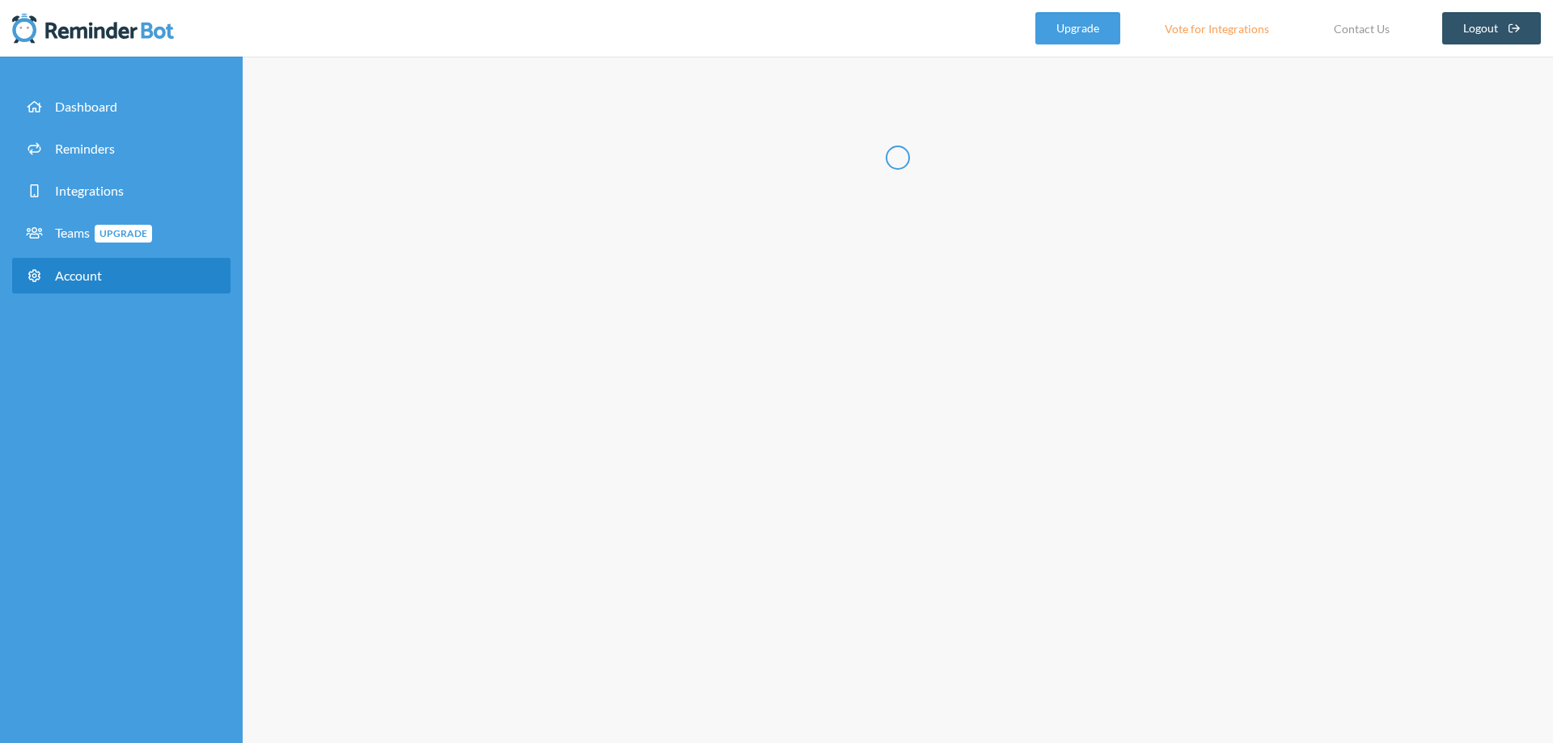
type input "*****"
type input "******"
type input "**********"
select select "**"
checkbox input "****"
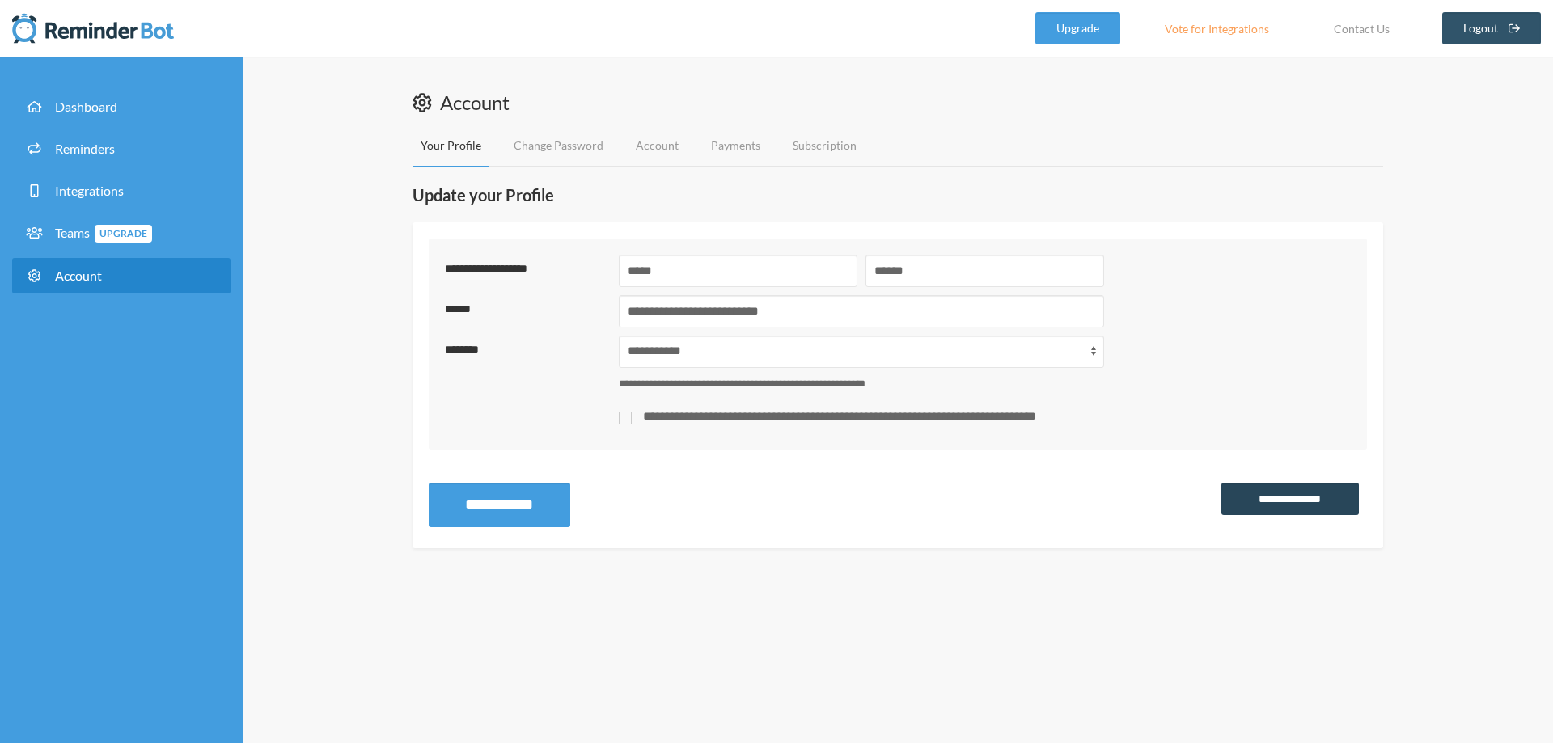
click at [1291, 493] on link "**********" at bounding box center [1289, 499] width 137 height 32
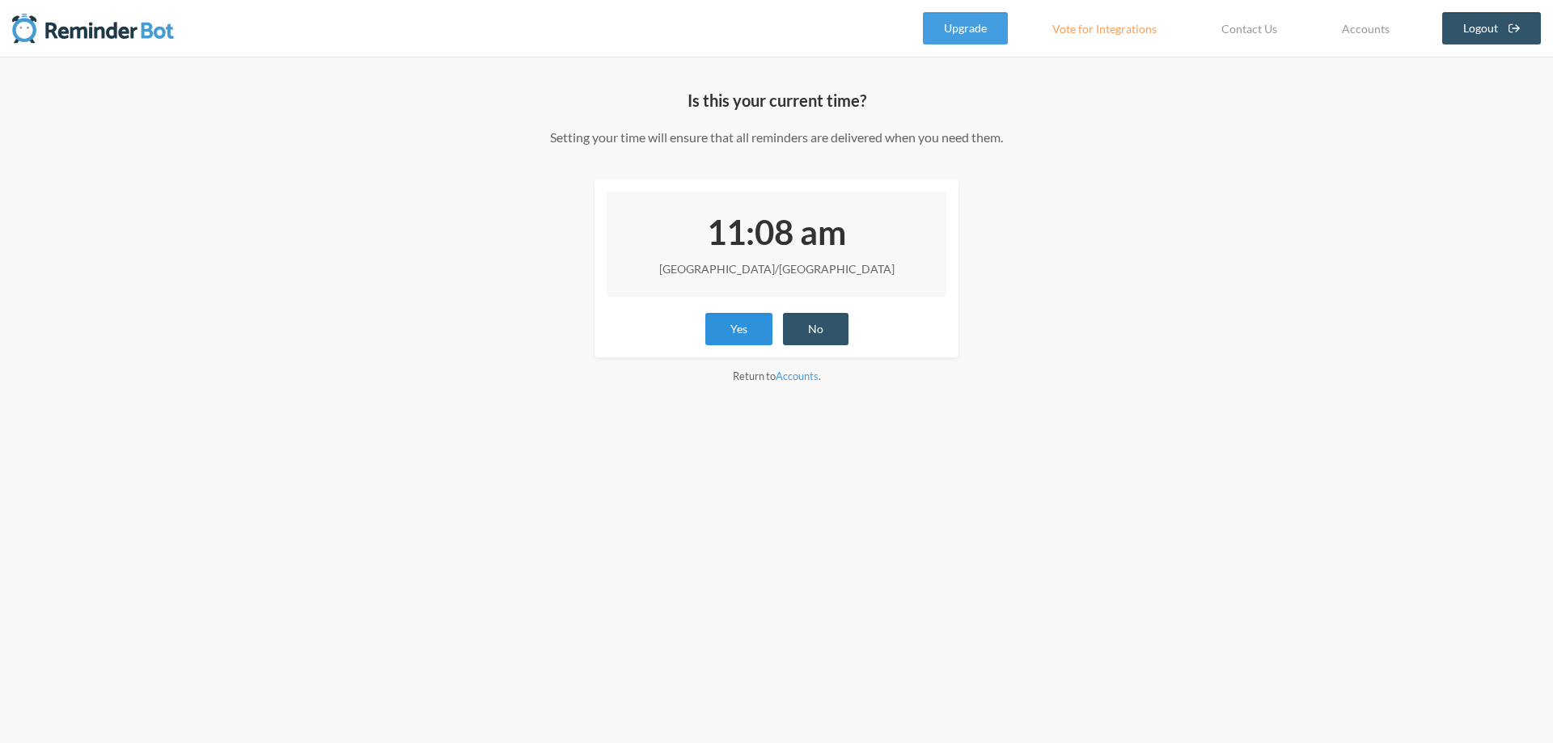
click at [735, 334] on button "Yes" at bounding box center [738, 329] width 67 height 32
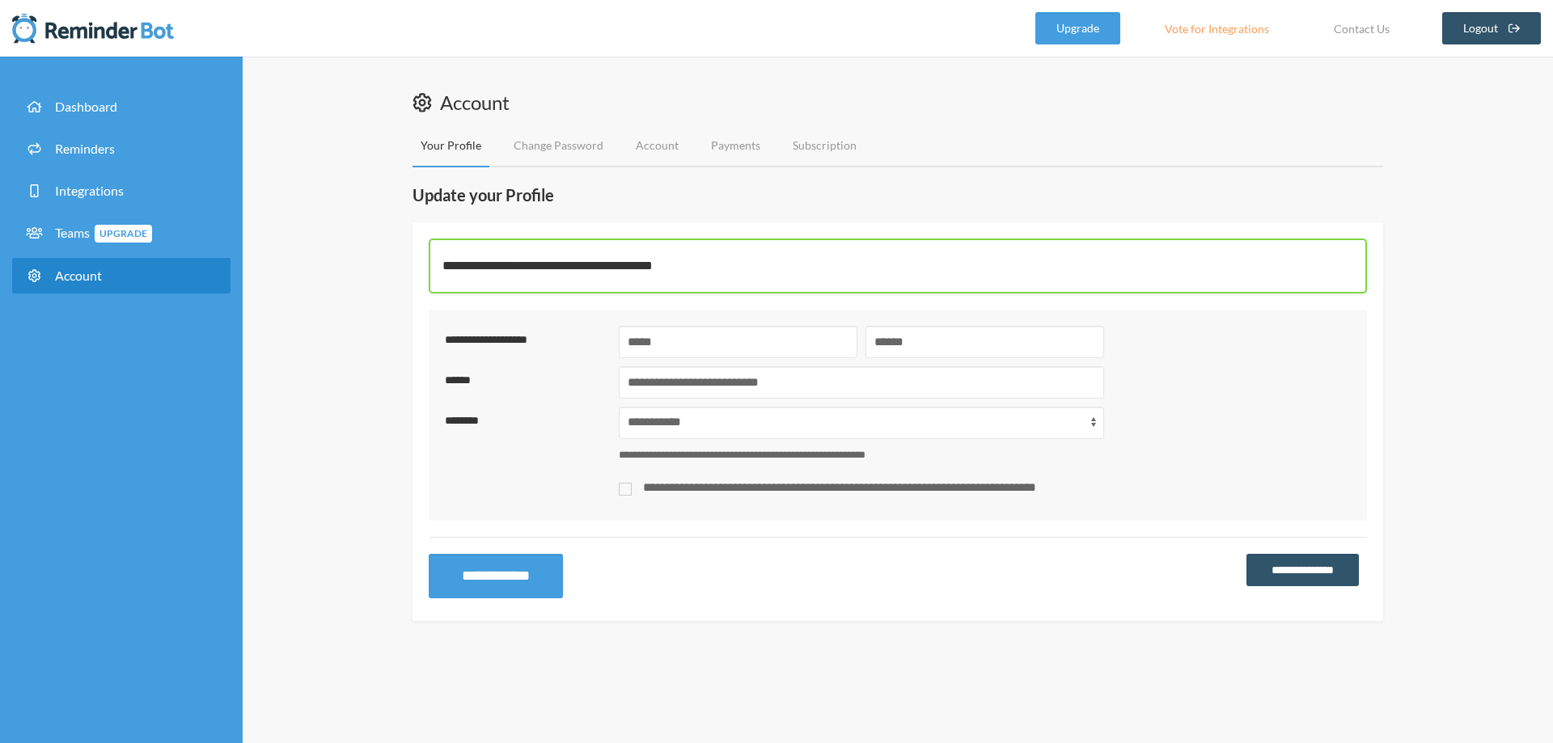
select select "**"
click at [168, 197] on link "Integrations" at bounding box center [121, 191] width 218 height 36
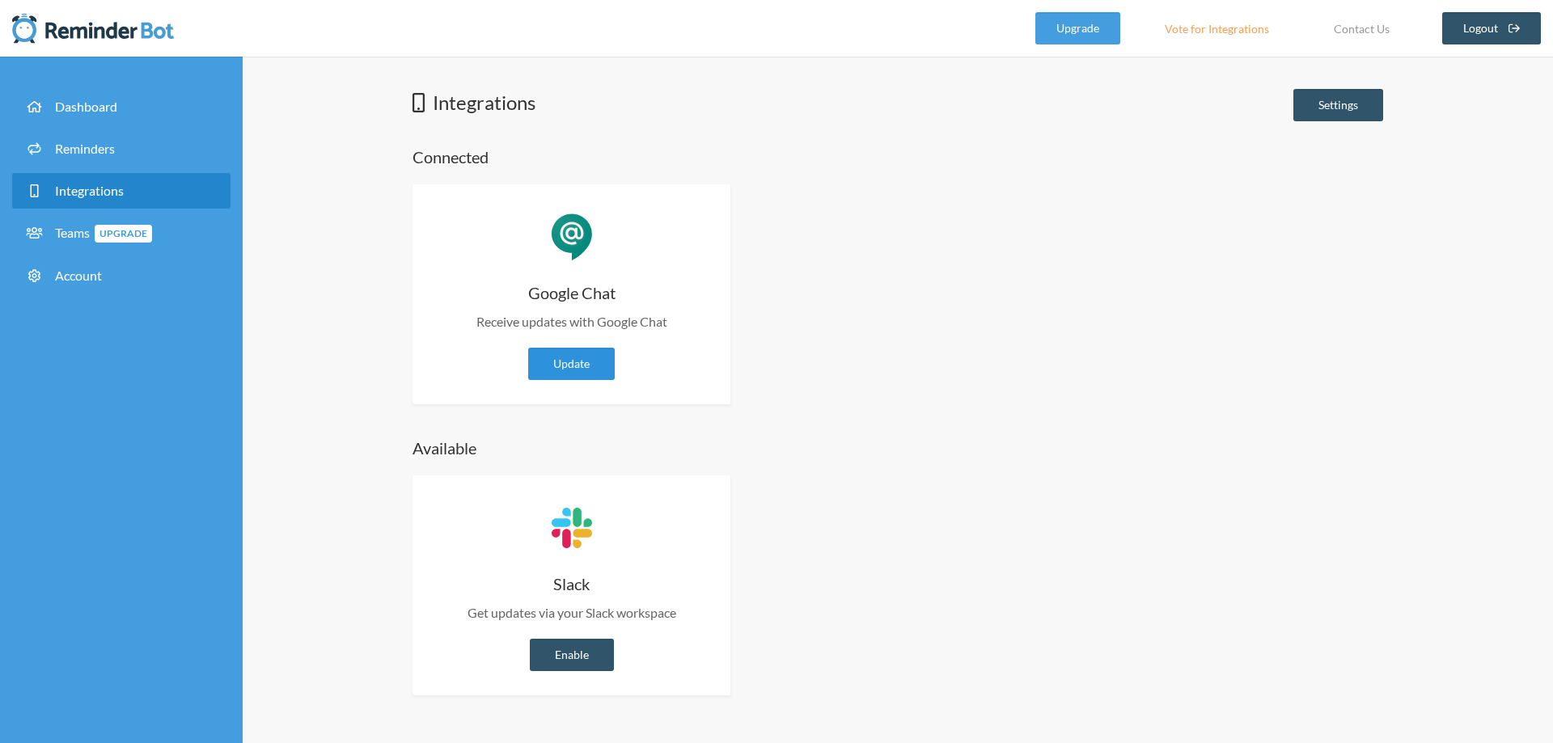
click at [576, 375] on link "Update" at bounding box center [571, 364] width 87 height 32
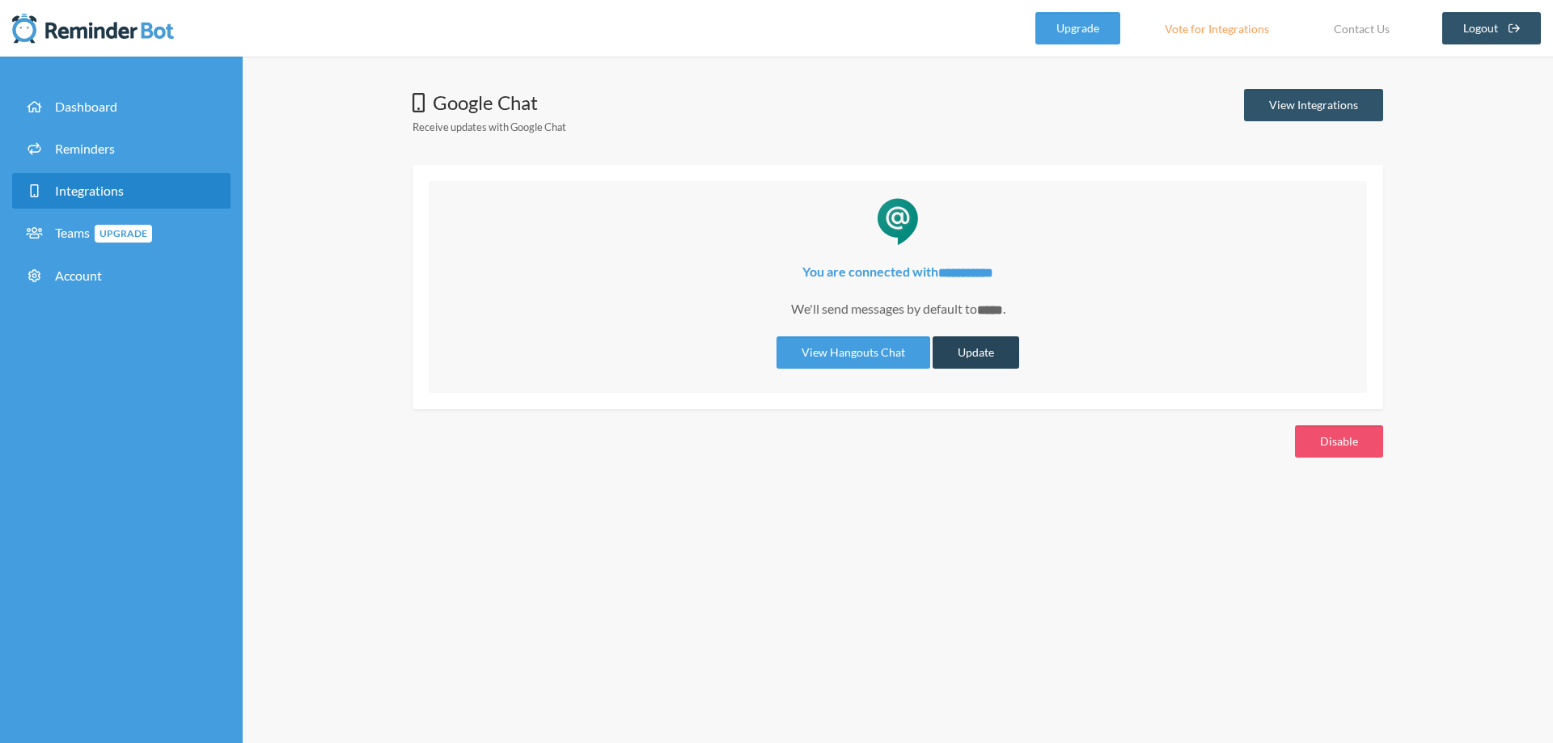
click at [987, 360] on button "Update" at bounding box center [975, 352] width 87 height 32
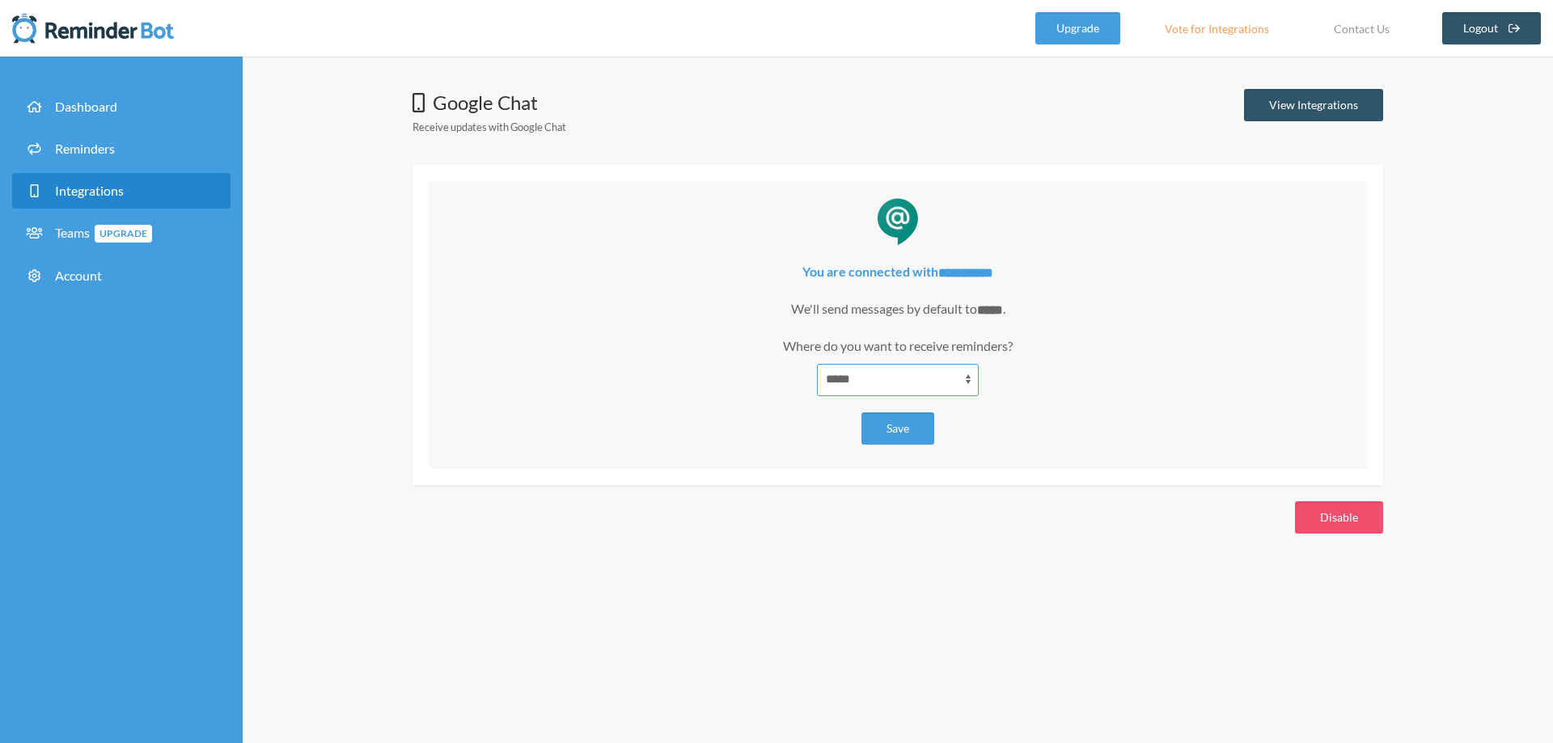
click at [971, 379] on select "*****" at bounding box center [898, 380] width 162 height 32
click at [902, 437] on button "Save" at bounding box center [897, 428] width 73 height 32
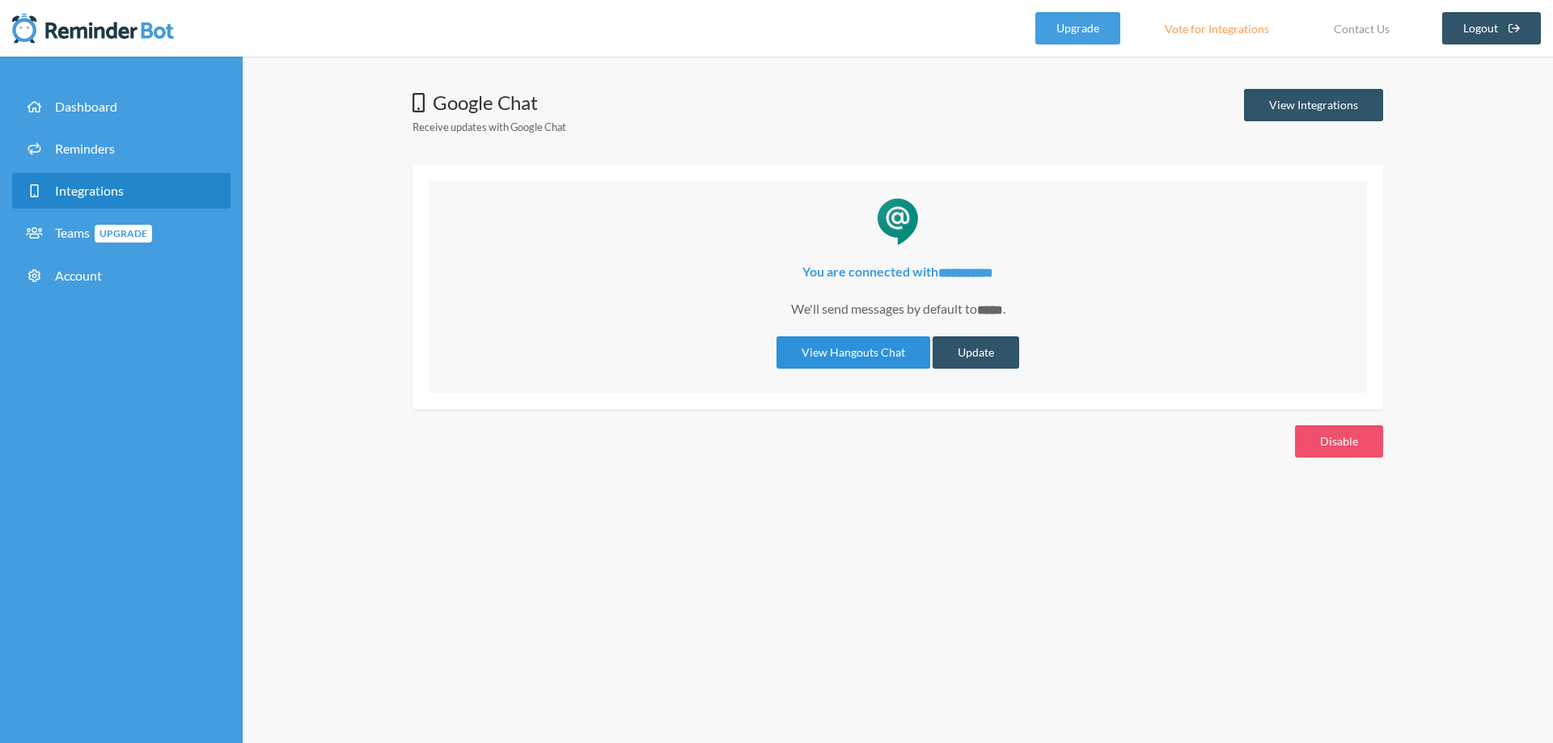
click at [853, 355] on link "View Hangouts Chat" at bounding box center [853, 352] width 154 height 32
click at [669, 92] on div "Google Chat Receive updates with Google Chat View Integrations" at bounding box center [897, 116] width 970 height 55
click at [104, 114] on link "Dashboard" at bounding box center [121, 107] width 218 height 36
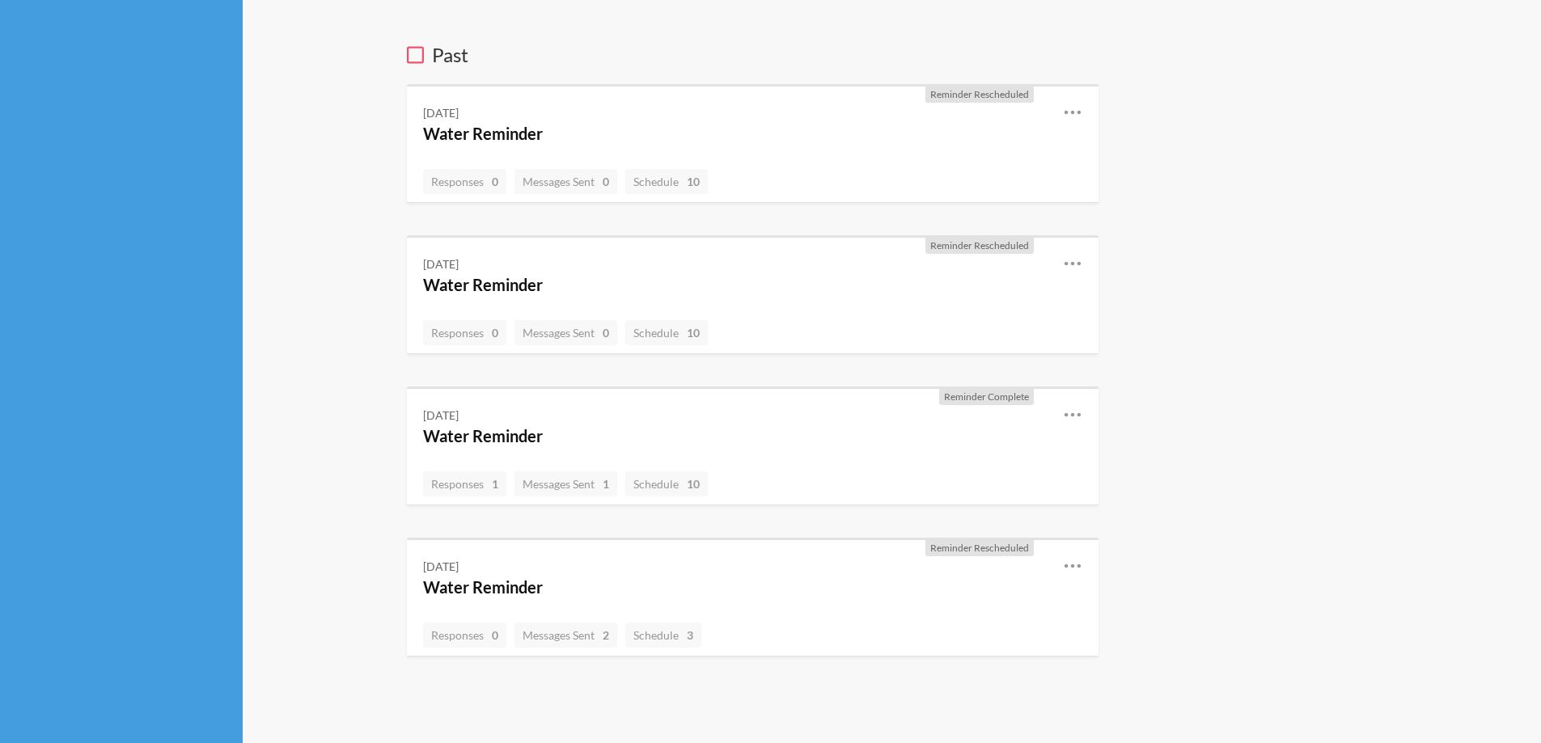
scroll to position [508, 0]
click at [1085, 414] on div "[DATE] Water Reminder Reschedule View History Edit" at bounding box center [752, 424] width 691 height 74
click at [1072, 413] on icon at bounding box center [1071, 413] width 16 height 4
click at [954, 484] on link "Edit" at bounding box center [1000, 480] width 137 height 25
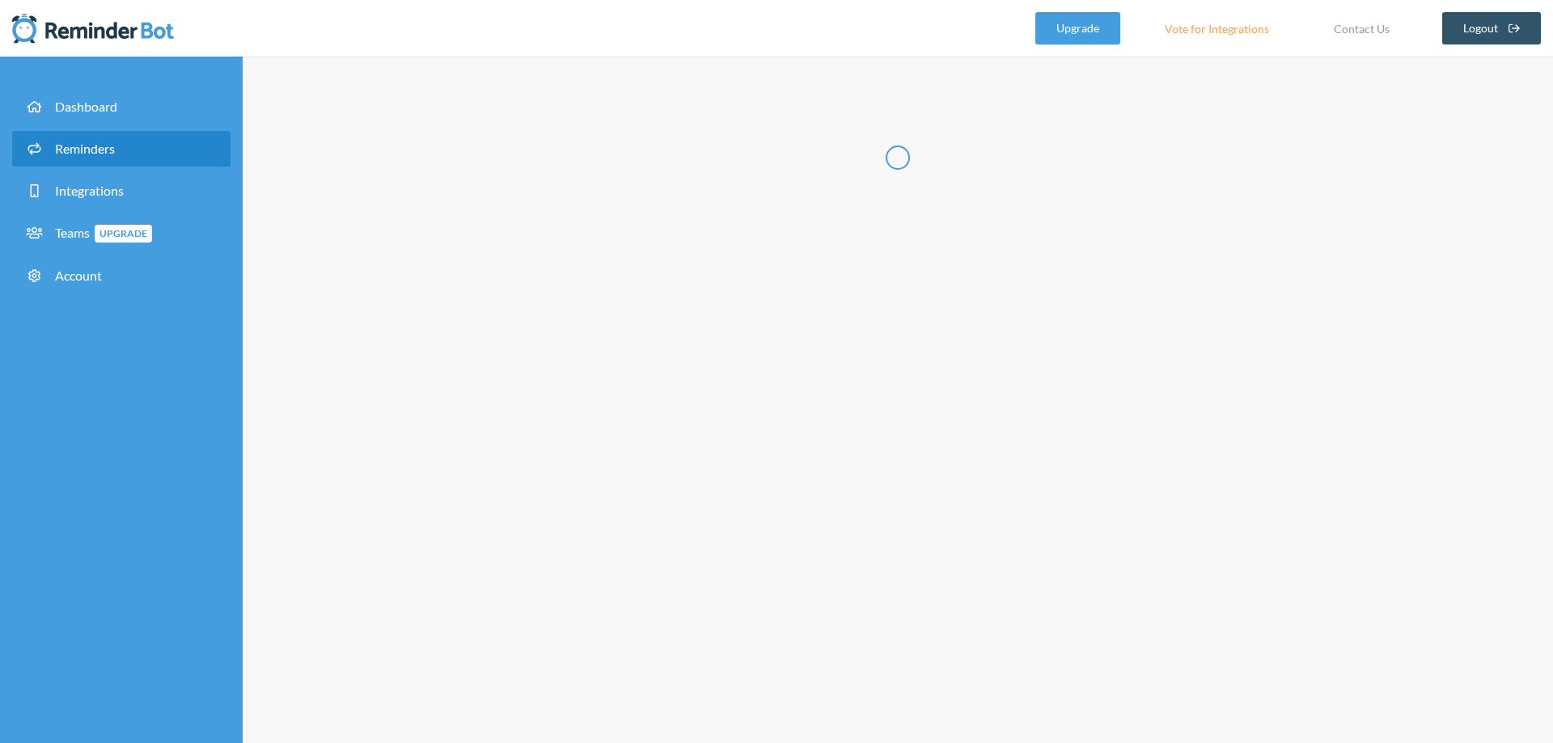
type input "Water Reminder"
select select "10:00:00"
select select "11:00:00"
select select "12:00:00"
select select "13:00:00"
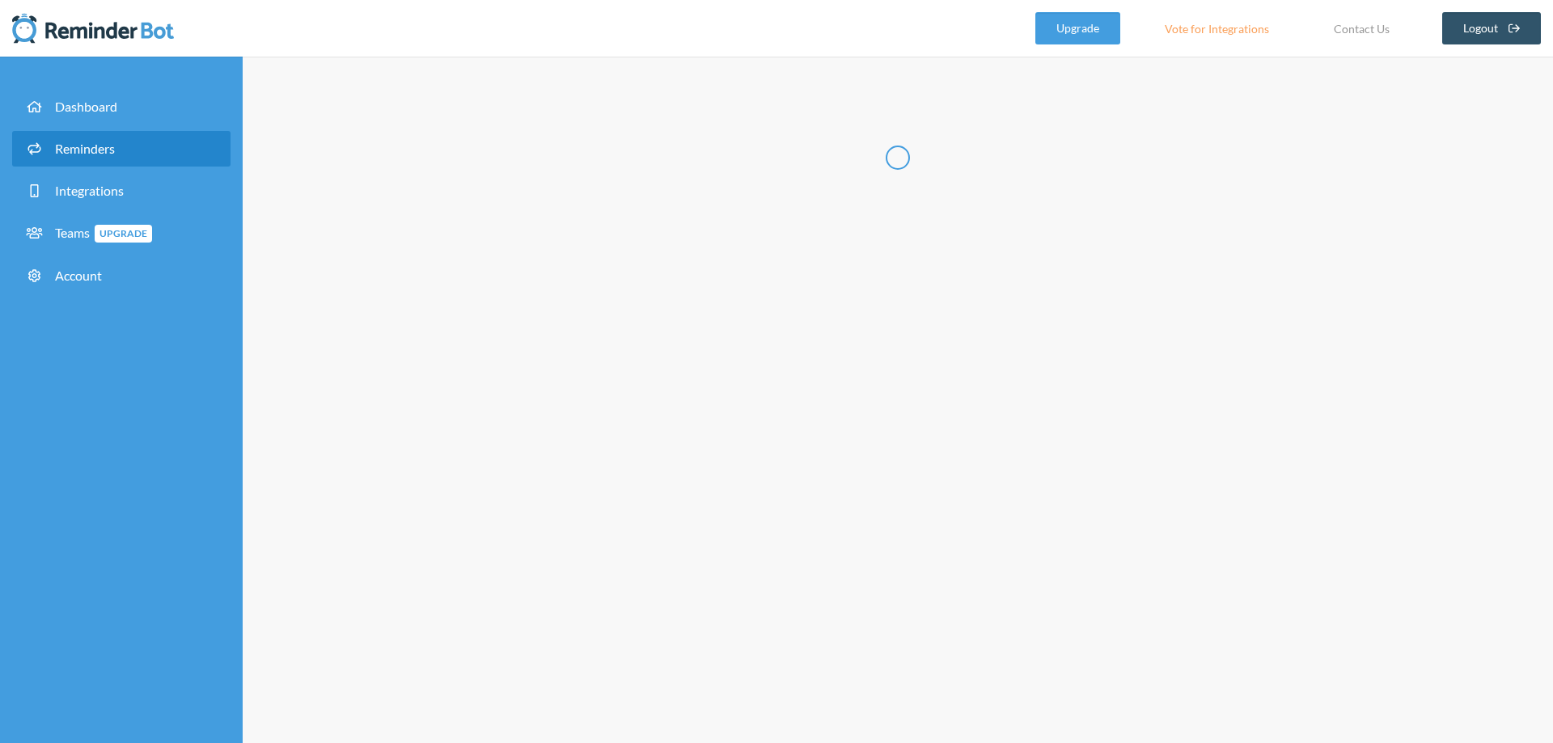
select select "14:00:00"
select select "15:00:00"
select select "16:00:00"
select select "17:00:00"
select select "18:00:00"
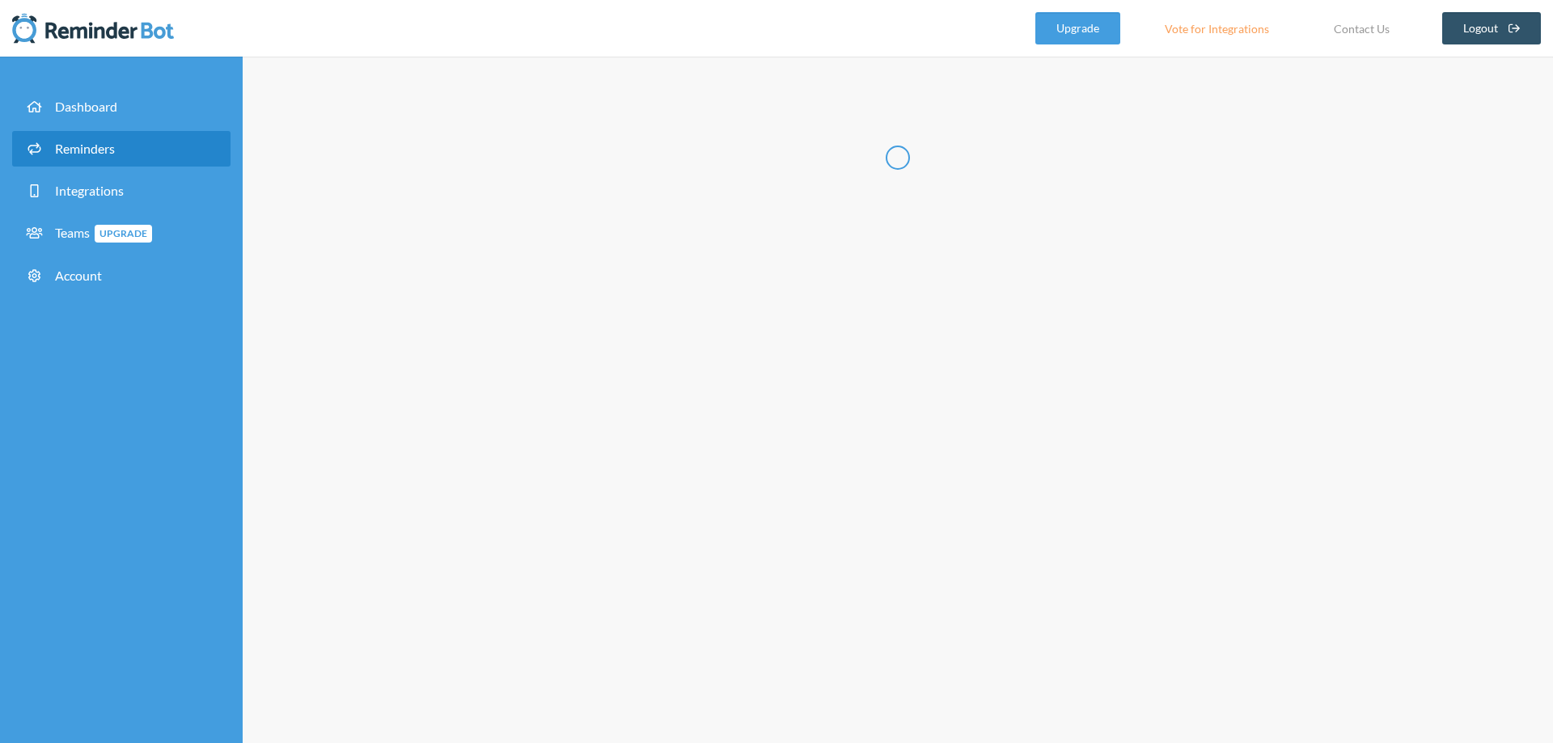
select select "19:00:00"
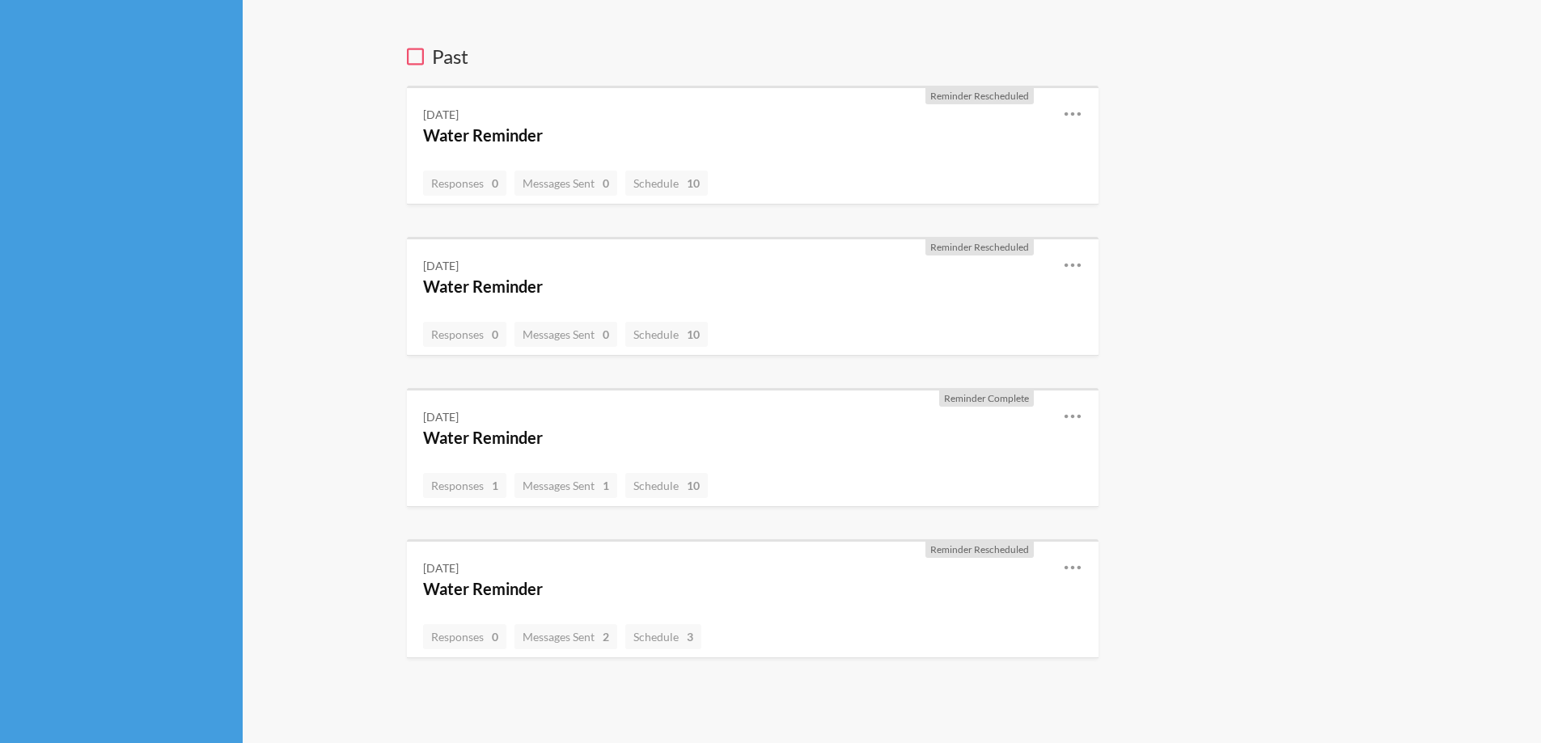
scroll to position [508, 0]
click at [1079, 562] on icon at bounding box center [1072, 563] width 19 height 19
click at [1253, 361] on div "Monthly Statistics 2 Successful 0 Missed Personal Reminders Water Reminder Next…" at bounding box center [1256, 189] width 243 height 1042
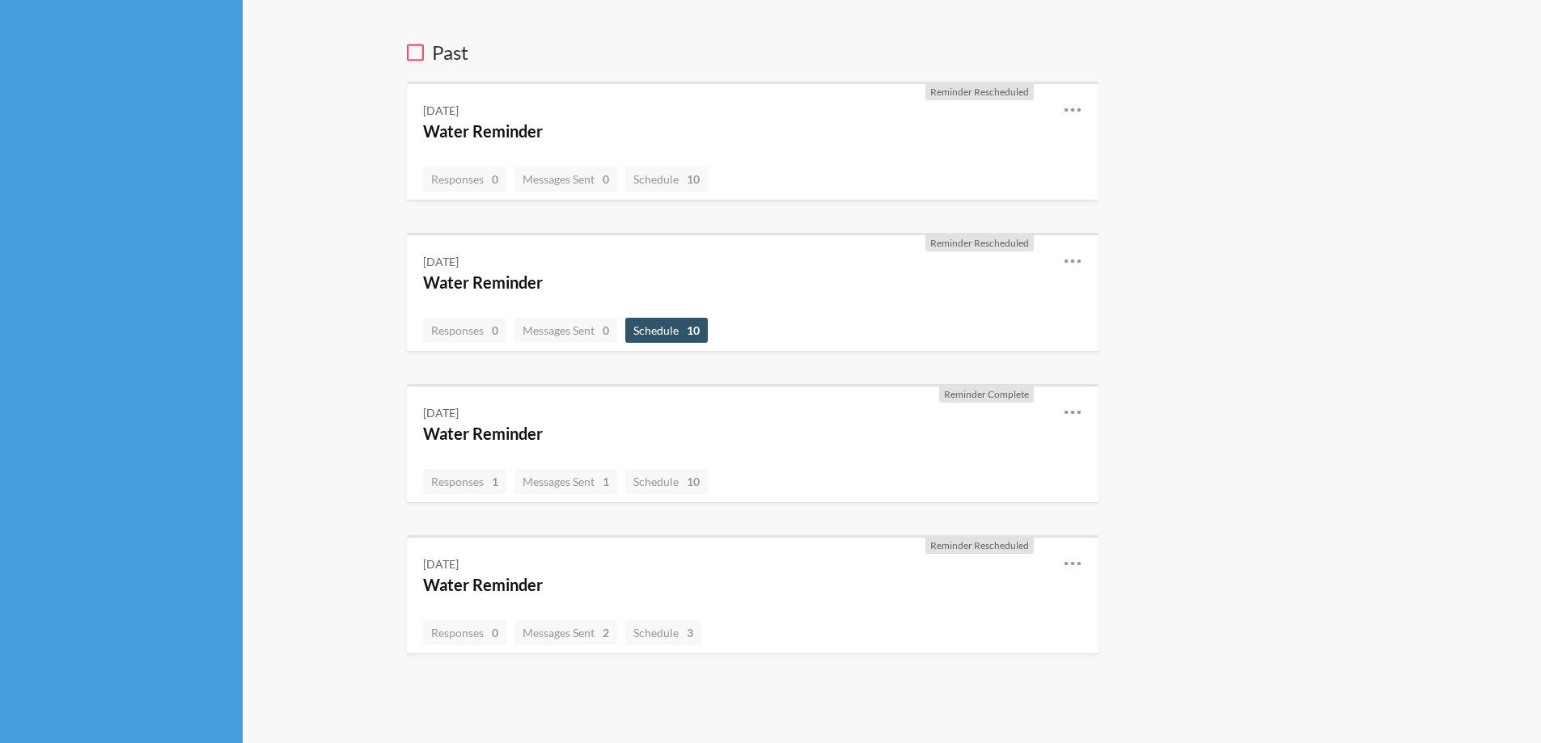
click at [698, 332] on strong "10" at bounding box center [693, 330] width 13 height 17
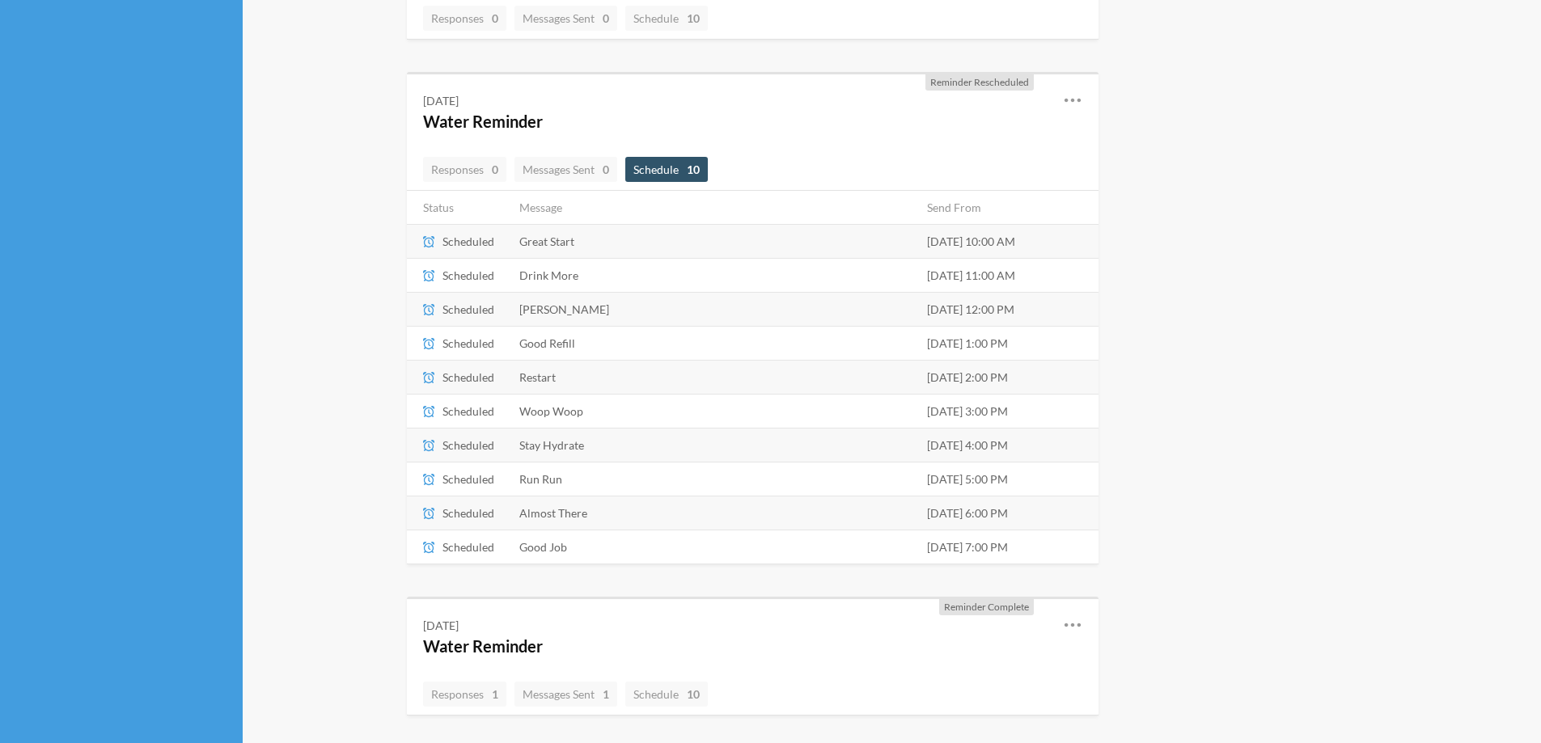
scroll to position [670, 0]
click at [680, 174] on span "Schedule 10" at bounding box center [666, 169] width 66 height 14
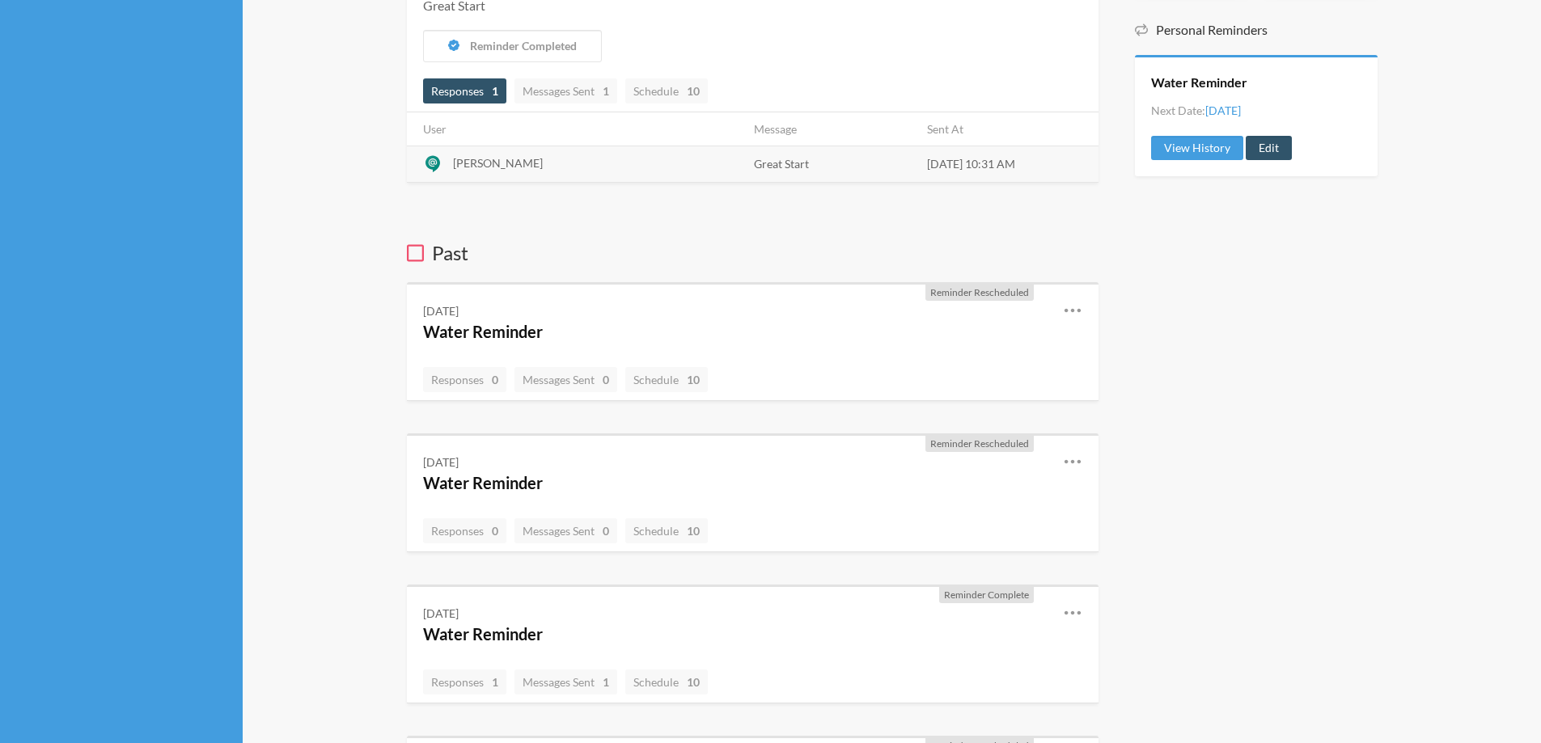
scroll to position [265, 0]
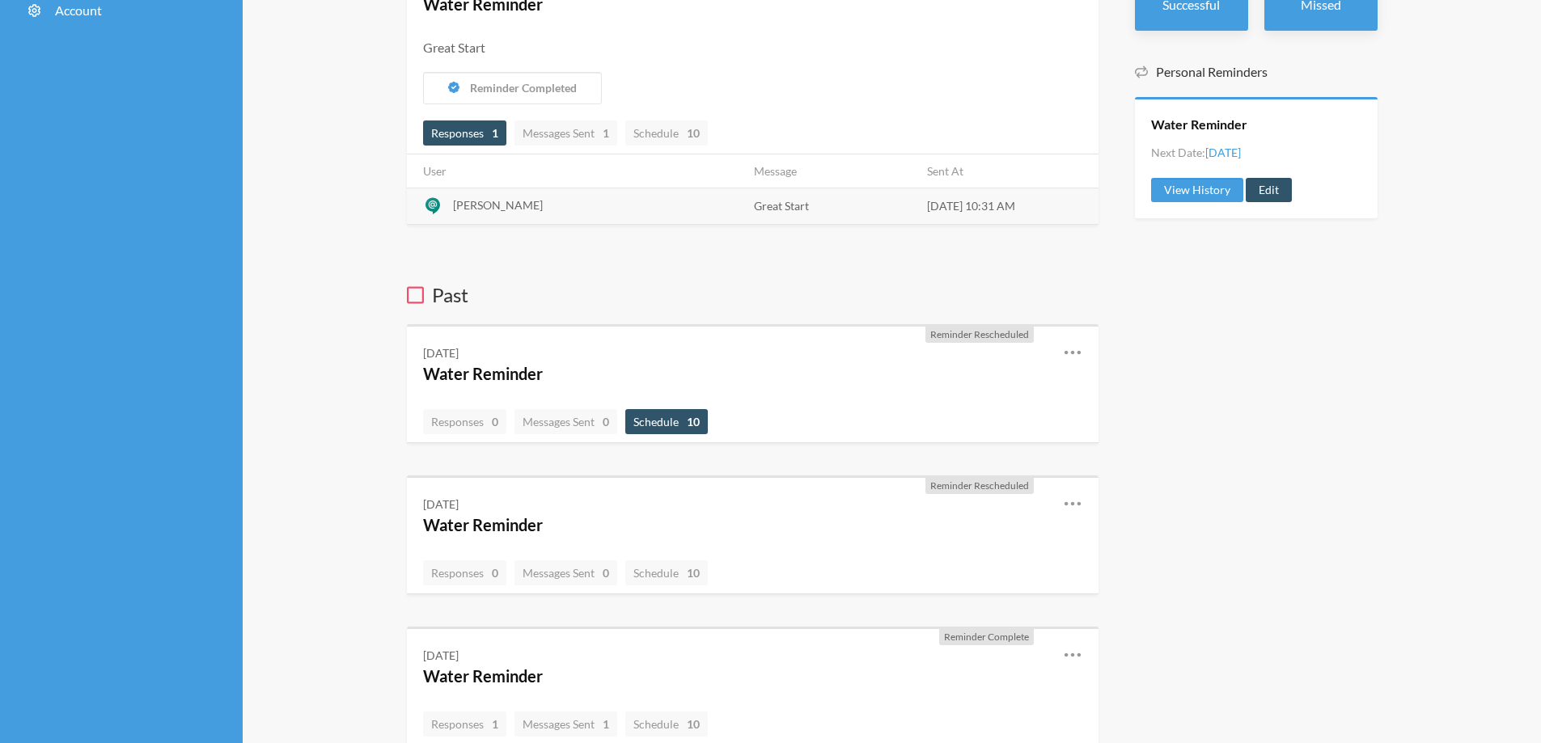
click at [677, 424] on span "Schedule 10" at bounding box center [666, 422] width 66 height 14
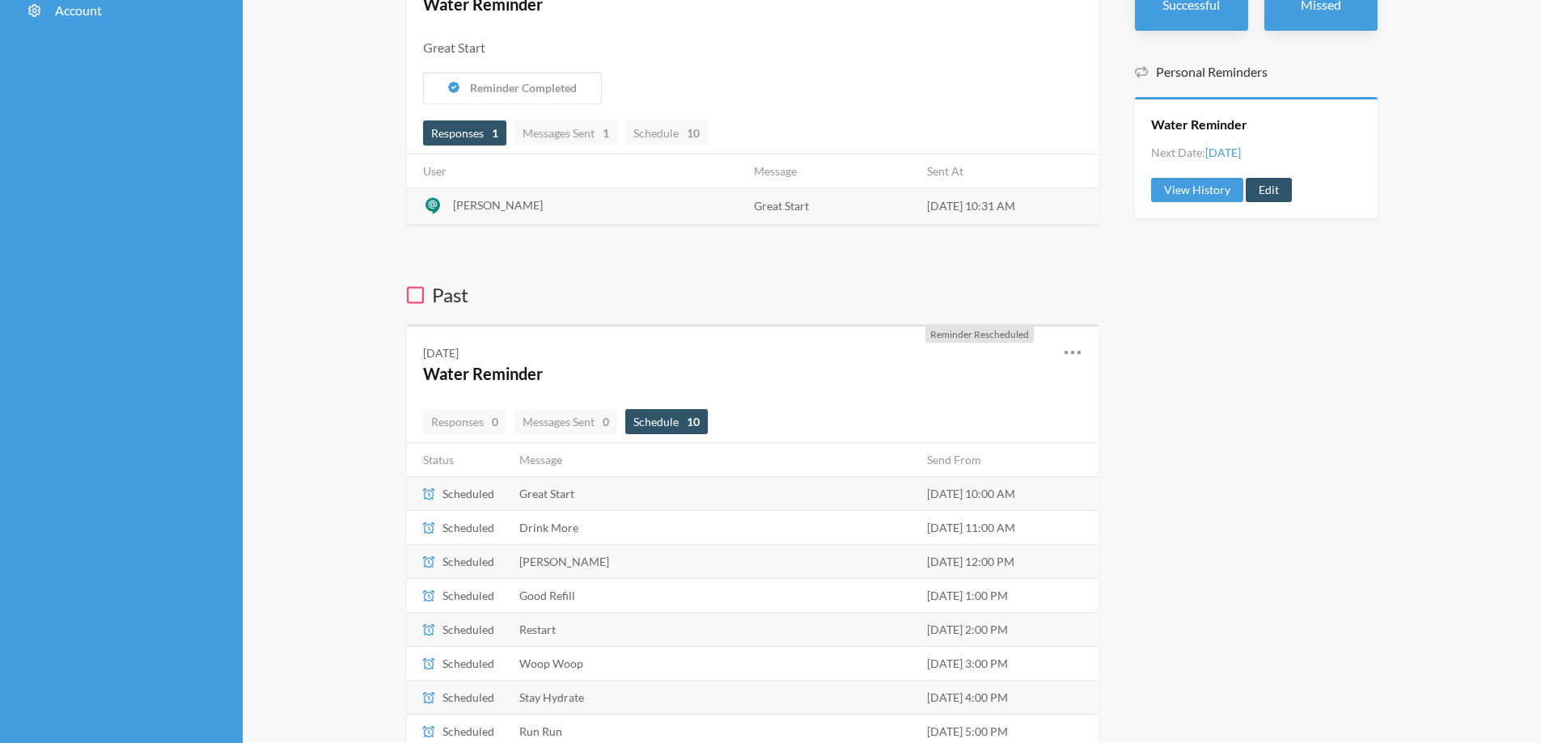
click at [678, 427] on span "Schedule 10" at bounding box center [666, 422] width 66 height 14
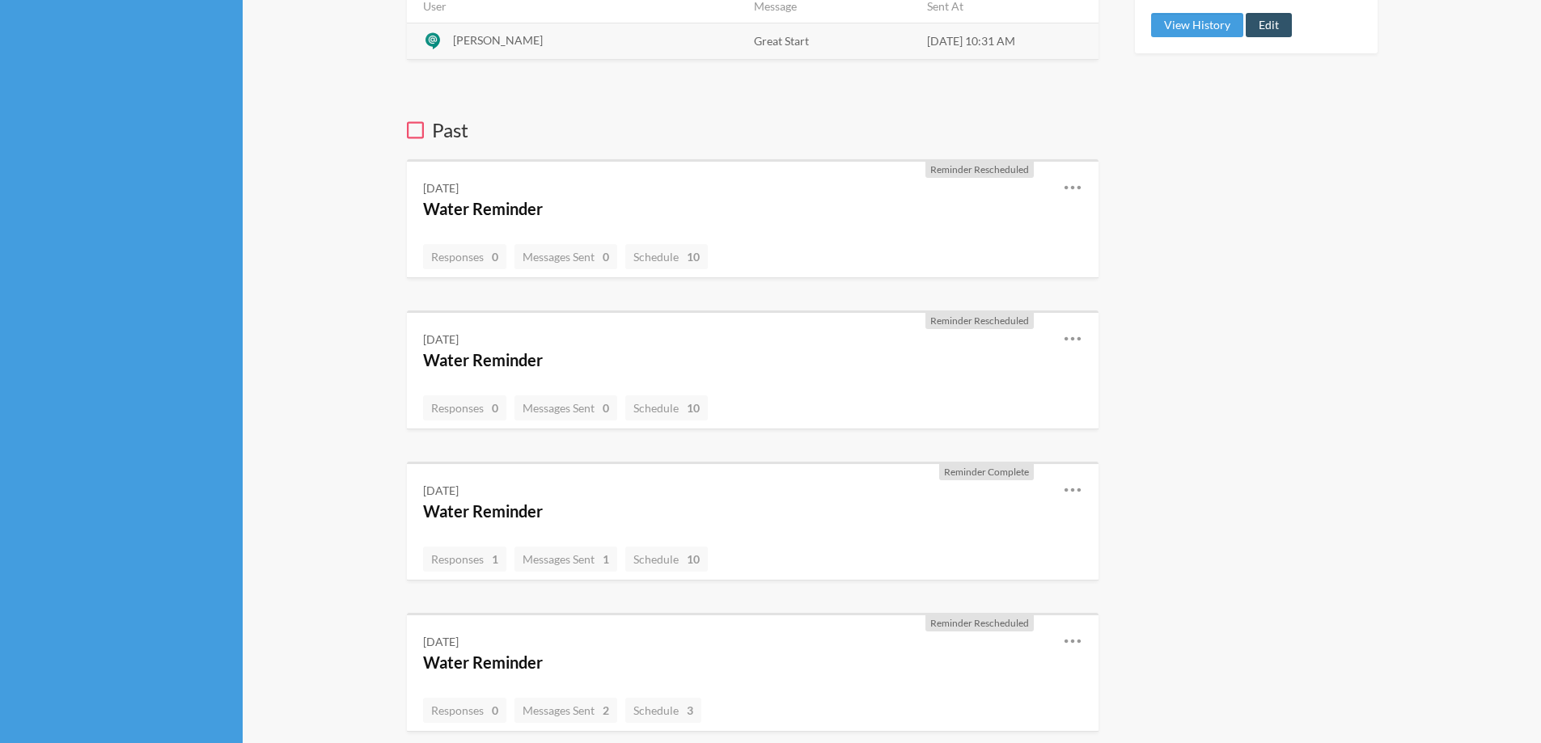
scroll to position [508, 0]
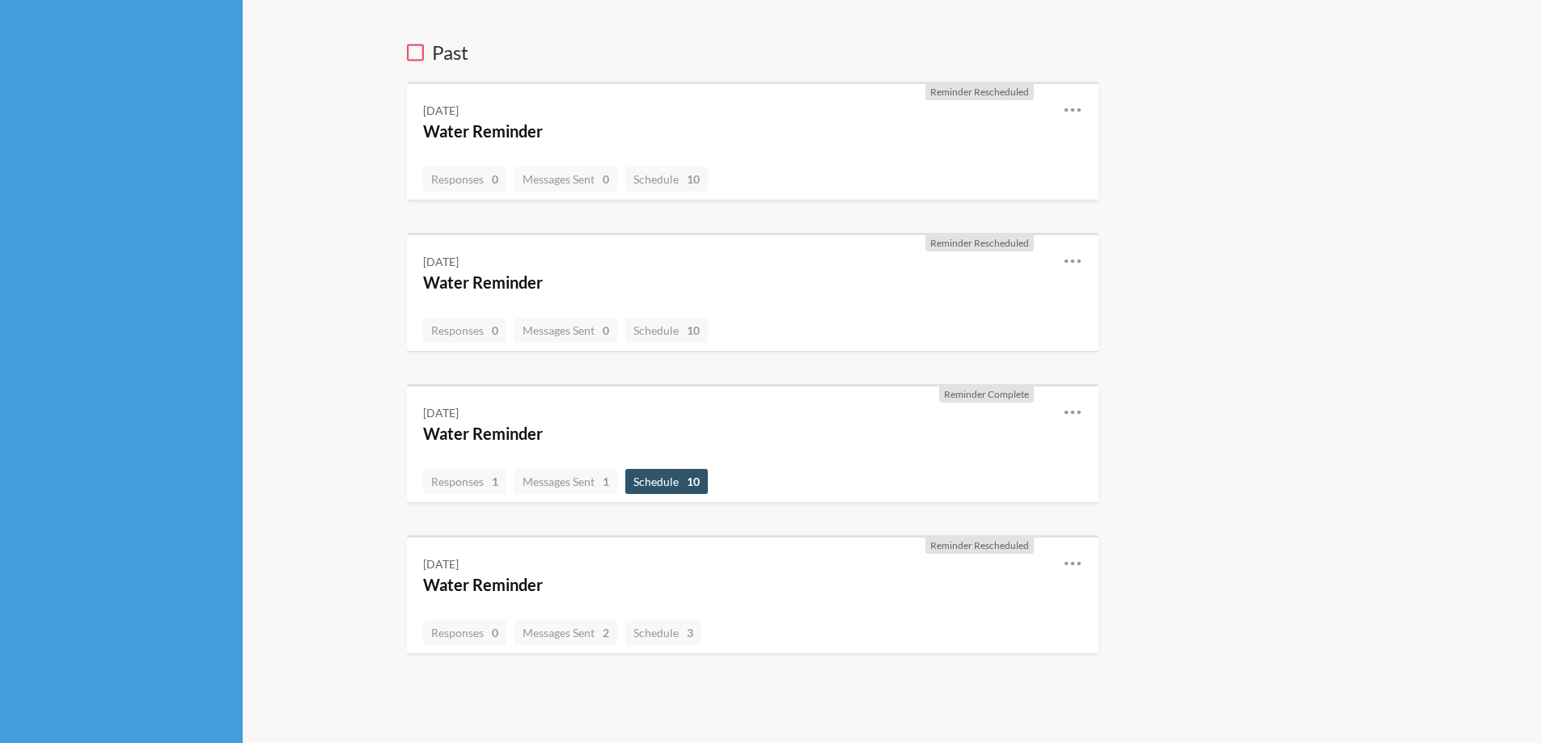
click at [659, 475] on span "Schedule 10" at bounding box center [666, 482] width 66 height 14
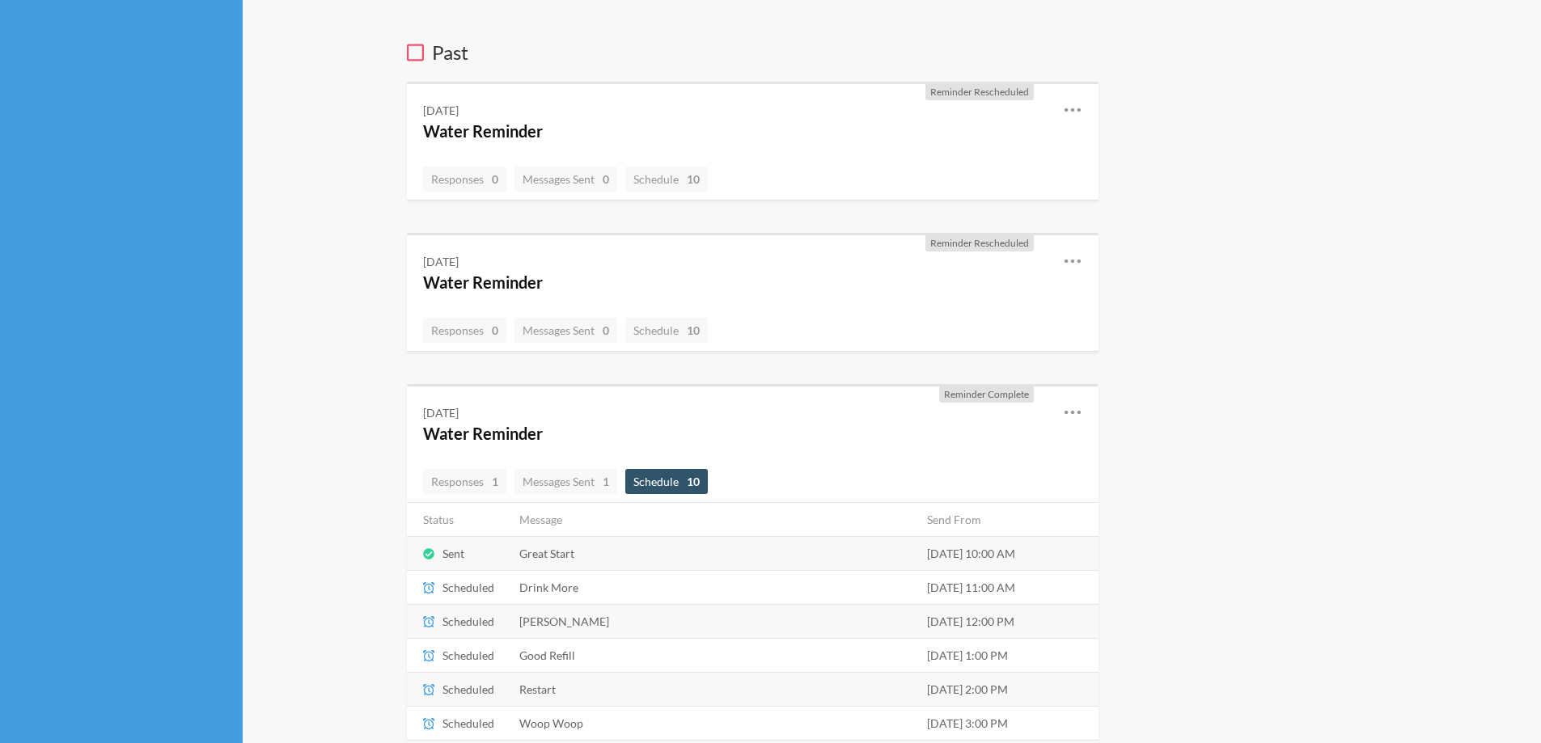
click at [440, 580] on td "Scheduled" at bounding box center [458, 588] width 103 height 34
click at [430, 583] on icon at bounding box center [428, 587] width 11 height 11
click at [482, 586] on td "Scheduled" at bounding box center [458, 588] width 103 height 34
click at [576, 593] on td "Drink More" at bounding box center [713, 588] width 408 height 34
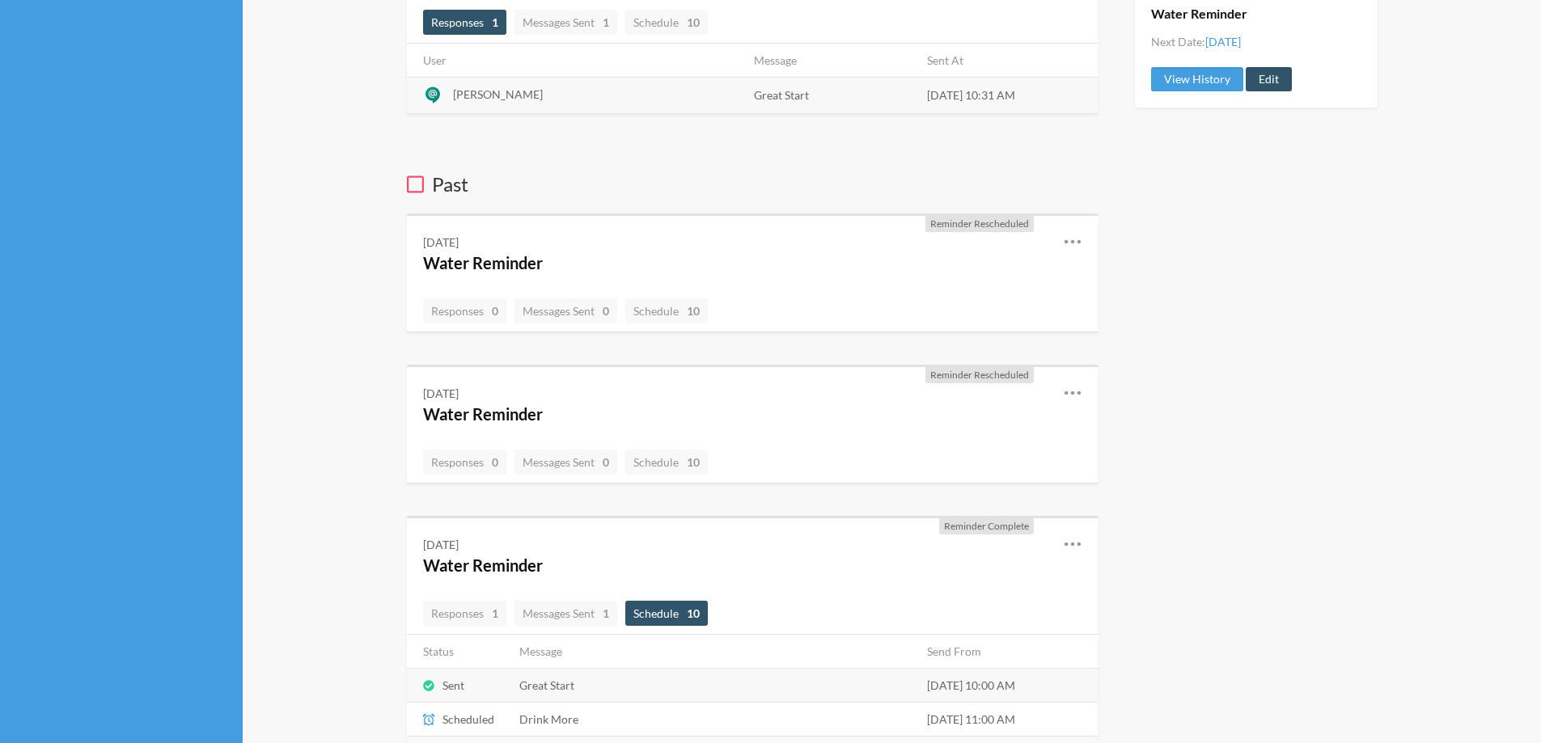
scroll to position [315, 0]
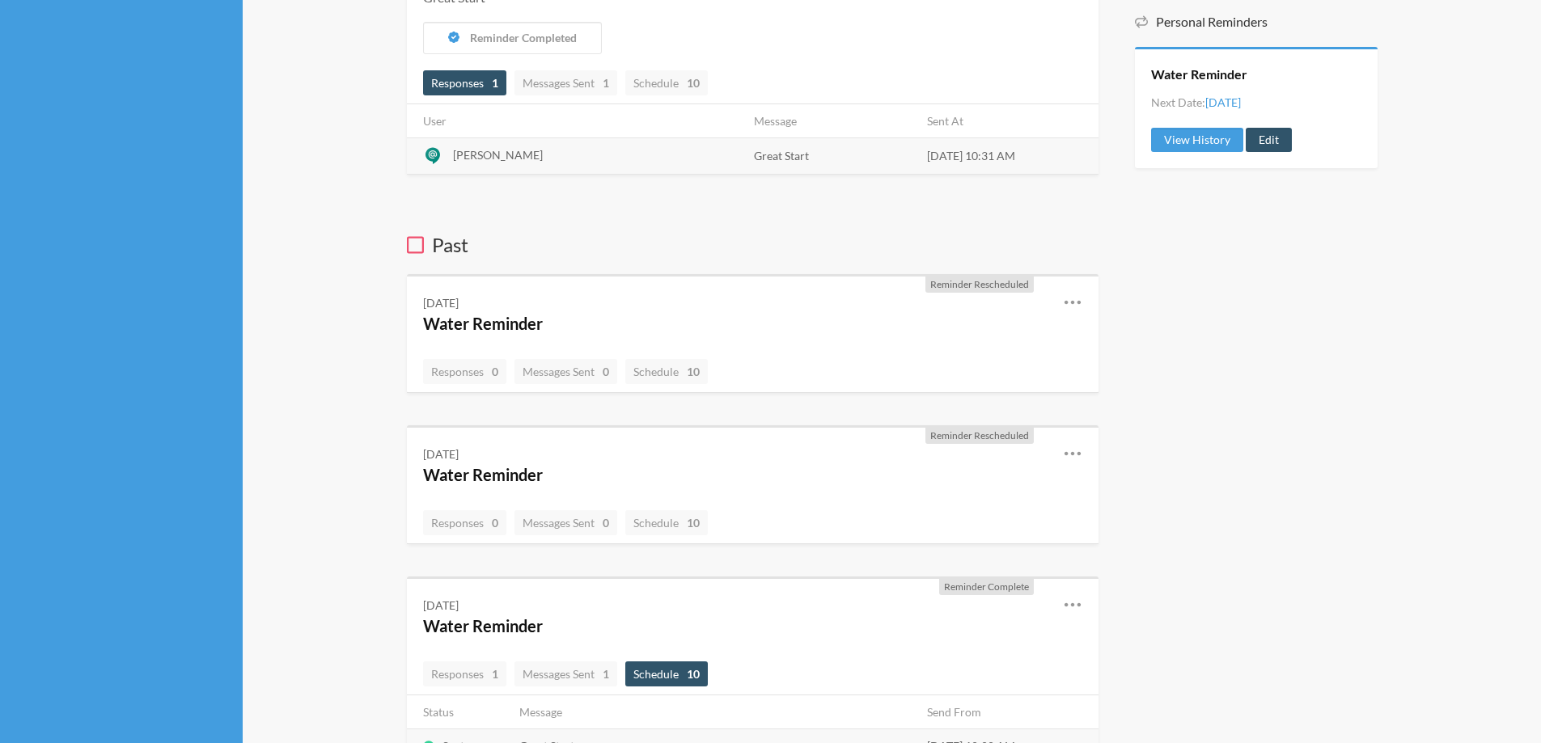
click at [696, 665] on span "Schedule 10" at bounding box center [666, 674] width 82 height 25
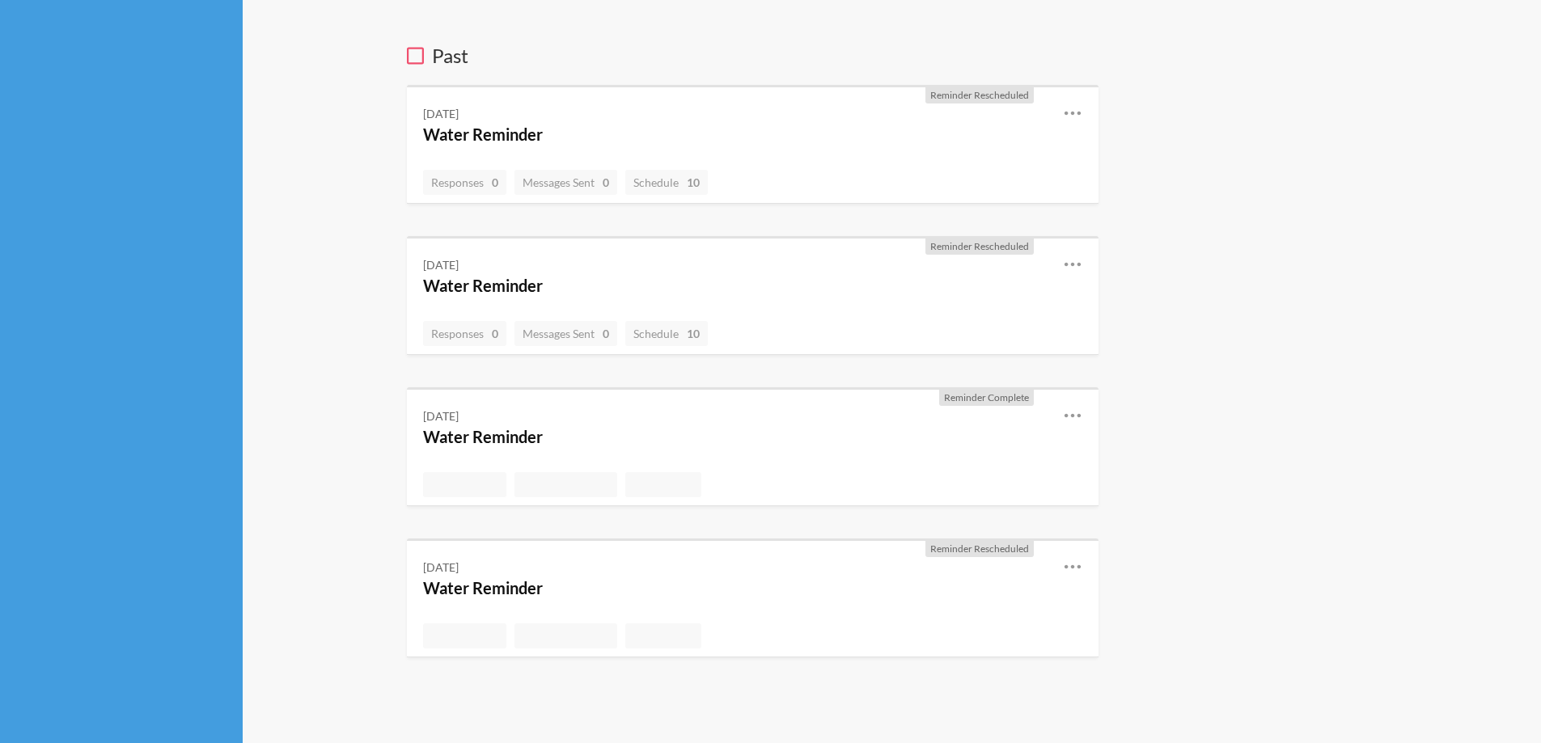
scroll to position [492, 0]
click at [692, 492] on span "Schedule 10" at bounding box center [666, 481] width 82 height 25
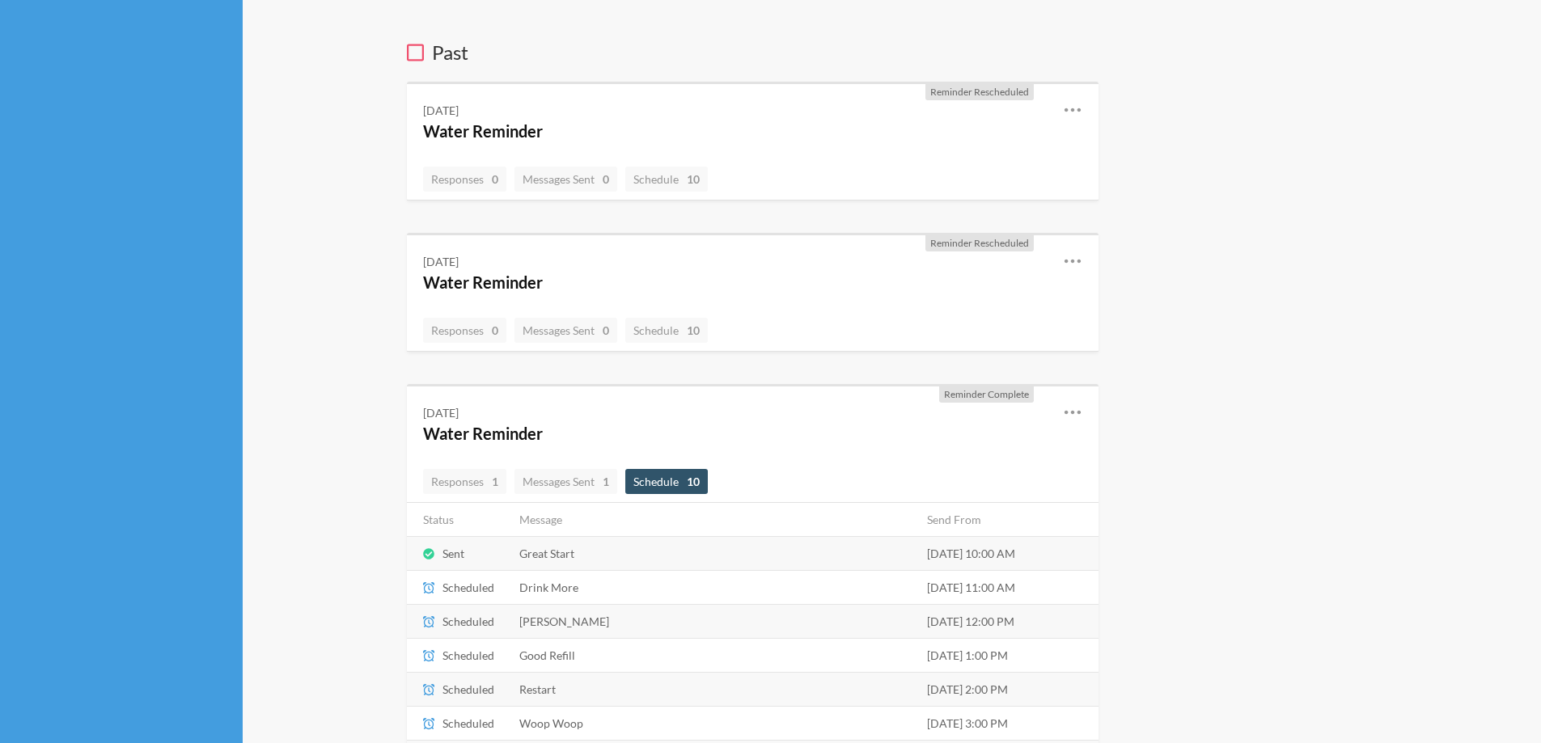
click at [572, 581] on td "Drink More" at bounding box center [713, 588] width 408 height 34
click at [465, 585] on td "Scheduled" at bounding box center [458, 588] width 103 height 34
click at [432, 586] on icon at bounding box center [428, 587] width 11 height 11
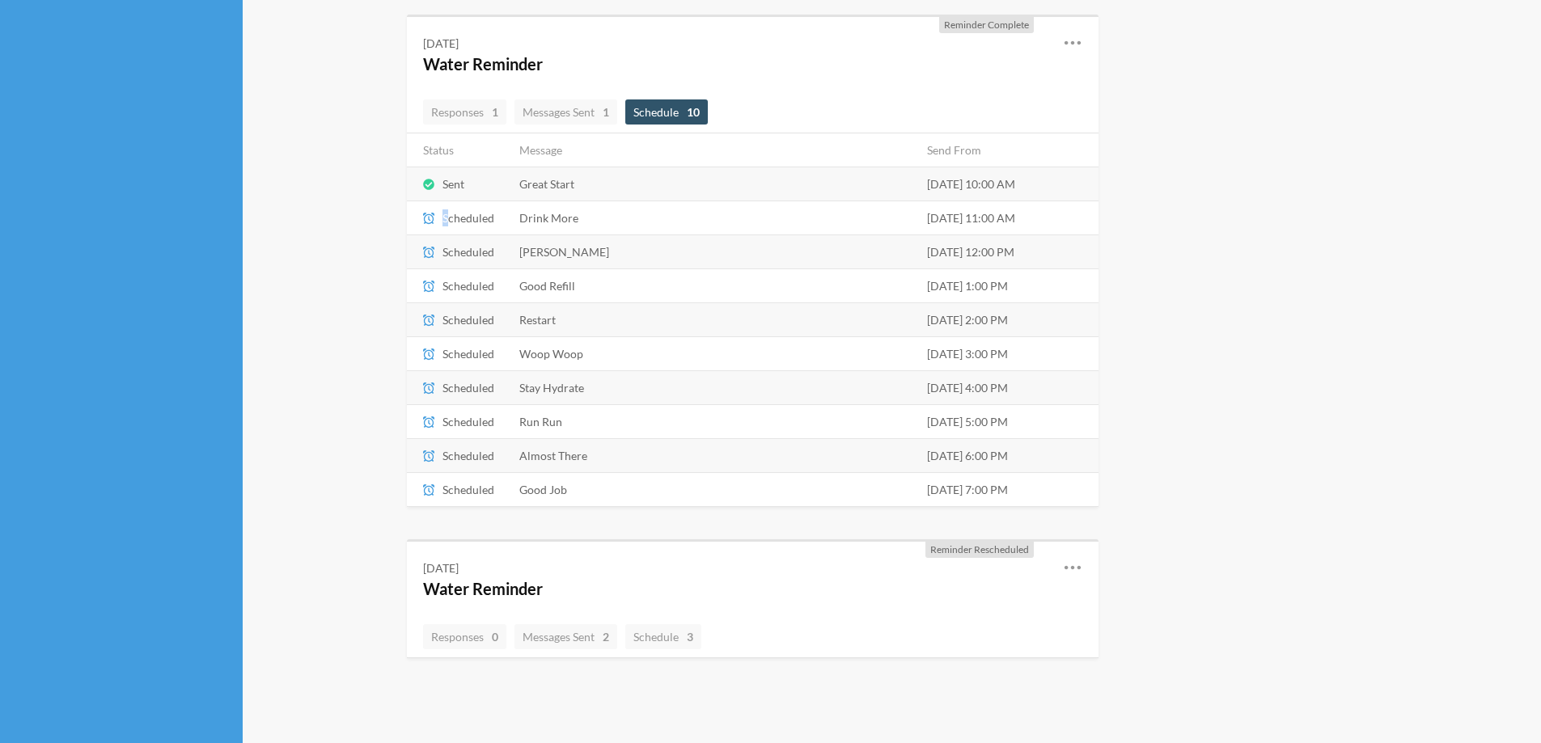
scroll to position [865, 0]
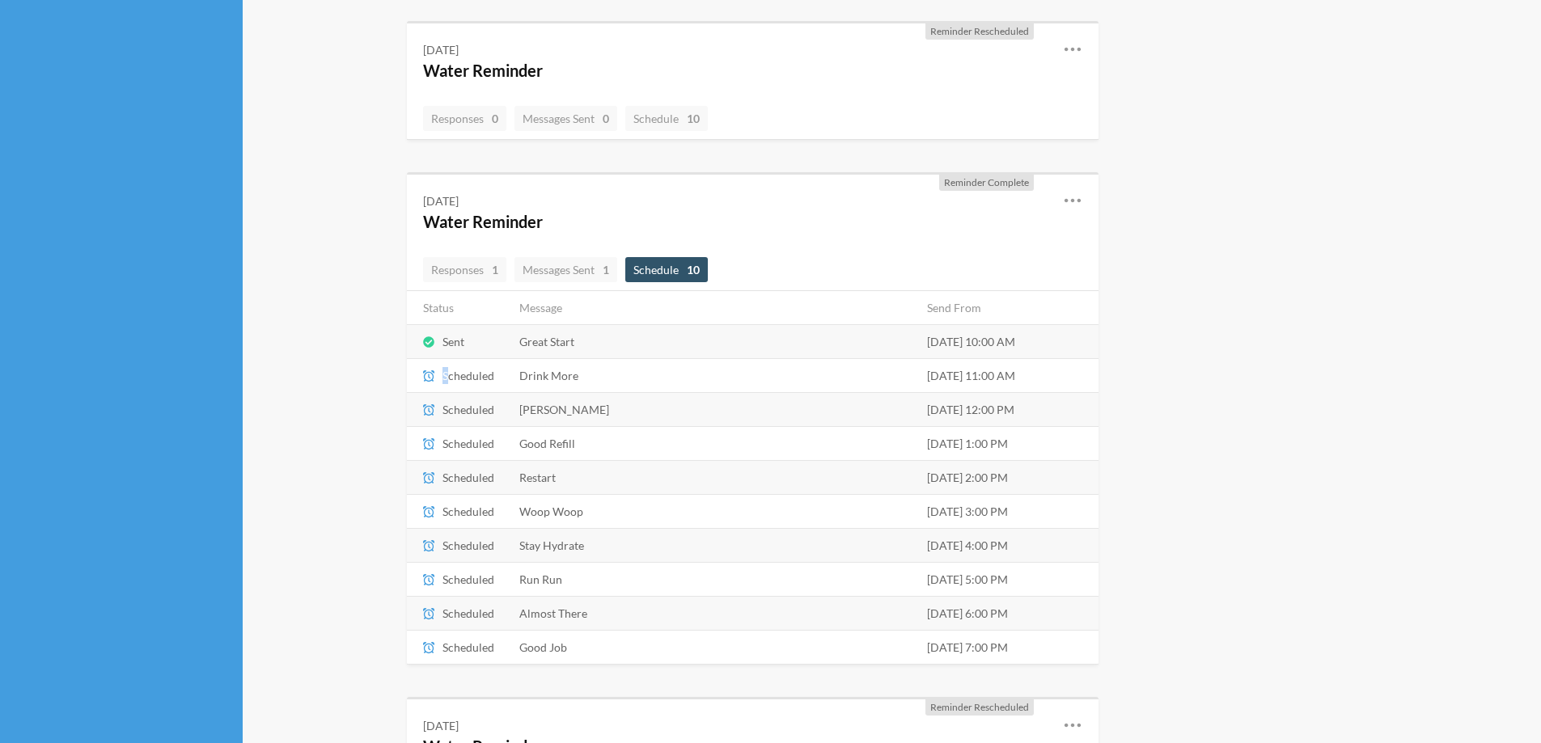
click at [677, 273] on span "Schedule 10" at bounding box center [666, 270] width 66 height 14
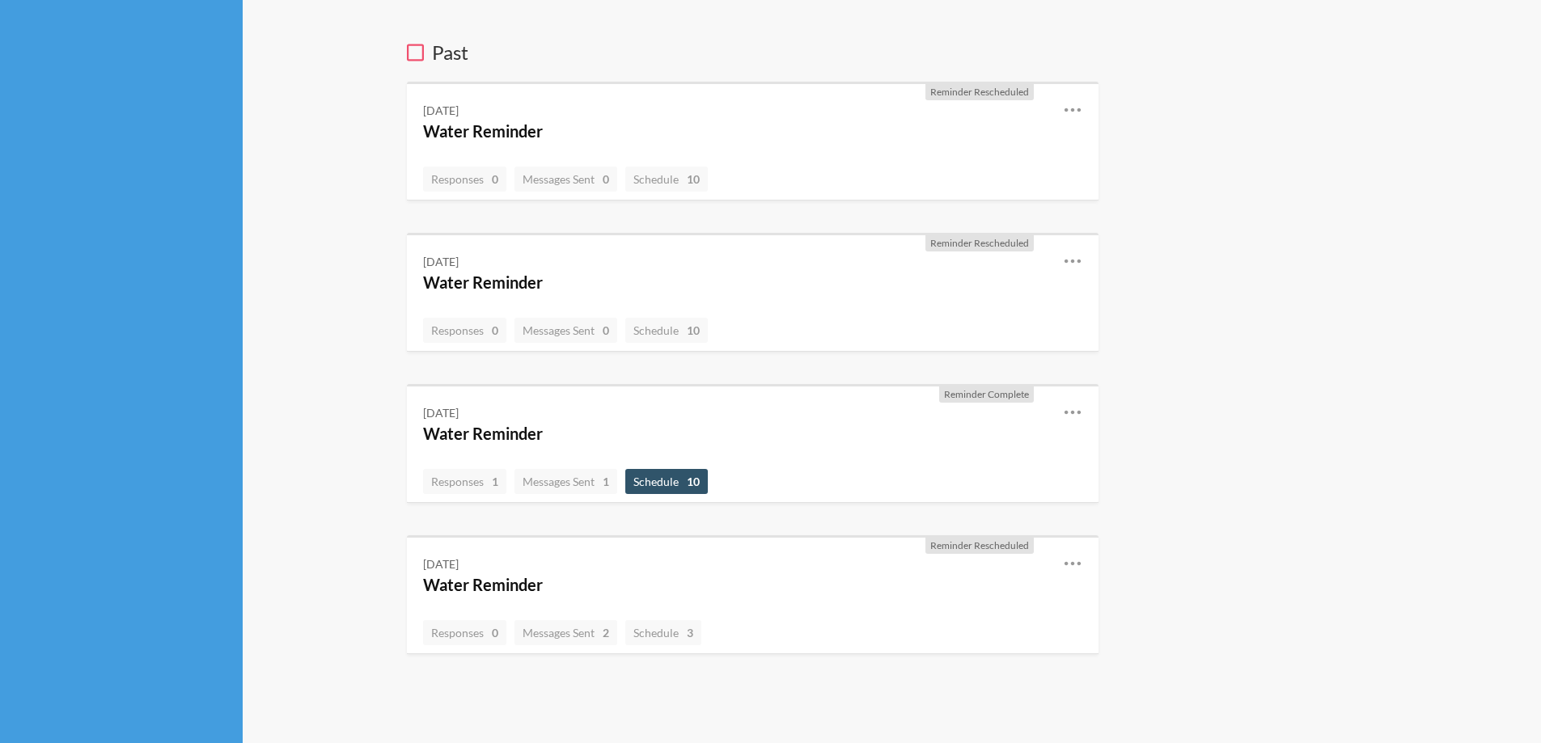
scroll to position [492, 0]
click at [708, 478] on span "Schedule 10" at bounding box center [666, 481] width 82 height 25
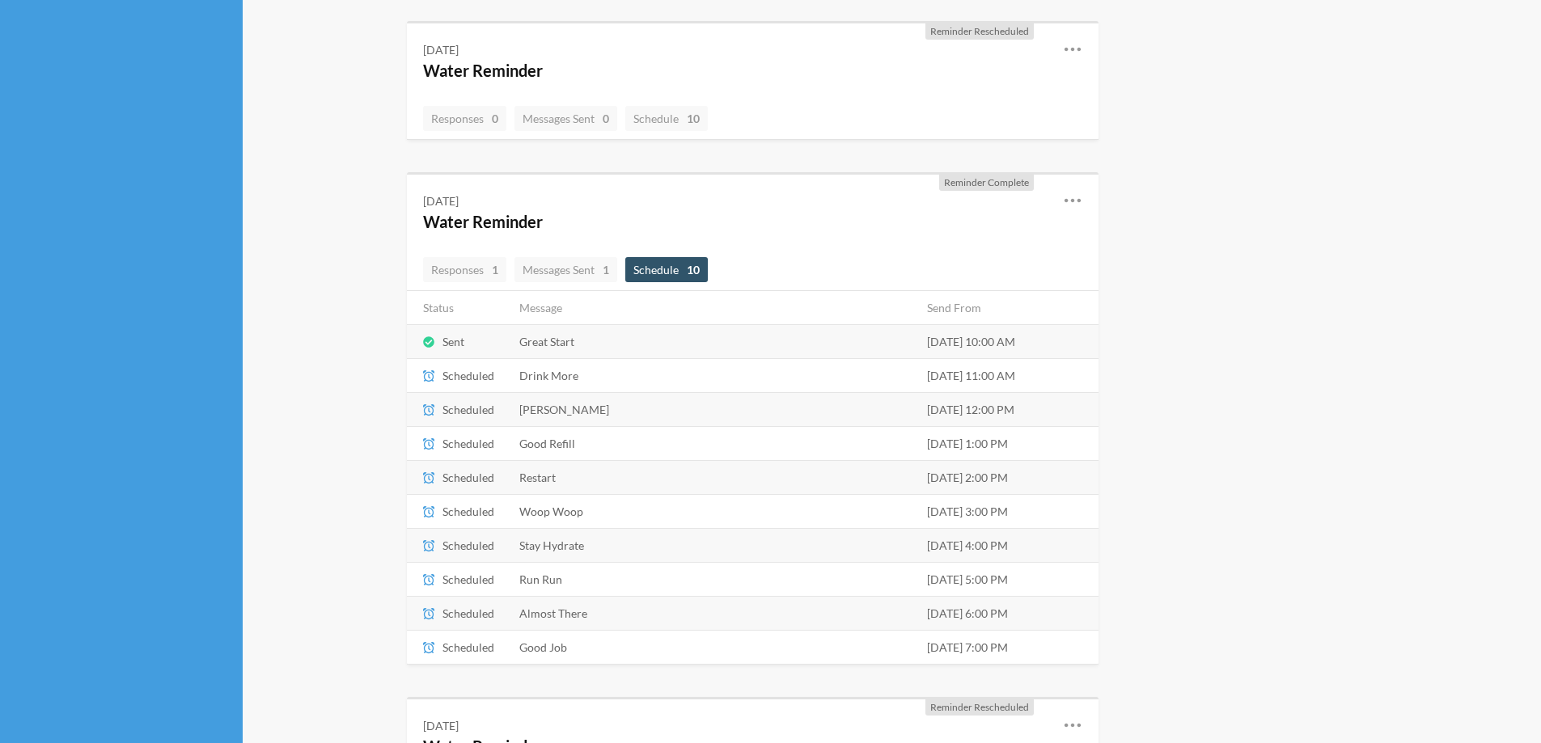
click at [685, 268] on span "Schedule 10" at bounding box center [666, 270] width 66 height 14
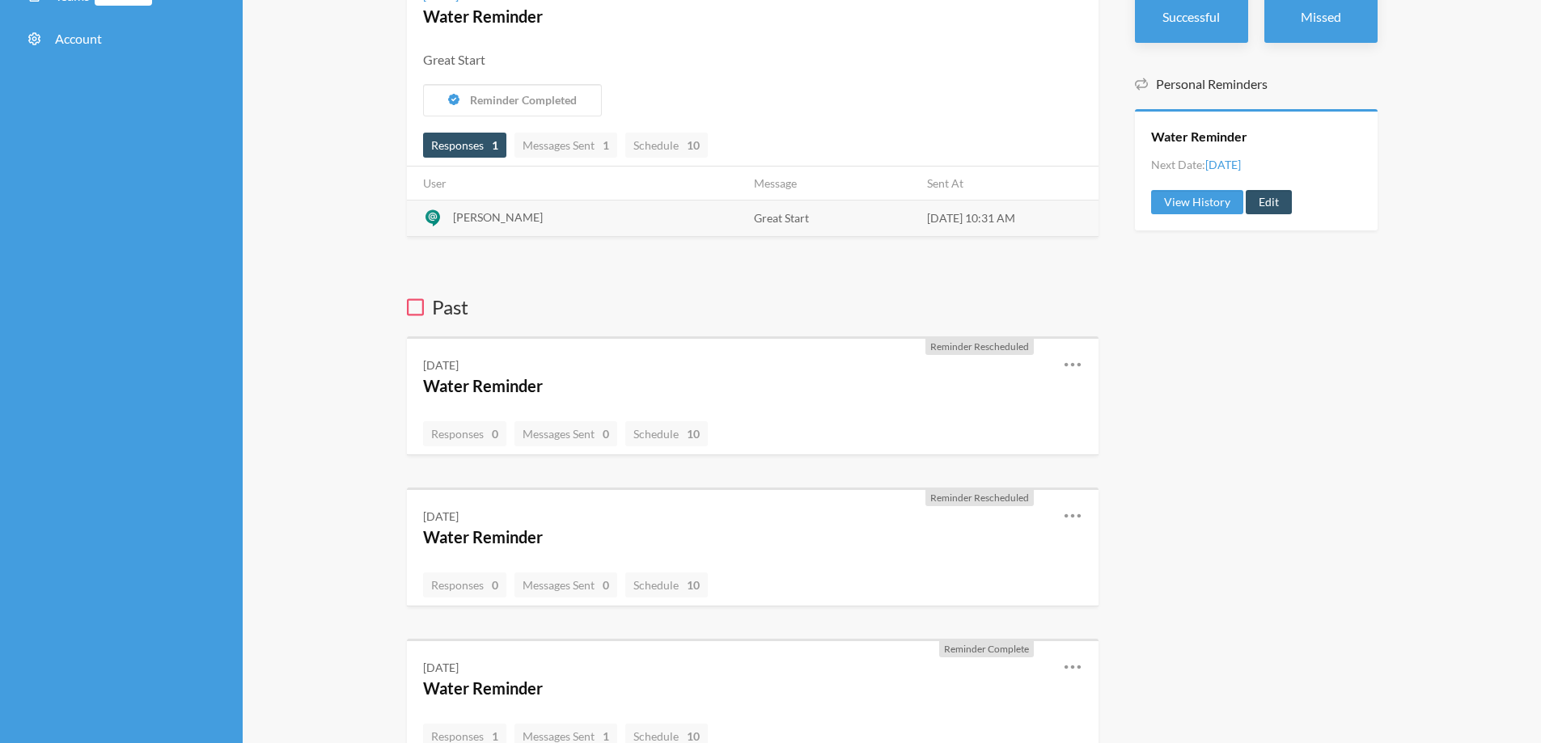
scroll to position [0, 0]
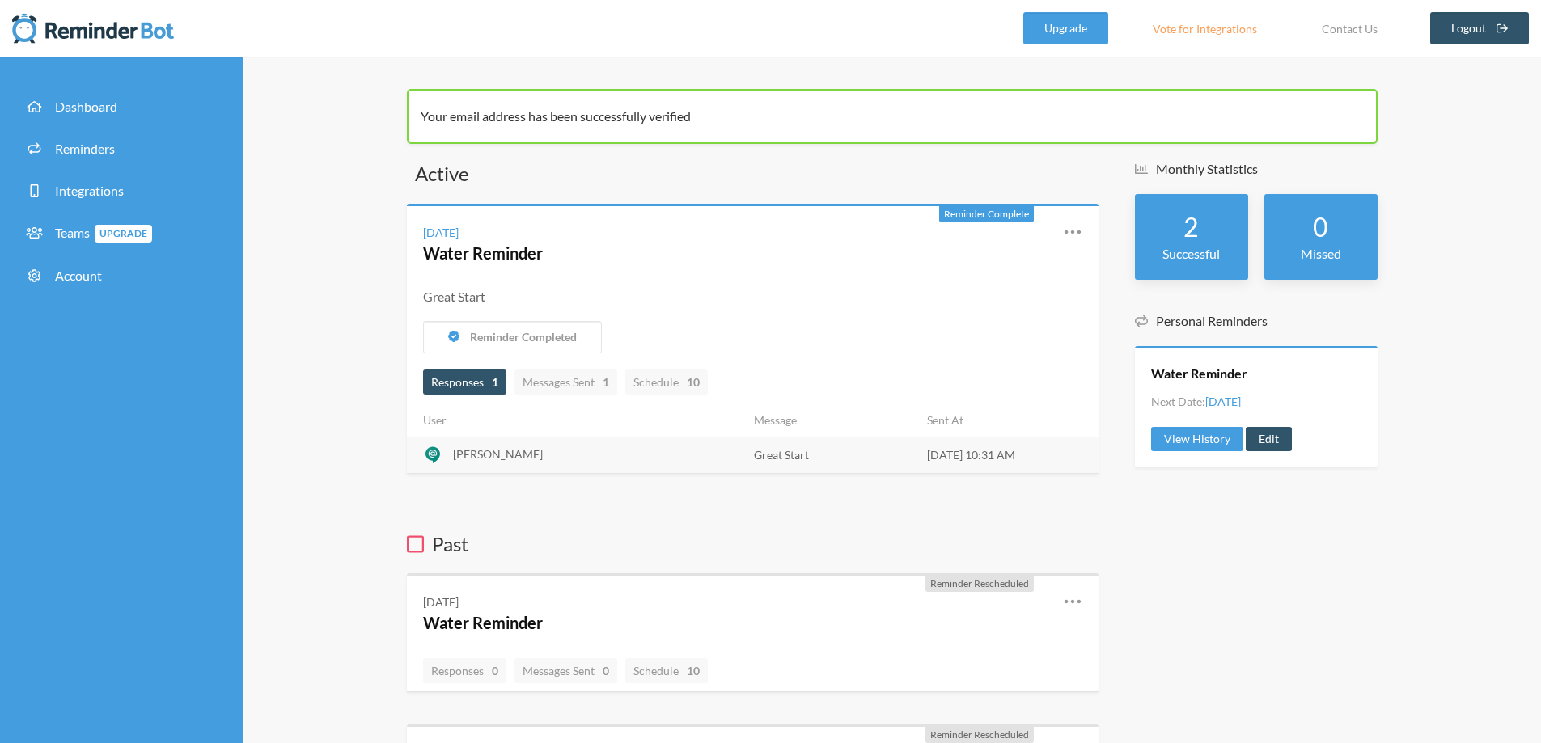
click at [1206, 244] on p "Successful" at bounding box center [1191, 253] width 81 height 19
